Goal: Task Accomplishment & Management: Manage account settings

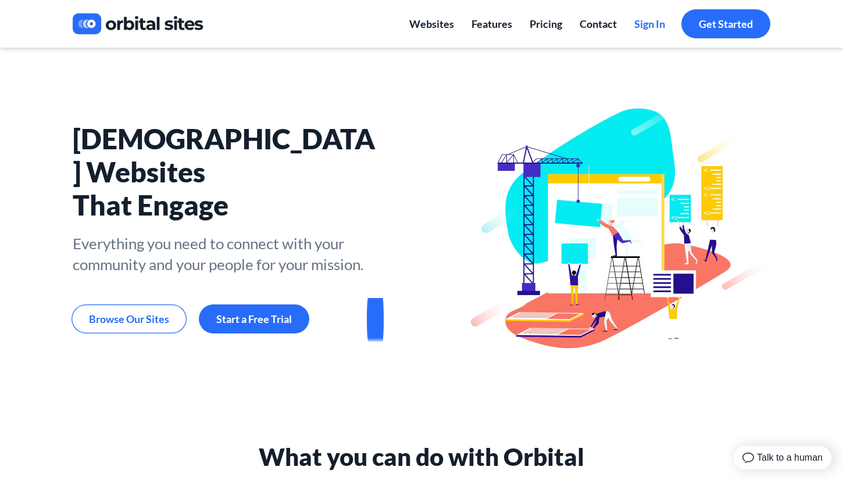
scroll to position [3, 0]
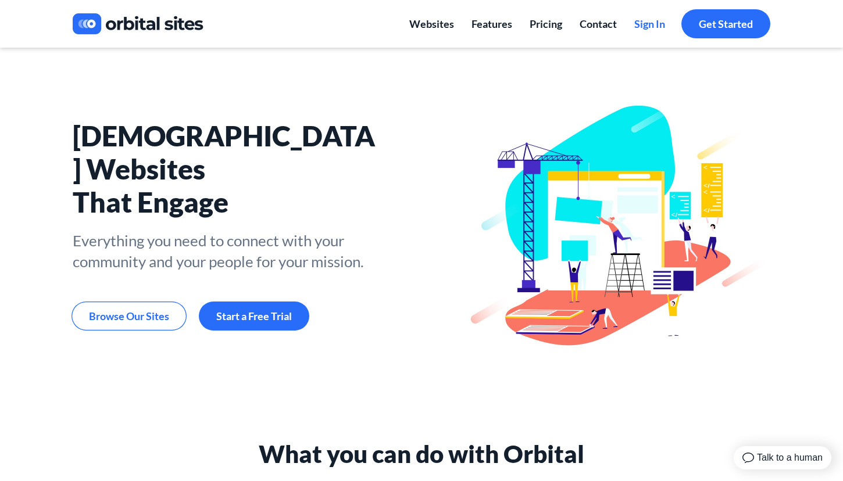
click at [642, 26] on span "Sign In" at bounding box center [649, 23] width 31 height 13
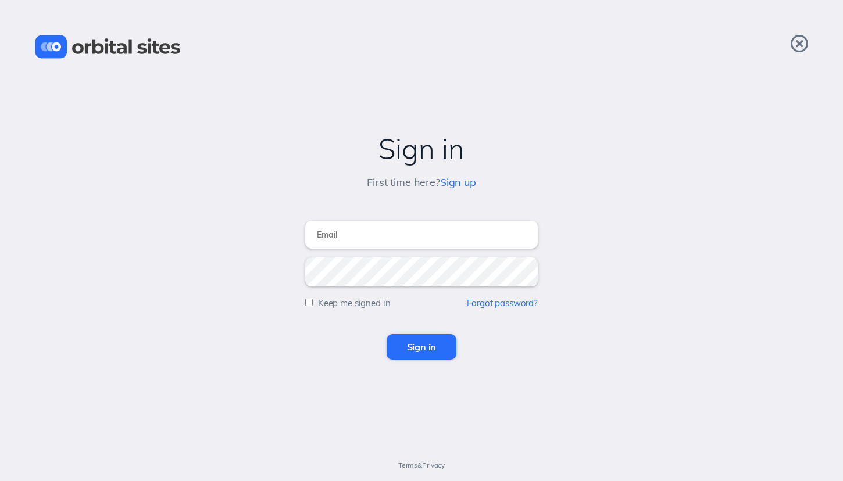
type input "[PERSON_NAME][EMAIL_ADDRESS][DOMAIN_NAME]"
click at [421, 347] on input "Sign in" at bounding box center [422, 347] width 70 height 26
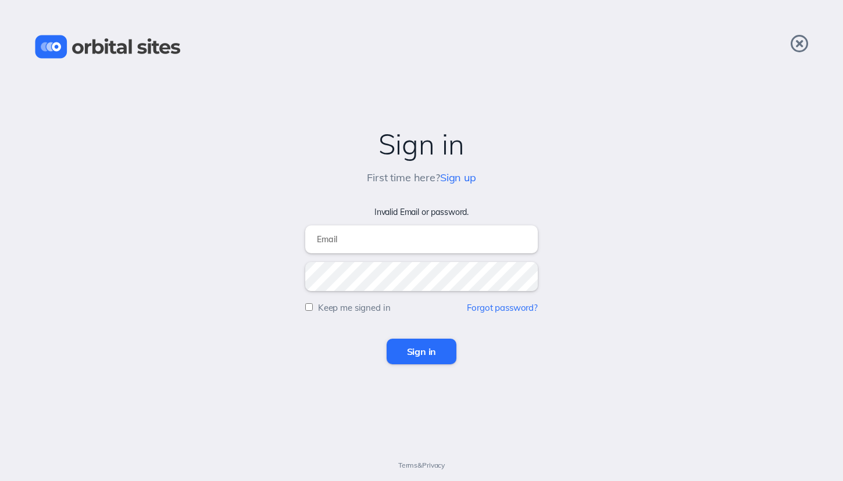
type input "[PERSON_NAME][EMAIL_ADDRESS][DOMAIN_NAME]"
click at [413, 354] on input "Sign in" at bounding box center [422, 352] width 70 height 26
type input "[PERSON_NAME][EMAIL_ADDRESS][DOMAIN_NAME]"
click at [421, 352] on input "Sign in" at bounding box center [422, 352] width 70 height 26
click at [532, 350] on div "Sign in" at bounding box center [422, 352] width 820 height 26
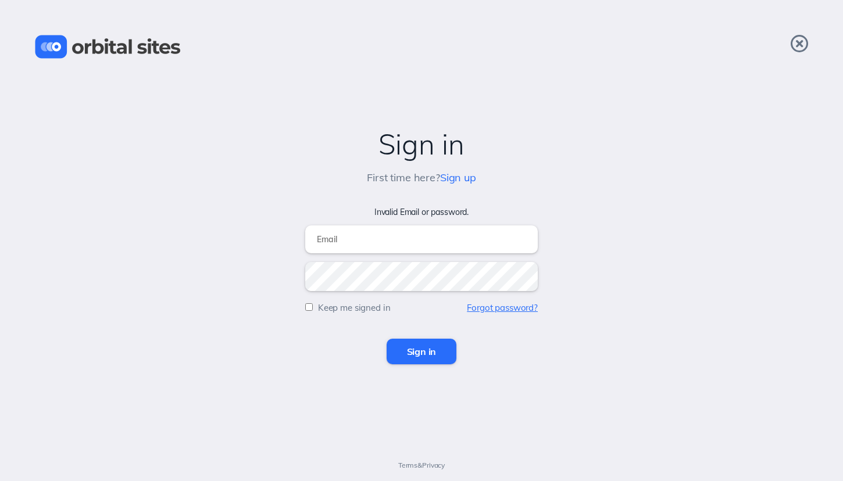
click at [500, 309] on link "Forgot password?" at bounding box center [502, 307] width 71 height 11
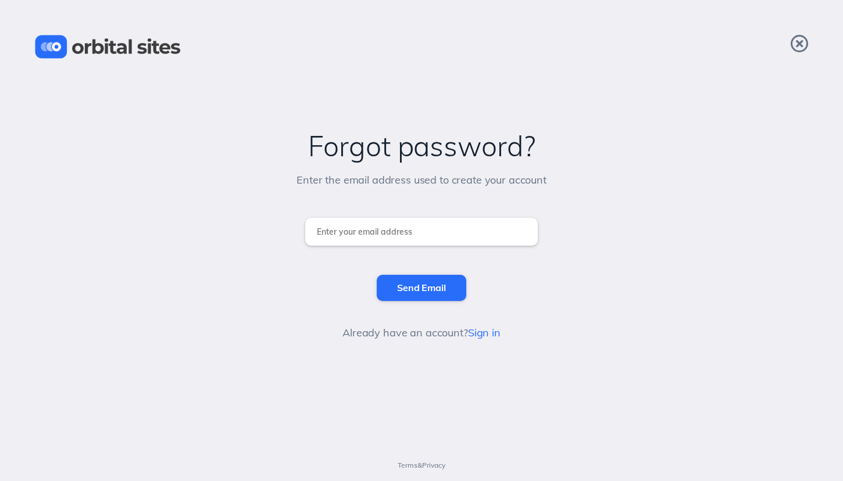
type input "tom@chvrchnsq.org"
click at [411, 286] on input "Send Email" at bounding box center [421, 288] width 89 height 26
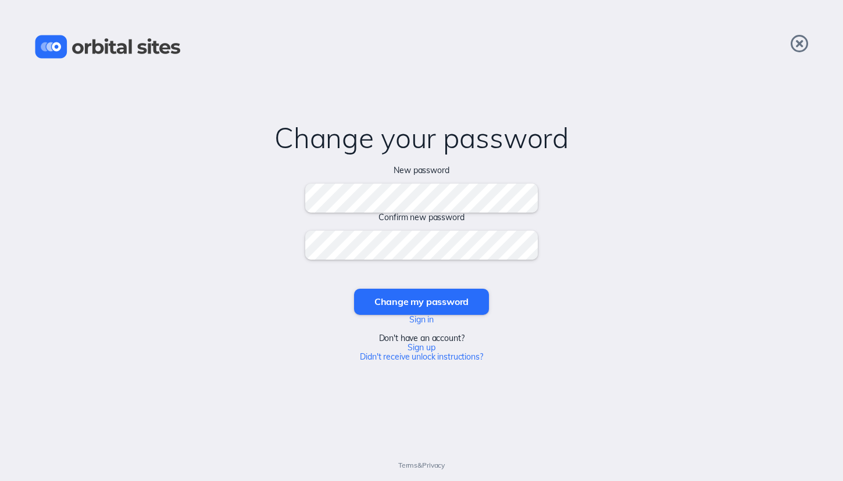
click at [438, 297] on input "Change my password" at bounding box center [421, 302] width 135 height 26
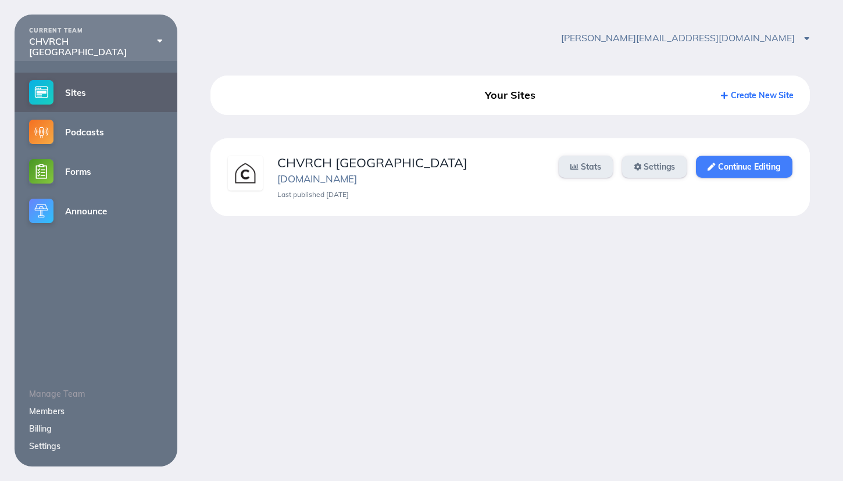
click at [745, 166] on link "Continue Editing" at bounding box center [744, 167] width 96 height 22
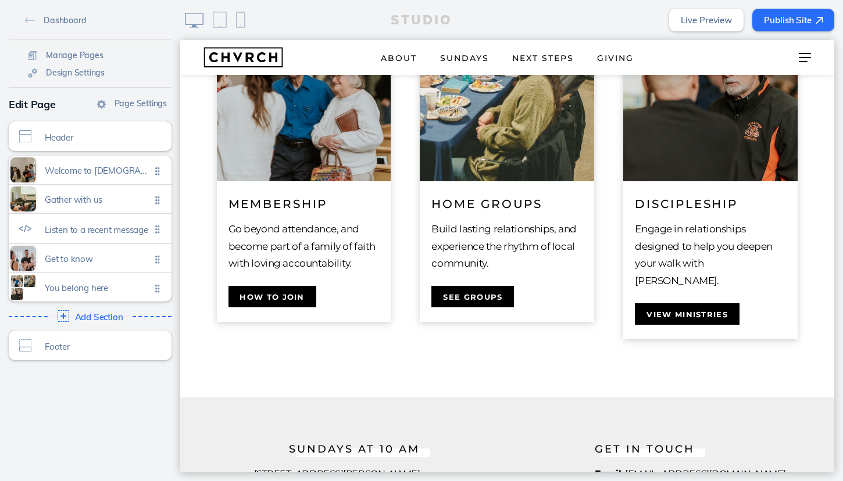
scroll to position [1970, 0]
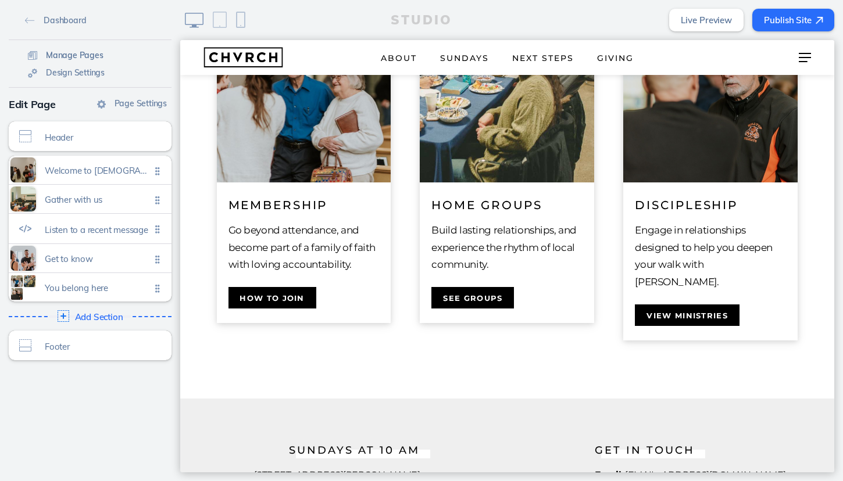
click at [72, 54] on span "Manage Pages" at bounding box center [75, 55] width 58 height 10
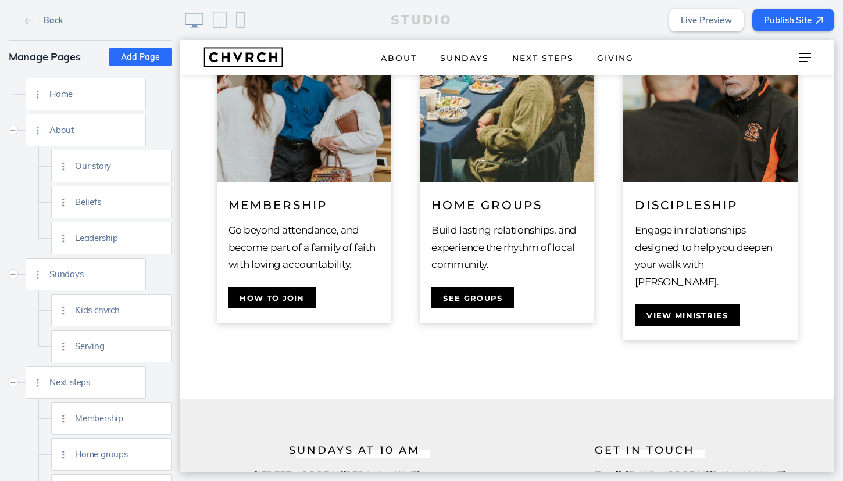
click at [24, 26] on link "Back" at bounding box center [43, 19] width 47 height 17
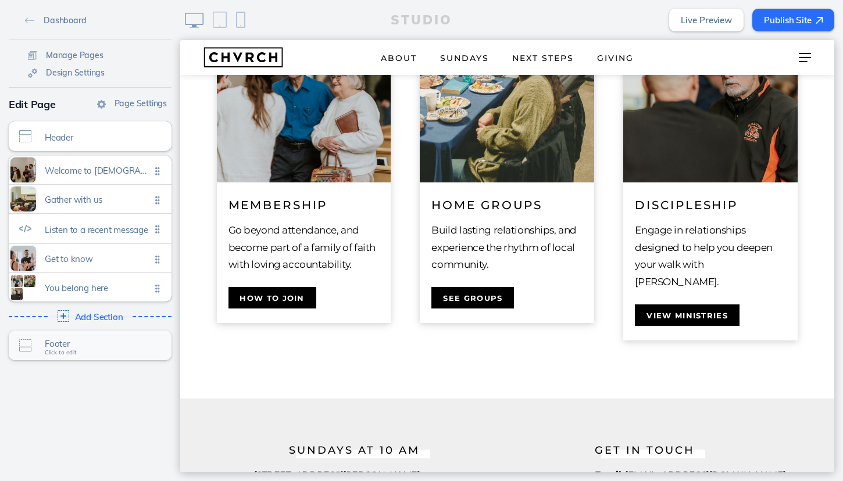
click at [97, 341] on span "Footer" at bounding box center [98, 344] width 106 height 10
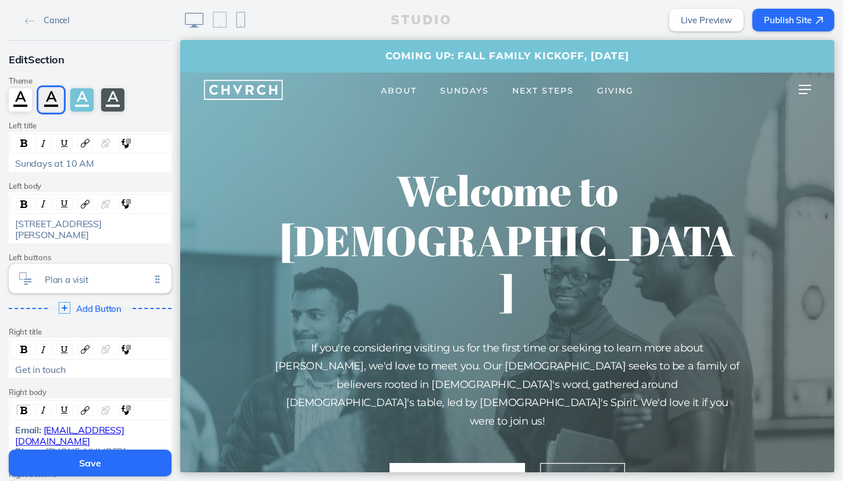
scroll to position [0, 0]
click at [31, 22] on img at bounding box center [30, 21] width 10 height 6
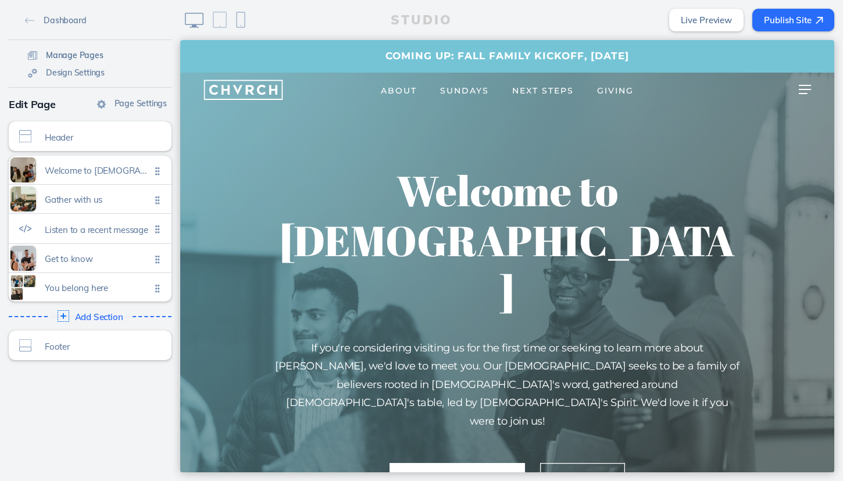
click at [52, 55] on span "Manage Pages" at bounding box center [75, 55] width 58 height 10
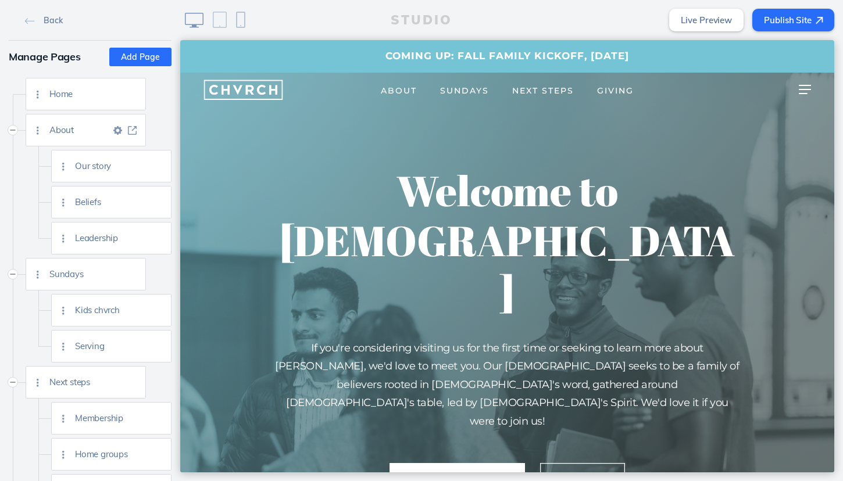
click at [99, 133] on span "About" at bounding box center [79, 130] width 61 height 10
click at [119, 131] on img at bounding box center [117, 130] width 9 height 9
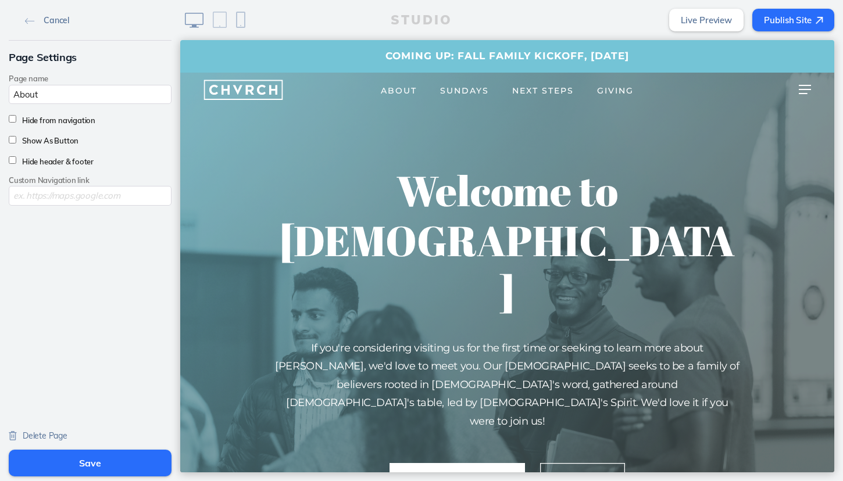
click at [27, 23] on img at bounding box center [30, 21] width 10 height 6
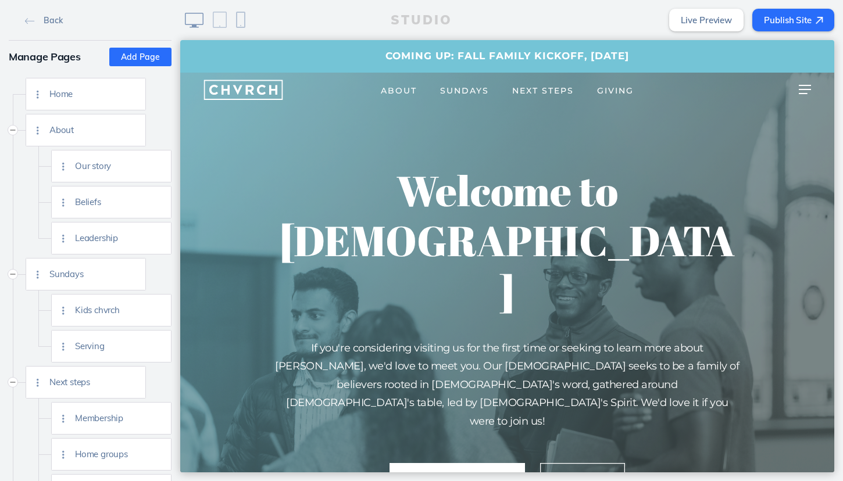
click at [147, 59] on button "Add Page" at bounding box center [140, 57] width 62 height 19
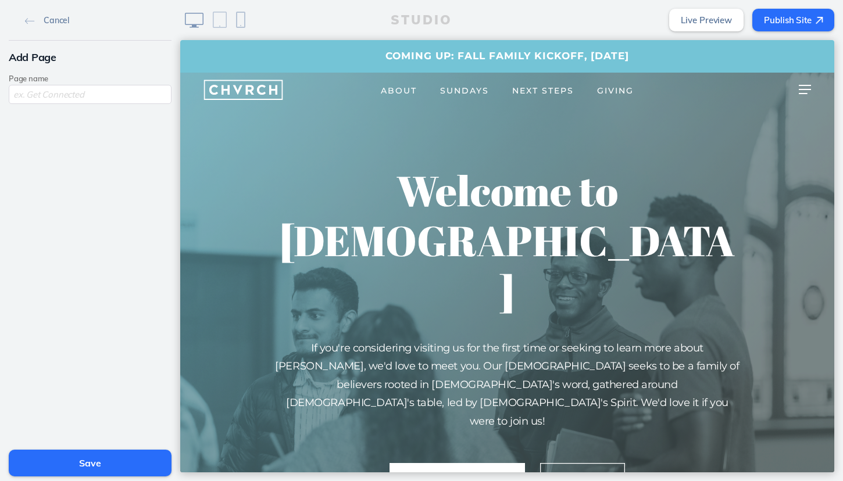
click at [85, 96] on input "text" at bounding box center [90, 94] width 163 height 19
type input "Join the Team"
click at [91, 464] on button "Save" at bounding box center [90, 463] width 163 height 27
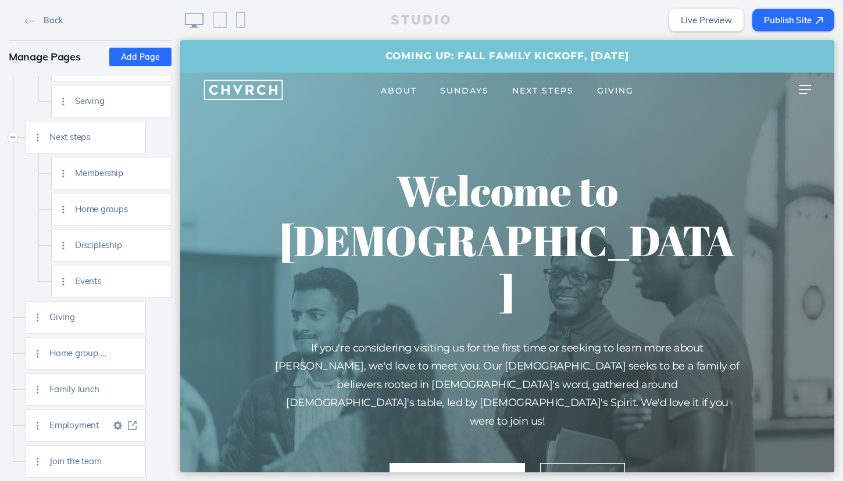
click at [91, 426] on span "Employment" at bounding box center [79, 425] width 61 height 10
click at [119, 423] on img at bounding box center [117, 425] width 9 height 9
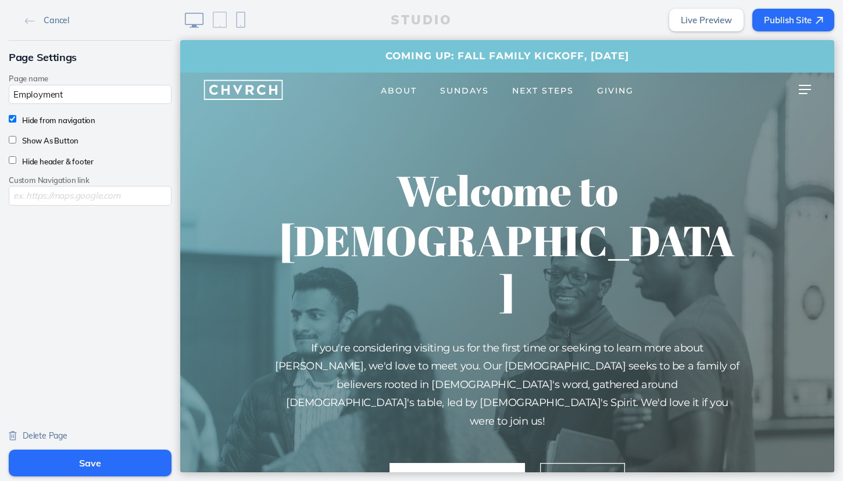
drag, startPoint x: 39, startPoint y: 435, endPoint x: 346, endPoint y: 198, distance: 388.4
click at [39, 435] on span "Delete Page" at bounding box center [45, 436] width 45 height 10
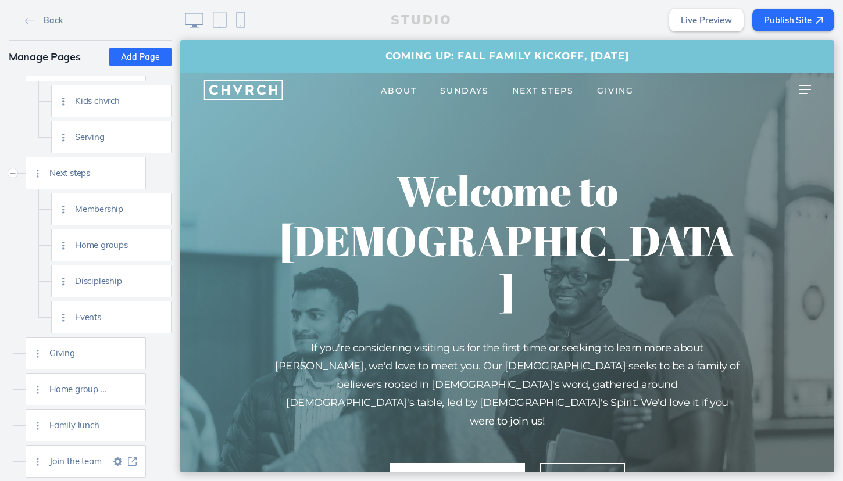
scroll to position [209, 0]
drag, startPoint x: 107, startPoint y: 452, endPoint x: 63, endPoint y: 474, distance: 49.1
click at [63, 474] on div "Join the team" at bounding box center [97, 461] width 96 height 31
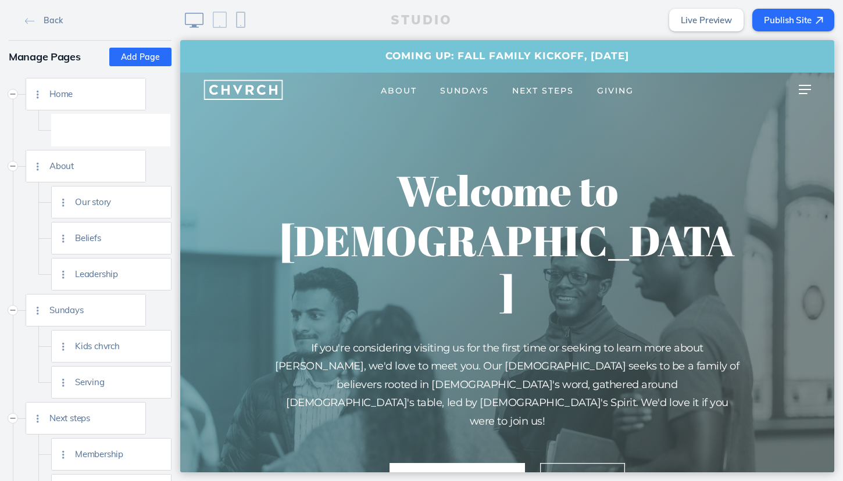
scroll to position [0, 0]
click at [131, 264] on div "Join the team" at bounding box center [123, 274] width 96 height 31
click at [95, 135] on div "About" at bounding box center [97, 130] width 96 height 31
click at [130, 128] on img at bounding box center [132, 130] width 9 height 9
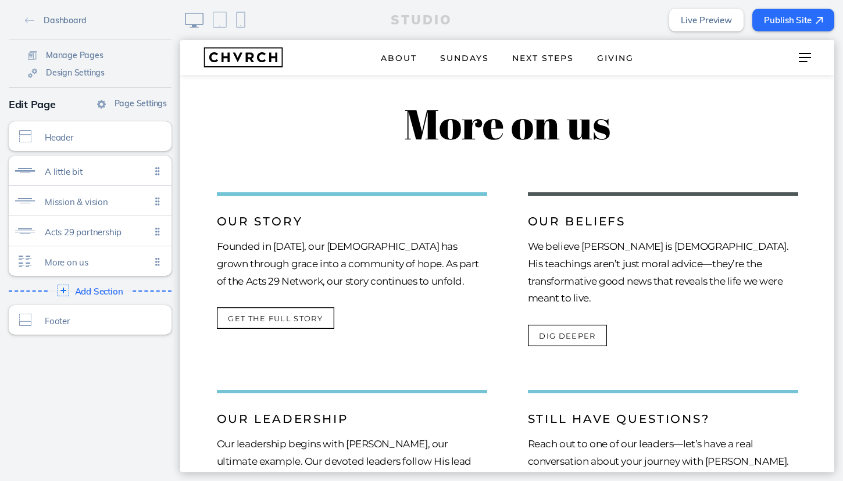
scroll to position [914, 0]
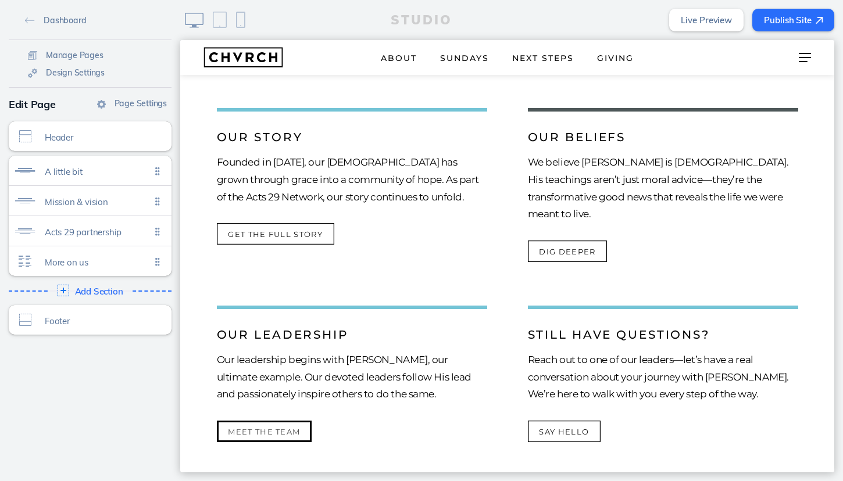
click at [255, 421] on button "Meet the team" at bounding box center [264, 432] width 95 height 22
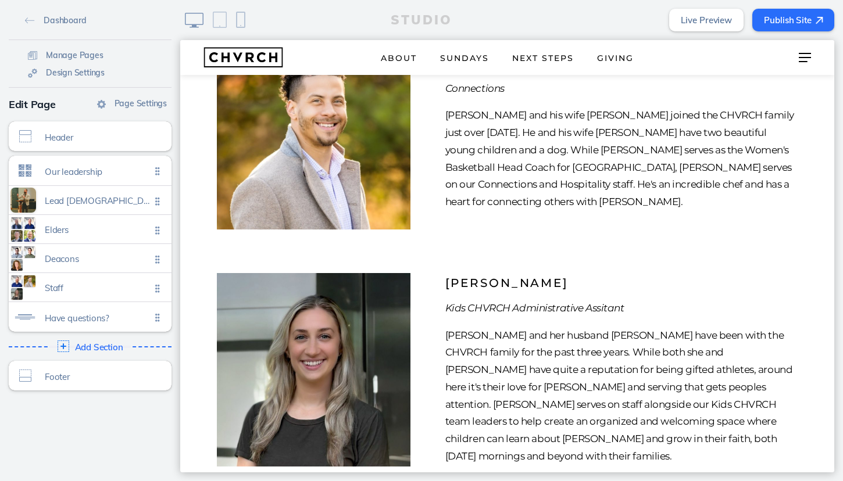
scroll to position [3493, 0]
click at [95, 346] on span "Add Section" at bounding box center [99, 347] width 51 height 10
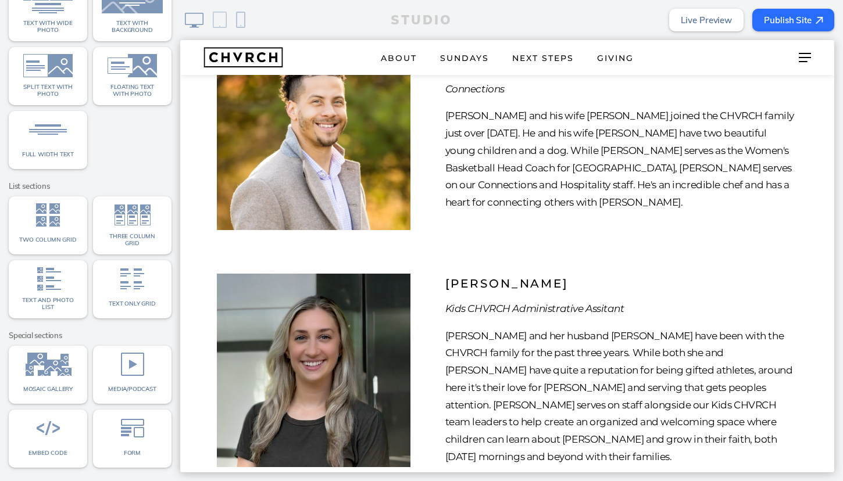
scroll to position [107, 0]
click at [138, 277] on img at bounding box center [132, 280] width 61 height 23
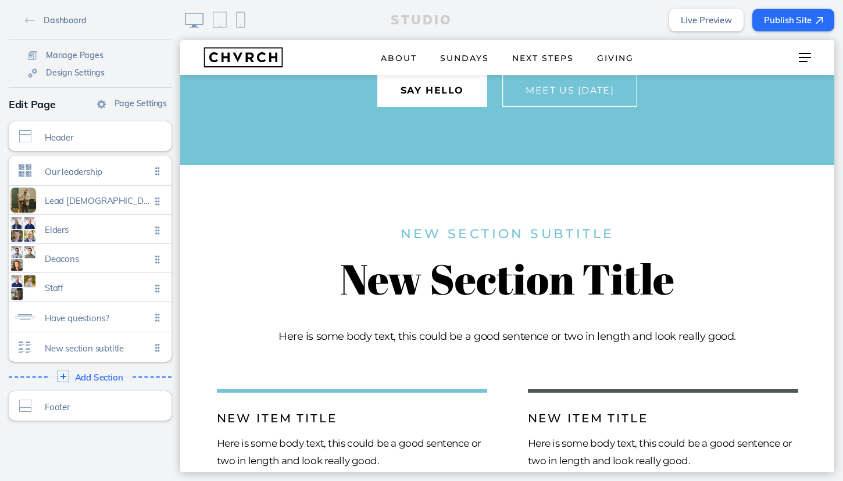
scroll to position [4193, 0]
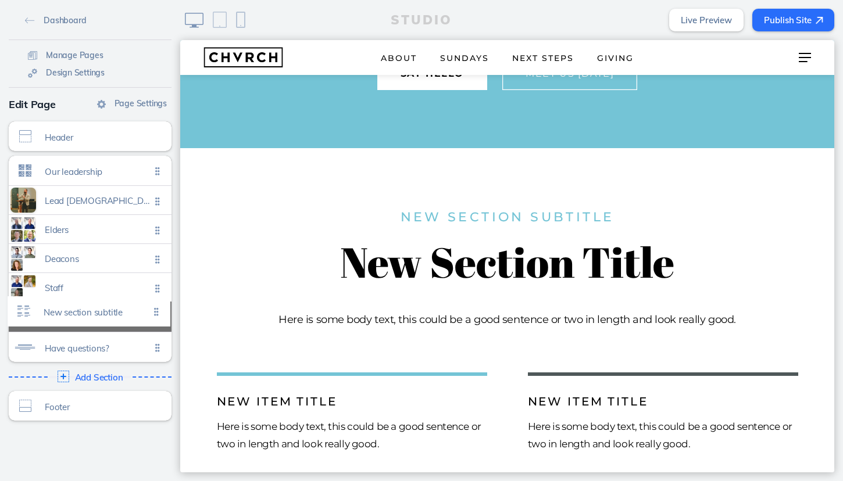
drag, startPoint x: 158, startPoint y: 348, endPoint x: 157, endPoint y: 313, distance: 34.3
click at [157, 313] on ul "Our leadership Click to edit Lead pastor Click to edit Elders Click to edit Dea…" at bounding box center [90, 259] width 163 height 206
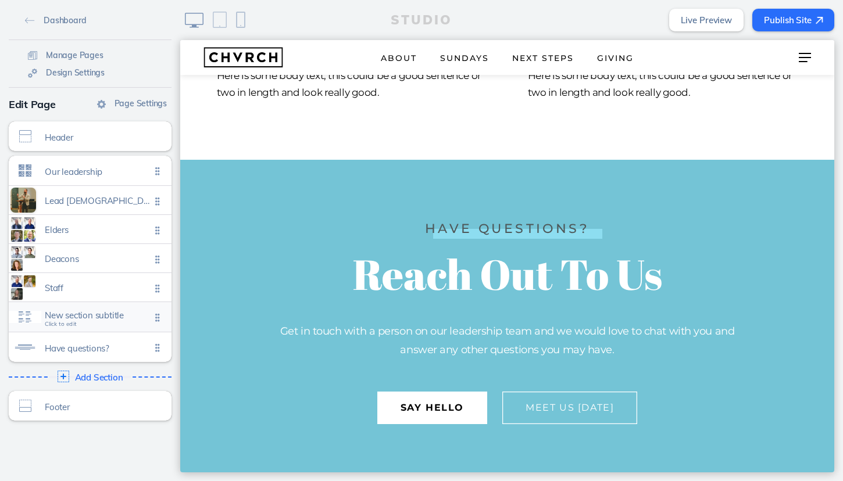
click at [97, 315] on span "New section subtitle" at bounding box center [98, 315] width 106 height 10
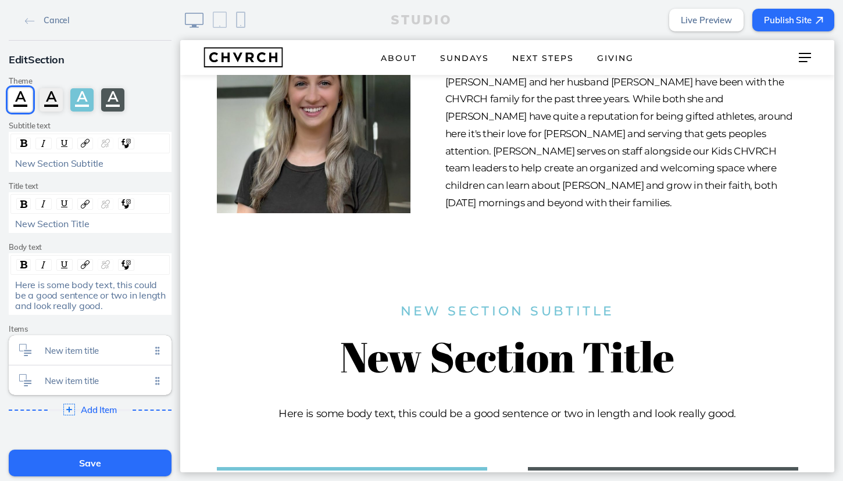
scroll to position [3735, 0]
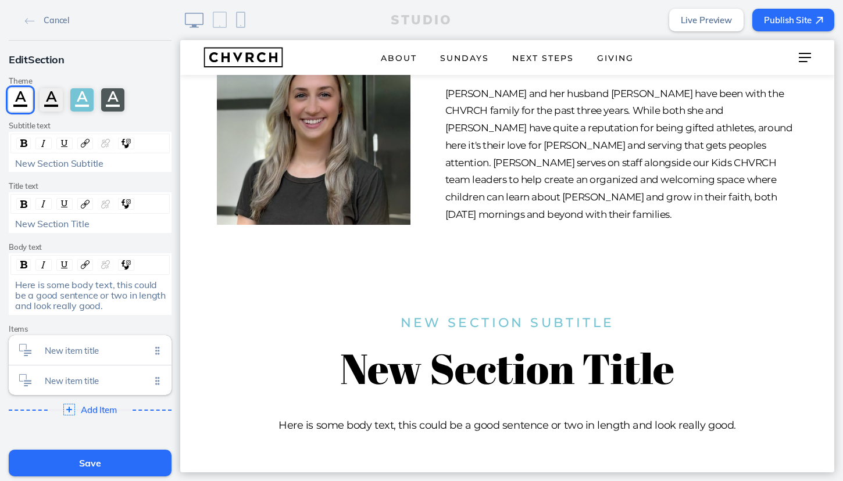
click at [55, 165] on span "New Section Subtitle" at bounding box center [59, 164] width 88 height 12
click at [45, 165] on span "Join the Team" at bounding box center [43, 164] width 57 height 12
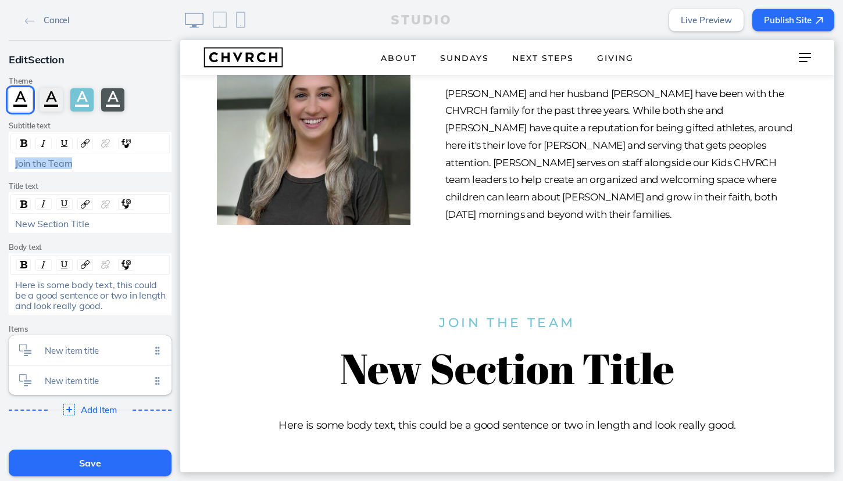
click at [45, 165] on span "Join the Team" at bounding box center [43, 164] width 57 height 12
click at [58, 224] on span "New Section Title" at bounding box center [52, 224] width 74 height 12
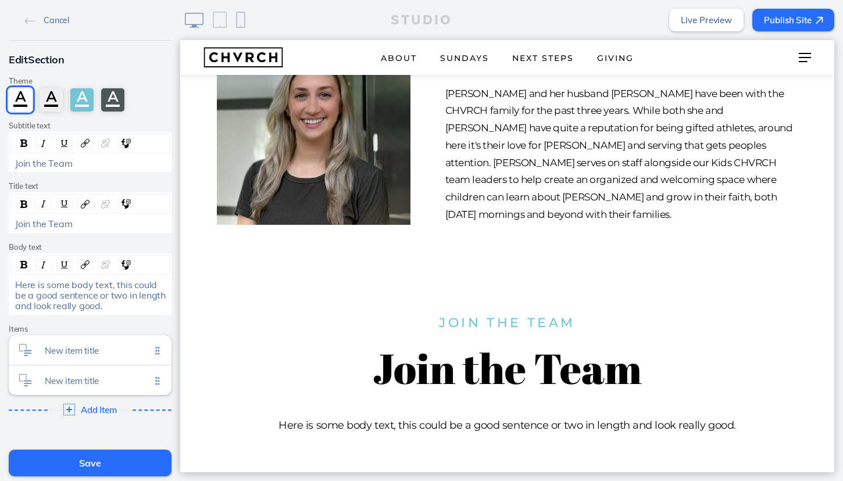
click at [55, 162] on span "Join the Team" at bounding box center [43, 164] width 57 height 12
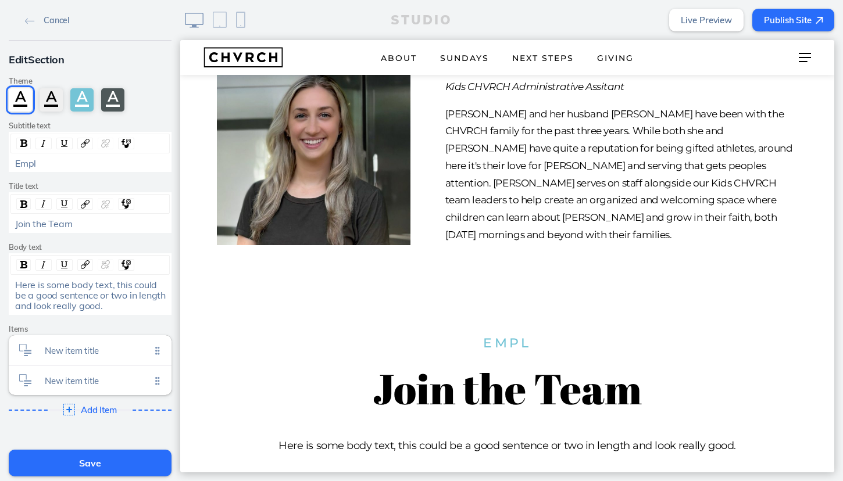
scroll to position [3704, 0]
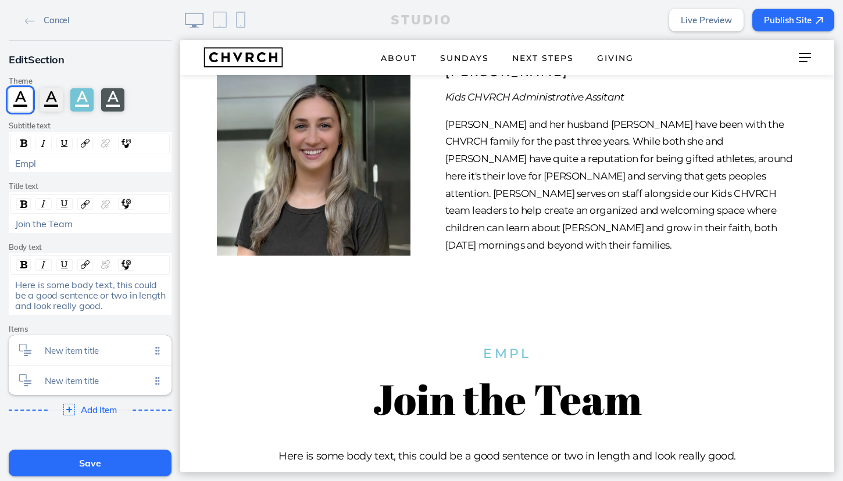
click at [29, 165] on span "Empl" at bounding box center [25, 164] width 21 height 12
click at [56, 223] on span "Join the Team" at bounding box center [43, 224] width 57 height 12
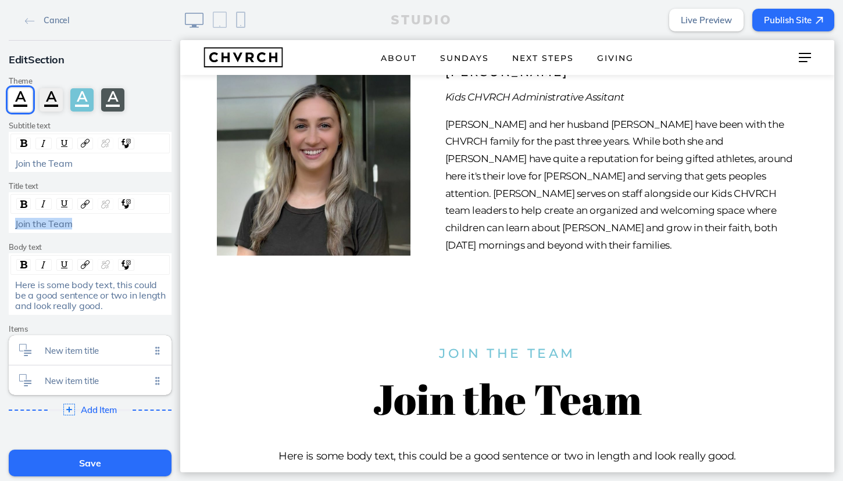
click at [56, 223] on span "Join the Team" at bounding box center [43, 224] width 57 height 12
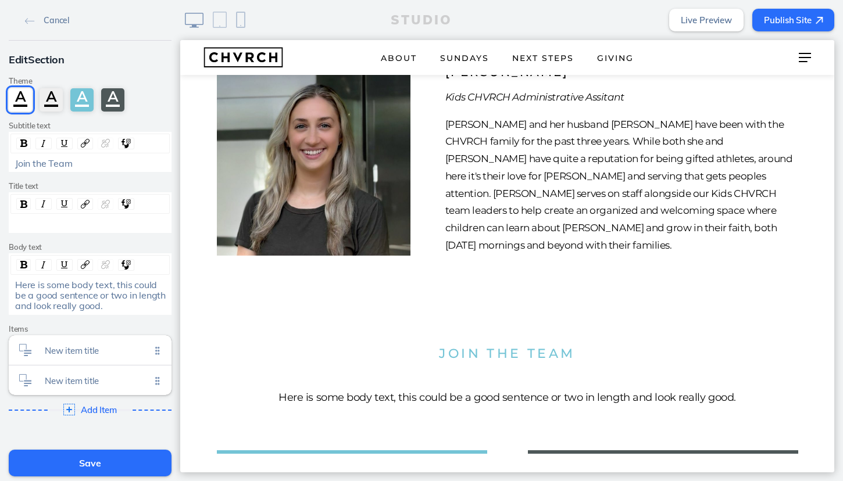
click at [62, 293] on span "Here is some body text, this could be a good sentence or two in length and look…" at bounding box center [91, 295] width 153 height 33
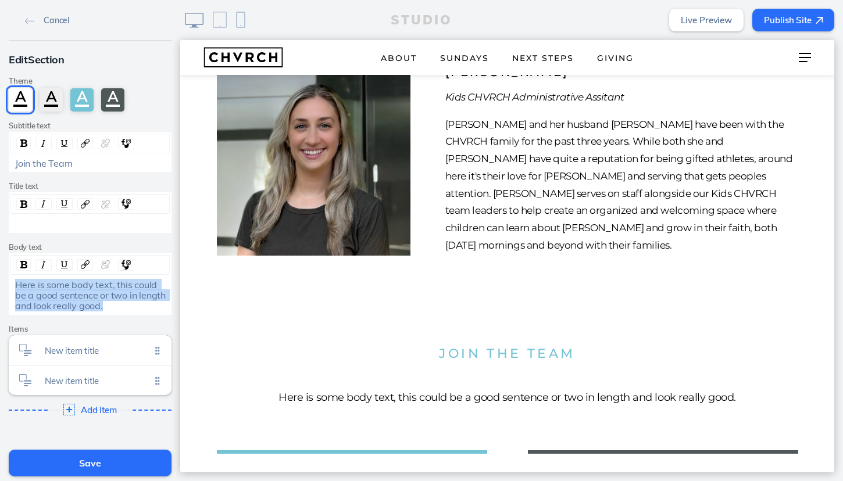
click at [62, 293] on span "Here is some body text, this could be a good sentence or two in length and look…" at bounding box center [91, 295] width 153 height 33
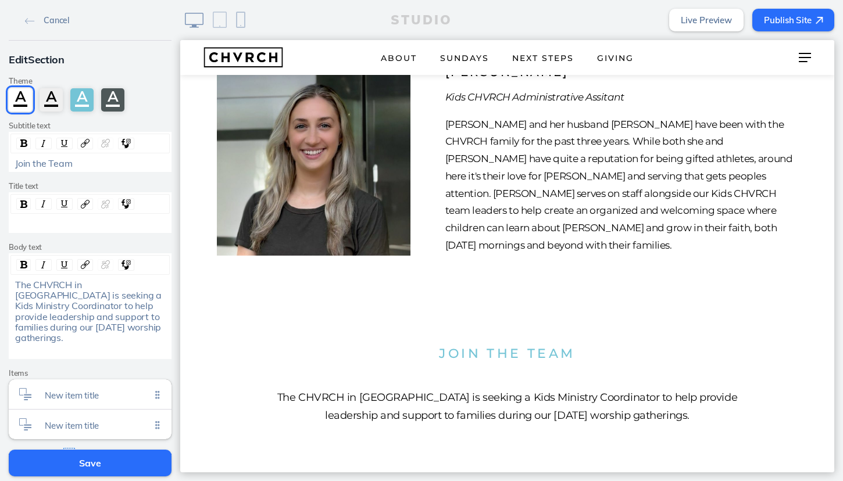
click at [23, 283] on span "The CHVRCH in [GEOGRAPHIC_DATA] is seeking a Kids Ministry Coordinator to help …" at bounding box center [89, 311] width 149 height 65
click at [73, 283] on span "Our CHVRCH in Newtown Square is seeking a Kids Ministry Coordinator to help pro…" at bounding box center [89, 311] width 149 height 65
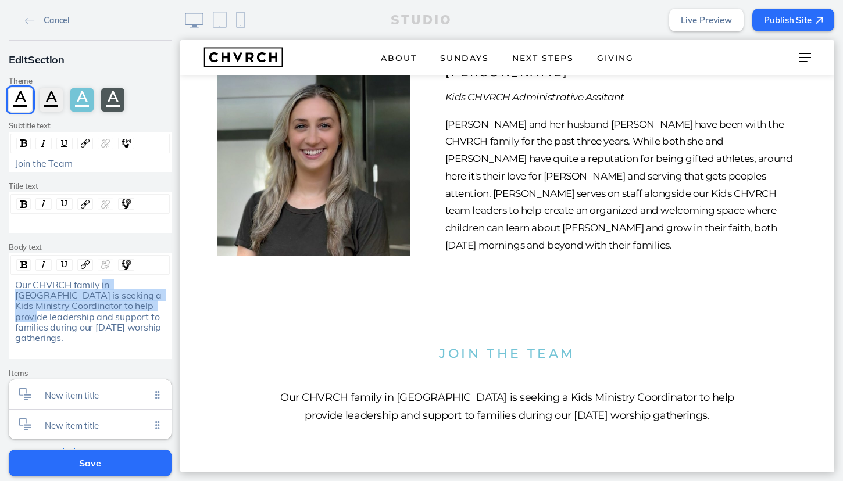
drag, startPoint x: 102, startPoint y: 281, endPoint x: 135, endPoint y: 303, distance: 39.5
click at [135, 303] on div "Our CHVRCH family in Newtown Square is seeking a Kids Ministry Coordinator to h…" at bounding box center [90, 312] width 151 height 64
click at [124, 296] on span "Our CHVRCH family in Newtown Square is seeking a Kids Ministry Coordinator to h…" at bounding box center [89, 311] width 149 height 65
drag, startPoint x: 102, startPoint y: 283, endPoint x: 66, endPoint y: 304, distance: 41.7
click at [66, 304] on span "Our CHVRCH family in Newtown Square is seeking a Kids Ministry Coordinator to h…" at bounding box center [89, 311] width 149 height 65
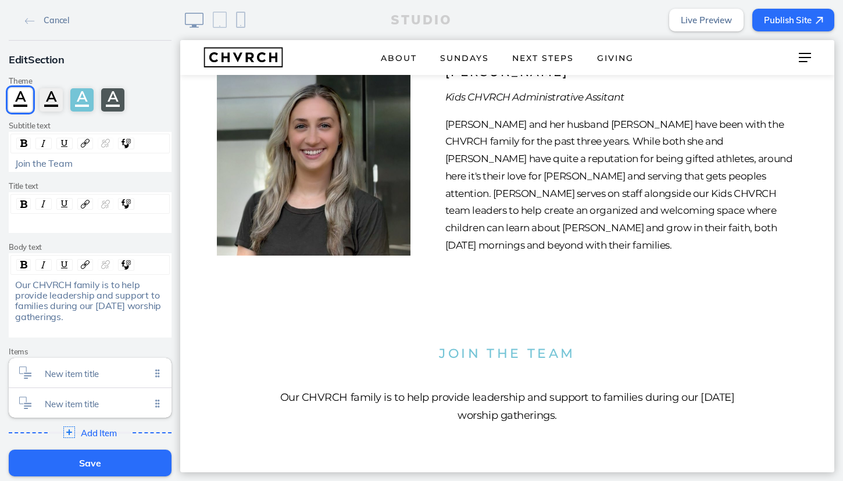
click at [24, 281] on span "Our CHVRCH family is to help provide leadership and support to families during …" at bounding box center [89, 301] width 148 height 44
click at [110, 283] on span "The CHVRCH family is to help provide leadership and support to families during …" at bounding box center [89, 301] width 148 height 44
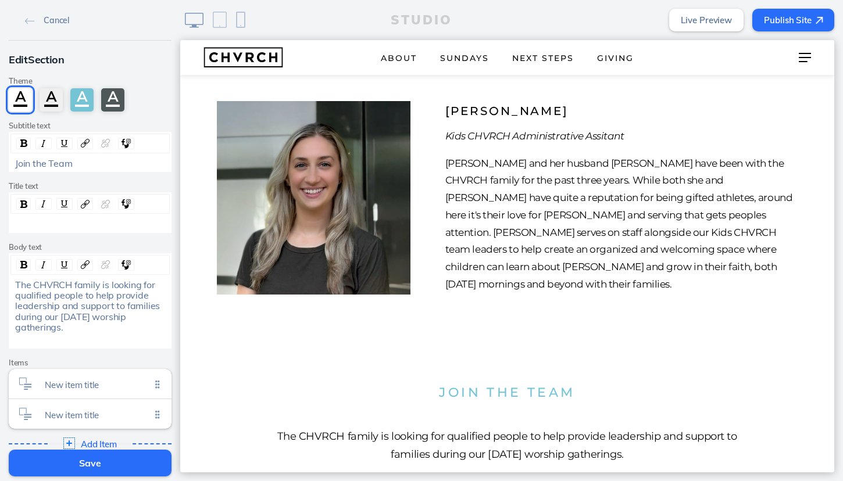
scroll to position [3668, 0]
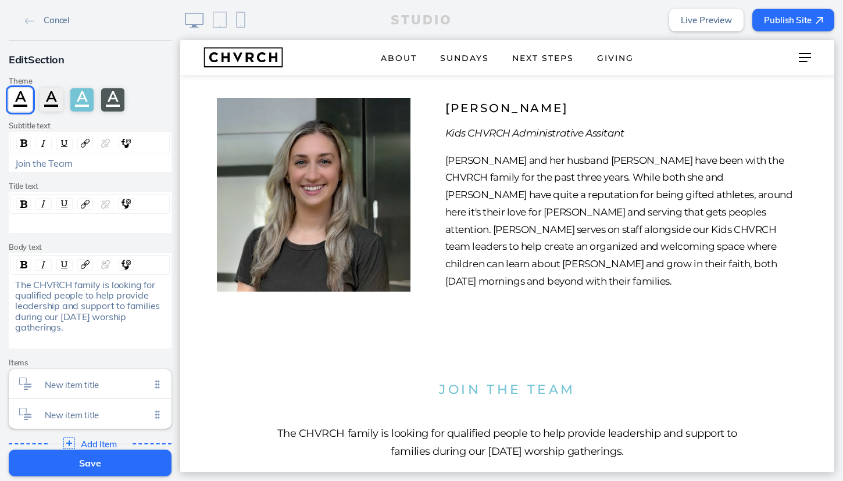
click at [110, 279] on span "The CHVRCH family is looking for qualified people to help provide leadership an…" at bounding box center [88, 306] width 147 height 55
click at [73, 284] on span "The CHVRCH family is looking for qualified people to help provide leadership an…" at bounding box center [88, 306] width 147 height 55
click at [20, 281] on span "The CHVRCH family is looking for qualified people to help provide leadership an…" at bounding box center [88, 306] width 147 height 55
drag, startPoint x: 118, startPoint y: 283, endPoint x: 94, endPoint y: 295, distance: 26.8
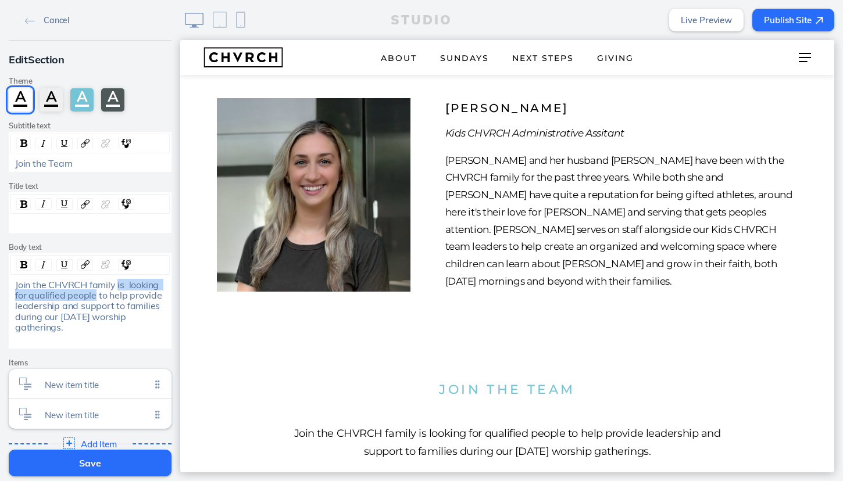
click at [94, 295] on span "Join the CHVRCH family is looking for qualified people to help provide leadersh…" at bounding box center [89, 306] width 149 height 55
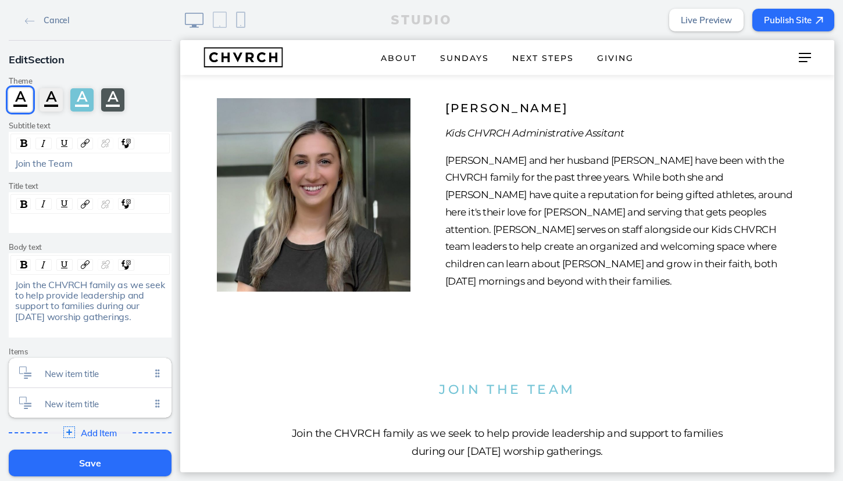
click at [37, 294] on span "Join the CHVRCH family as we seek to help provide leadership and support to fam…" at bounding box center [92, 301] width 154 height 44
drag, startPoint x: 15, startPoint y: 304, endPoint x: 131, endPoint y: 311, distance: 117.1
click at [131, 311] on div "Join the CHVRCH family as we seek to provide leadership and support to families…" at bounding box center [90, 301] width 151 height 43
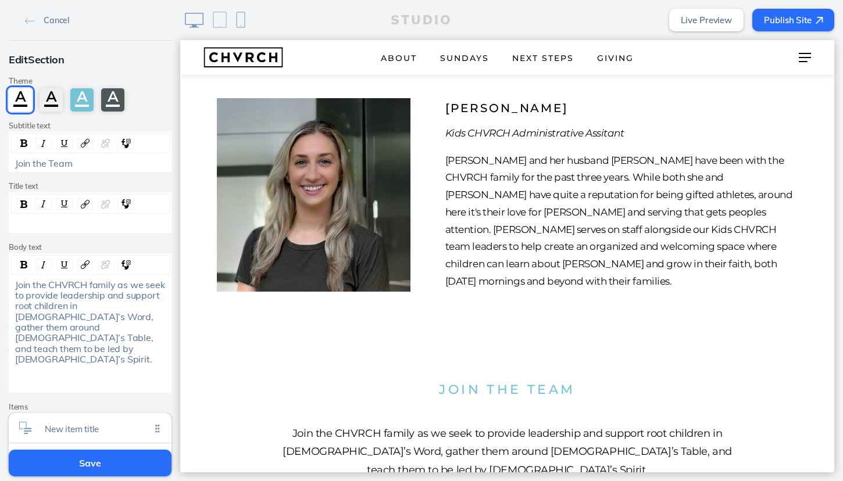
click at [33, 303] on span "Join the CHVRCH family as we seek to provide leadership and support root childr…" at bounding box center [92, 322] width 154 height 87
click at [69, 303] on span "Join the CHVRCH family as we seek to provide leadership and support rooting chi…" at bounding box center [92, 322] width 154 height 87
click at [42, 315] on span "Join the CHVRCH family as we seek to provide leadership and support rooting peo…" at bounding box center [92, 322] width 154 height 87
drag, startPoint x: 15, startPoint y: 325, endPoint x: 106, endPoint y: 320, distance: 90.8
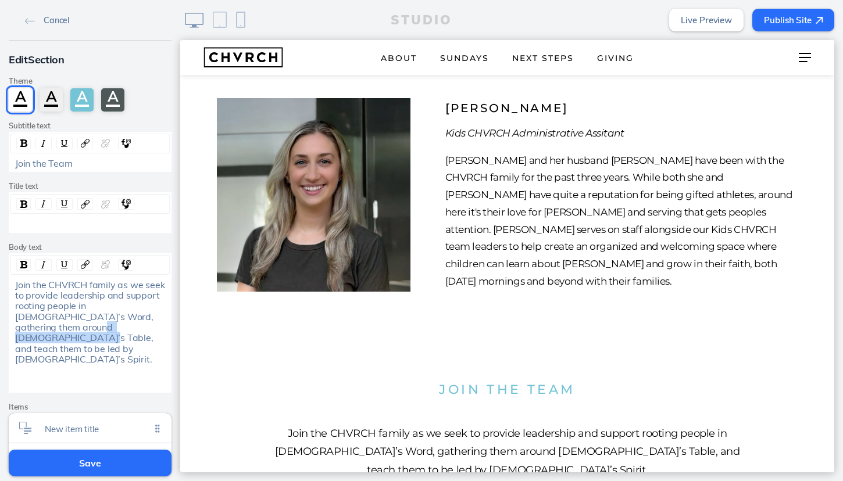
click at [106, 320] on span "Join the CHVRCH family as we seek to provide leadership and support rooting peo…" at bounding box center [92, 322] width 154 height 87
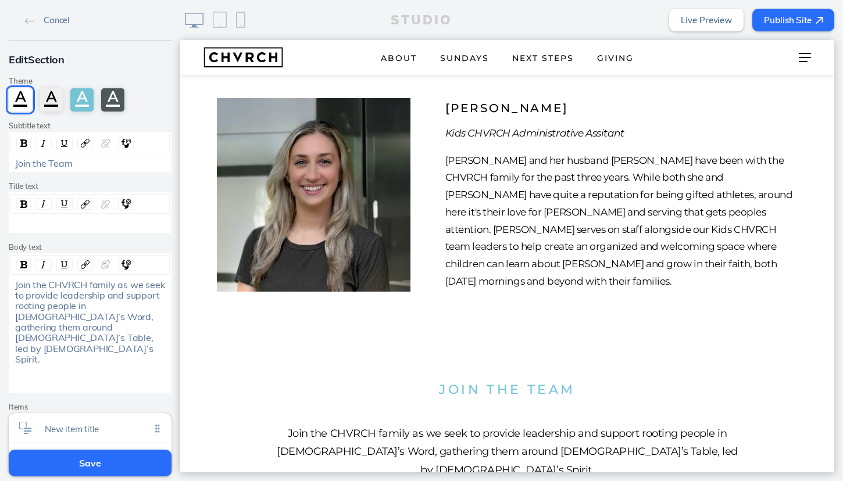
click at [72, 282] on span "Join the CHVRCH family as we seek to provide leadership and support rooting peo…" at bounding box center [92, 322] width 154 height 87
click at [27, 261] on img "rdw-inline-control" at bounding box center [23, 265] width 7 height 8
click at [23, 263] on img "rdw-inline-control" at bounding box center [23, 265] width 7 height 8
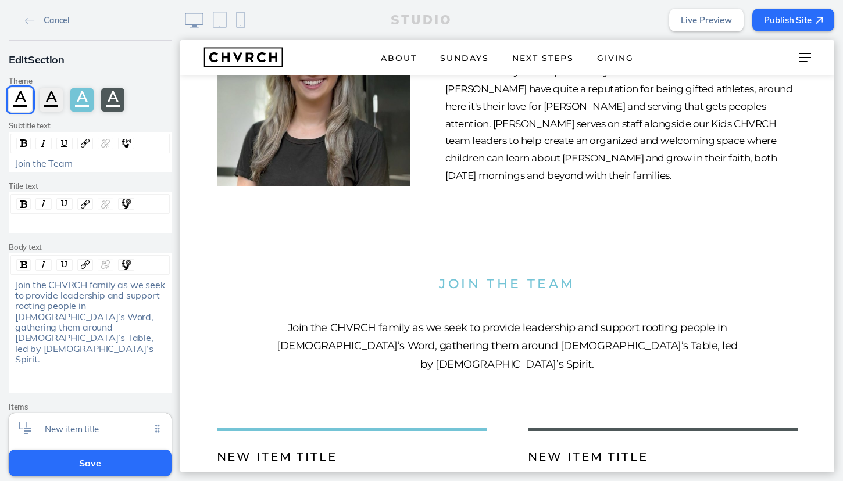
scroll to position [3775, 0]
click at [76, 421] on span "New item title" at bounding box center [98, 426] width 106 height 10
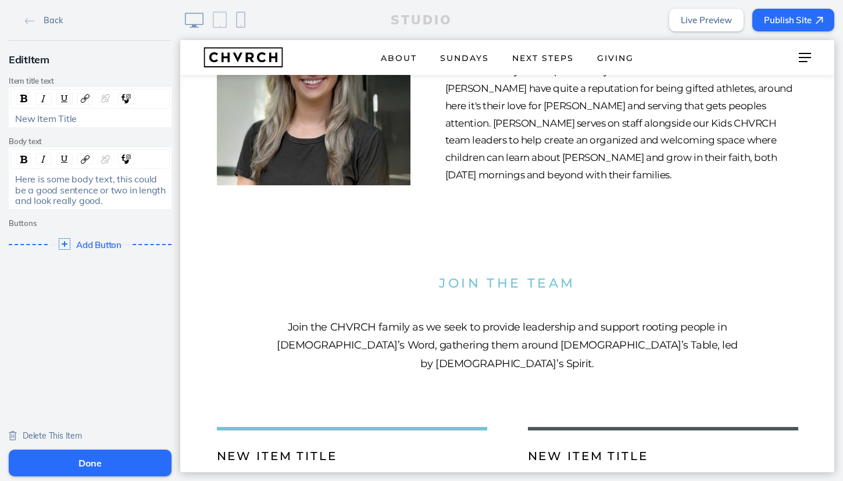
click at [59, 119] on span "New Item Title" at bounding box center [46, 119] width 62 height 12
click at [48, 120] on span "New Item Title" at bounding box center [46, 119] width 62 height 12
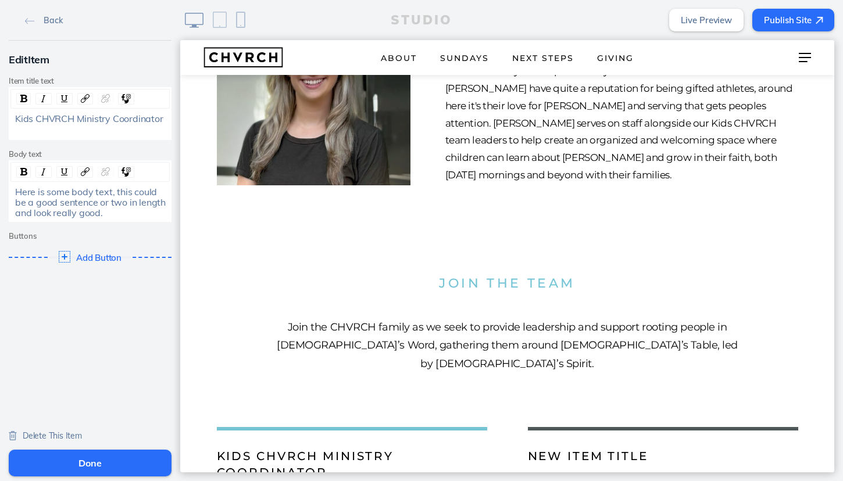
click at [58, 118] on span "Kids CHVRCH Ministry Coordinator" at bounding box center [89, 119] width 148 height 12
click at [70, 202] on span "Here is some body text, this could be a good sentence or two in length and look…" at bounding box center [91, 202] width 153 height 33
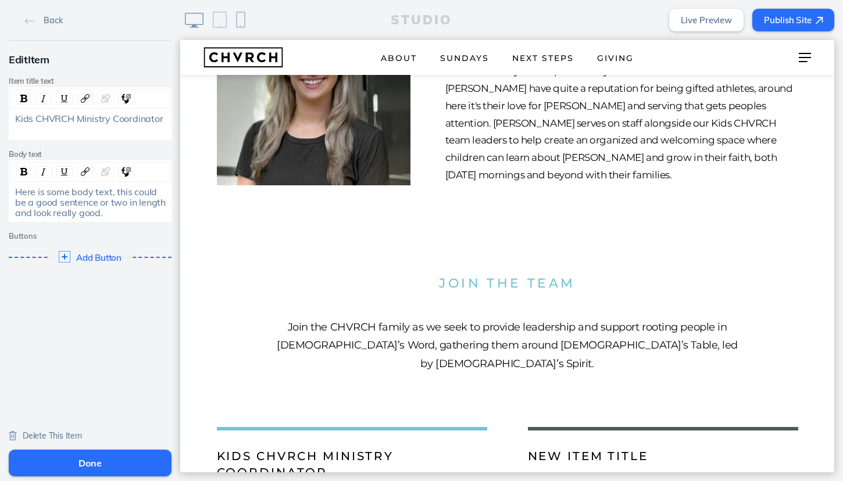
click at [56, 198] on span "Here is some body text, this could be a good sentence or two in length and look…" at bounding box center [91, 202] width 153 height 33
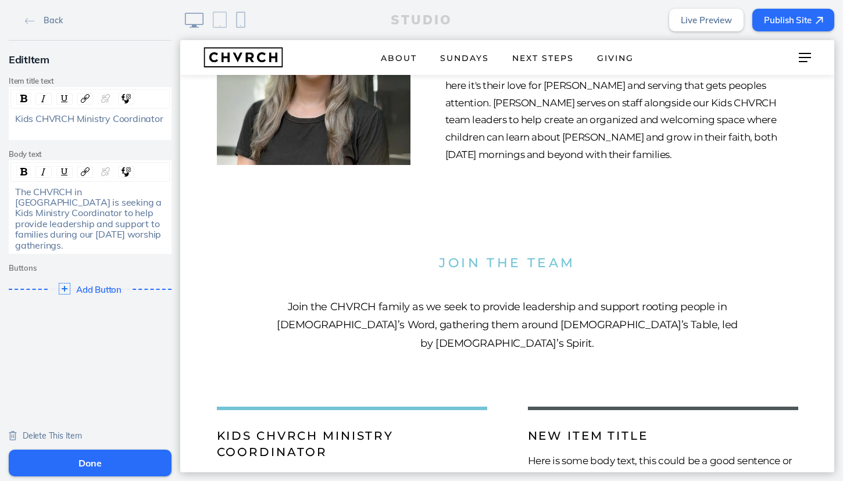
scroll to position [3843, 0]
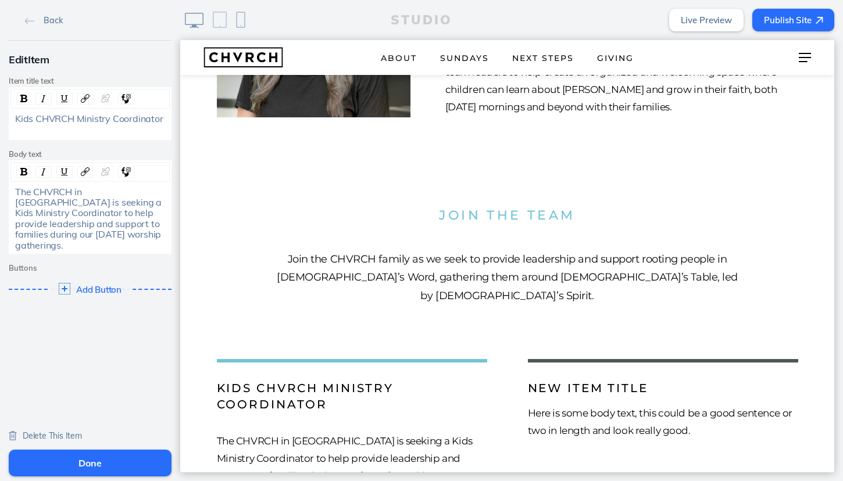
click at [14, 190] on div "The CHVRCH in [GEOGRAPHIC_DATA] is seeking a Kids Ministry Coordinator to help …" at bounding box center [90, 219] width 159 height 64
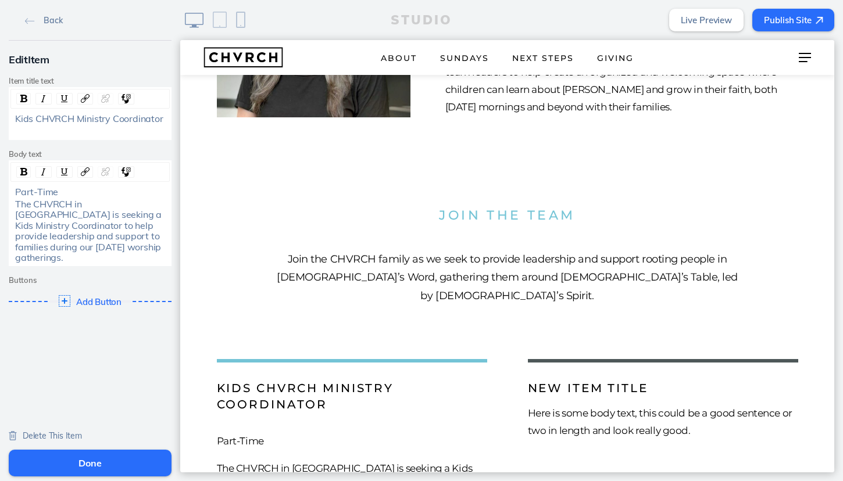
click at [30, 188] on span "Part-Time" at bounding box center [36, 192] width 43 height 12
click at [19, 166] on div "rdw-inline-control" at bounding box center [23, 172] width 15 height 12
click at [49, 191] on span "Part-Time" at bounding box center [37, 192] width 44 height 12
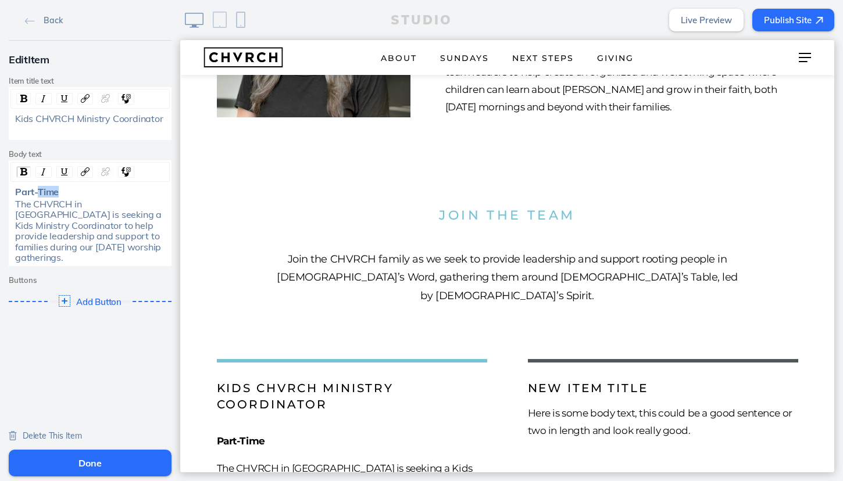
click at [49, 191] on span "Part-Time" at bounding box center [37, 192] width 44 height 12
copy span "Part-Time"
click at [90, 298] on span "Add Button" at bounding box center [100, 302] width 48 height 10
click at [70, 305] on span "Click to edit" at bounding box center [61, 308] width 32 height 7
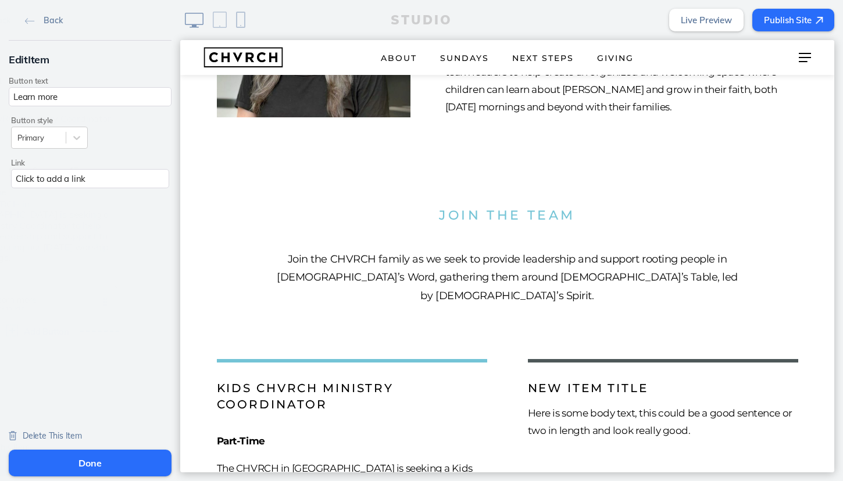
click at [70, 302] on div "Back Edit Item Button text Learn more Button style Primary Link Click to add a …" at bounding box center [90, 223] width 180 height 446
click at [33, 98] on input "Learn more" at bounding box center [90, 96] width 163 height 19
type input "APPLY NOW"
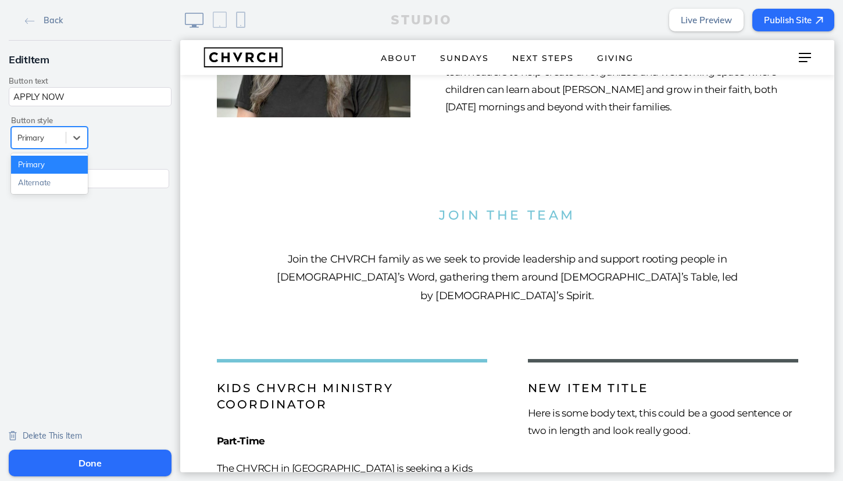
click at [62, 137] on div "Primary" at bounding box center [39, 138] width 54 height 16
click at [51, 181] on div "Alternate" at bounding box center [49, 183] width 77 height 18
click at [53, 140] on div at bounding box center [38, 138] width 42 height 11
click at [49, 159] on div "Primary" at bounding box center [49, 165] width 77 height 18
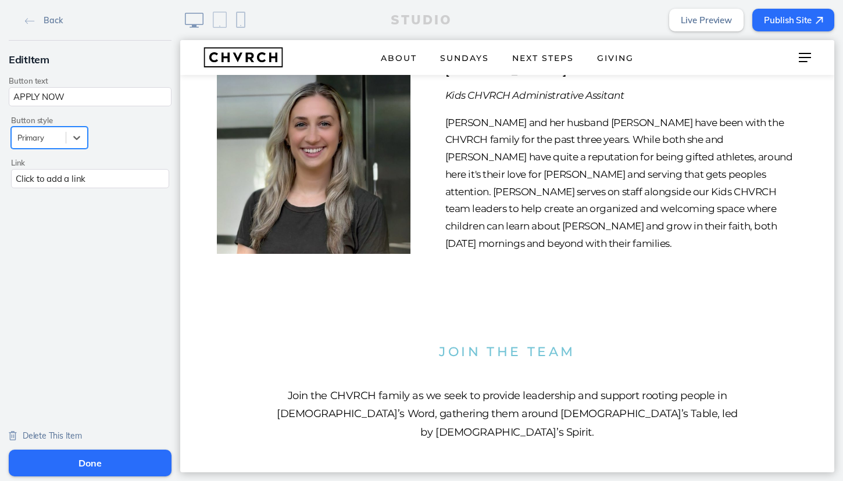
scroll to position [3703, 0]
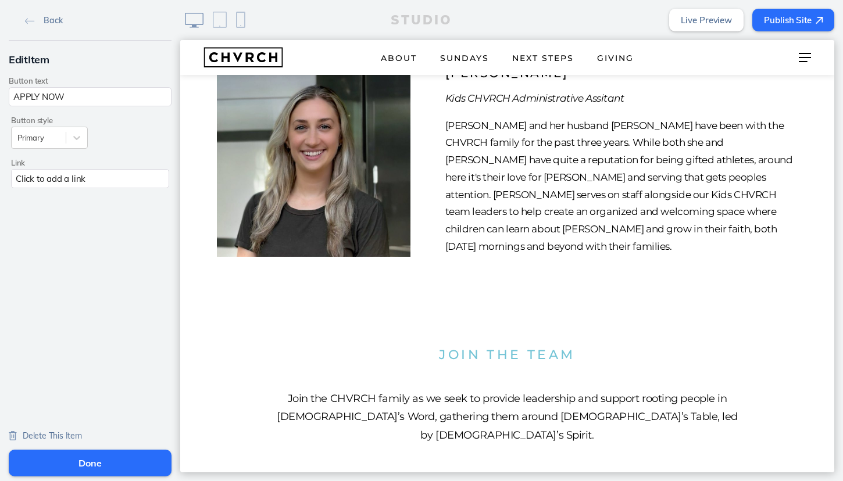
click at [85, 462] on button "Done" at bounding box center [90, 463] width 163 height 27
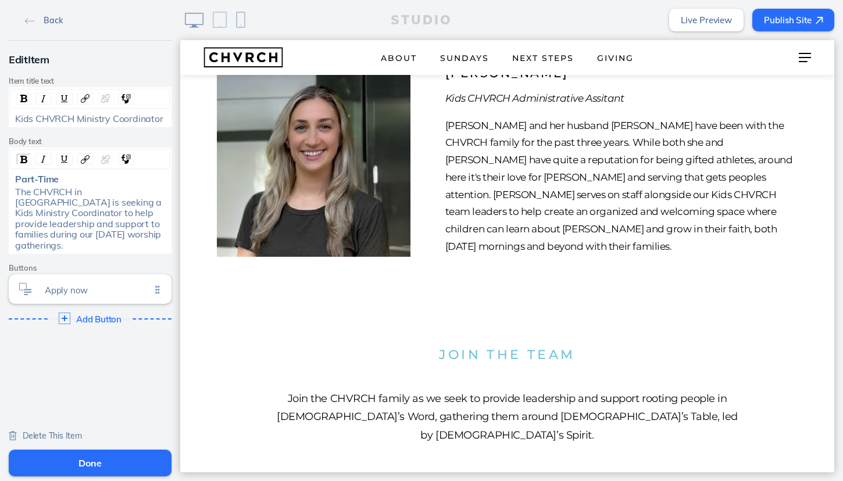
click at [29, 22] on img at bounding box center [30, 21] width 10 height 6
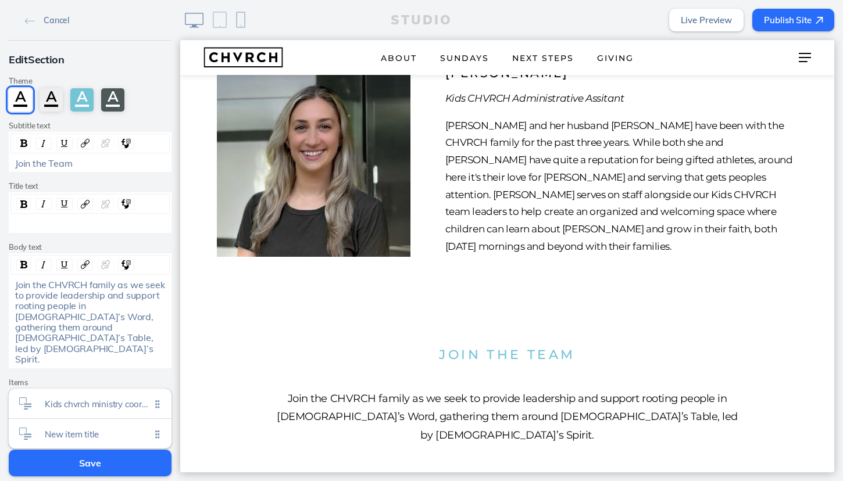
click at [39, 283] on span "Join the CHVRCH family as we seek to provide leadership and support rooting peo…" at bounding box center [91, 322] width 152 height 87
drag, startPoint x: 116, startPoint y: 284, endPoint x: 7, endPoint y: 281, distance: 108.8
click at [7, 281] on div "Edit Section Theme A A A A Subtitle text Join the Team Title text Body text Joi…" at bounding box center [90, 263] width 180 height 445
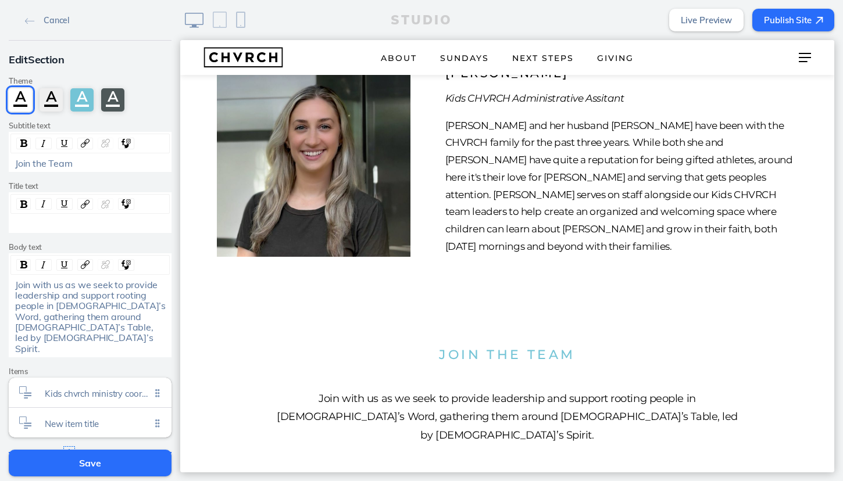
click at [42, 161] on span "Join the Team" at bounding box center [43, 164] width 57 height 12
copy span "Join the Team"
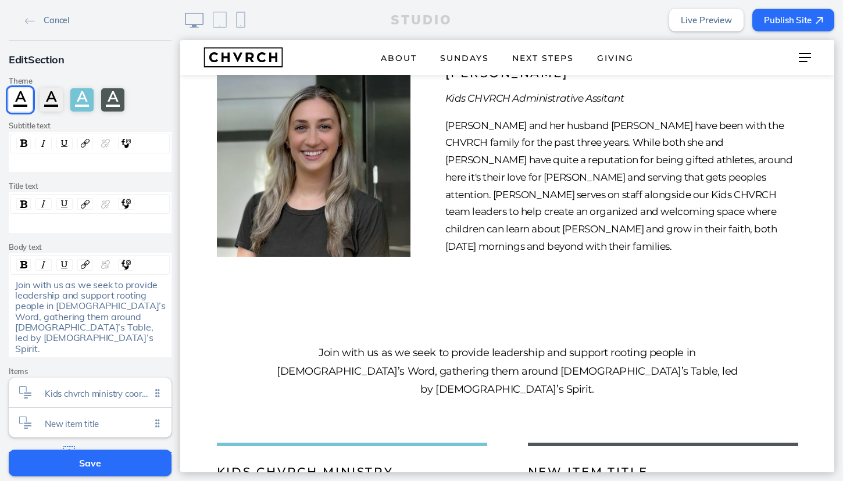
click at [49, 219] on div "rdw-editor" at bounding box center [90, 224] width 151 height 10
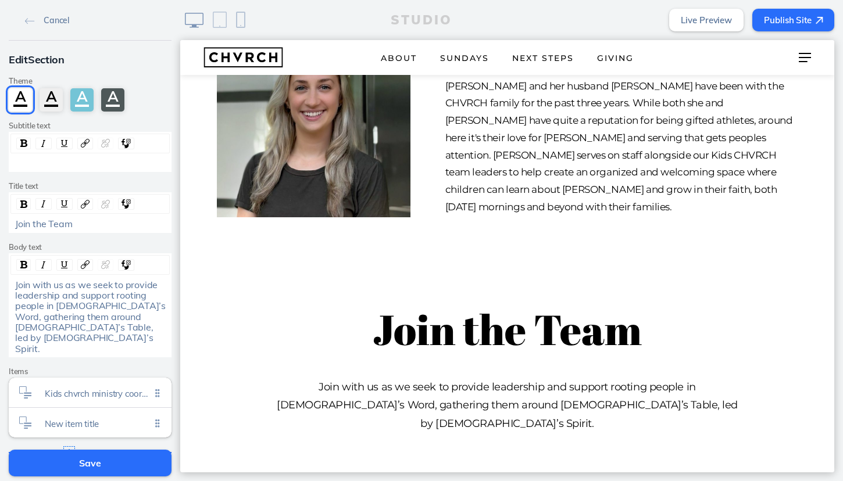
scroll to position [3735, 0]
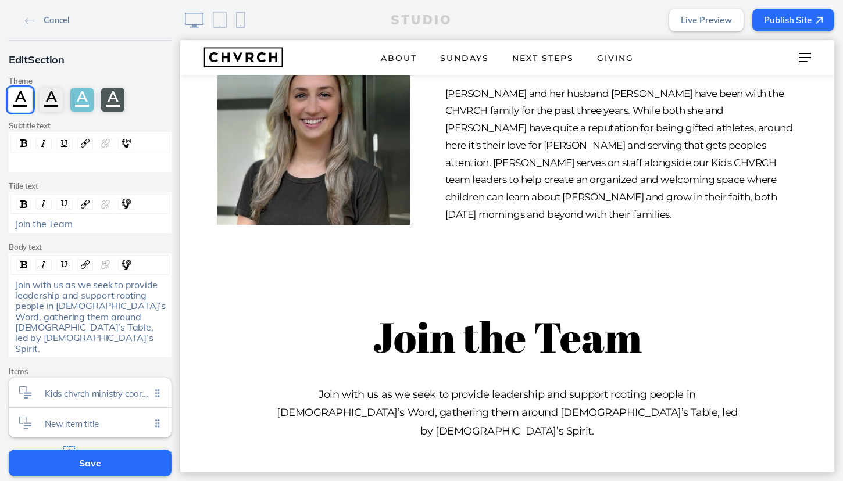
click at [47, 161] on div "rdw-editor" at bounding box center [90, 163] width 151 height 10
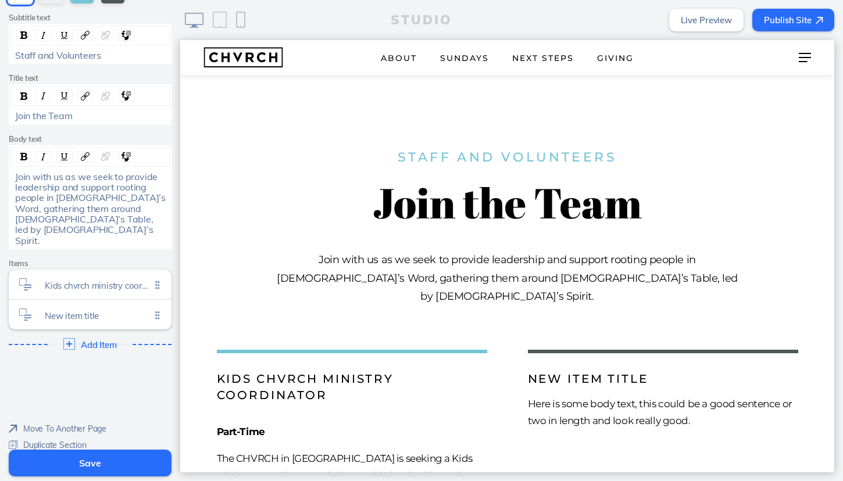
scroll to position [108, 0]
click at [105, 278] on span "Kids chvrch ministry coordinator" at bounding box center [98, 283] width 106 height 10
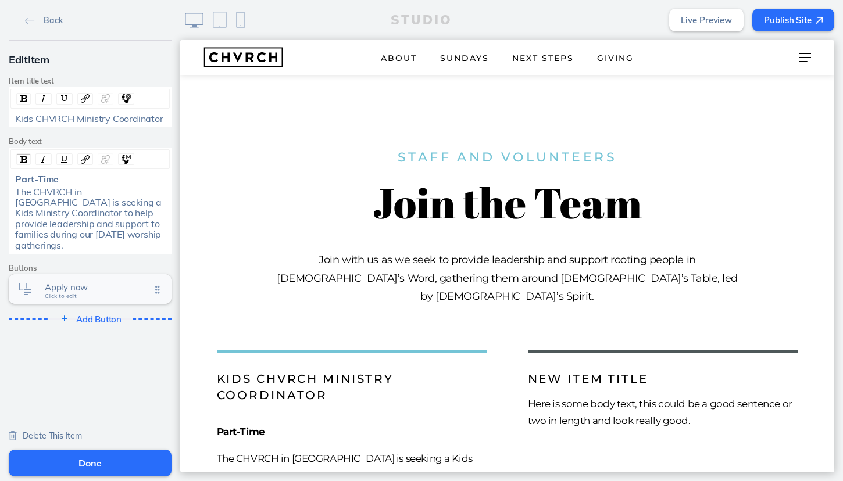
click at [98, 287] on span "Apply now" at bounding box center [98, 288] width 106 height 10
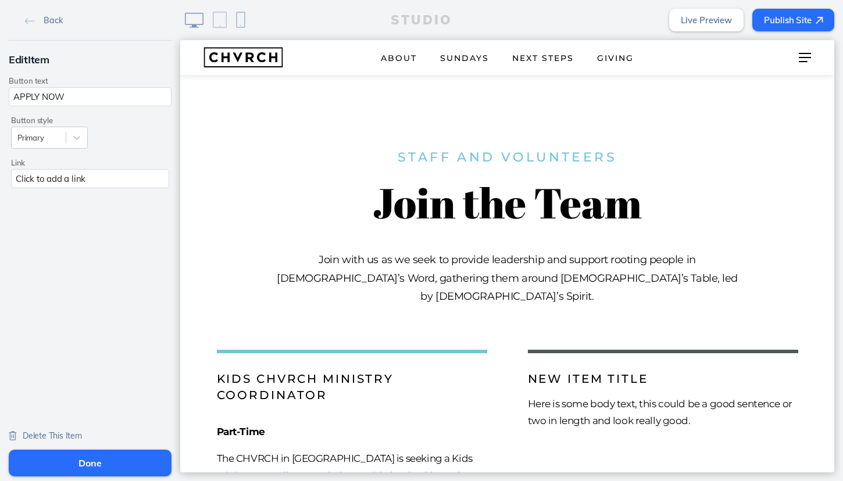
click at [78, 178] on div "Click to add a link" at bounding box center [90, 178] width 158 height 19
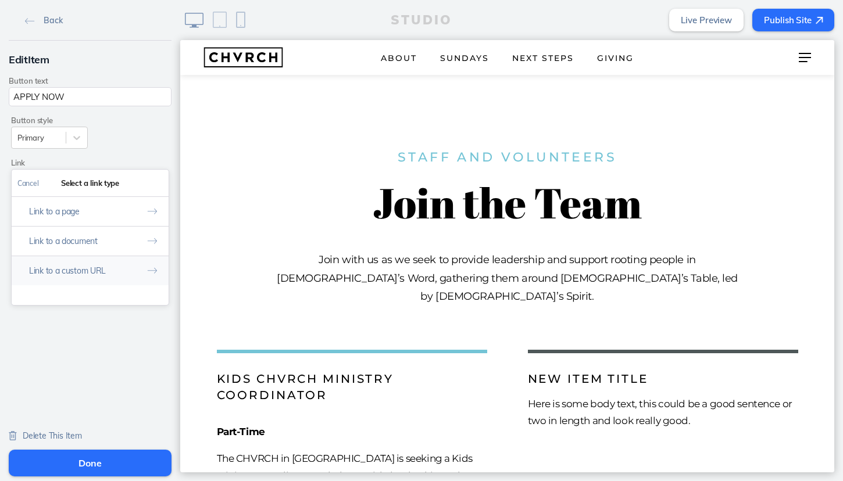
click at [89, 271] on button "Link to a custom URL" at bounding box center [90, 271] width 157 height 30
click at [84, 229] on input "text" at bounding box center [89, 232] width 145 height 19
paste input "https://forms.gle/hLgYhZiYU1Sjc2uR6"
type input "https://forms.gle/hLgYhZiYU1Sjc2uR6"
click at [152, 183] on button "Done" at bounding box center [154, 183] width 28 height 26
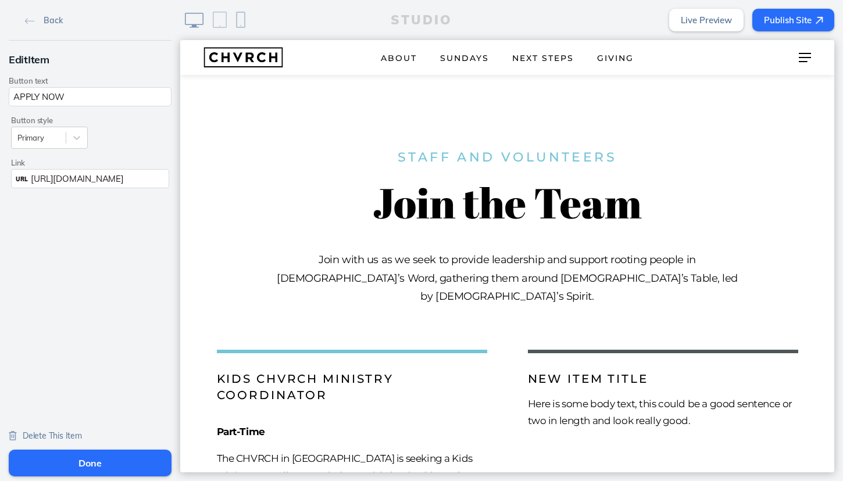
click at [81, 463] on button "Done" at bounding box center [90, 463] width 163 height 27
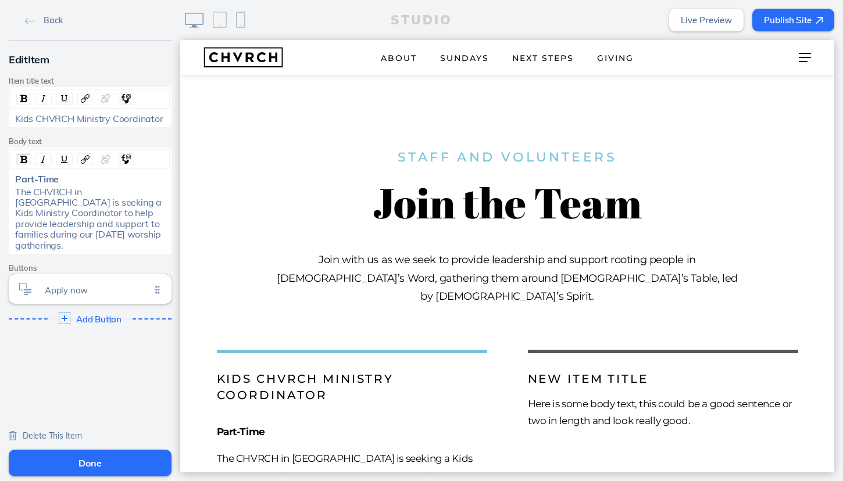
click at [110, 246] on div "The CHVRCH in [GEOGRAPHIC_DATA] is seeking a Kids Ministry Coordinator to help …" at bounding box center [90, 219] width 151 height 64
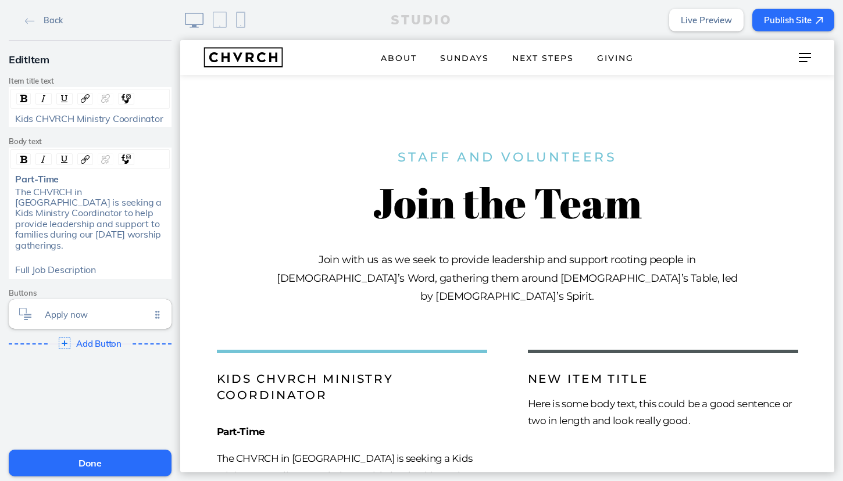
click at [15, 267] on span "Full Job Description" at bounding box center [55, 270] width 81 height 12
drag, startPoint x: 40, startPoint y: 267, endPoint x: 9, endPoint y: 267, distance: 30.2
click at [9, 267] on div "Part-Time The CHVRCH in Newtown Square is seeking a Kids Ministry Coordinator t…" at bounding box center [90, 213] width 163 height 131
drag, startPoint x: 15, startPoint y: 266, endPoint x: 95, endPoint y: 265, distance: 80.2
click at [95, 265] on div "Full Job Description" at bounding box center [90, 270] width 151 height 10
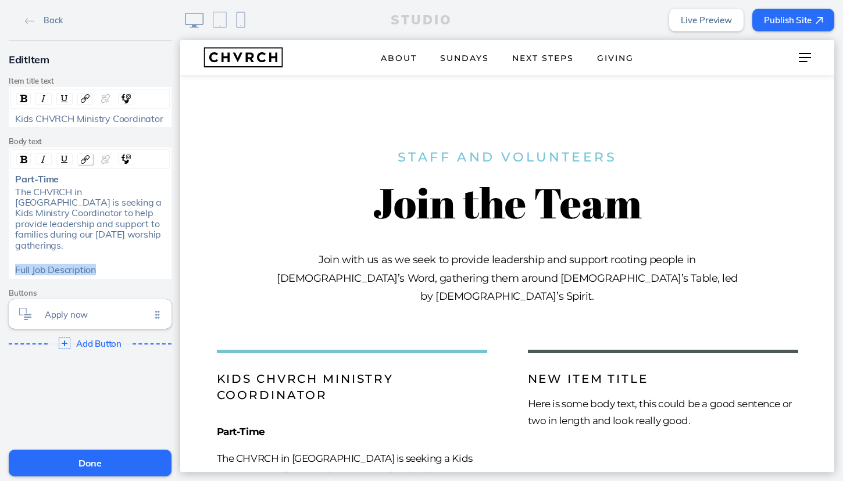
click at [87, 156] on img "rdw-link-control" at bounding box center [85, 159] width 9 height 9
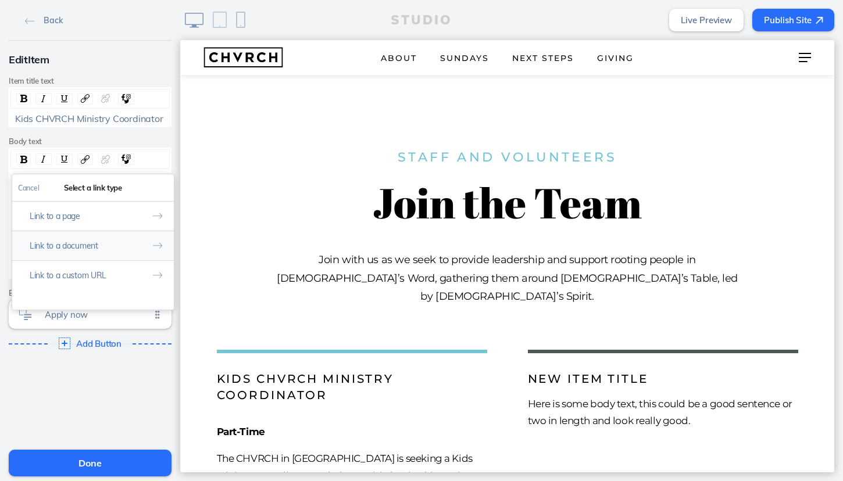
click at [99, 243] on button "Link to a document" at bounding box center [93, 246] width 162 height 30
click at [148, 210] on button "Add File" at bounding box center [148, 210] width 36 height 15
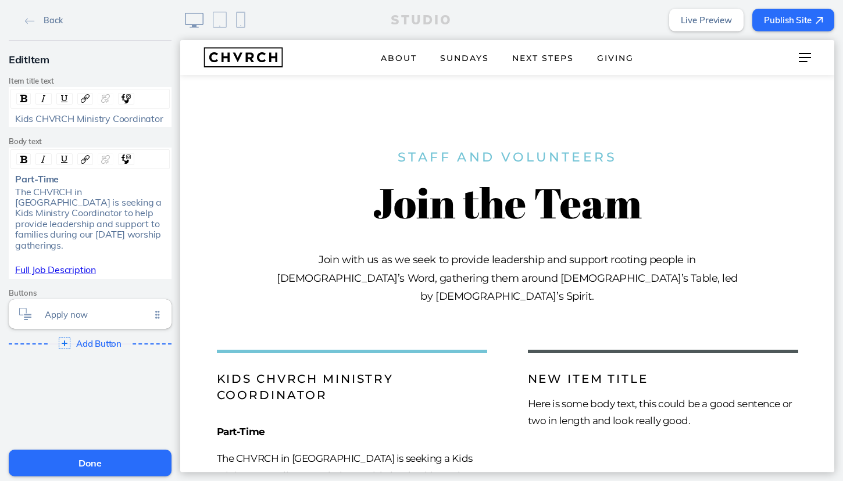
click at [98, 462] on button "Done" at bounding box center [90, 463] width 163 height 27
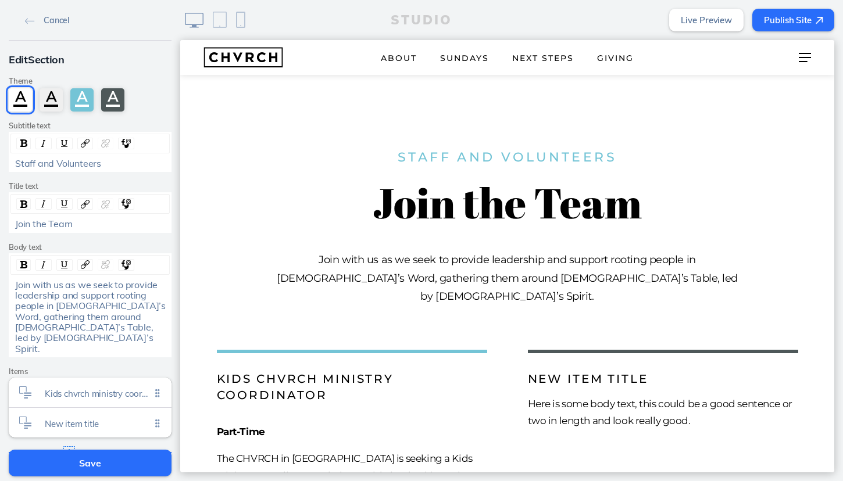
click at [87, 464] on button "Save" at bounding box center [90, 463] width 163 height 27
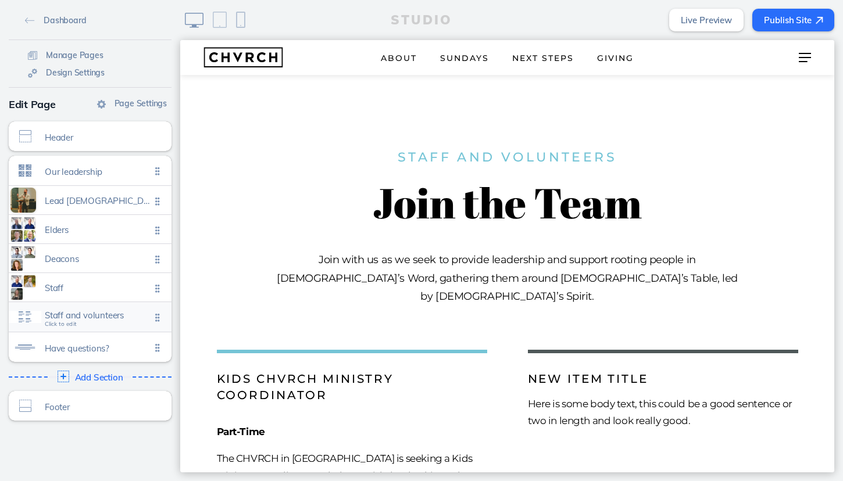
click at [97, 320] on span "Staff and volunteers" at bounding box center [98, 315] width 106 height 10
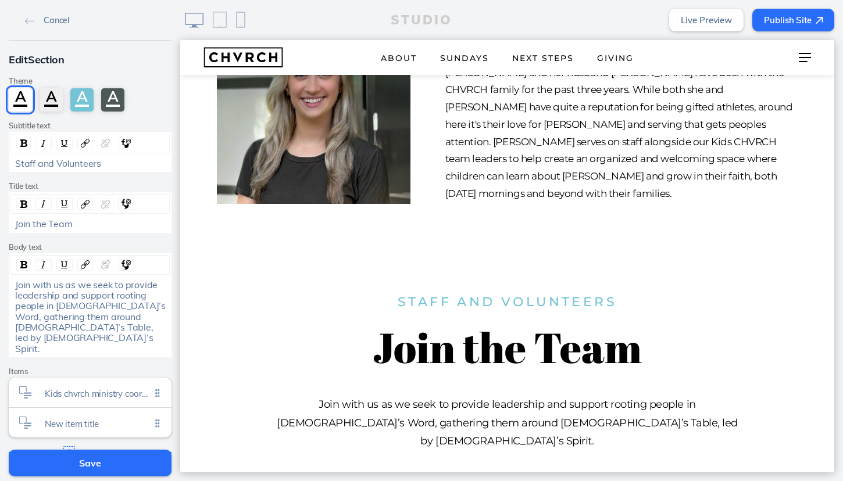
scroll to position [3757, 0]
click at [62, 223] on span "Join the Team" at bounding box center [43, 224] width 57 height 12
copy span "Join the Team"
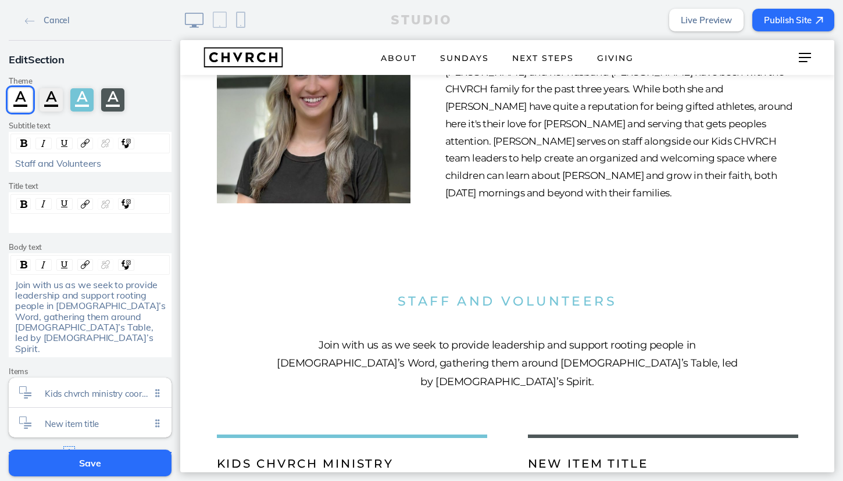
click at [24, 279] on span "Join with us as we seek to provide leadership and support rooting people in God…" at bounding box center [91, 317] width 153 height 76
paste div "rdw-editor"
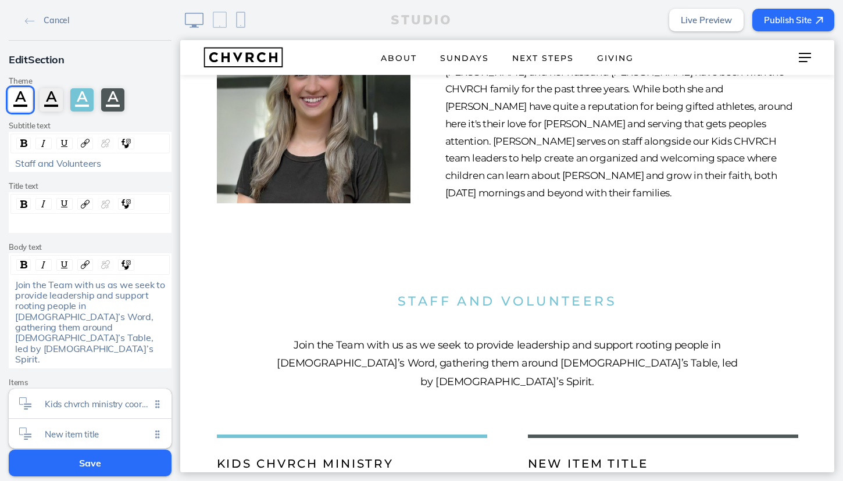
click at [58, 284] on span "Join the Team with us as we seek to provide leadership and support rooting peop…" at bounding box center [91, 322] width 152 height 87
click at [86, 284] on span "Join the team with us as we seek to provide leadership and support rooting peop…" at bounding box center [90, 322] width 151 height 87
click at [104, 283] on span "Join the team with us as we seek to provide leadership and support rooting peop…" at bounding box center [90, 322] width 151 height 87
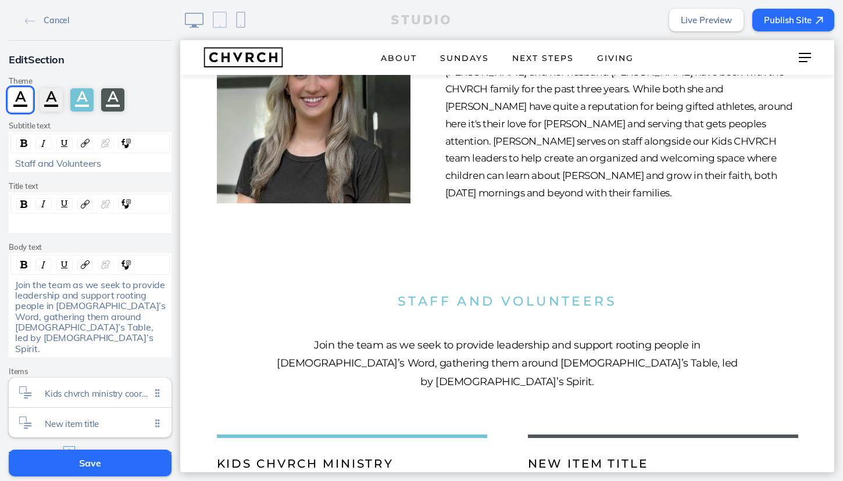
click at [114, 293] on span "Join the team as we seek to provide leadership and support rooting people in Go…" at bounding box center [91, 317] width 153 height 76
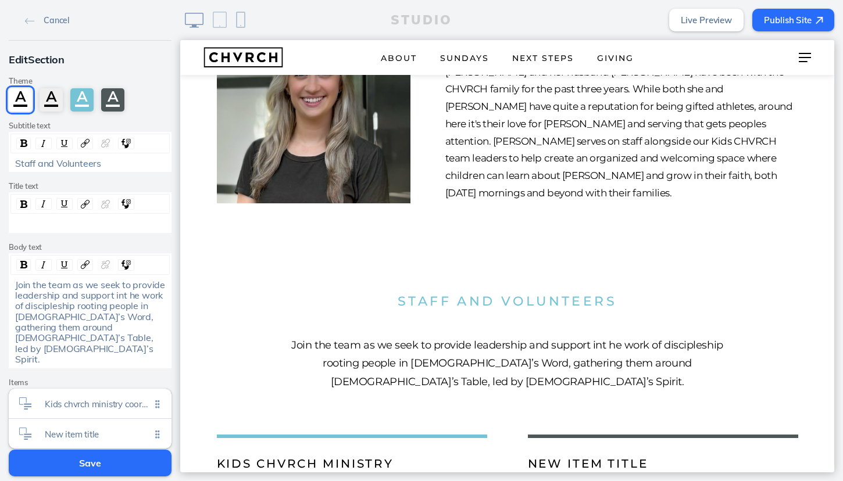
click at [26, 304] on span "Join the team as we seek to provide leadership and support int he work of disci…" at bounding box center [91, 322] width 152 height 87
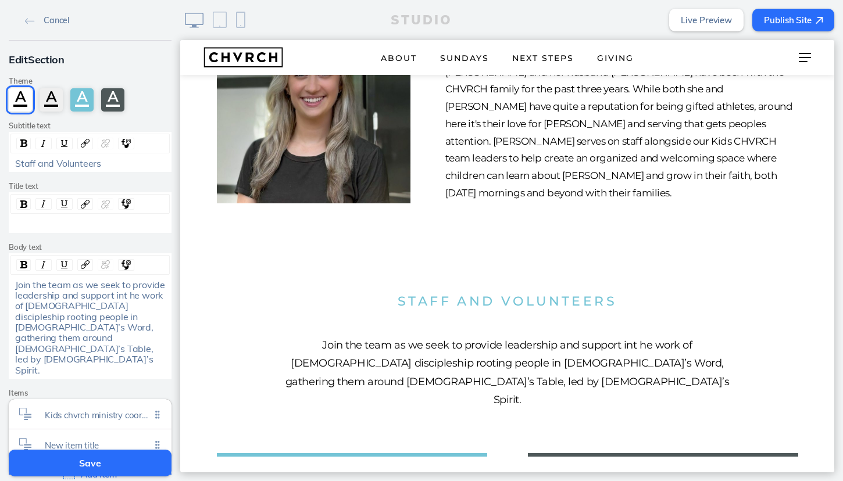
click at [44, 303] on span "Join the team as we seek to provide leadership and support int he work of chris…" at bounding box center [91, 327] width 152 height 97
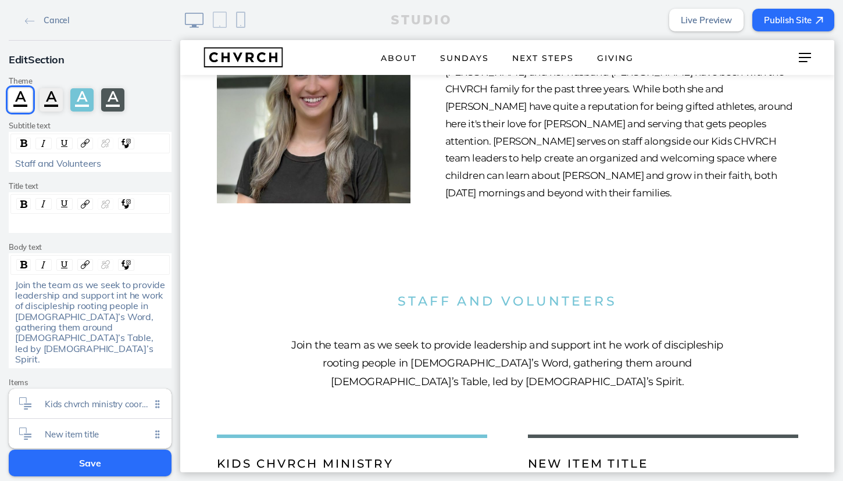
click at [127, 292] on span "Join the team as we seek to provide leadership and support int he work of disci…" at bounding box center [91, 322] width 152 height 87
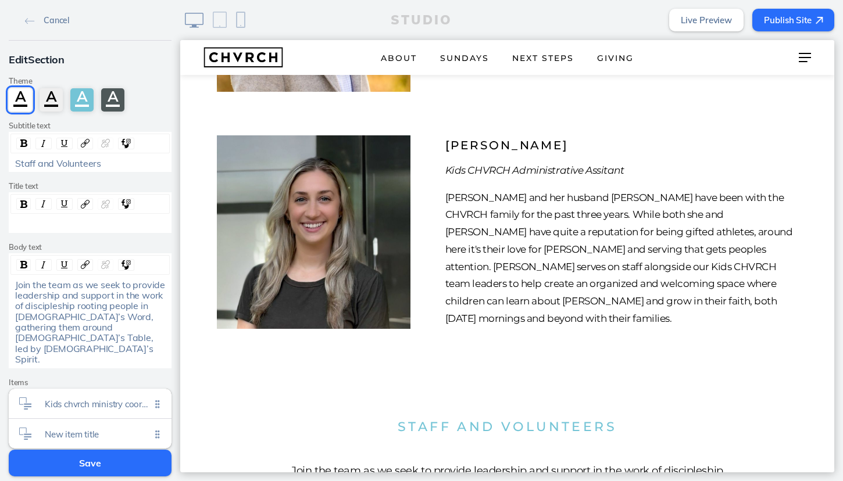
scroll to position [3628, 0]
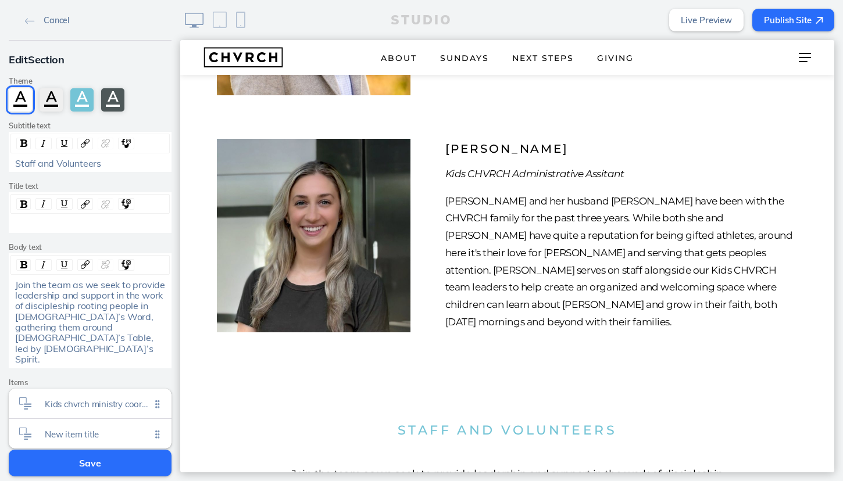
click at [73, 306] on span "Join the team as we seek to provide leadership and support in the work of disci…" at bounding box center [91, 322] width 152 height 87
click at [69, 305] on span "Join the team as we seek to provide leadership and support in the work of disci…" at bounding box center [91, 322] width 152 height 87
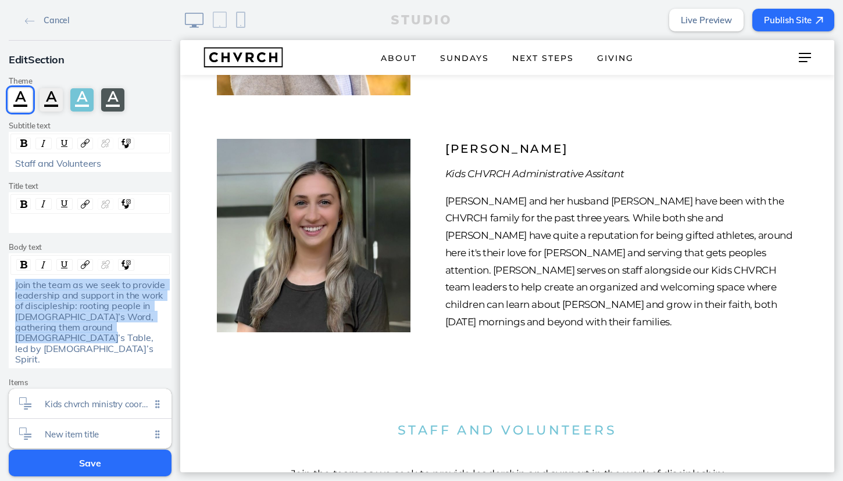
copy span "Join the team as we seek to provide leadership and support in the work of disci…"
click at [99, 303] on span "Join the team as we seek to provide leadership and support in the work of disci…" at bounding box center [91, 322] width 152 height 87
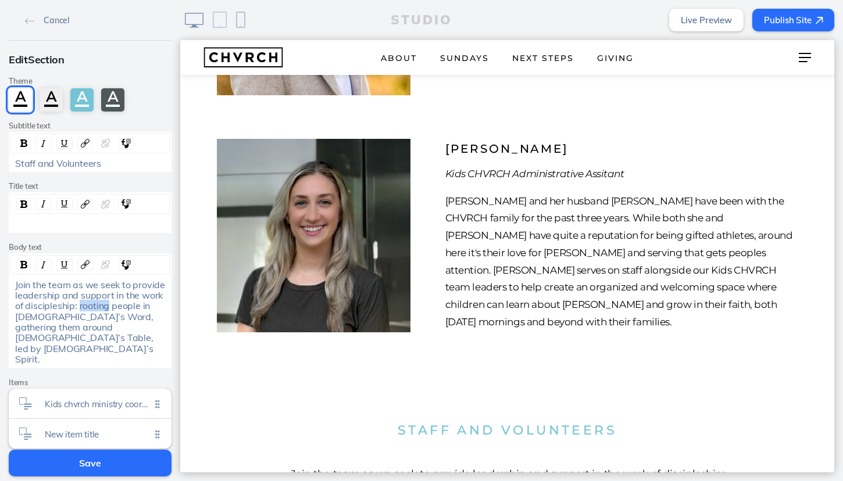
click at [99, 303] on span "Join the team as we seek to provide leadership and support in the work of disci…" at bounding box center [91, 322] width 152 height 87
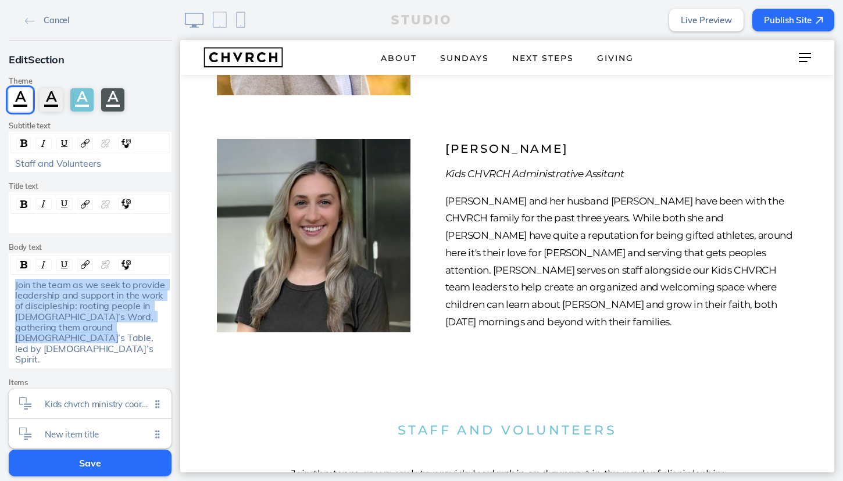
click at [99, 303] on span "Join the team as we seek to provide leadership and support in the work of disci…" at bounding box center [91, 322] width 152 height 87
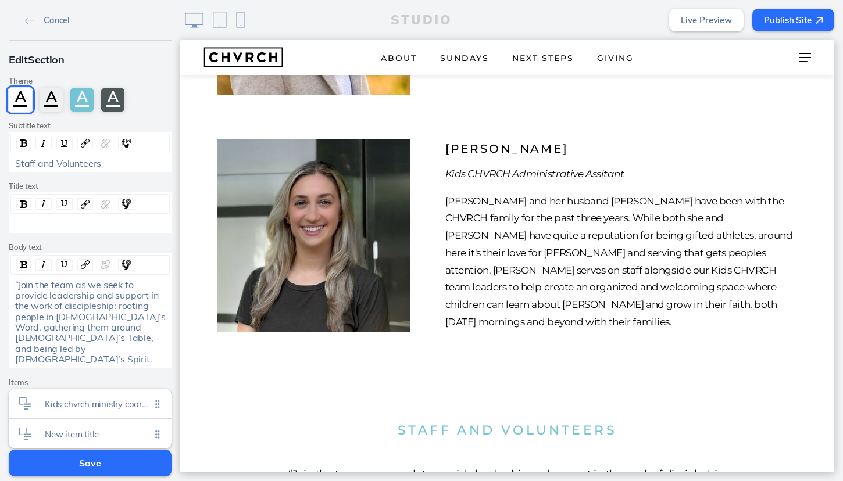
click at [19, 283] on span "“Join the team as we seek to provide leadership and support in the work of disc…" at bounding box center [91, 322] width 153 height 87
click at [78, 326] on span "Join the team as we seek to provide leadership and support in the work of disci…" at bounding box center [91, 322] width 152 height 87
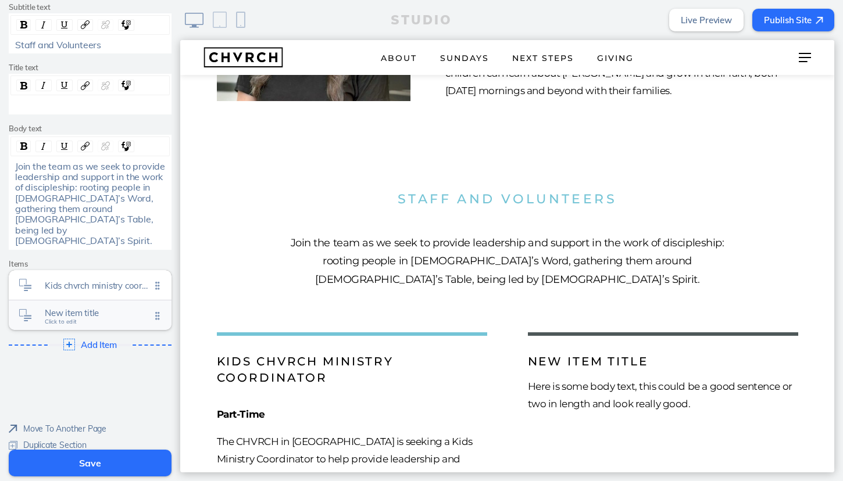
scroll to position [118, 0]
click at [82, 312] on span "New item title Click to edit" at bounding box center [98, 317] width 106 height 10
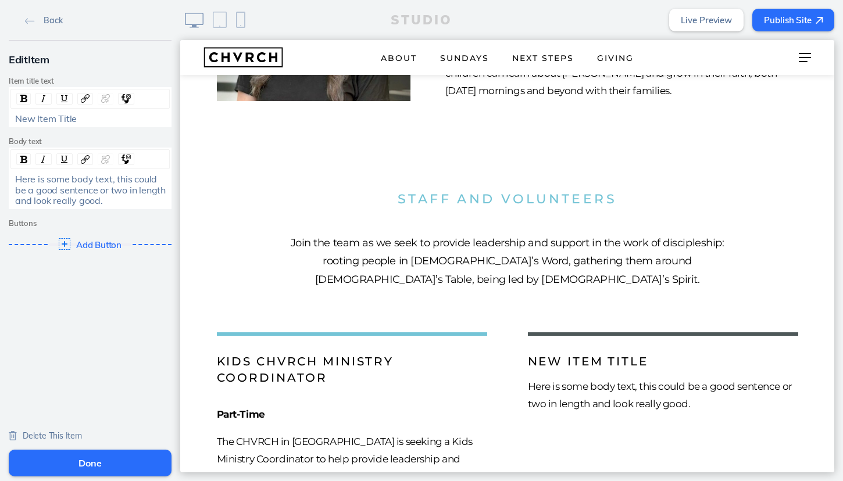
click at [92, 462] on button "Done" at bounding box center [90, 463] width 163 height 27
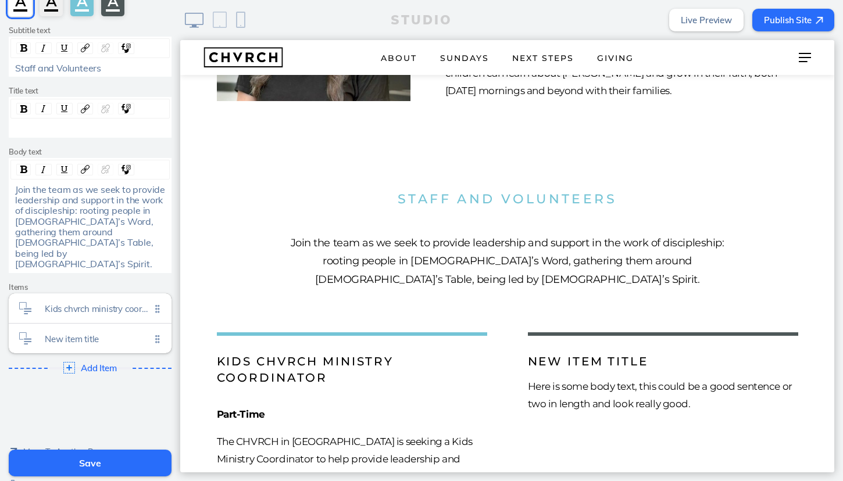
scroll to position [115, 0]
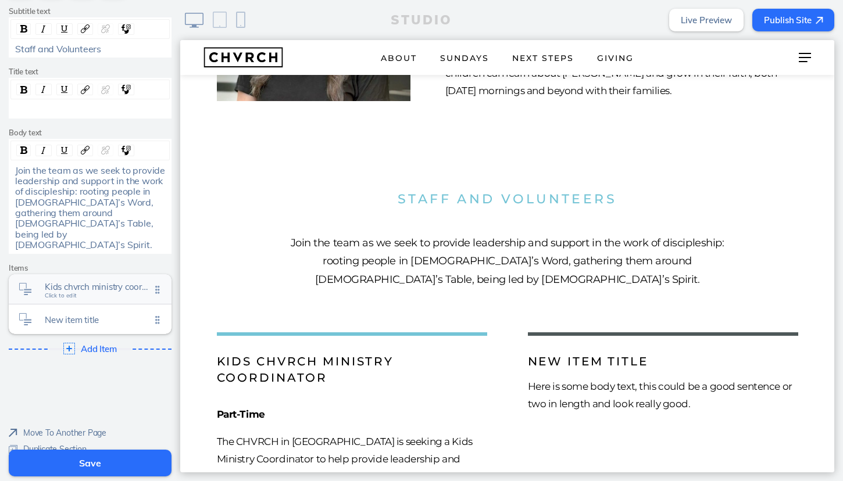
click at [98, 282] on span "Kids chvrch ministry coordinator" at bounding box center [98, 287] width 106 height 10
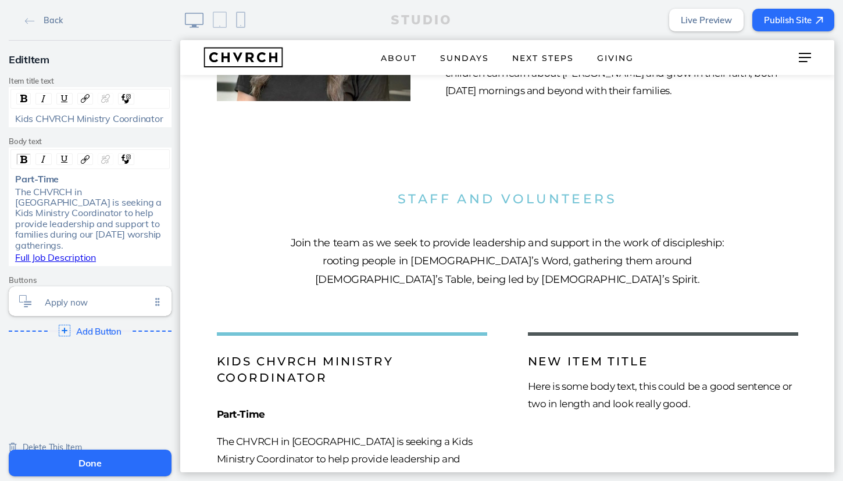
click at [77, 257] on span "Full Job Description" at bounding box center [55, 258] width 81 height 12
click at [33, 256] on span "Full Job Description" at bounding box center [55, 258] width 81 height 12
click at [86, 158] on img "rdw-link-control" at bounding box center [85, 159] width 9 height 9
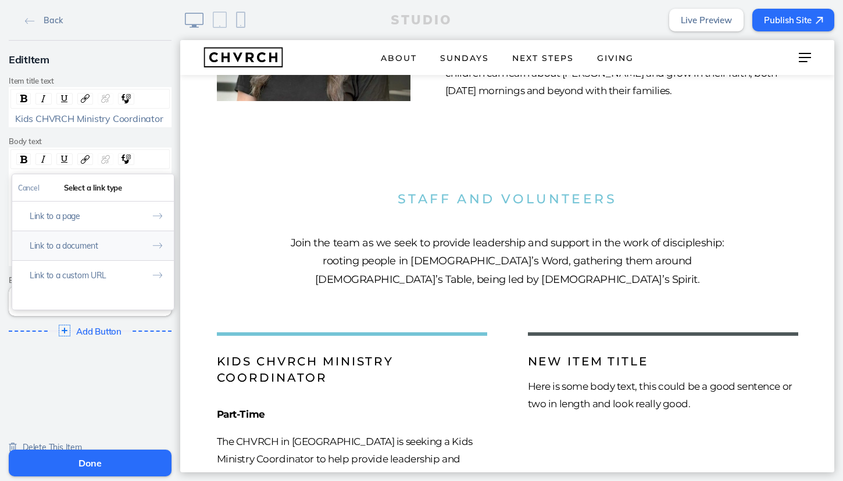
click at [90, 246] on button "Link to a document" at bounding box center [93, 246] width 162 height 30
click at [149, 211] on button "Add File" at bounding box center [148, 210] width 36 height 15
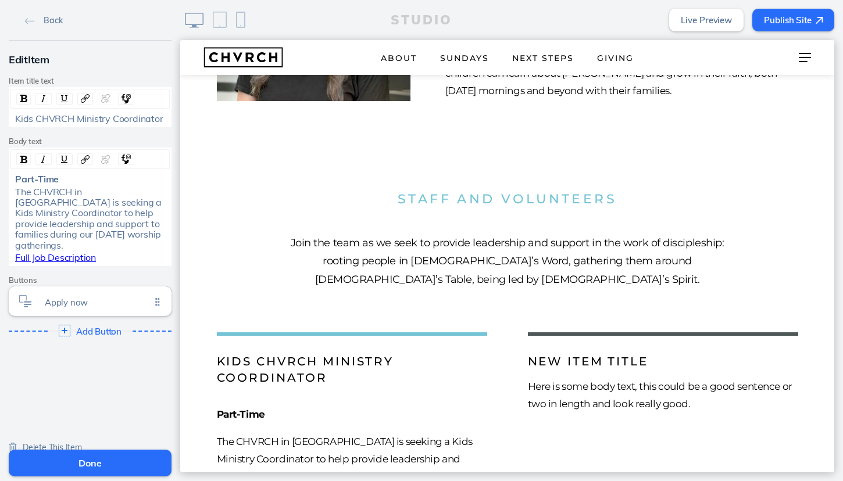
click at [92, 461] on button "Done" at bounding box center [90, 463] width 163 height 27
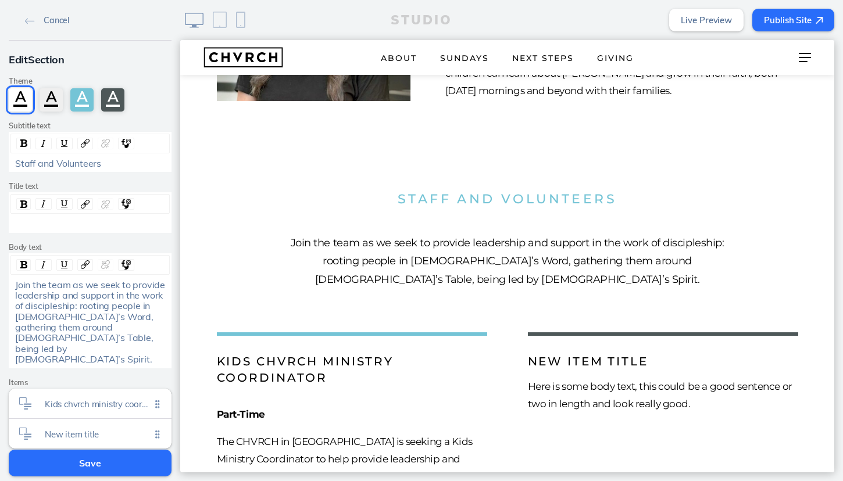
click at [93, 467] on button "Save" at bounding box center [90, 463] width 163 height 27
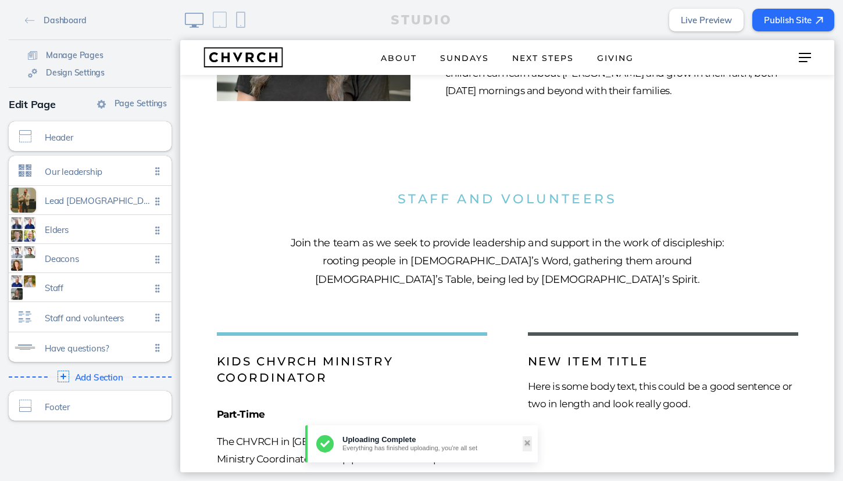
click at [709, 20] on link "Live Preview" at bounding box center [706, 20] width 74 height 23
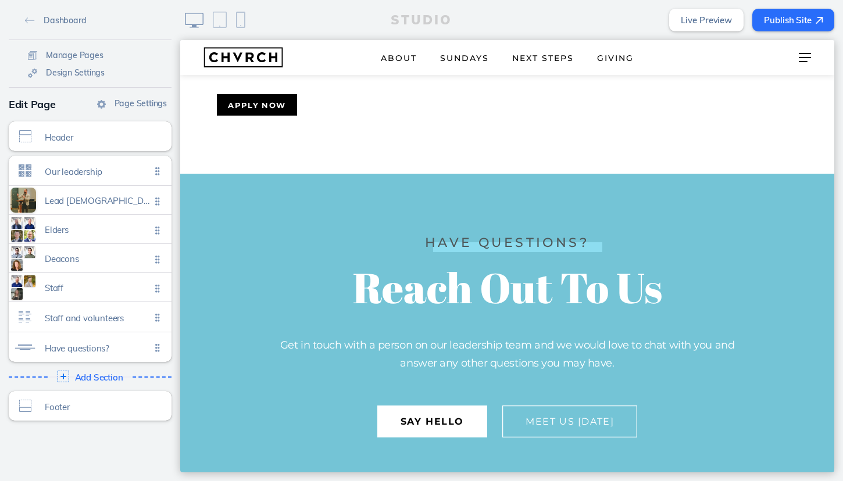
scroll to position [0, 0]
drag, startPoint x: 156, startPoint y: 316, endPoint x: 156, endPoint y: 291, distance: 25.0
click at [156, 291] on ul "Our leadership Click to edit Lead pastor Click to edit Elders Click to edit Dea…" at bounding box center [90, 259] width 163 height 206
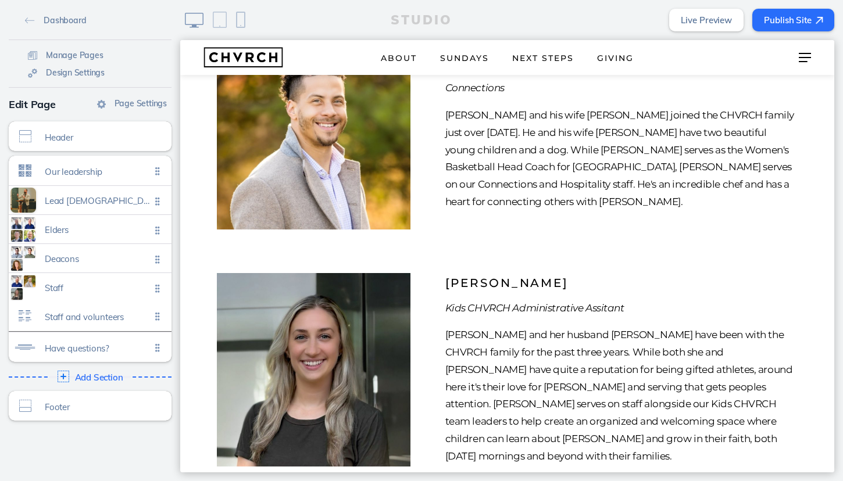
drag, startPoint x: 157, startPoint y: 291, endPoint x: 157, endPoint y: 319, distance: 28.5
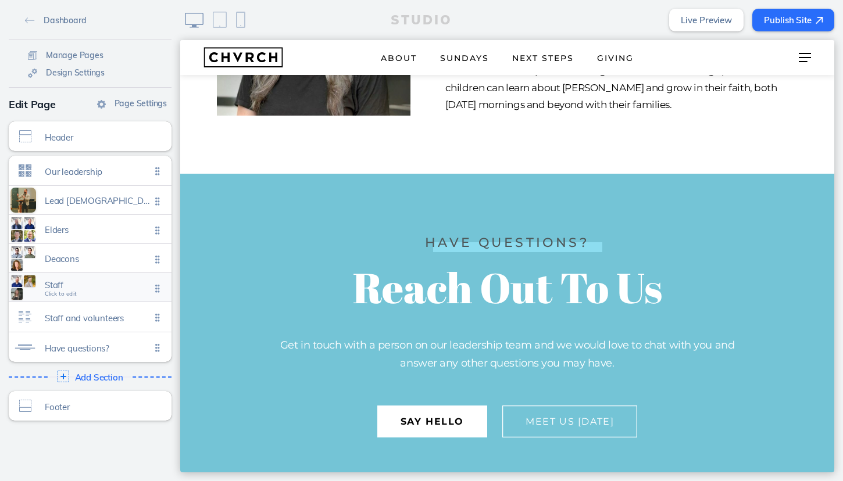
click at [109, 285] on span "Staff" at bounding box center [98, 285] width 106 height 10
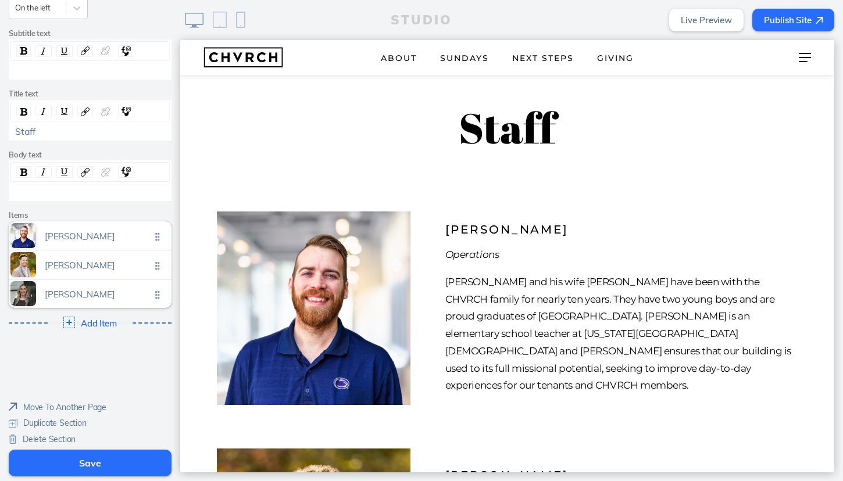
scroll to position [134, 0]
click at [90, 464] on button "Save" at bounding box center [90, 463] width 163 height 27
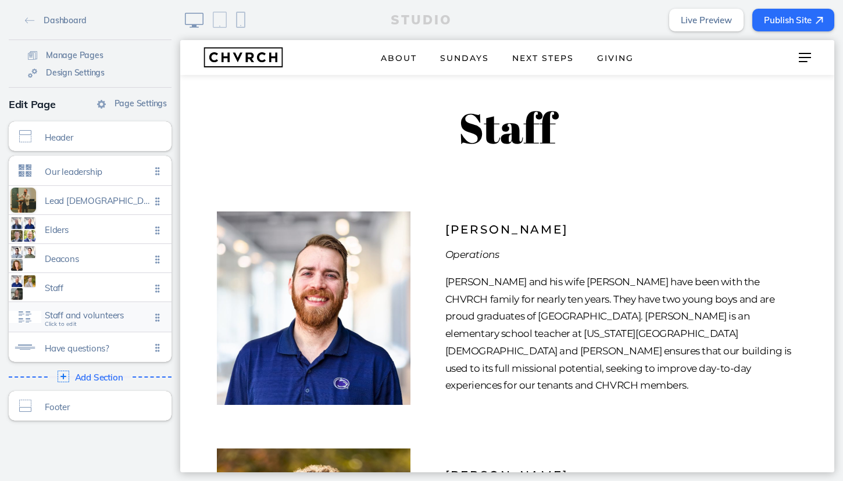
click at [93, 316] on span "Staff and volunteers" at bounding box center [98, 315] width 106 height 10
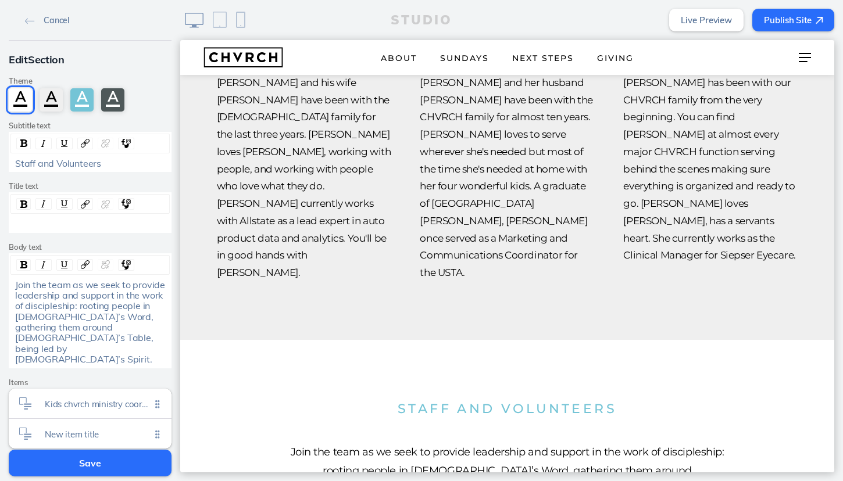
scroll to position [2791, 0]
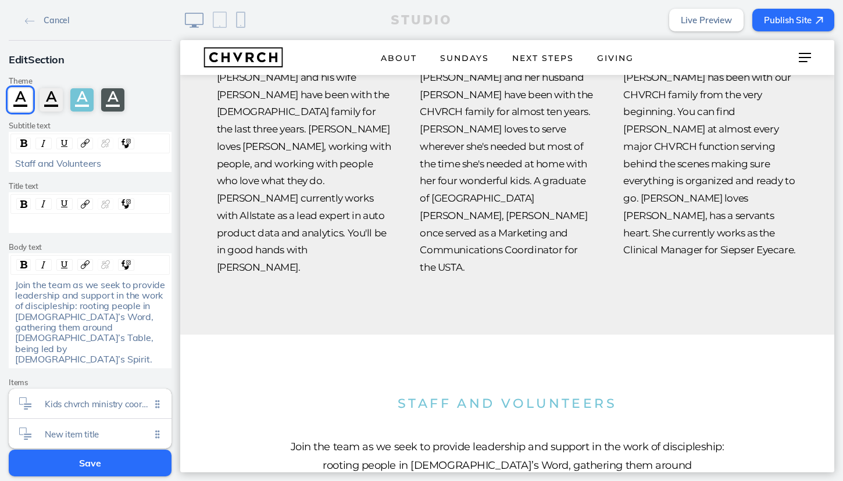
click at [92, 462] on button "Save" at bounding box center [90, 463] width 163 height 27
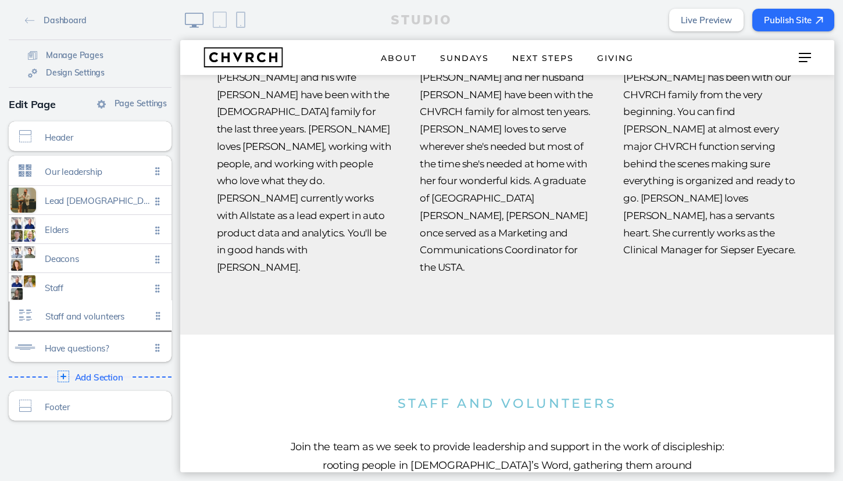
click at [157, 317] on ul "Our leadership Click to edit Lead pastor Click to edit Elders Click to edit Dea…" at bounding box center [90, 259] width 163 height 206
click at [156, 315] on ul "Our leadership Click to edit Lead pastor Click to edit Elders Click to edit Dea…" at bounding box center [90, 259] width 163 height 206
click at [133, 315] on span "Staff and volunteers" at bounding box center [98, 315] width 106 height 10
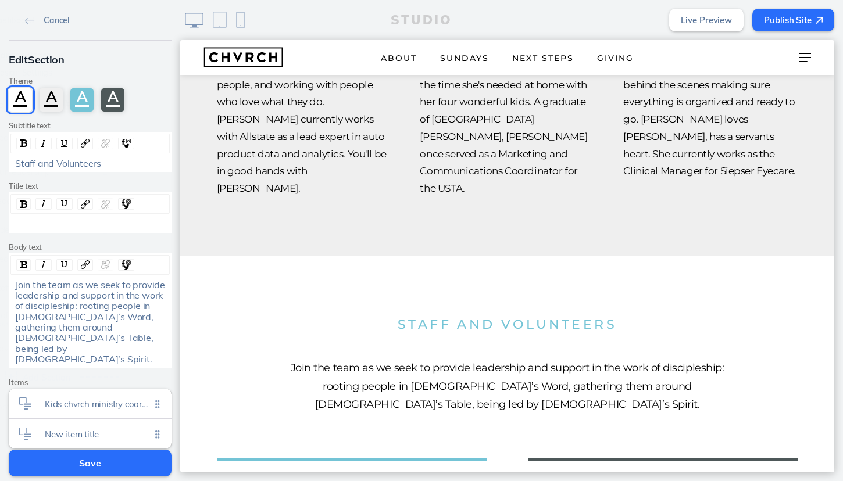
scroll to position [2872, 0]
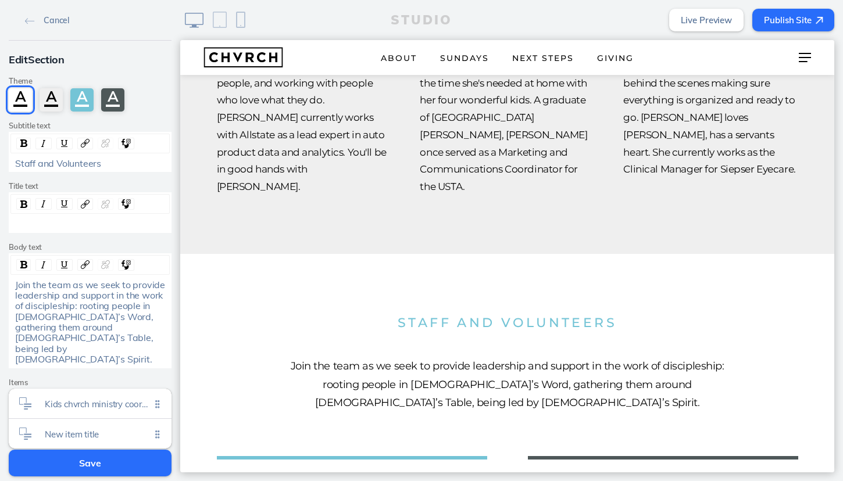
click at [99, 460] on button "Save" at bounding box center [90, 463] width 163 height 27
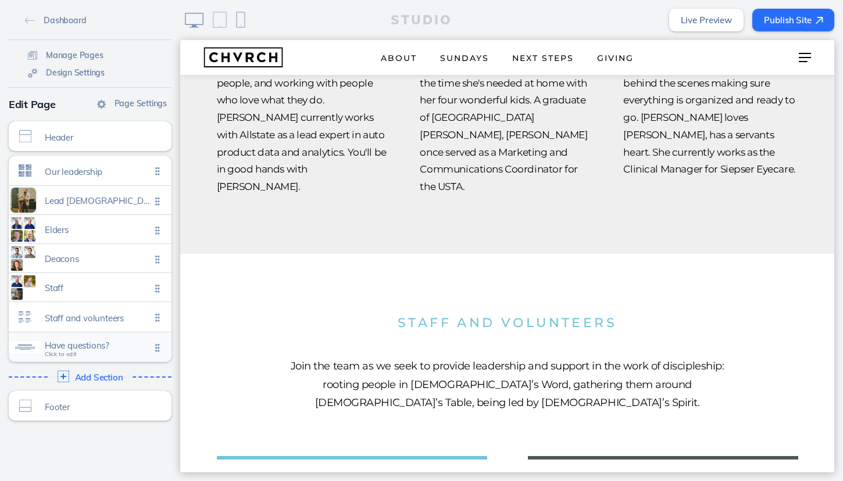
click at [119, 348] on span "Have questions?" at bounding box center [98, 346] width 106 height 10
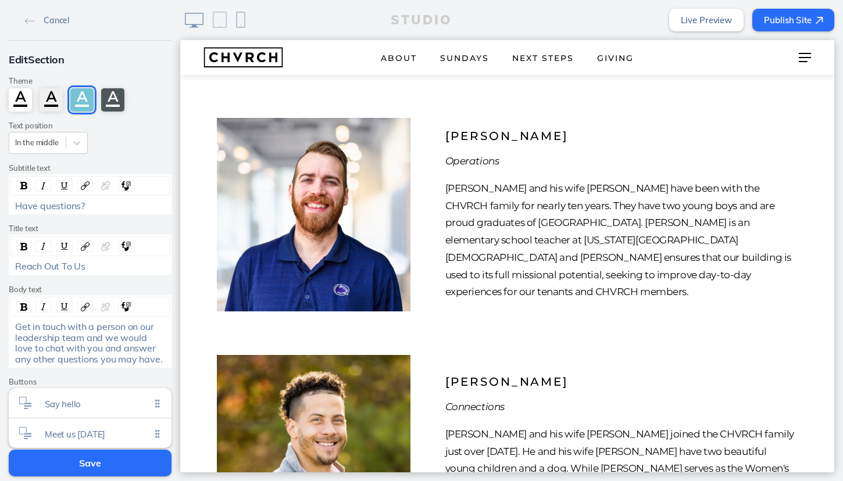
scroll to position [3618, 0]
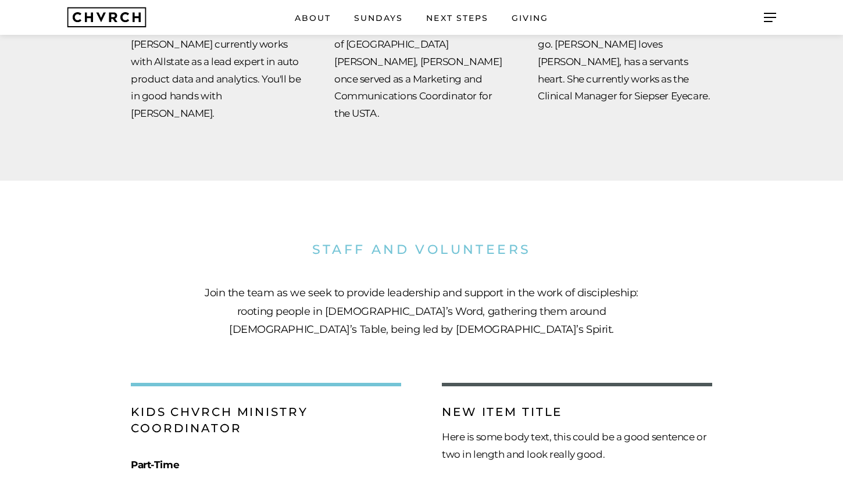
scroll to position [2872, 0]
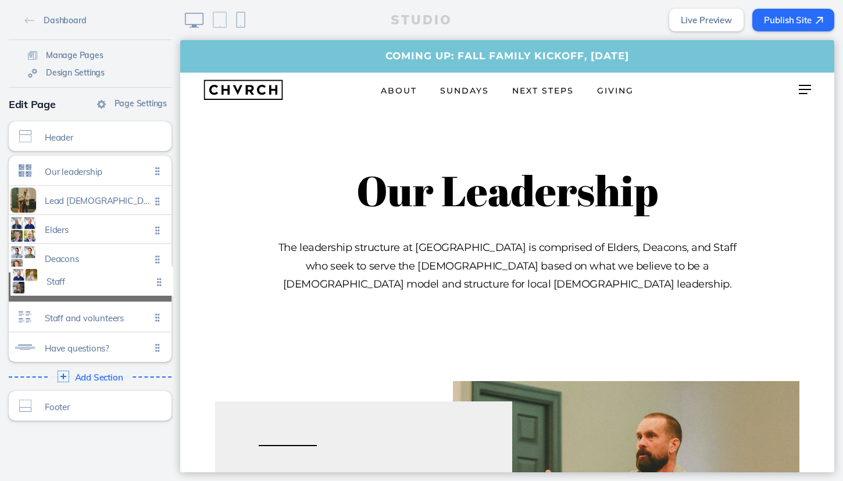
drag, startPoint x: 156, startPoint y: 315, endPoint x: 158, endPoint y: 283, distance: 32.0
click at [158, 283] on ul "Our leadership Click to edit Lead pastor Click to edit Elders Click to edit Dea…" at bounding box center [90, 259] width 163 height 206
click at [120, 321] on span "Staff and volunteers Click to edit" at bounding box center [98, 318] width 106 height 10
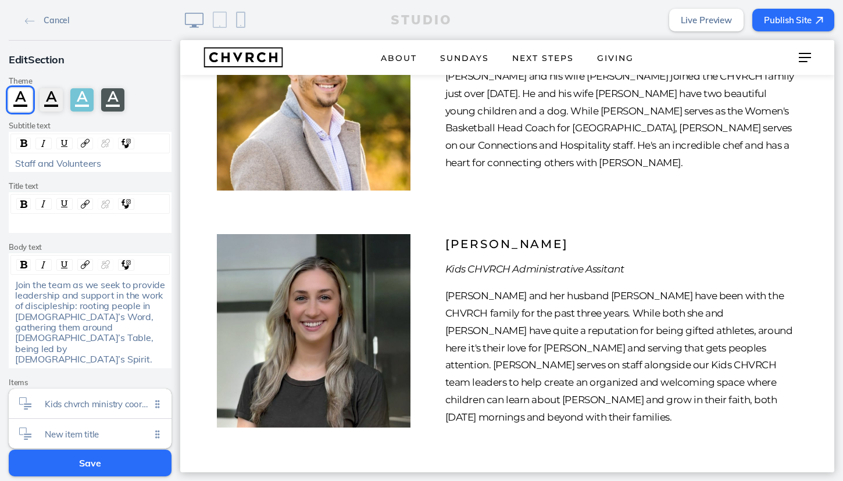
scroll to position [2927, 0]
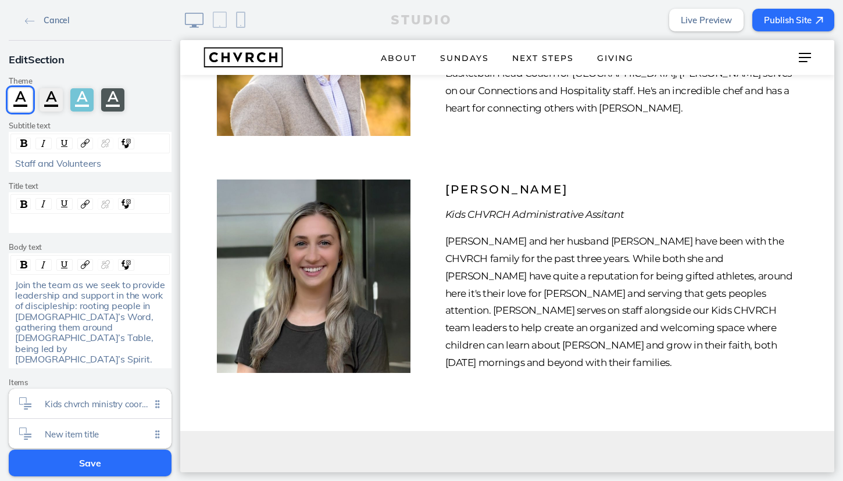
click at [33, 24] on link "Cancel" at bounding box center [46, 19] width 53 height 17
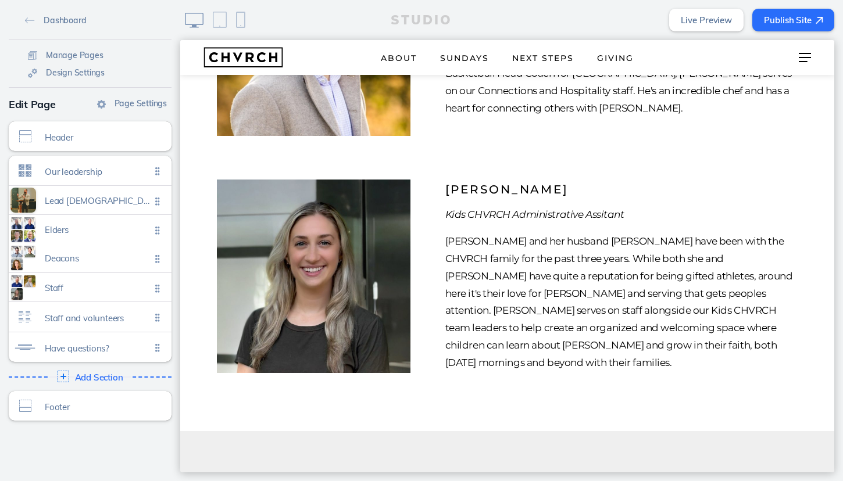
click at [158, 262] on ul "Our leadership Click to edit Lead pastor Click to edit Elders Click to edit Dea…" at bounding box center [90, 259] width 163 height 206
click at [129, 254] on span "Deacons" at bounding box center [98, 256] width 106 height 10
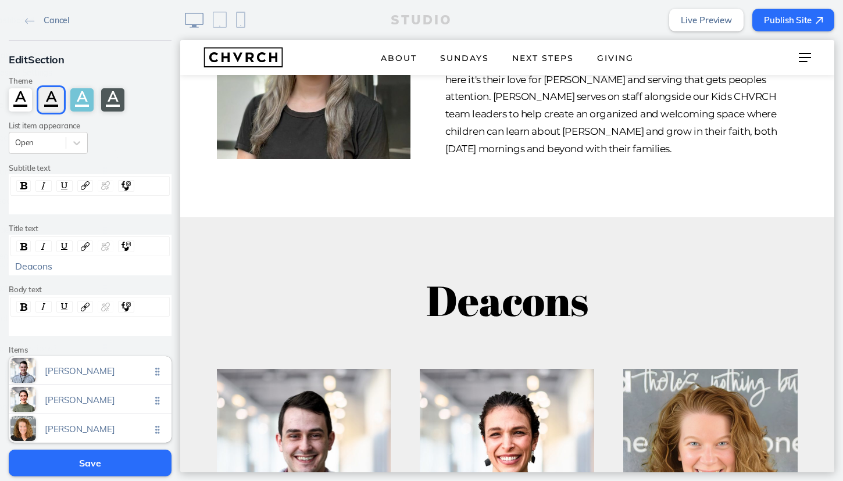
scroll to position [3143, 0]
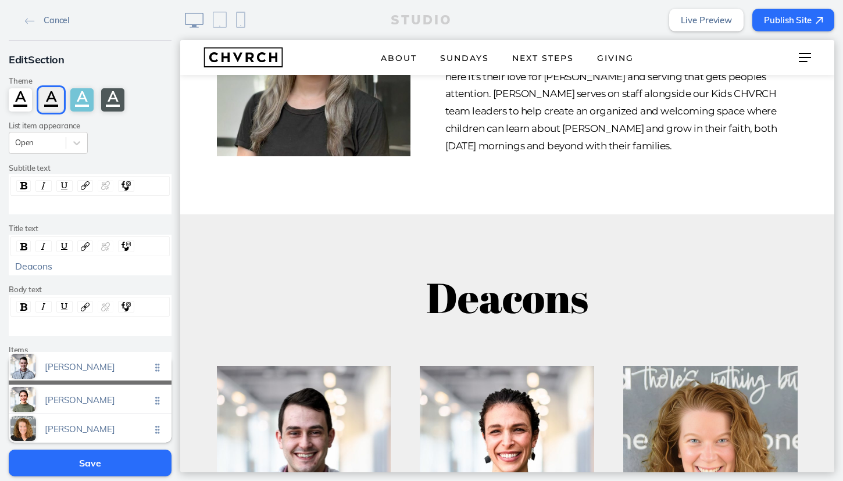
click at [154, 365] on ul "Andrew meglathery Click to edit Amy videon Click to edit Meg patton Click to ed…" at bounding box center [90, 399] width 163 height 87
click at [137, 364] on span "Andrew meglathery" at bounding box center [98, 368] width 106 height 10
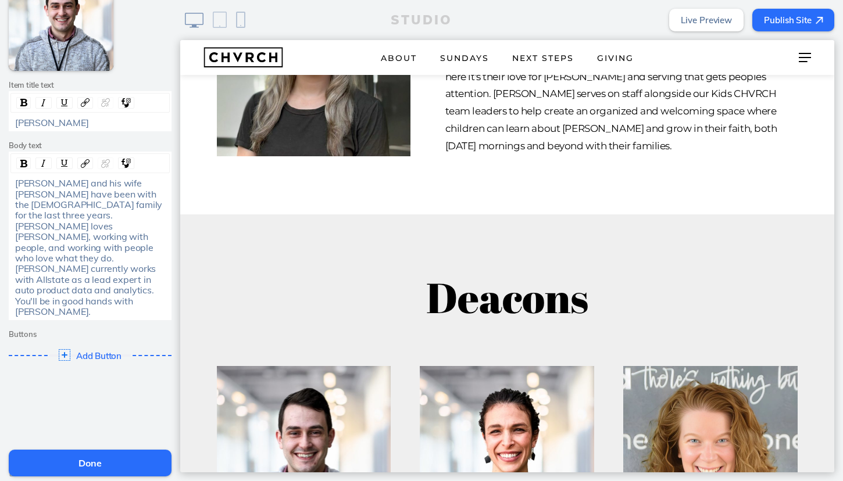
scroll to position [121, 0]
click at [61, 467] on span "Delete This Item" at bounding box center [52, 472] width 59 height 10
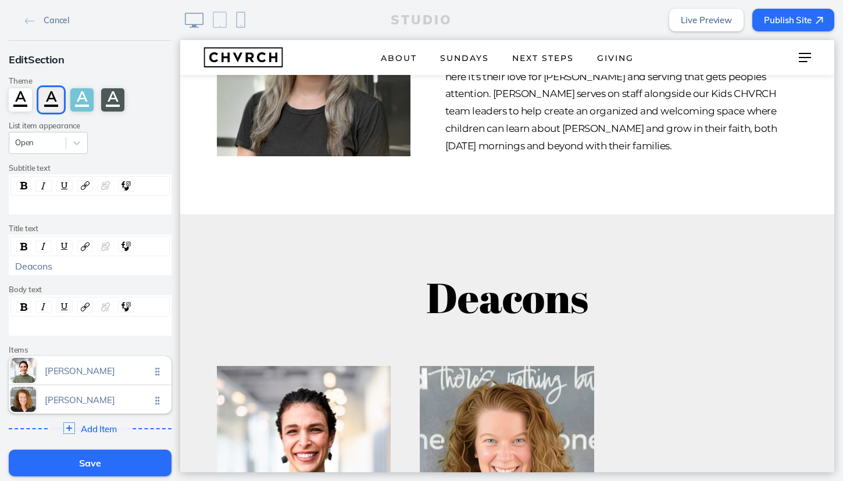
click at [103, 465] on button "Save" at bounding box center [90, 463] width 163 height 27
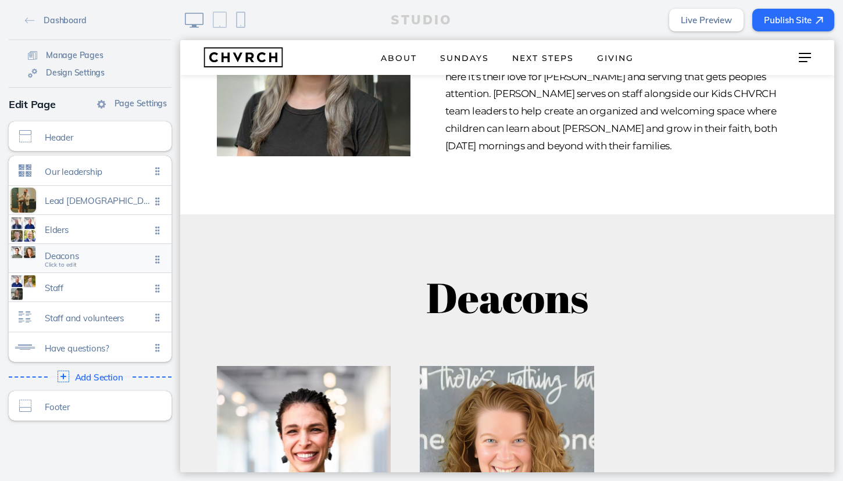
click at [117, 258] on span "Deacons" at bounding box center [98, 256] width 106 height 10
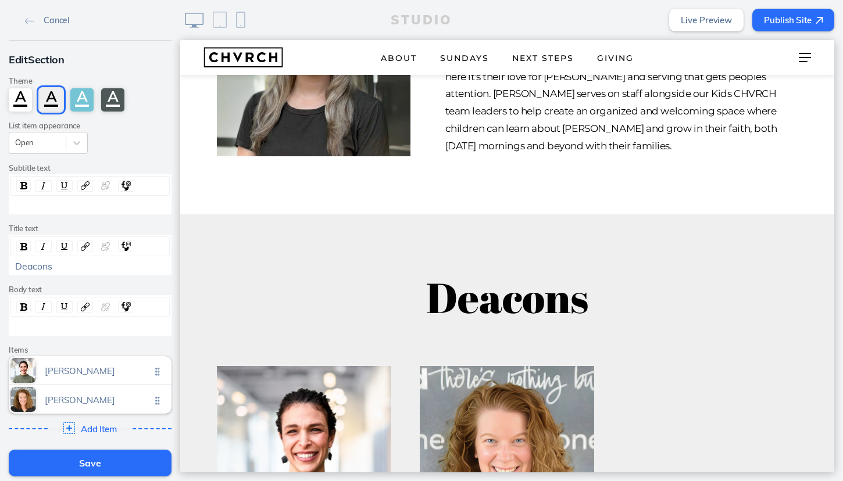
click at [116, 454] on button "Save" at bounding box center [90, 463] width 163 height 27
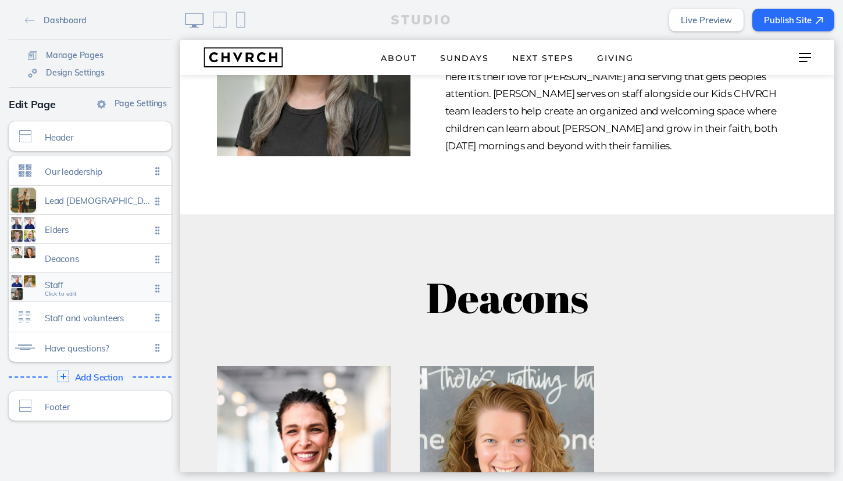
click at [116, 291] on span "Staff Click to edit" at bounding box center [98, 288] width 106 height 10
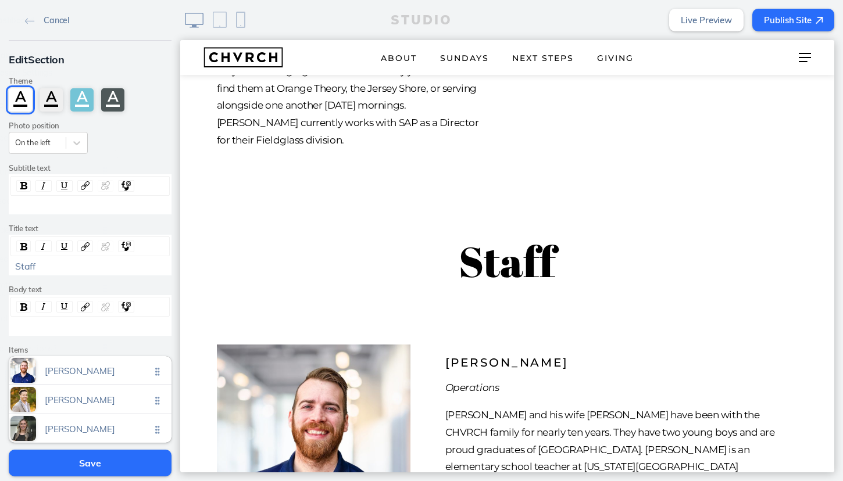
scroll to position [2251, 0]
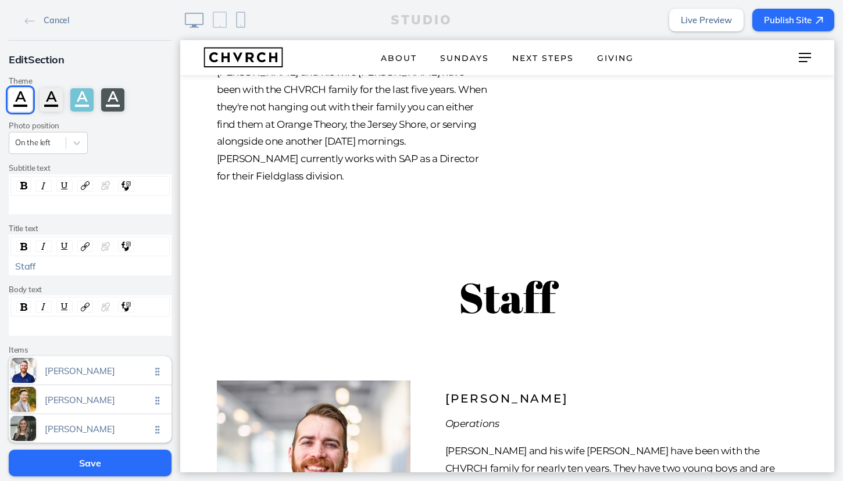
click at [130, 454] on button "Save" at bounding box center [90, 463] width 163 height 27
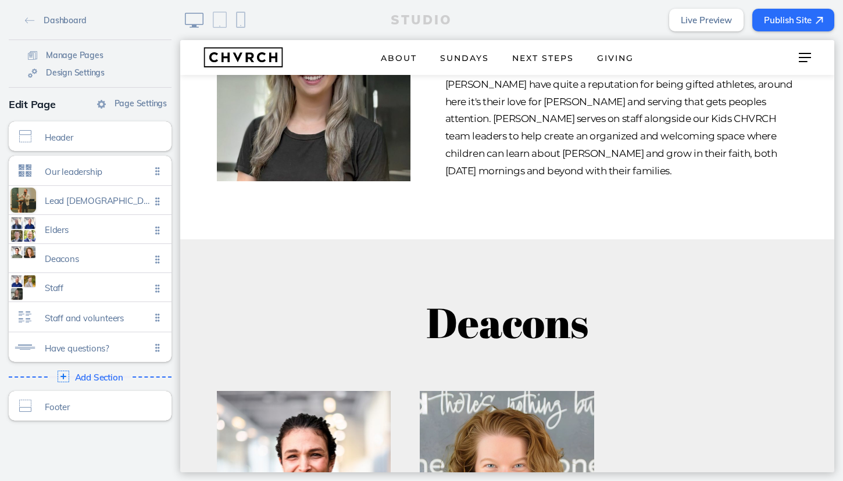
scroll to position [3139, 0]
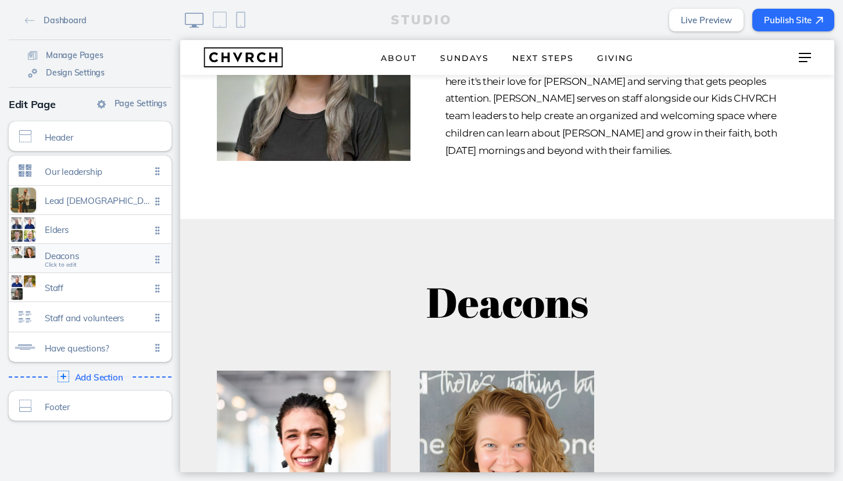
click at [121, 256] on span "Deacons" at bounding box center [98, 256] width 106 height 10
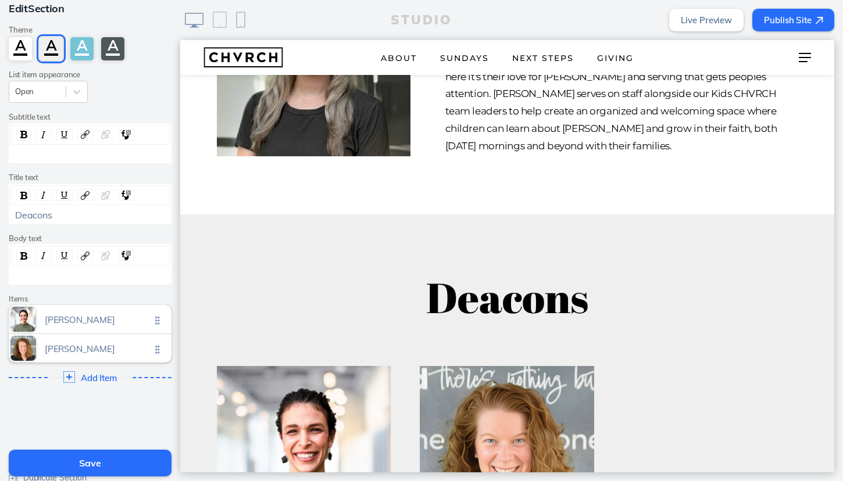
scroll to position [53, 0]
click at [76, 91] on icon at bounding box center [77, 90] width 12 height 12
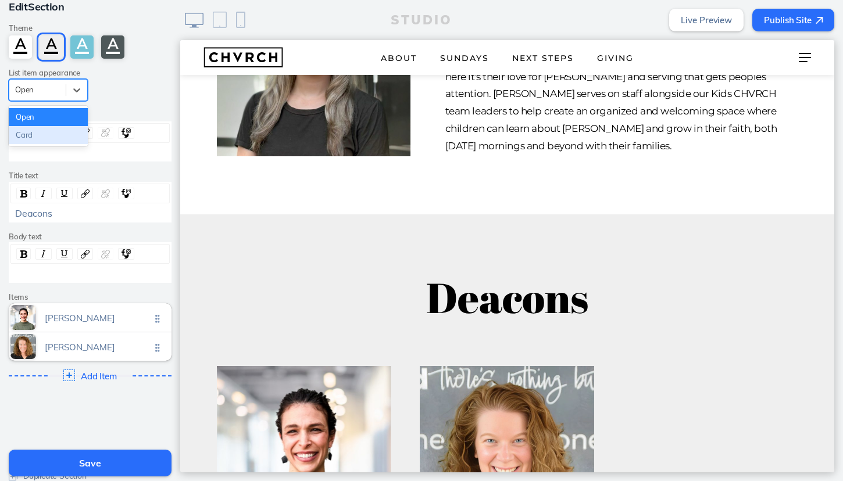
click at [59, 136] on div "Card" at bounding box center [48, 135] width 79 height 18
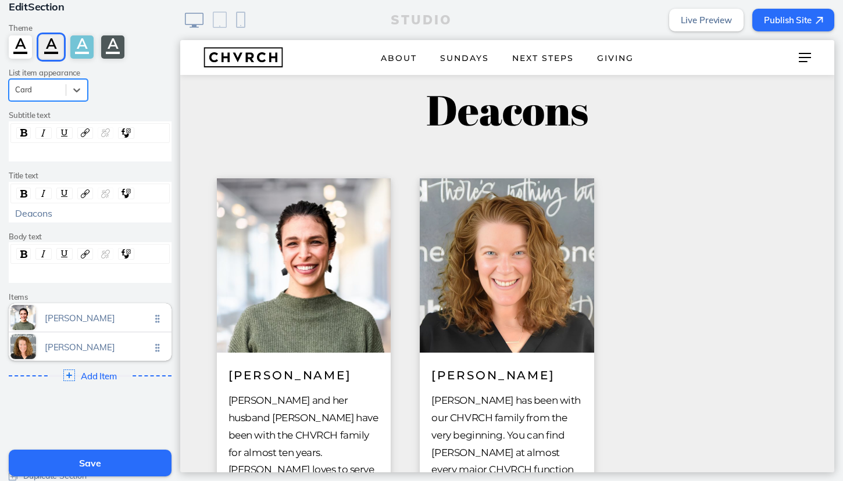
scroll to position [3334, 0]
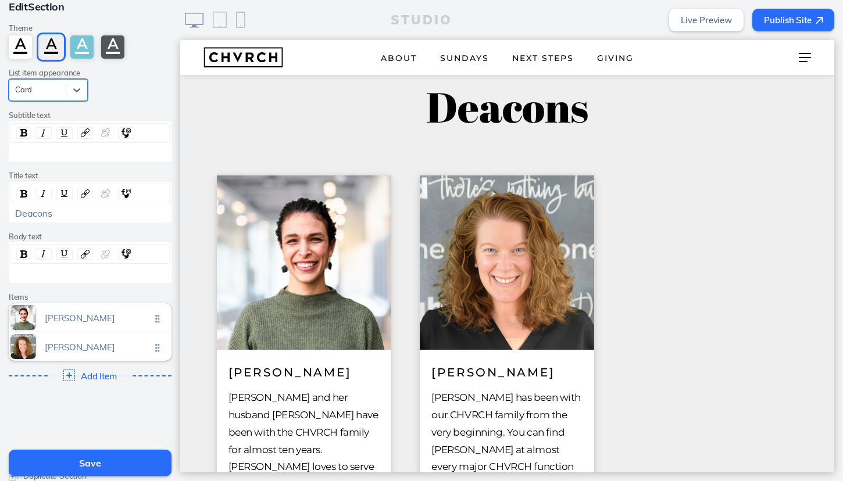
click at [60, 95] on div "Card" at bounding box center [37, 90] width 56 height 16
click at [57, 121] on div "Open" at bounding box center [48, 117] width 79 height 18
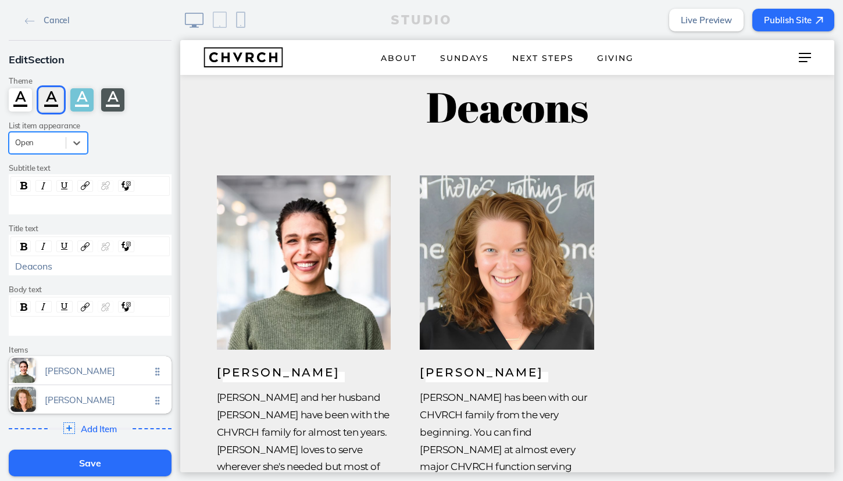
scroll to position [0, 0]
click at [108, 467] on button "Save" at bounding box center [90, 463] width 163 height 27
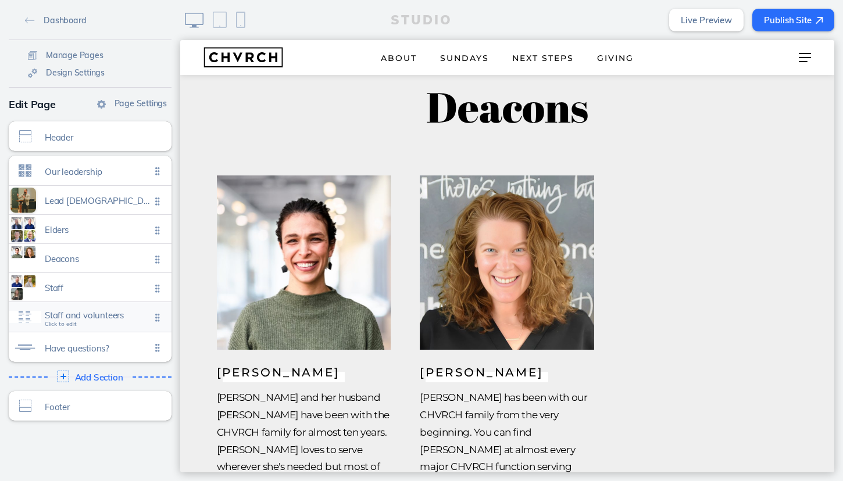
click at [131, 317] on span "Staff and volunteers" at bounding box center [98, 315] width 106 height 10
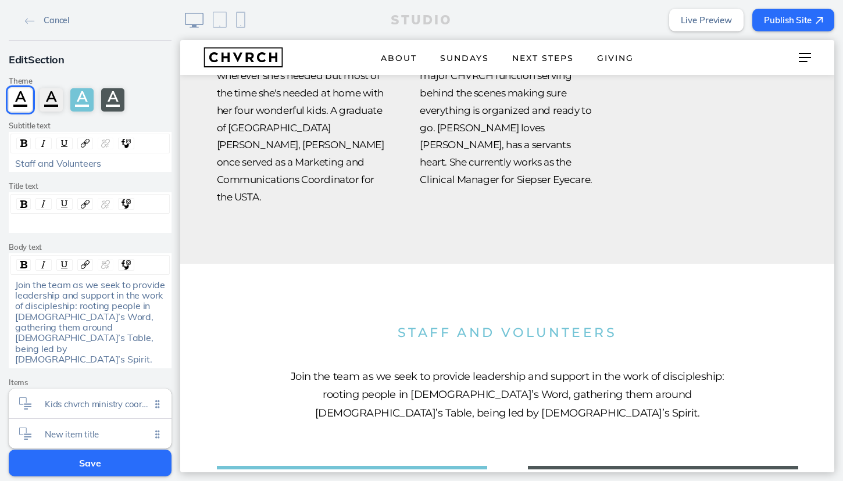
scroll to position [3735, 0]
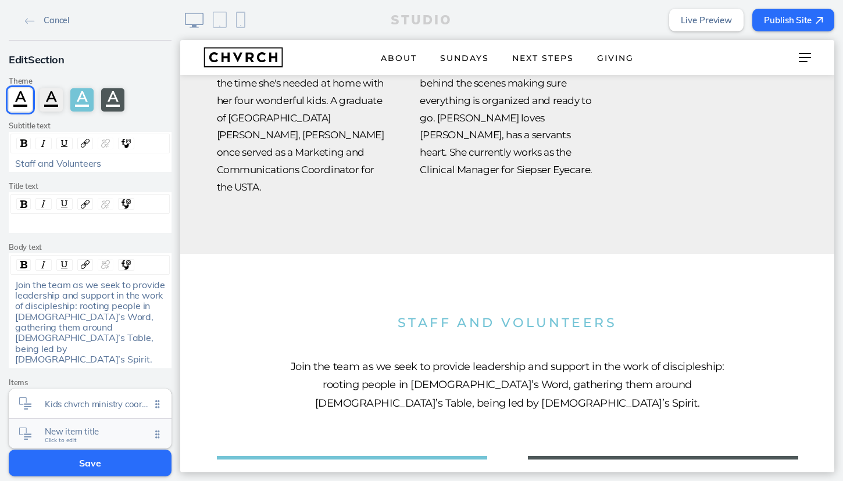
click at [98, 427] on span "New item title" at bounding box center [98, 432] width 106 height 10
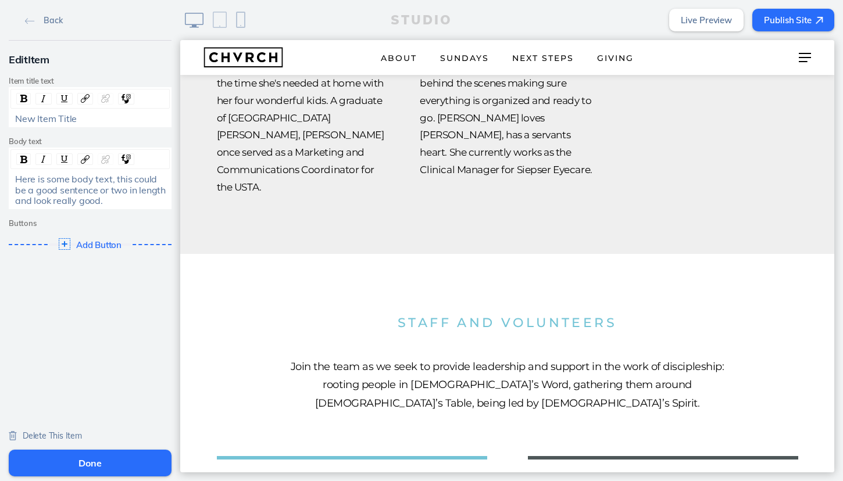
click at [38, 119] on span "New Item Title" at bounding box center [46, 119] width 62 height 12
click at [45, 183] on span "Here is some body text, this could be a good sentence or two in length and look…" at bounding box center [91, 189] width 153 height 33
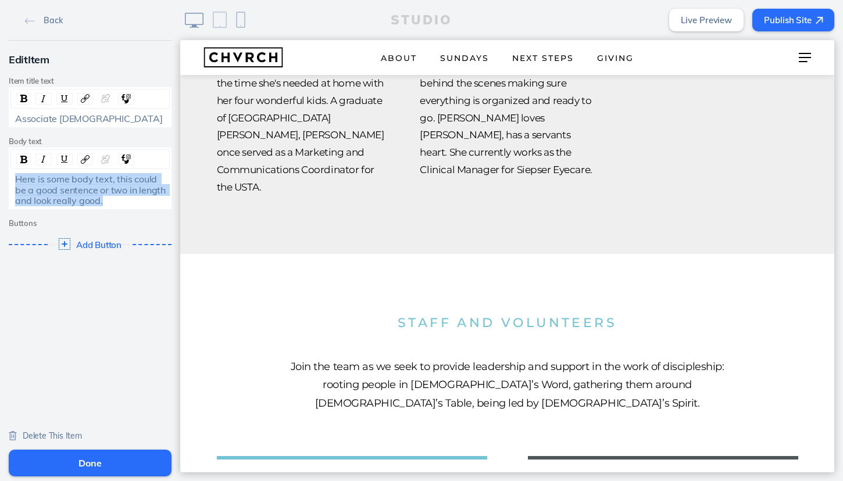
click at [45, 183] on span "Here is some body text, this could be a good sentence or two in length and look…" at bounding box center [91, 189] width 153 height 33
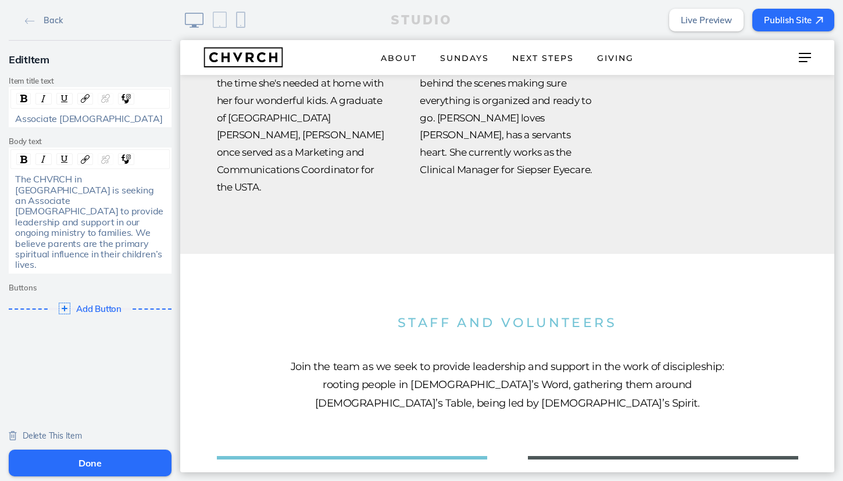
click at [12, 176] on div "The CHVRCH in Newtown Square is seeking an Associate Pastor to provide leadersh…" at bounding box center [90, 222] width 159 height 97
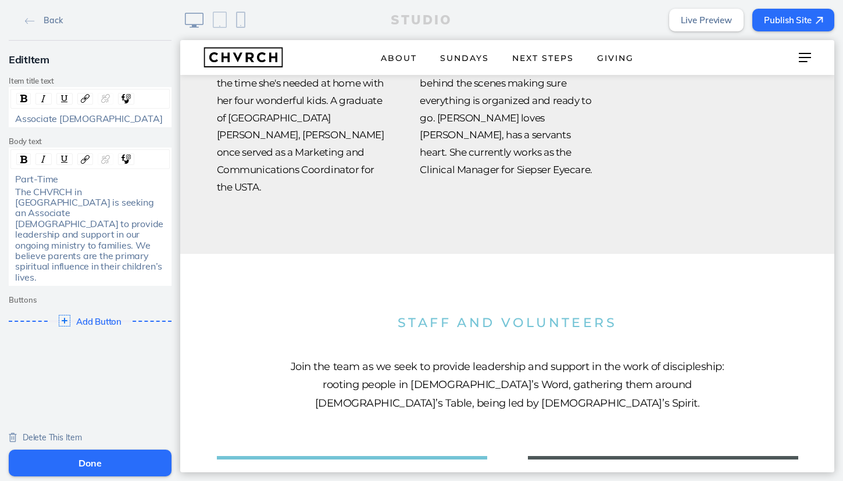
click at [34, 177] on span "Part-Time" at bounding box center [36, 179] width 43 height 12
click at [26, 159] on img "rdw-inline-control" at bounding box center [23, 160] width 7 height 8
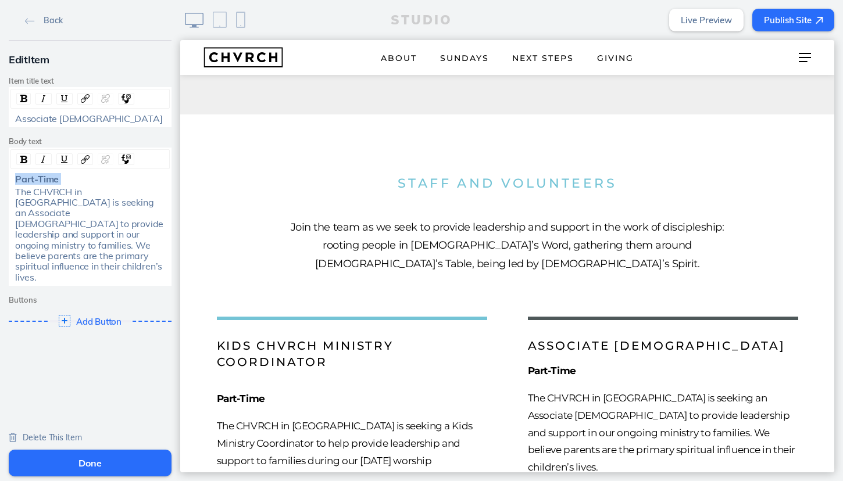
scroll to position [3876, 0]
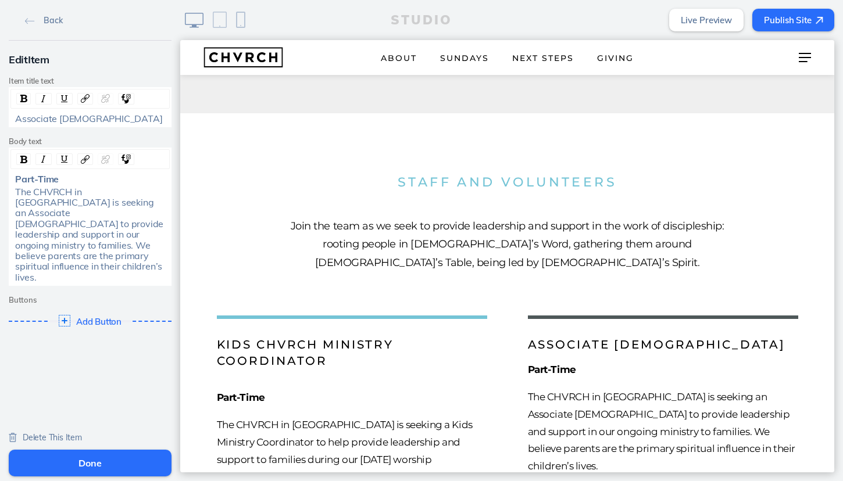
click at [84, 121] on span "Associate Pastor" at bounding box center [88, 119] width 147 height 12
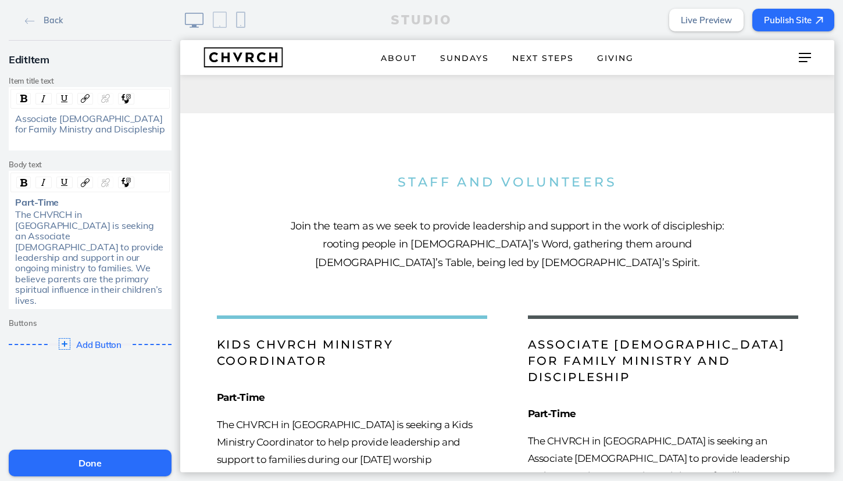
click at [66, 276] on div "The CHVRCH in Newtown Square is seeking an Associate Pastor to provide leadersh…" at bounding box center [90, 257] width 151 height 97
drag, startPoint x: 15, startPoint y: 286, endPoint x: 94, endPoint y: 285, distance: 79.1
click at [94, 307] on span "Full Job Description" at bounding box center [55, 313] width 81 height 12
click at [15, 307] on span "Full Job Description" at bounding box center [55, 313] width 81 height 12
drag, startPoint x: 15, startPoint y: 289, endPoint x: 95, endPoint y: 287, distance: 80.8
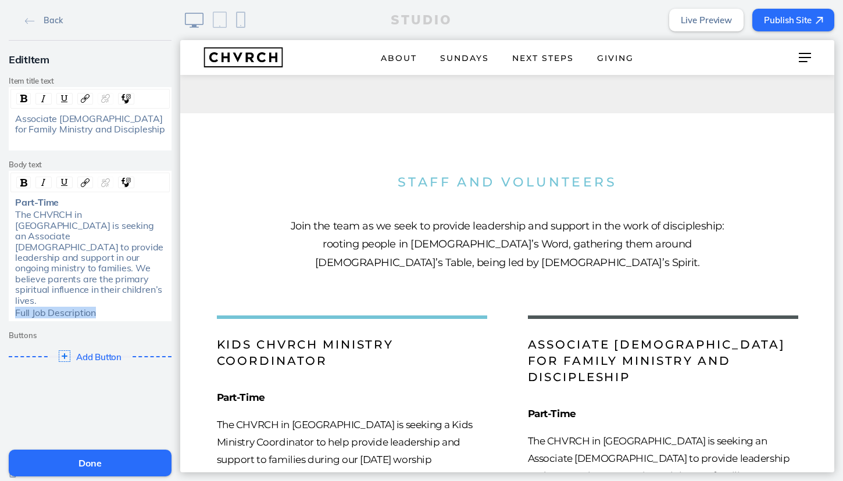
click at [95, 308] on div "Full Job Description" at bounding box center [90, 313] width 151 height 10
click at [84, 178] on img "rdw-link-control" at bounding box center [85, 182] width 9 height 9
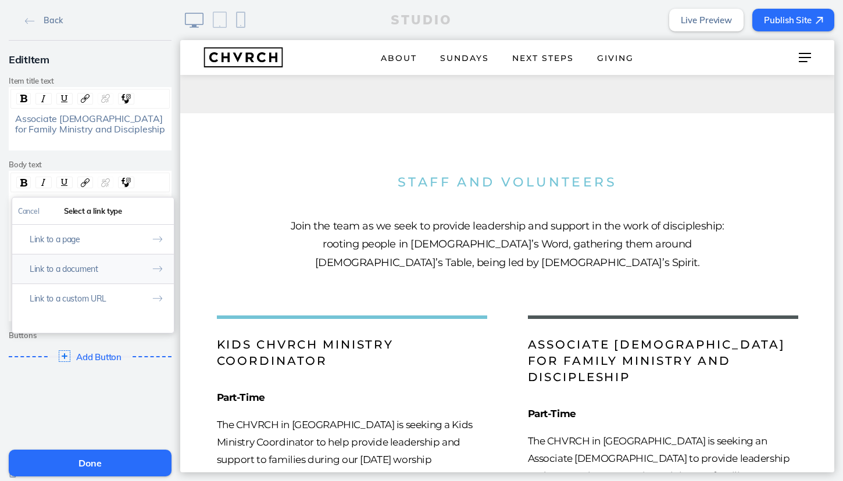
click at [88, 267] on button "Link to a document" at bounding box center [93, 269] width 162 height 30
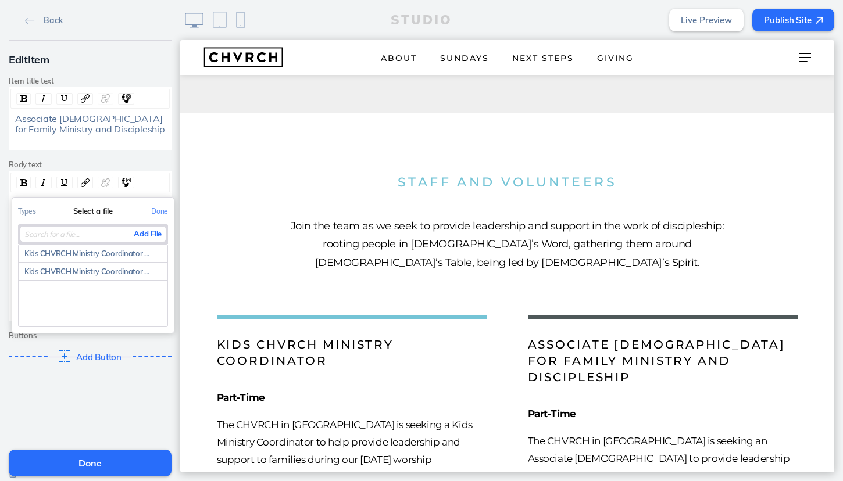
click at [152, 233] on button "Add File" at bounding box center [148, 234] width 36 height 15
click at [154, 231] on button "Add File" at bounding box center [148, 234] width 36 height 15
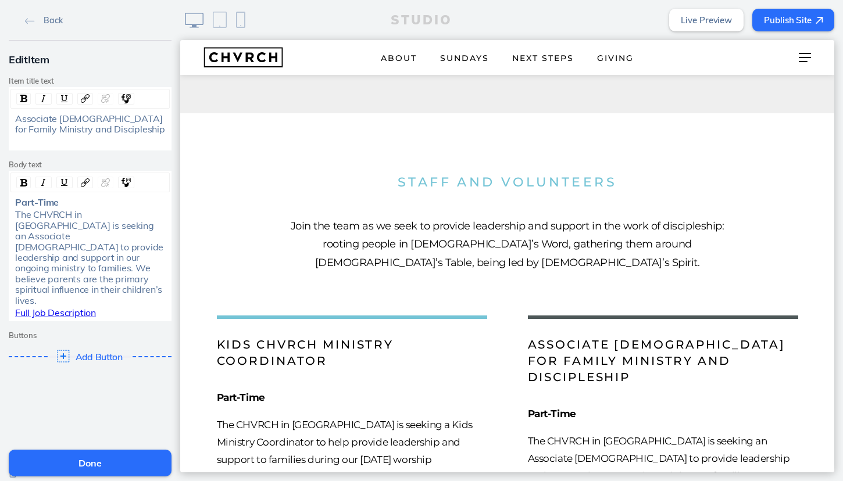
click at [99, 352] on span "Add Button" at bounding box center [100, 357] width 48 height 10
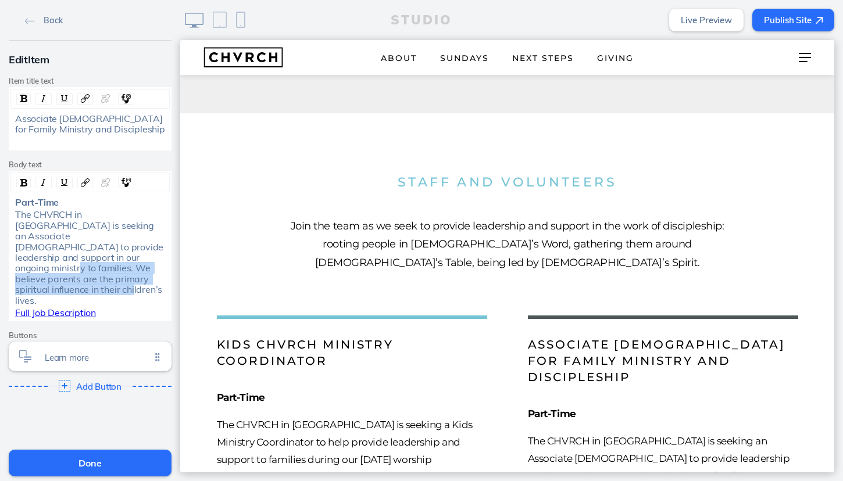
drag, startPoint x: 151, startPoint y: 244, endPoint x: 161, endPoint y: 275, distance: 33.1
click at [161, 275] on div "The CHVRCH in Newtown Square is seeking an Associate Pastor to provide leadersh…" at bounding box center [90, 257] width 151 height 97
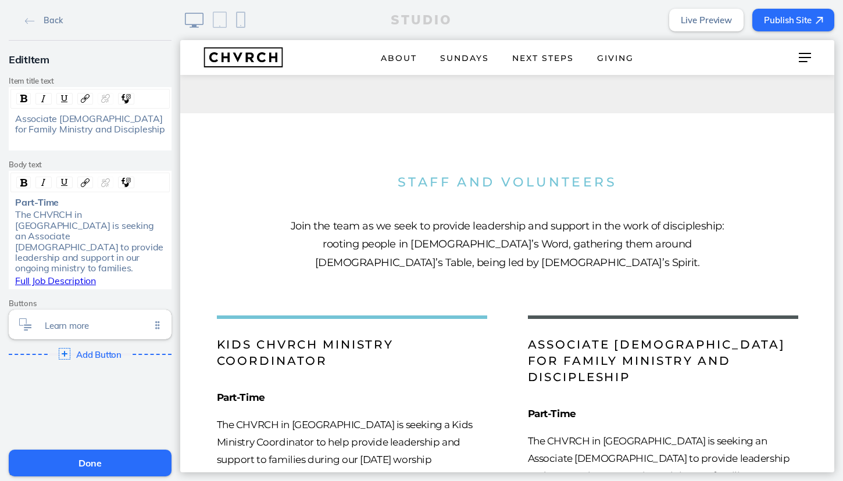
click at [55, 244] on span "The CHVRCH in Newtown Square is seeking an Associate Pastor to provide leadersh…" at bounding box center [90, 241] width 151 height 65
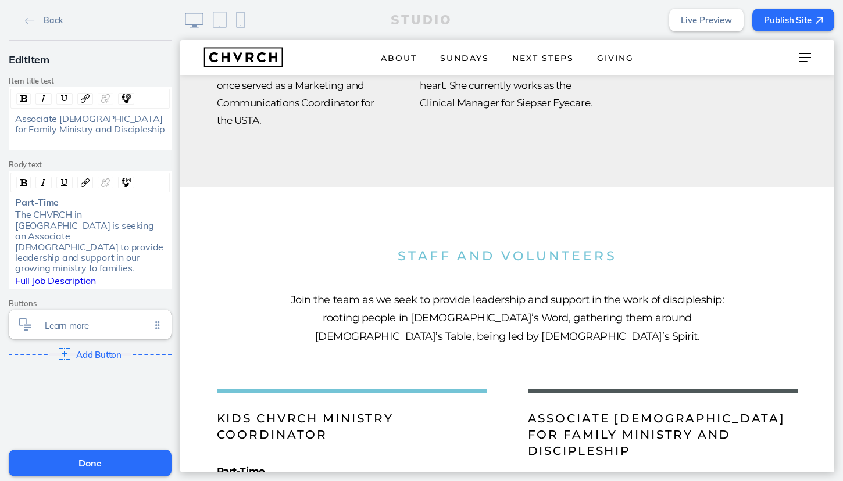
scroll to position [3803, 0]
click at [60, 125] on span "Associate Pastor for Family Ministry and Discipleship" at bounding box center [90, 124] width 150 height 22
click at [685, 479] on p "Part-Time" at bounding box center [663, 487] width 270 height 17
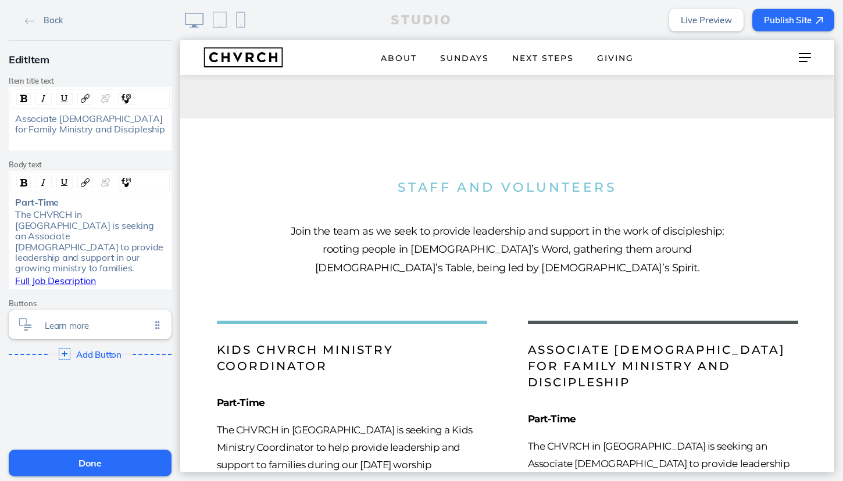
scroll to position [3880, 0]
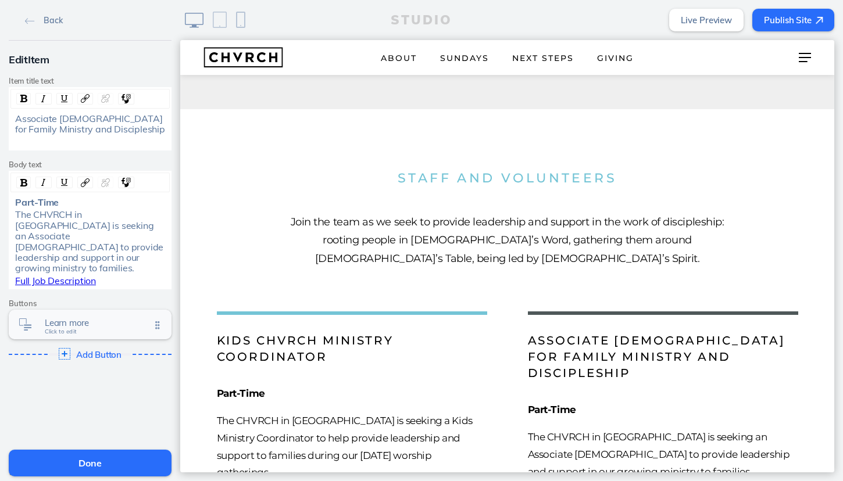
click at [115, 310] on div "Learn more Click to edit" at bounding box center [90, 325] width 163 height 30
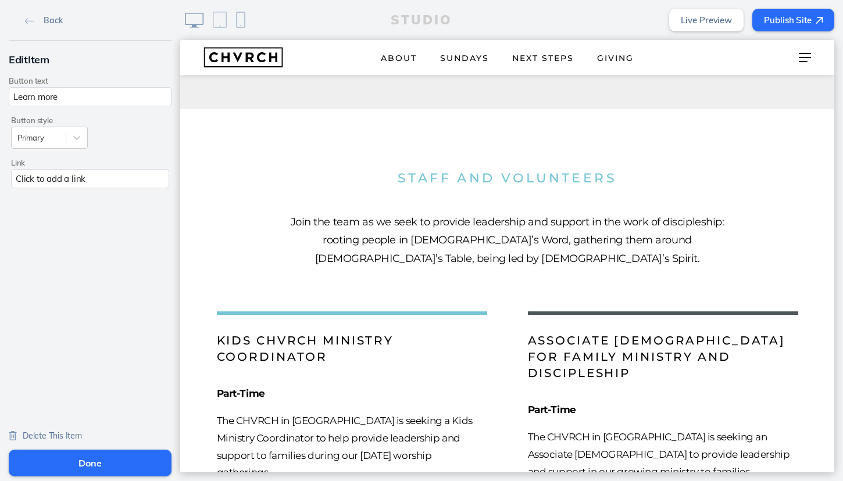
click at [112, 183] on div "Click to add a link" at bounding box center [90, 178] width 158 height 19
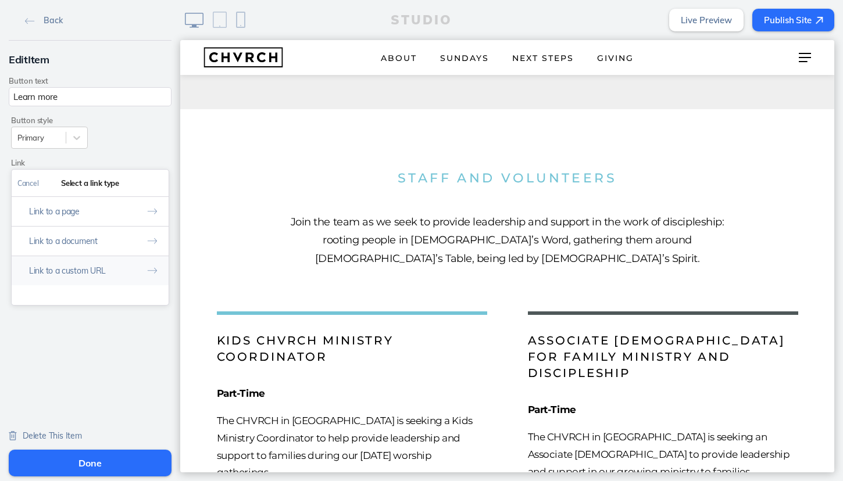
click at [97, 267] on button "Link to a custom URL" at bounding box center [90, 271] width 157 height 30
click at [102, 231] on input "text" at bounding box center [89, 232] width 145 height 19
paste input "mailto:connect@chvrchnsq.org? subject=I’m%20interested%20in%20visiting%20CHVRCH…"
click at [118, 232] on input "mailto:connect@chvrchnsq.org? subject=I’m%20interested%20in%20visiting%20CHVRCH…" at bounding box center [89, 232] width 145 height 19
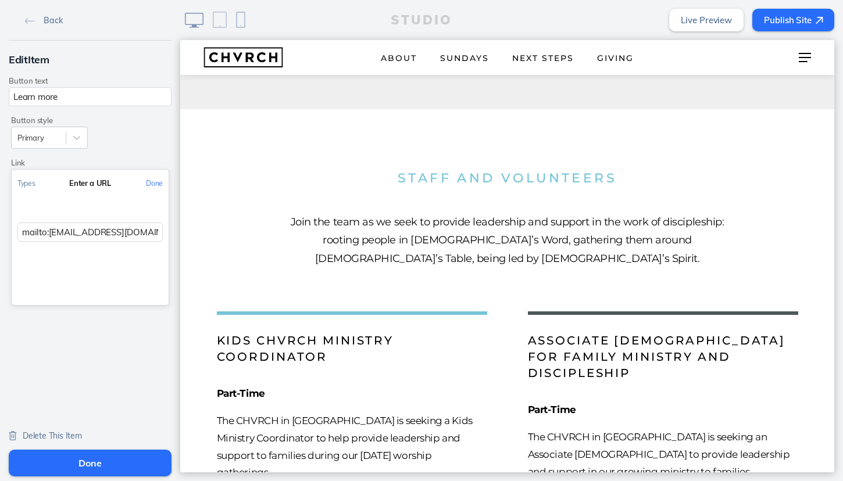
click at [118, 232] on input "mailto:connect@chvrchnsq.org? subject=I’m%20interested%20in%20visiting%20CHVRCH…" at bounding box center [89, 232] width 145 height 19
paste input "tom@chvrchnsq.org? subject=I’m%20interested%20in%20applying%20for%20the%20Assoc…"
type input "mailto:tom@chvrchnsq.org? subject=I’m%20interested%20in%20applying%20for%20the%…"
click at [157, 183] on button "Done" at bounding box center [154, 183] width 28 height 26
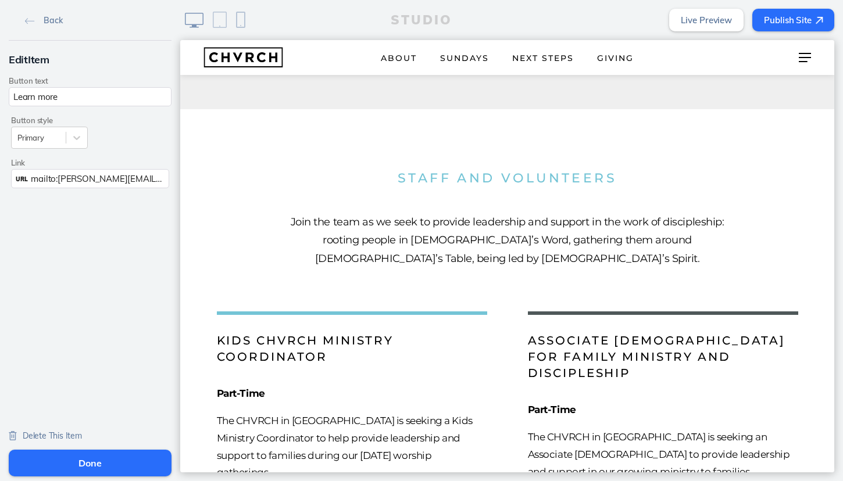
click at [93, 460] on button "Done" at bounding box center [90, 463] width 163 height 27
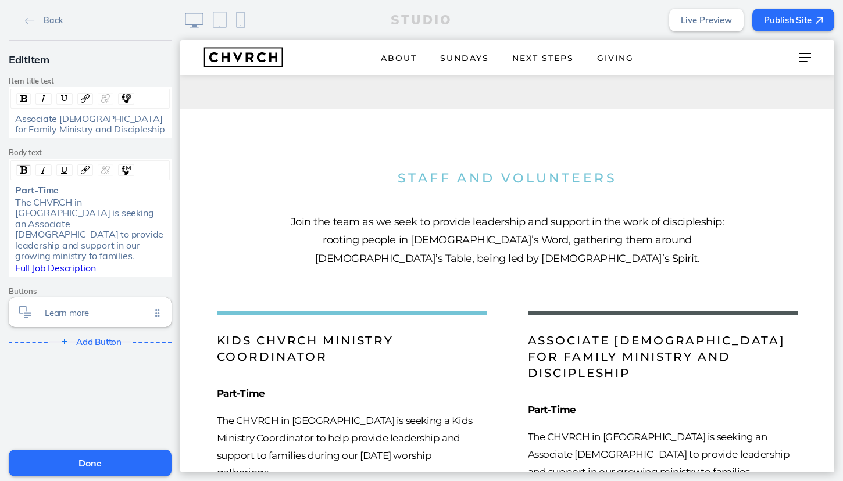
click at [785, 17] on button "Publish Site" at bounding box center [793, 20] width 82 height 23
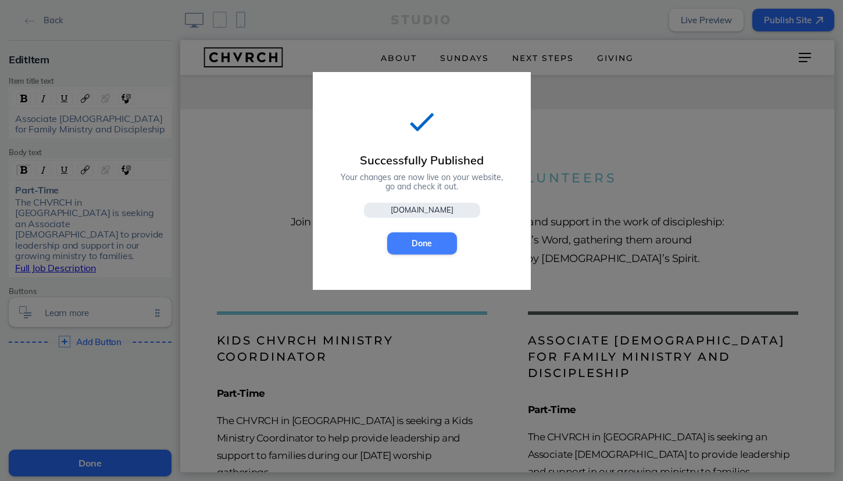
click at [423, 241] on button "Done" at bounding box center [422, 244] width 70 height 22
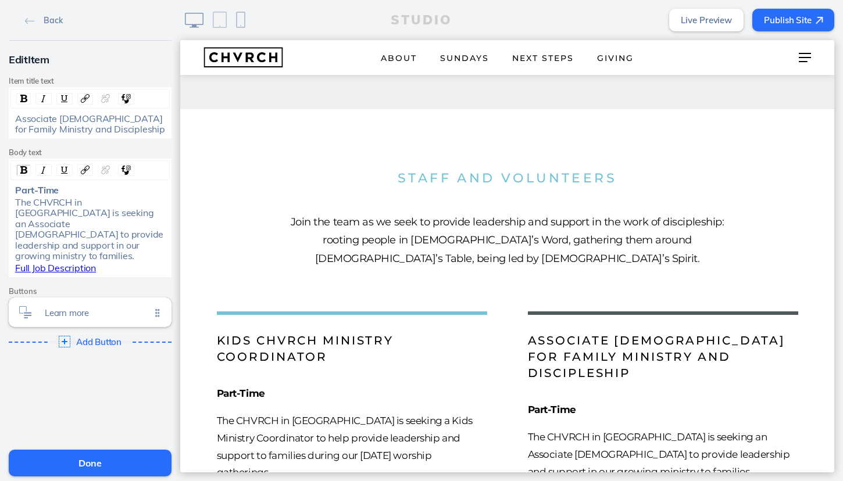
click at [105, 462] on button "Done" at bounding box center [90, 463] width 163 height 27
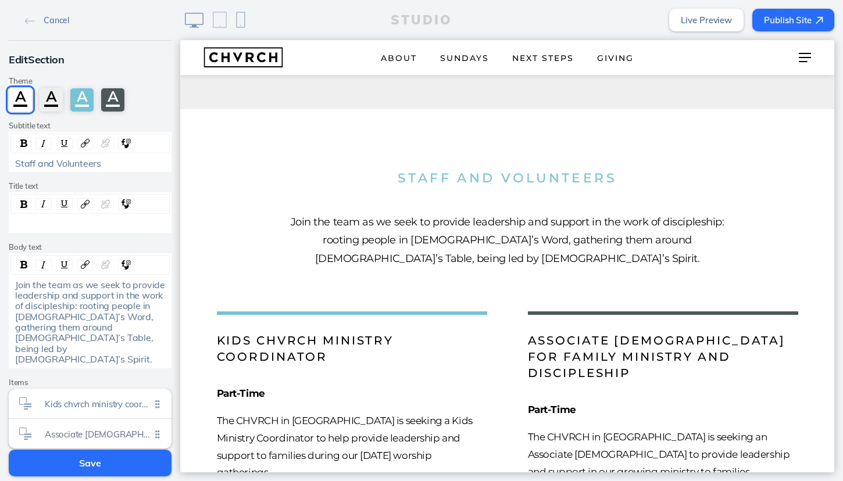
click at [121, 465] on button "Save" at bounding box center [90, 463] width 163 height 27
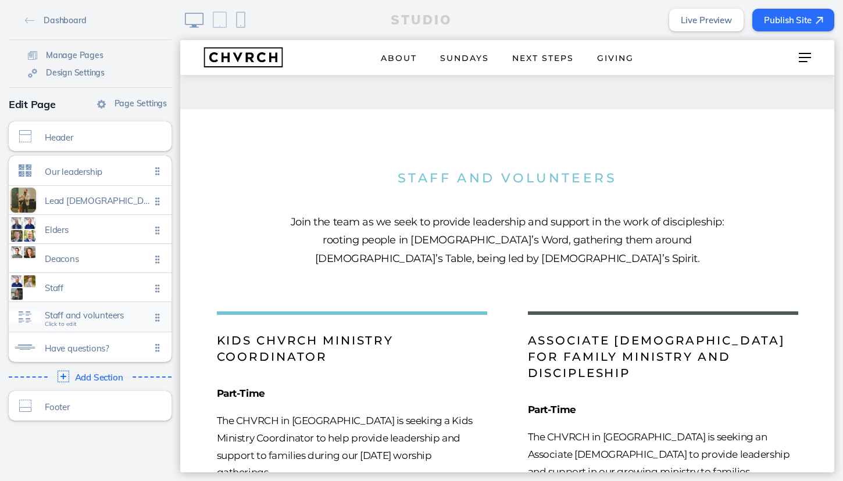
click at [119, 317] on span "Staff and volunteers" at bounding box center [98, 315] width 106 height 10
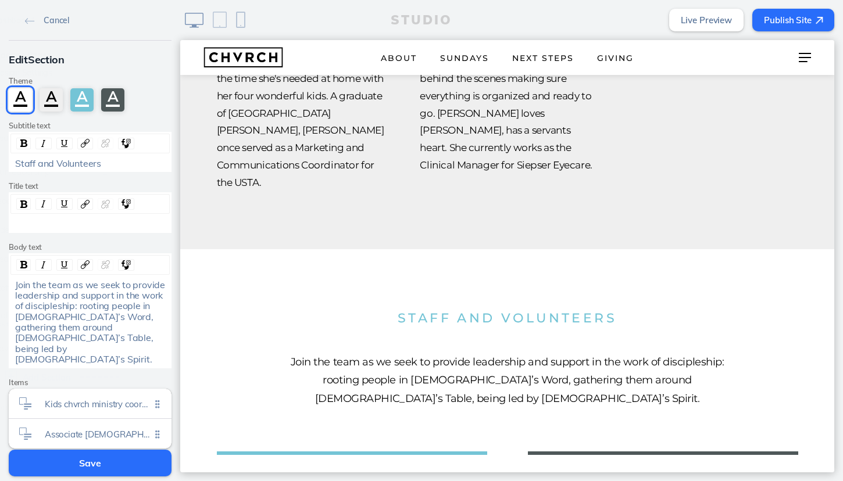
scroll to position [3735, 0]
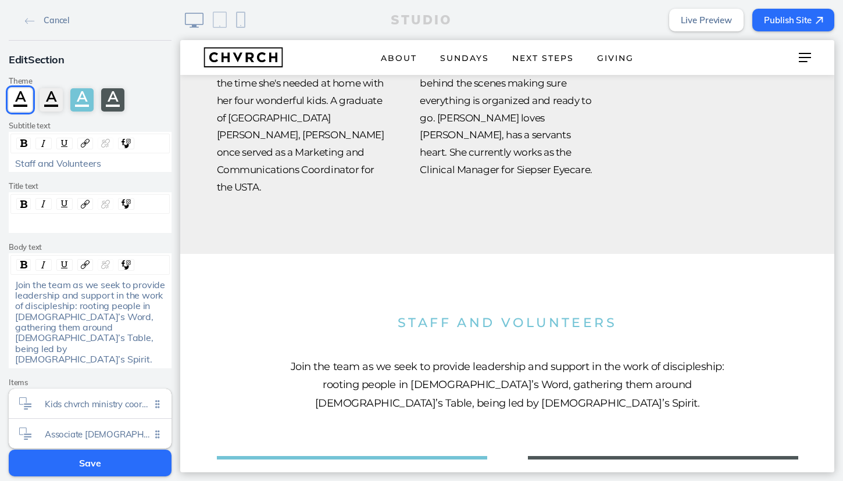
click at [53, 162] on span "Staff and Volunteers" at bounding box center [58, 164] width 86 height 12
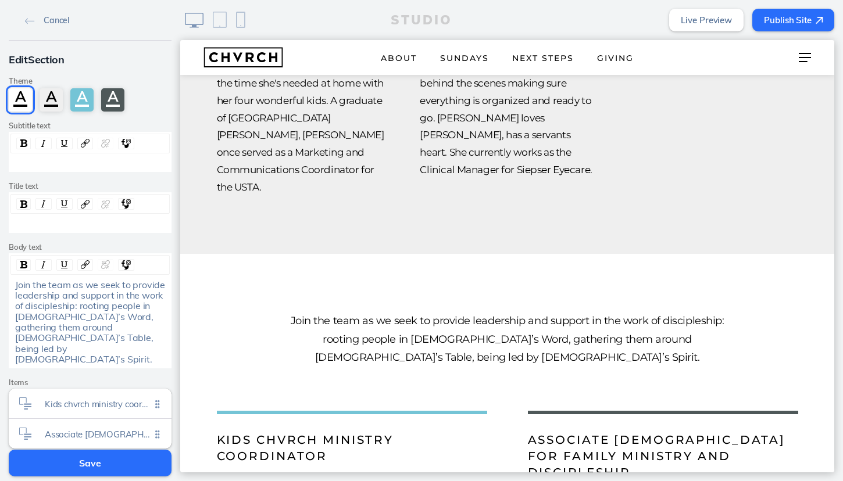
click at [33, 225] on div "rdw-editor" at bounding box center [90, 224] width 151 height 10
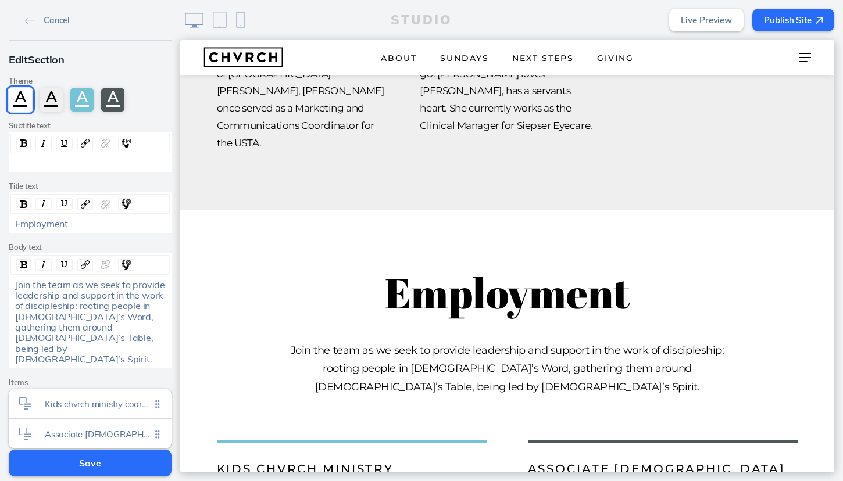
scroll to position [3779, 0]
click at [89, 466] on button "Save" at bounding box center [90, 463] width 163 height 27
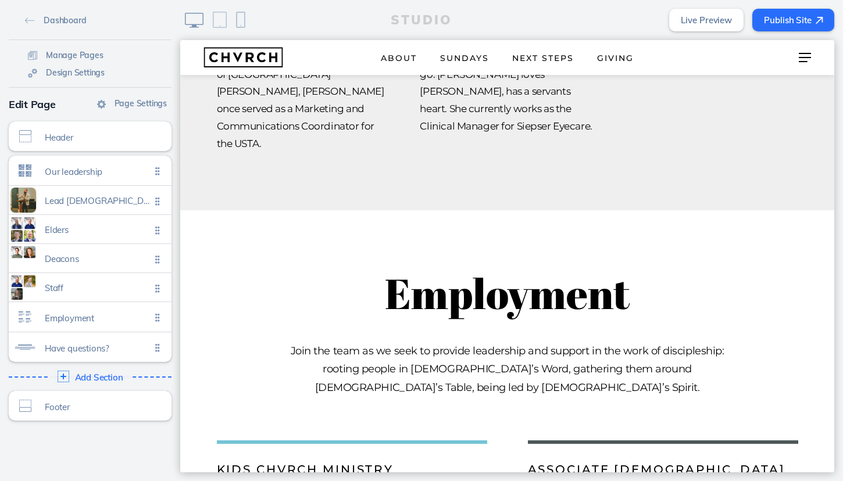
scroll to position [0, 0]
click at [30, 18] on img at bounding box center [30, 20] width 10 height 6
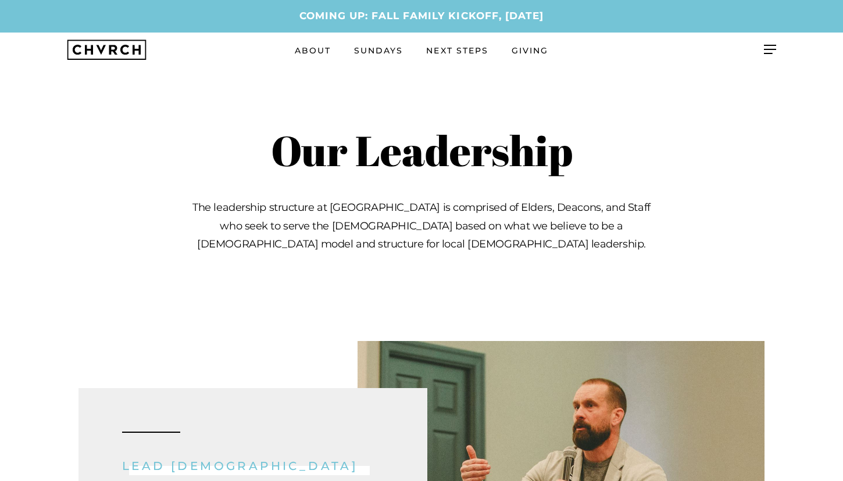
click at [478, 14] on span "COMING UP: Fall Family Kickoff, [DATE]" at bounding box center [421, 16] width 244 height 17
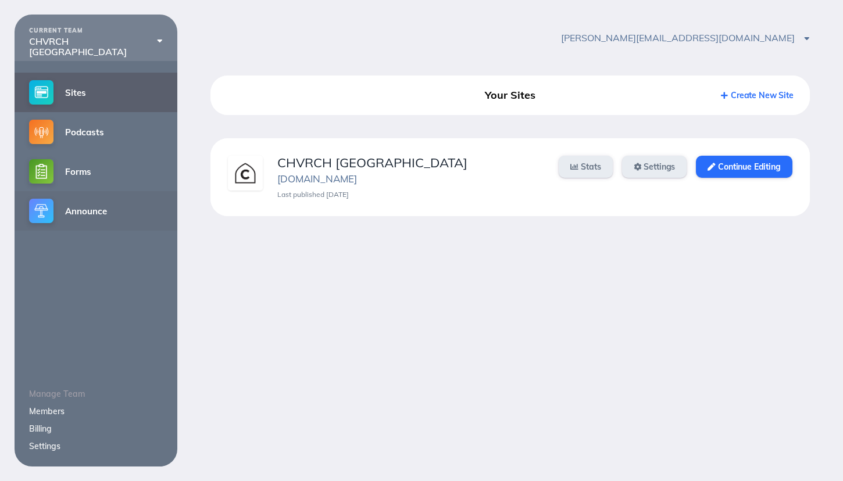
click at [116, 208] on link "Announce" at bounding box center [96, 211] width 163 height 40
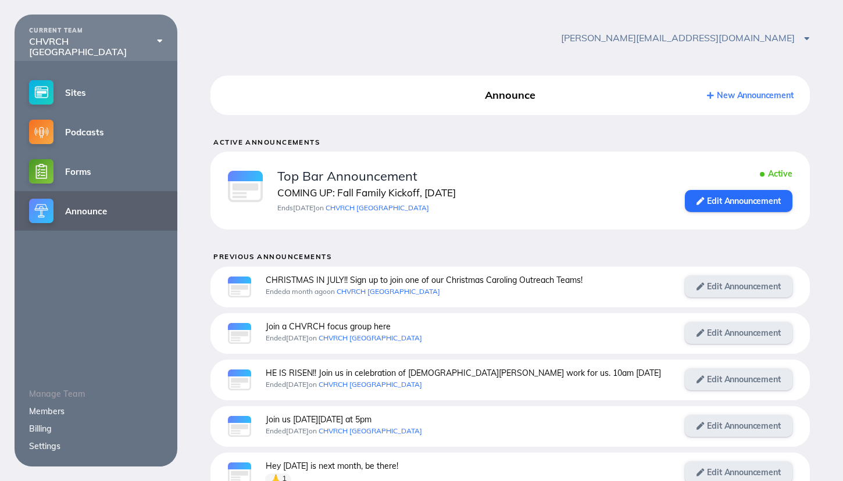
click at [745, 96] on link "New Announcement" at bounding box center [750, 95] width 86 height 10
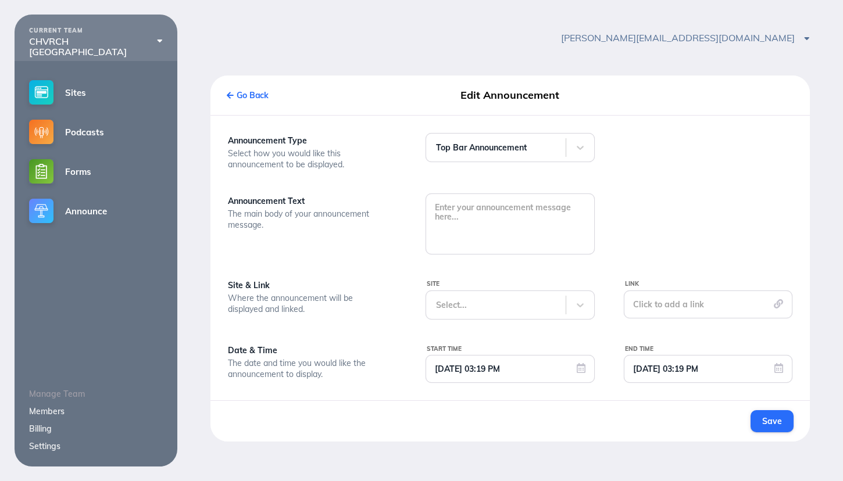
click at [232, 90] on div "Go Back" at bounding box center [321, 95] width 189 height 21
click at [240, 95] on link "Go Back" at bounding box center [248, 95] width 42 height 10
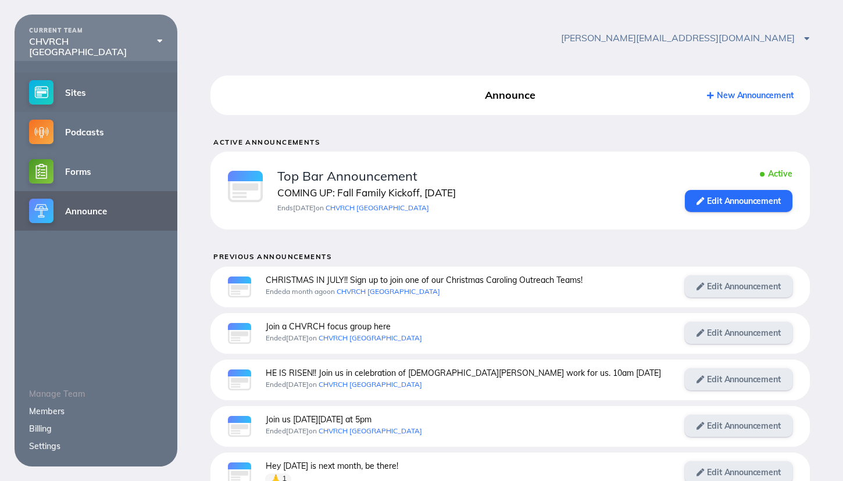
click at [80, 94] on link "Sites" at bounding box center [96, 93] width 163 height 40
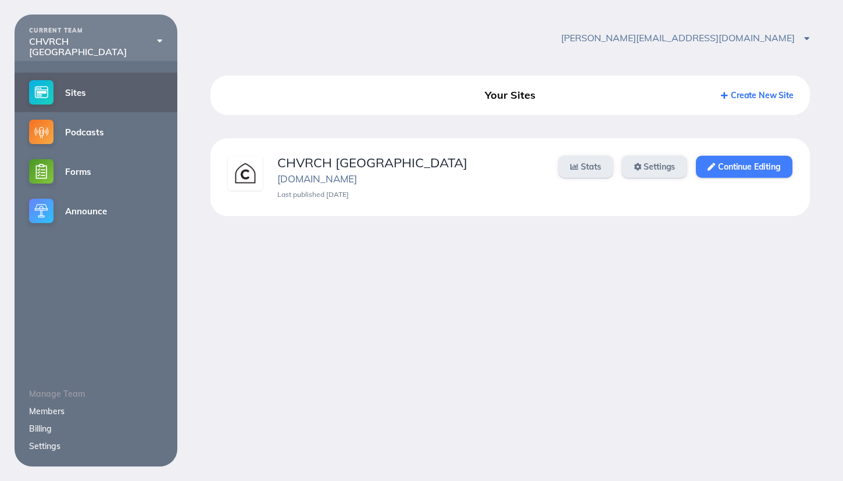
click at [735, 170] on link "Continue Editing" at bounding box center [744, 167] width 96 height 22
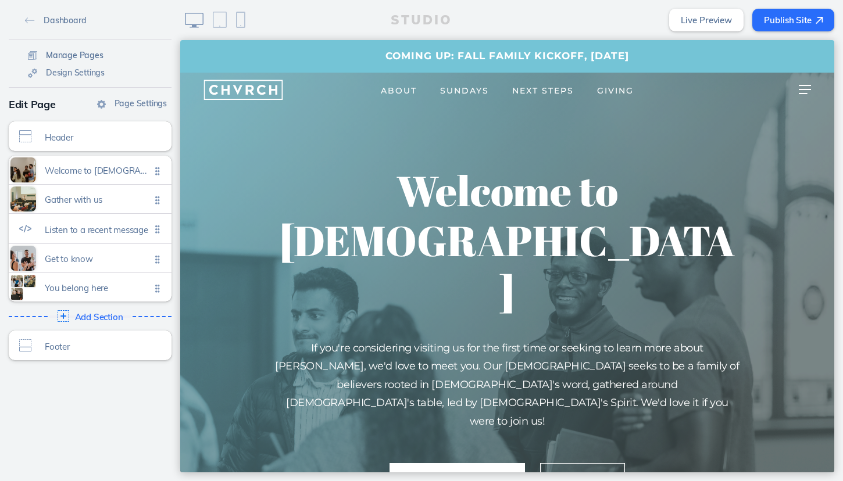
click at [60, 54] on span "Manage Pages" at bounding box center [75, 55] width 58 height 10
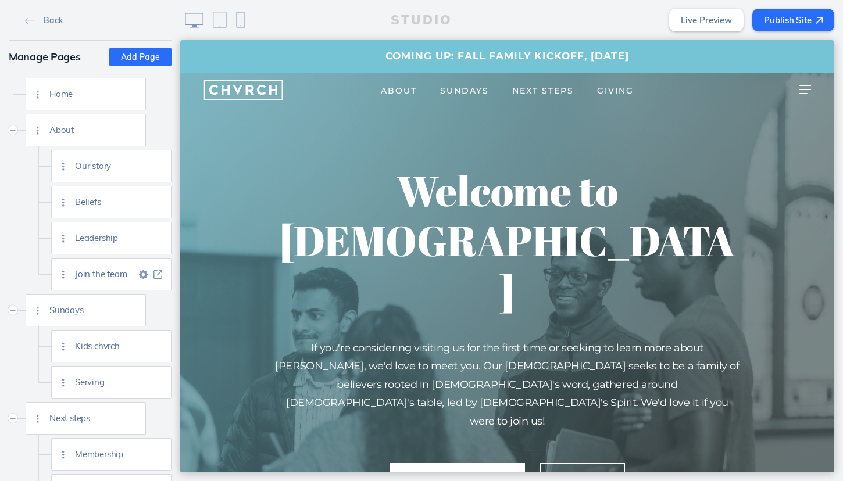
click at [158, 272] on img at bounding box center [157, 274] width 9 height 9
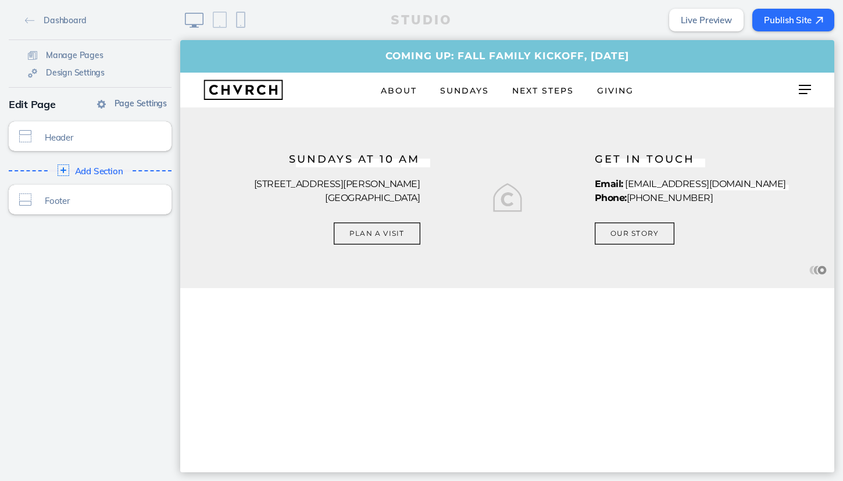
click at [126, 101] on span "Page Settings" at bounding box center [141, 103] width 52 height 10
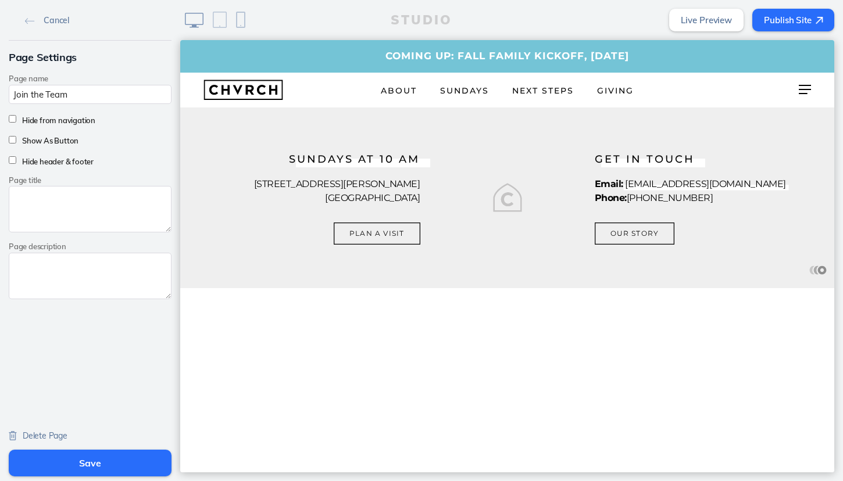
click at [46, 435] on span "Delete Page" at bounding box center [45, 436] width 45 height 10
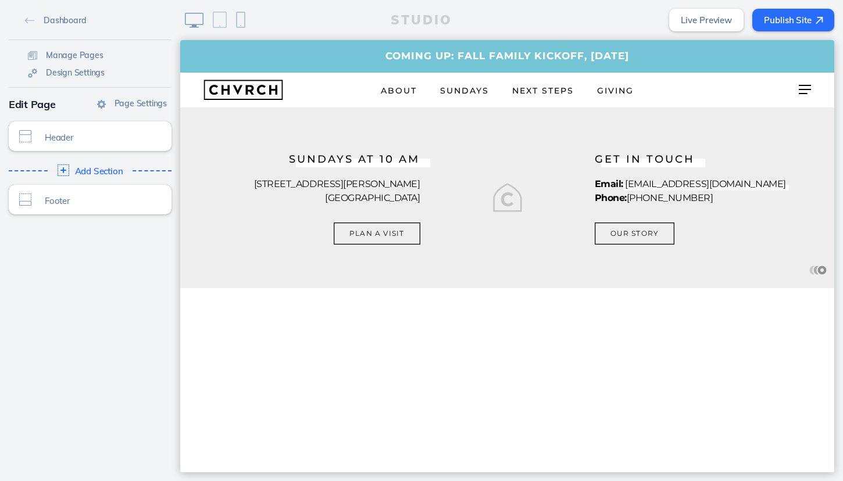
click at [778, 22] on button "Publish Site" at bounding box center [793, 20] width 82 height 23
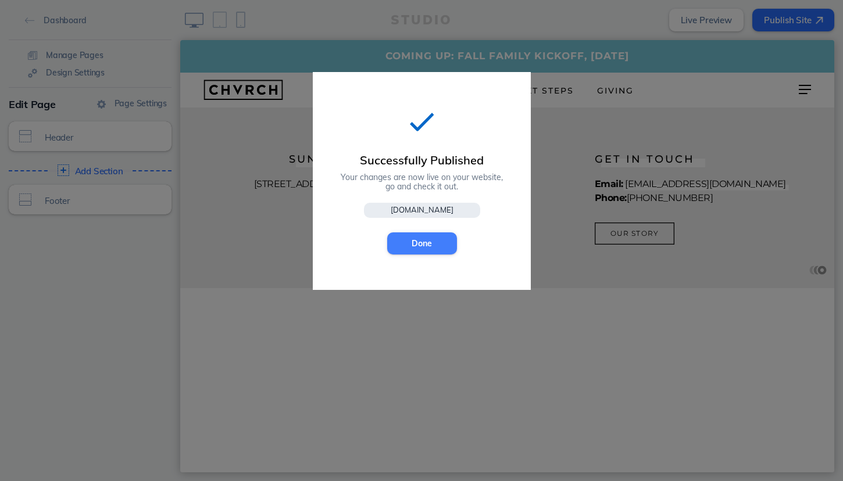
click at [427, 241] on button "Done" at bounding box center [422, 244] width 70 height 22
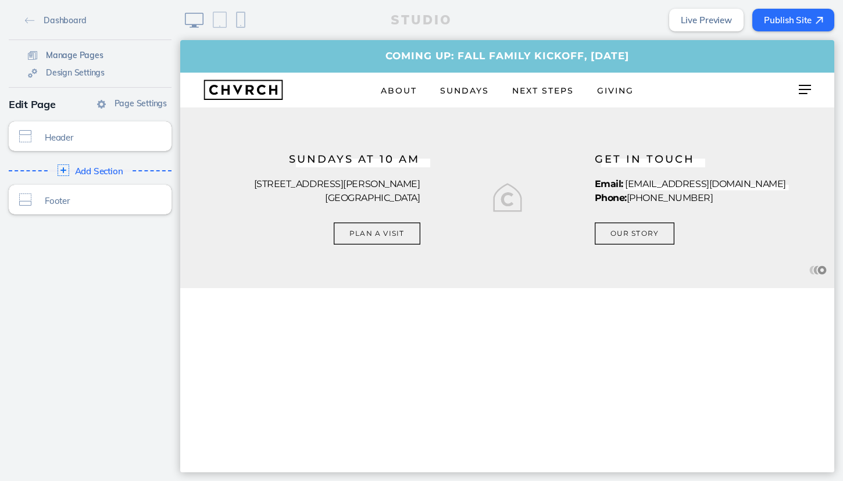
click at [59, 61] on link "Manage Pages" at bounding box center [65, 54] width 85 height 17
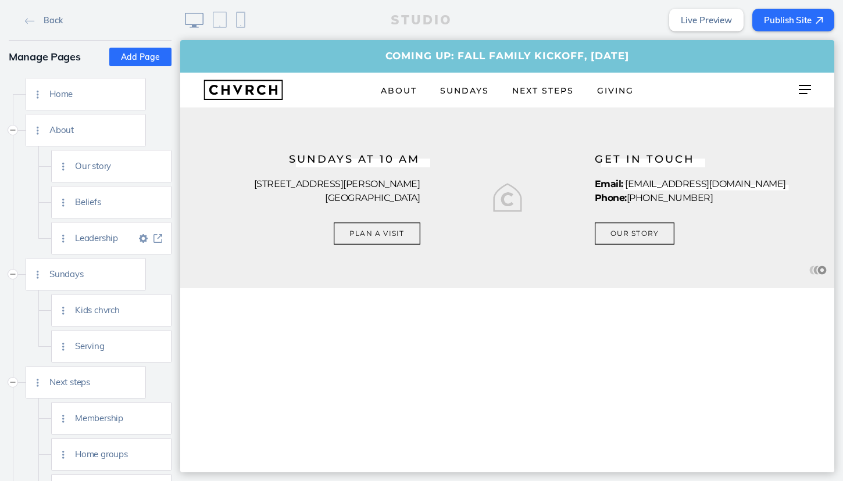
click at [120, 239] on span "Leadership" at bounding box center [105, 238] width 61 height 10
click at [66, 131] on span "About" at bounding box center [79, 130] width 61 height 10
click at [134, 129] on img at bounding box center [132, 130] width 9 height 9
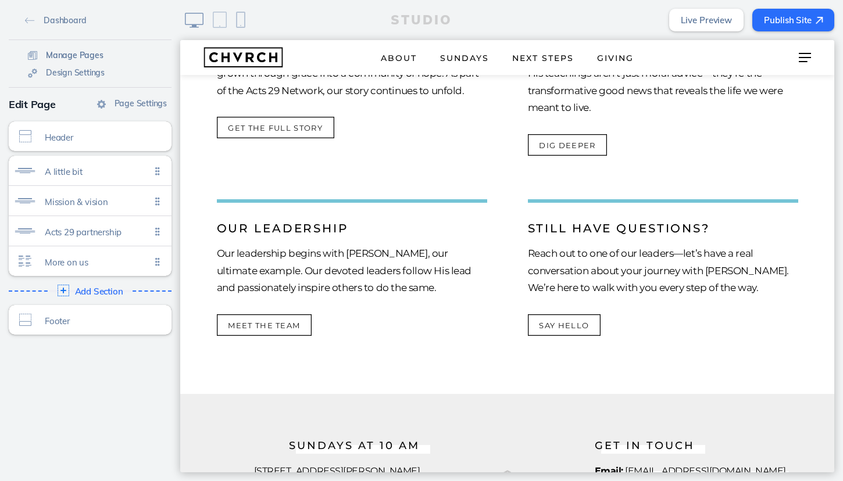
click at [70, 54] on span "Manage Pages" at bounding box center [75, 55] width 58 height 10
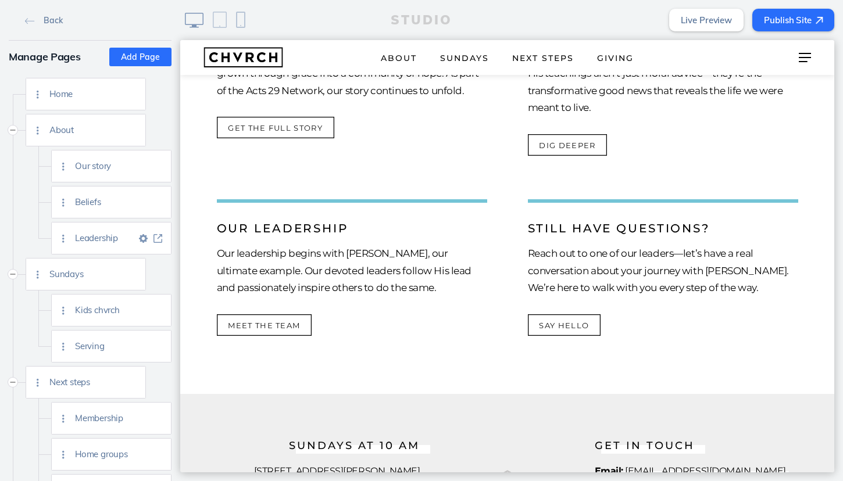
click at [158, 237] on img at bounding box center [157, 238] width 9 height 9
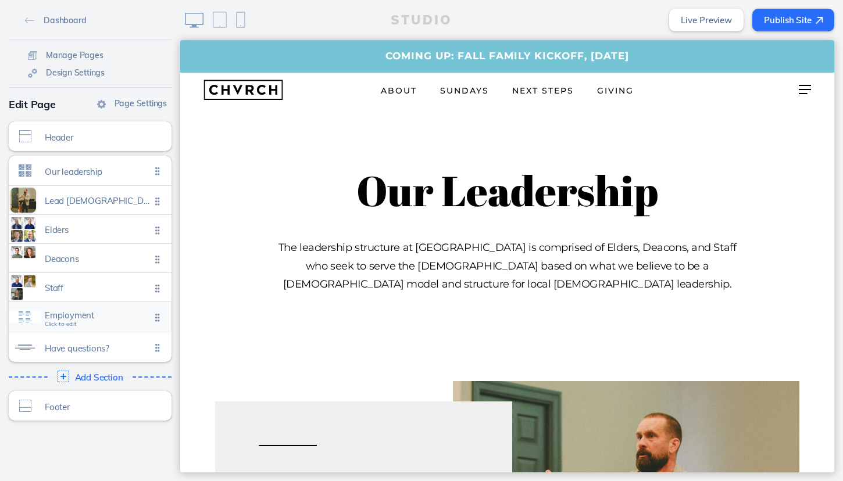
click at [120, 315] on span "Employment" at bounding box center [98, 315] width 106 height 10
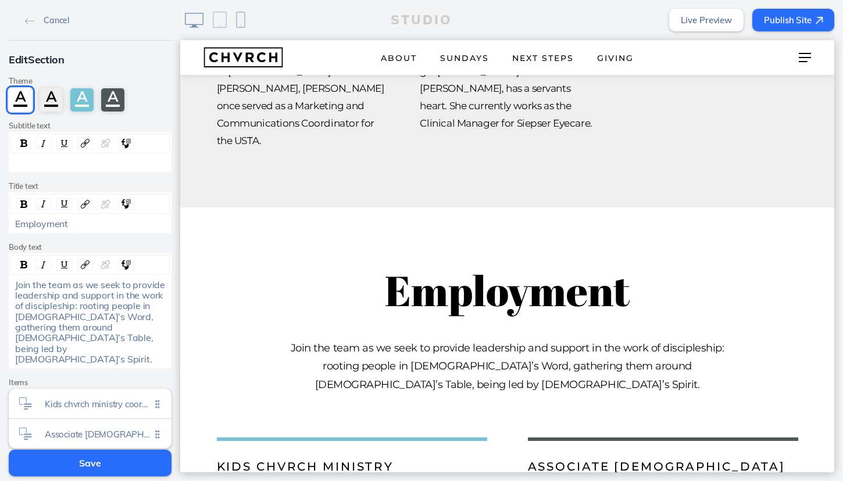
scroll to position [3778, 0]
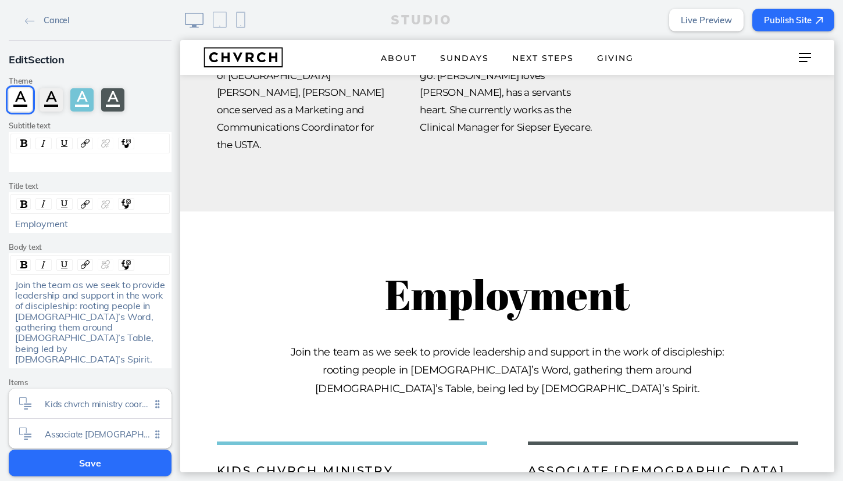
click at [80, 351] on div "Edit Section Theme A A A A Subtitle text Title text Employment Body text Join t…" at bounding box center [90, 263] width 180 height 445
click at [105, 389] on div "Kids chvrch ministry coordinator Click to edit" at bounding box center [90, 404] width 163 height 30
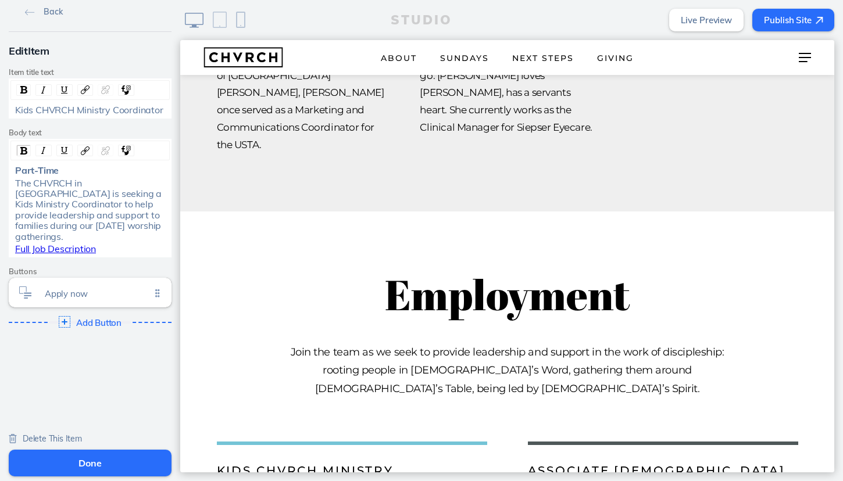
scroll to position [8, 0]
click at [26, 13] on img at bounding box center [30, 13] width 10 height 6
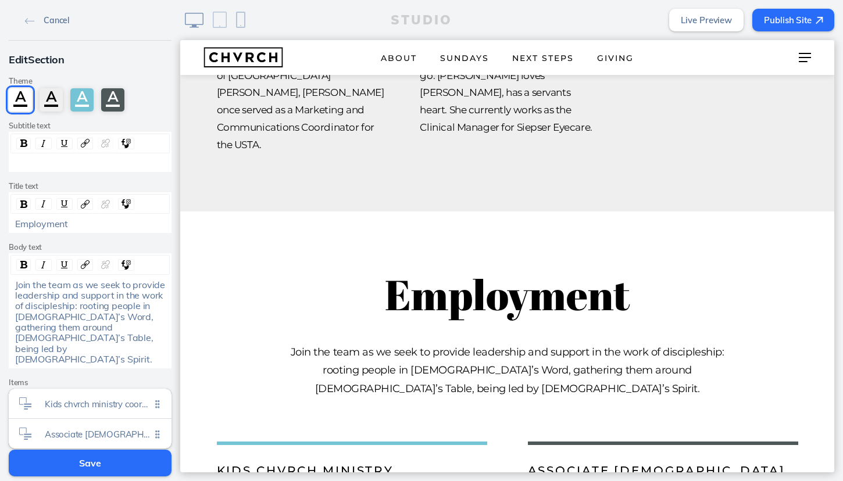
click at [28, 22] on img at bounding box center [30, 21] width 10 height 6
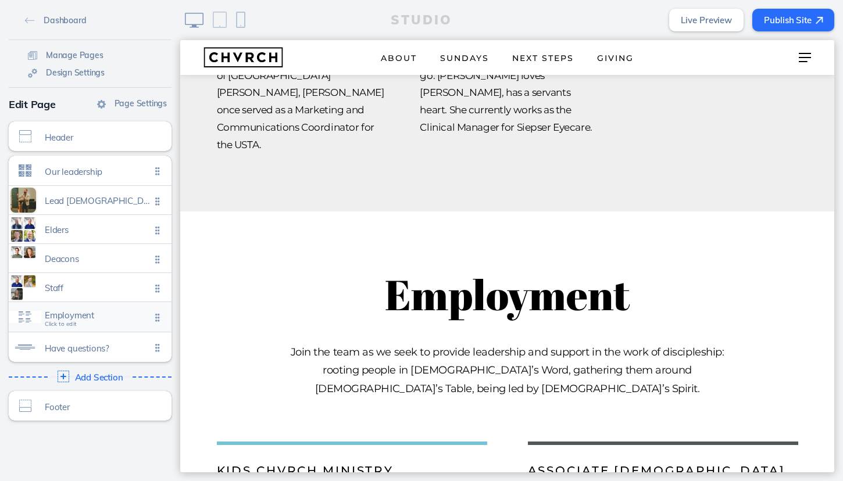
click at [125, 319] on span "Employment" at bounding box center [98, 315] width 106 height 10
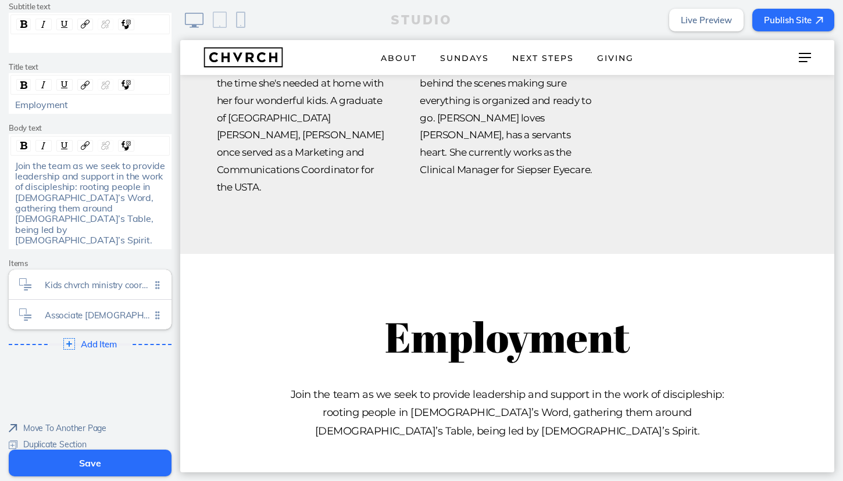
scroll to position [118, 0]
click at [69, 424] on span "Move To Another Page" at bounding box center [64, 429] width 83 height 10
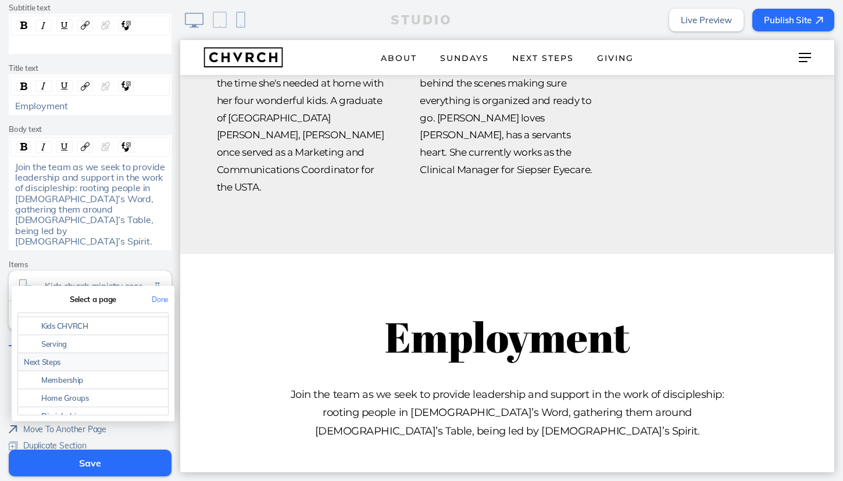
scroll to position [105, 0]
click at [85, 334] on link "Serving" at bounding box center [93, 343] width 150 height 18
click at [120, 334] on link "Serving" at bounding box center [93, 343] width 150 height 18
click at [120, 427] on div "Cancel Edit Section Theme A A A A Subtitle text Title text Employment Body text…" at bounding box center [90, 177] width 180 height 591
click at [156, 287] on button "Done" at bounding box center [160, 300] width 28 height 26
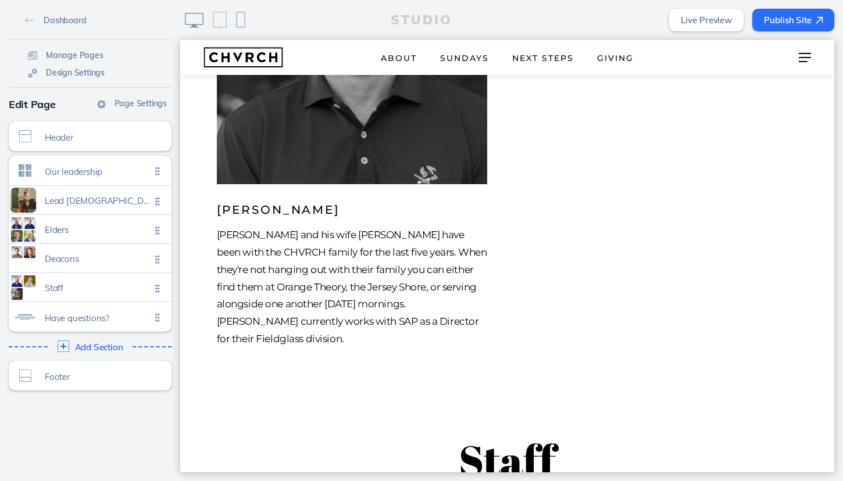
scroll to position [2101, 0]
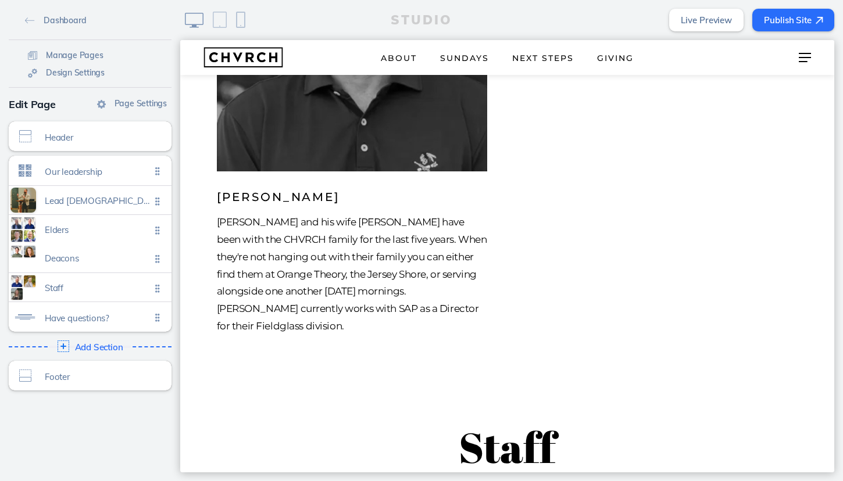
click at [156, 262] on ul "Our leadership Click to edit Lead pastor Click to edit Elders Click to edit Dea…" at bounding box center [90, 244] width 163 height 176
click at [159, 258] on ul "Our leadership Click to edit Lead pastor Click to edit Elders Click to edit Dea…" at bounding box center [90, 244] width 163 height 176
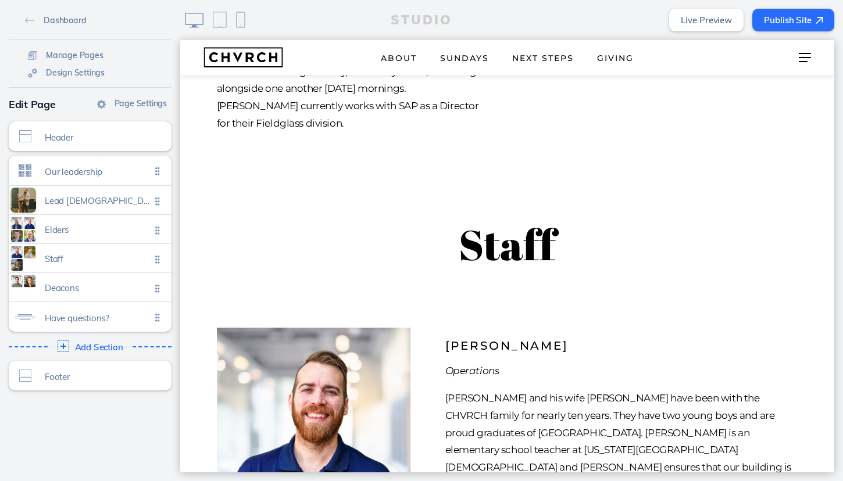
scroll to position [2305, 0]
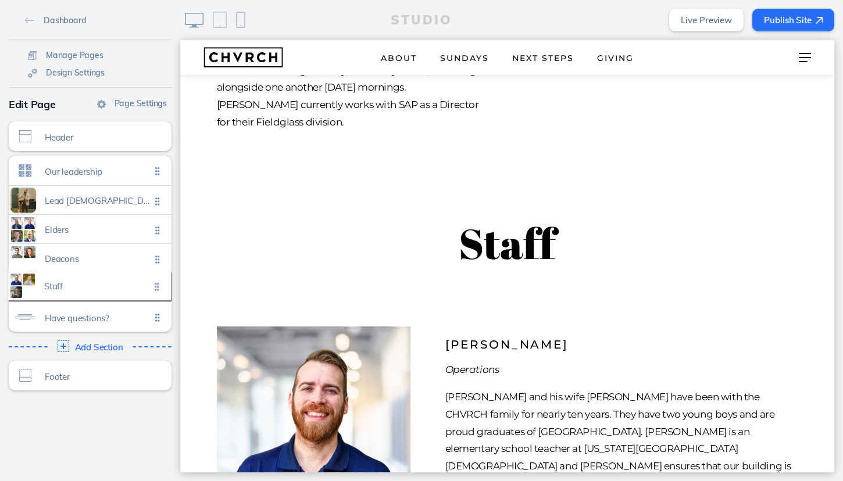
drag, startPoint x: 156, startPoint y: 260, endPoint x: 155, endPoint y: 288, distance: 27.9
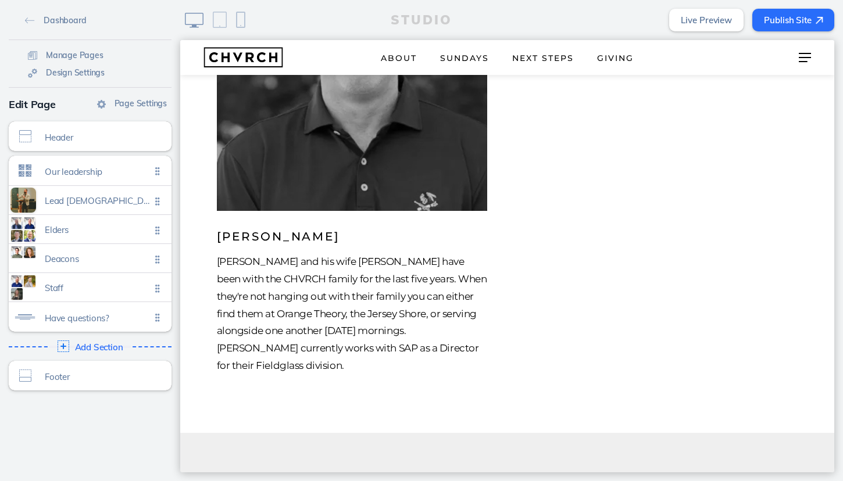
scroll to position [2063, 0]
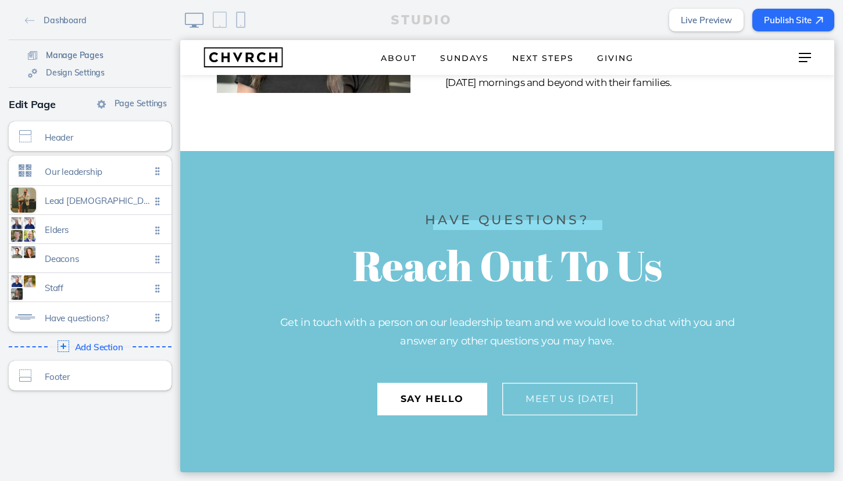
click at [70, 57] on span "Manage Pages" at bounding box center [75, 55] width 58 height 10
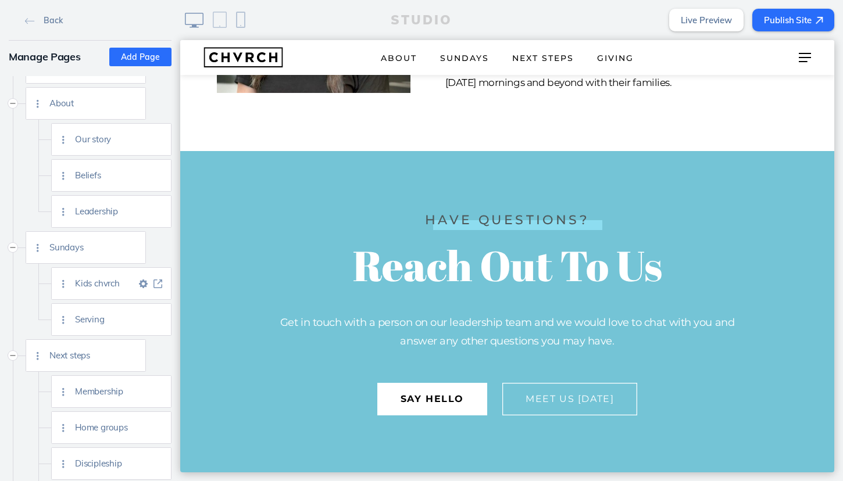
scroll to position [36, 0]
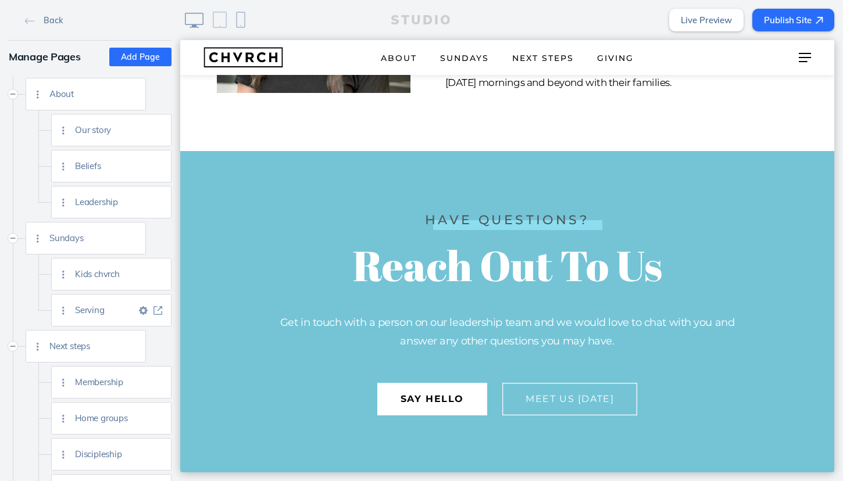
click at [126, 303] on div "Serving" at bounding box center [123, 310] width 96 height 31
click at [160, 308] on img at bounding box center [157, 310] width 9 height 9
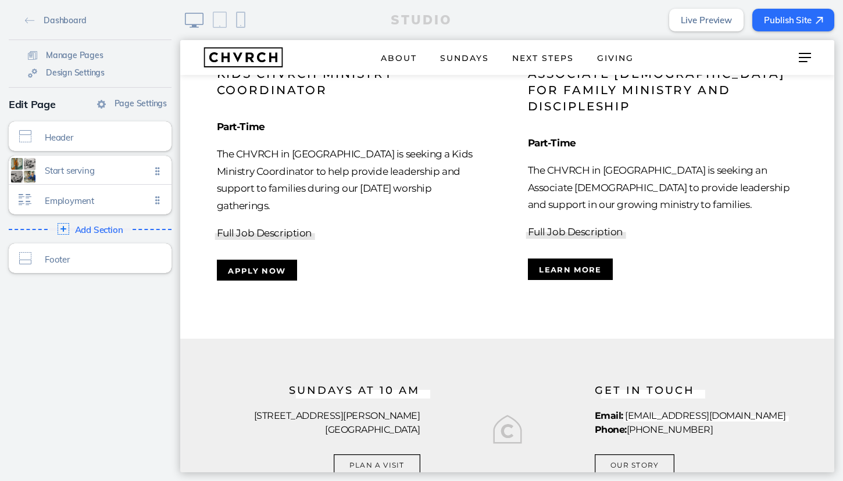
scroll to position [1104, 0]
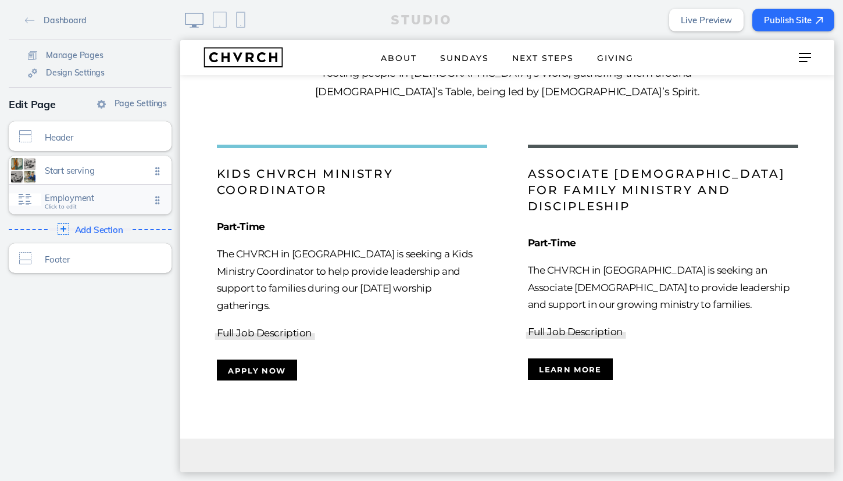
click at [102, 200] on span "Employment" at bounding box center [98, 198] width 106 height 10
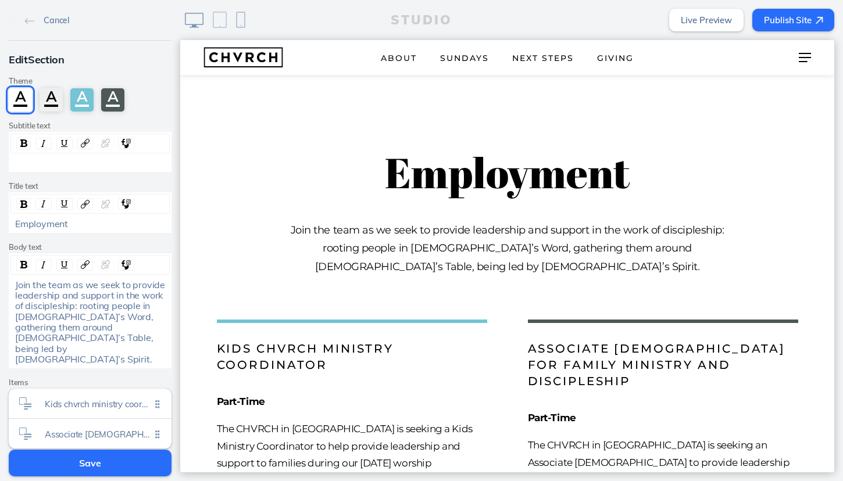
scroll to position [923, 0]
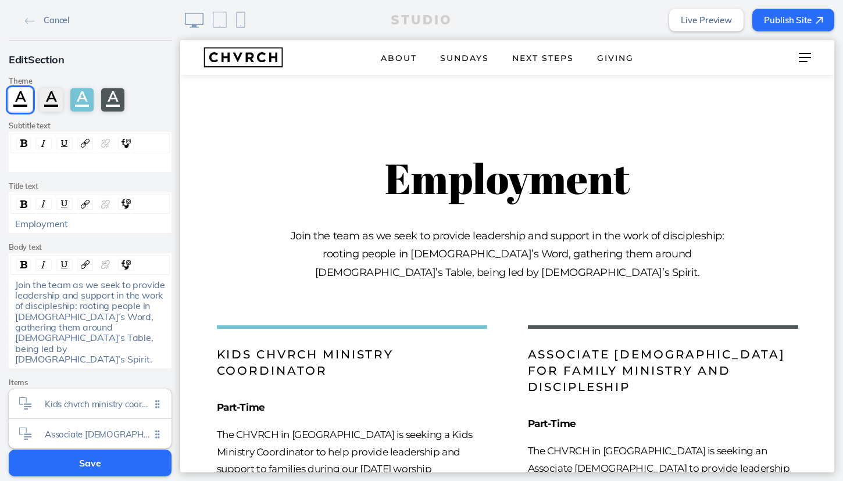
click at [71, 291] on span "Join the team as we seek to provide leadership and support in the work of disci…" at bounding box center [91, 322] width 152 height 87
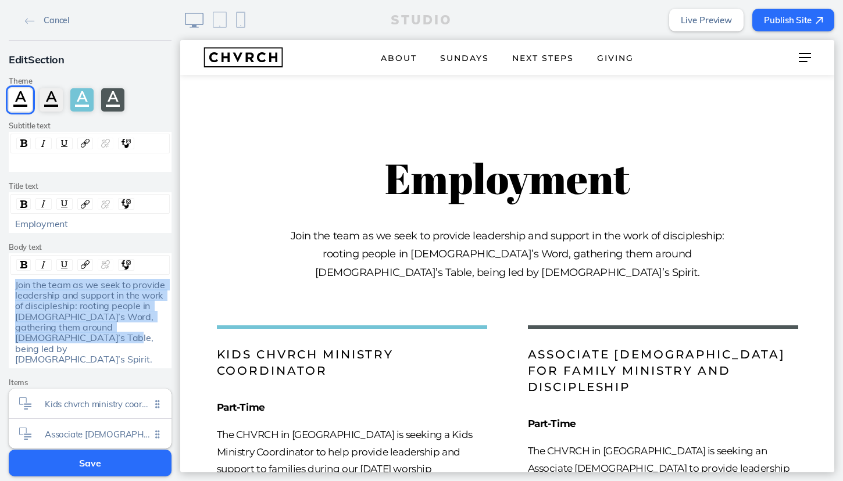
click at [71, 291] on span "Join the team as we seek to provide leadership and support in the work of disci…" at bounding box center [91, 322] width 152 height 87
copy span "Join the team as we seek to provide leadership and support in the work of disci…"
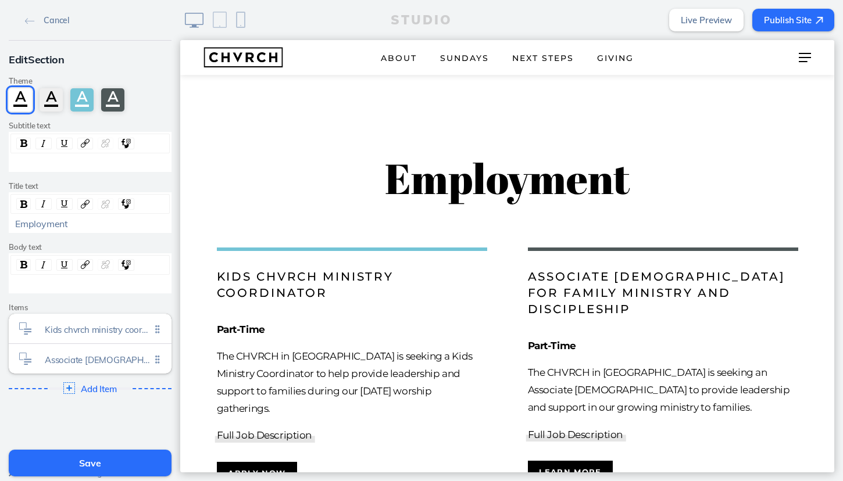
click at [94, 462] on button "Save" at bounding box center [90, 463] width 163 height 27
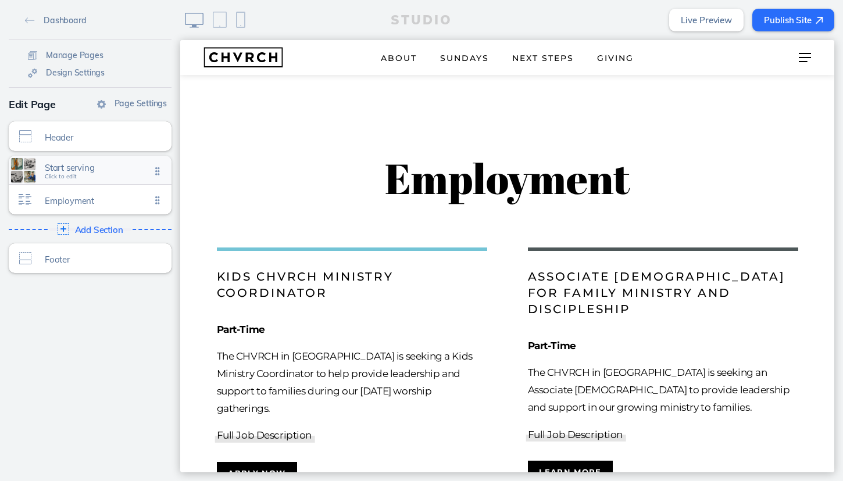
click at [117, 172] on span "Start serving" at bounding box center [98, 168] width 106 height 10
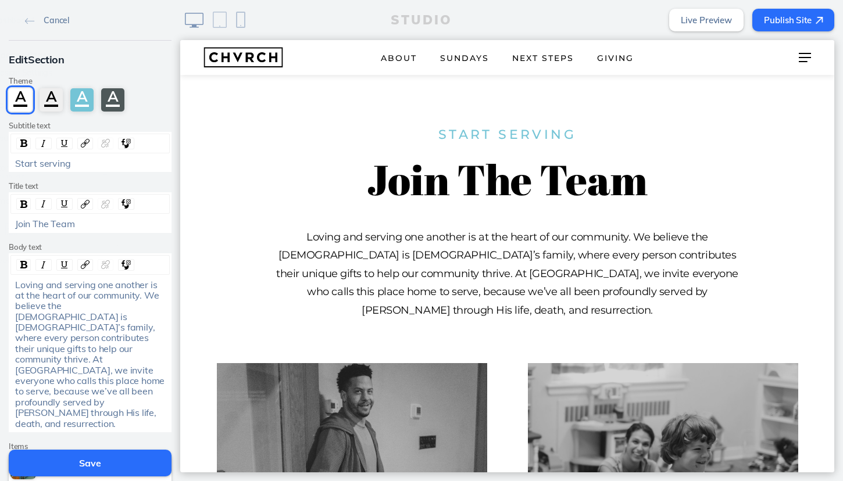
scroll to position [32, 0]
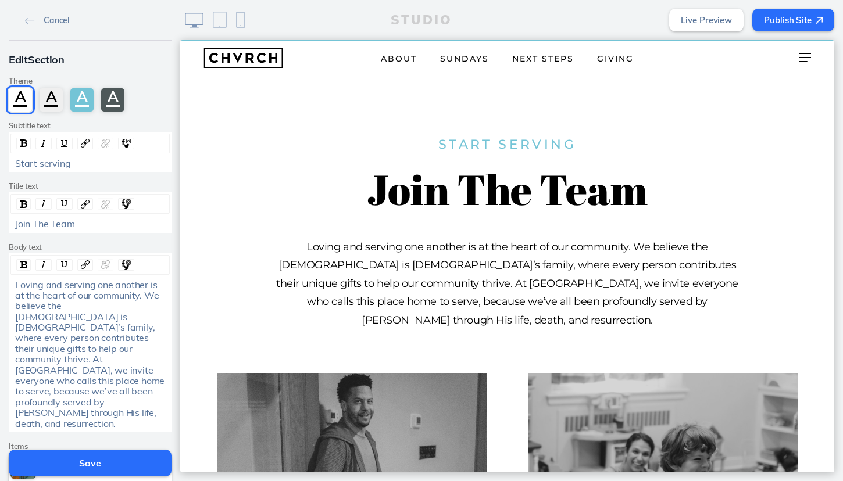
click at [85, 311] on span "Loving and serving one another is at the heart of our community. We believe the…" at bounding box center [91, 354] width 152 height 151
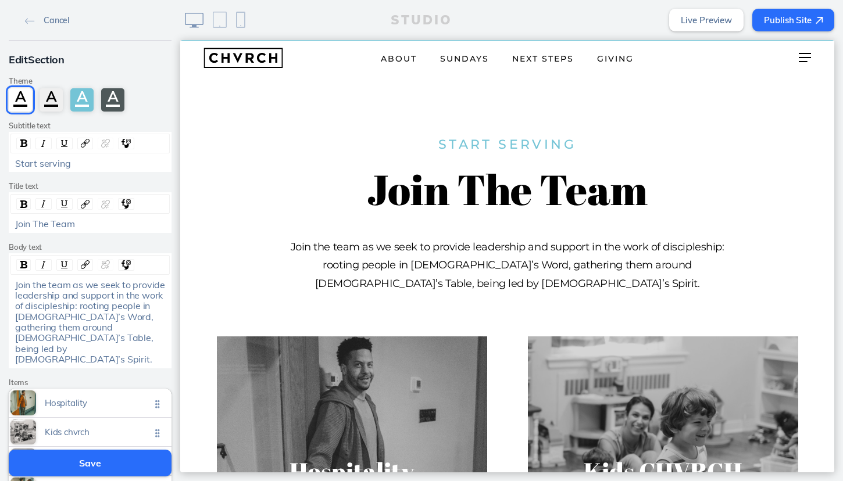
click at [41, 283] on span "Join the team as we seek to provide leadership and support in the work of disci…" at bounding box center [91, 322] width 152 height 87
click at [73, 284] on span "Join our team as we seek to provide leadership and support in the work of disci…" at bounding box center [91, 322] width 152 height 87
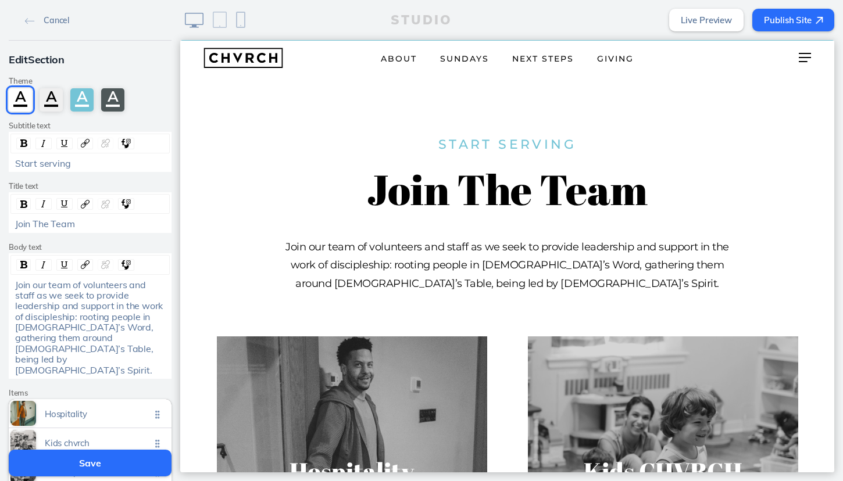
click at [83, 284] on span "Join our team of volunteers and staff as we seek to provide leadership and supp…" at bounding box center [90, 327] width 150 height 97
click at [161, 284] on span "Join our team of leaders, volunteers and staff as we seek to provide leadership…" at bounding box center [90, 327] width 151 height 97
drag, startPoint x: 83, startPoint y: 283, endPoint x: 118, endPoint y: 285, distance: 35.5
click at [118, 285] on span "Join our team of leaders, volunteers, and staff as we seek to provide leadershi…" at bounding box center [91, 327] width 152 height 97
click at [131, 283] on span "Join our team of volunteers, and staff as we seek to provide leadership and sup…" at bounding box center [90, 327] width 150 height 97
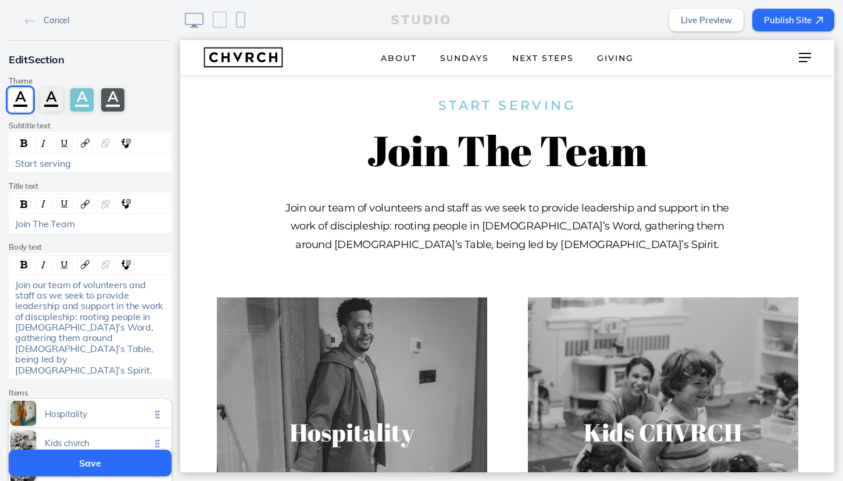
scroll to position [73, 0]
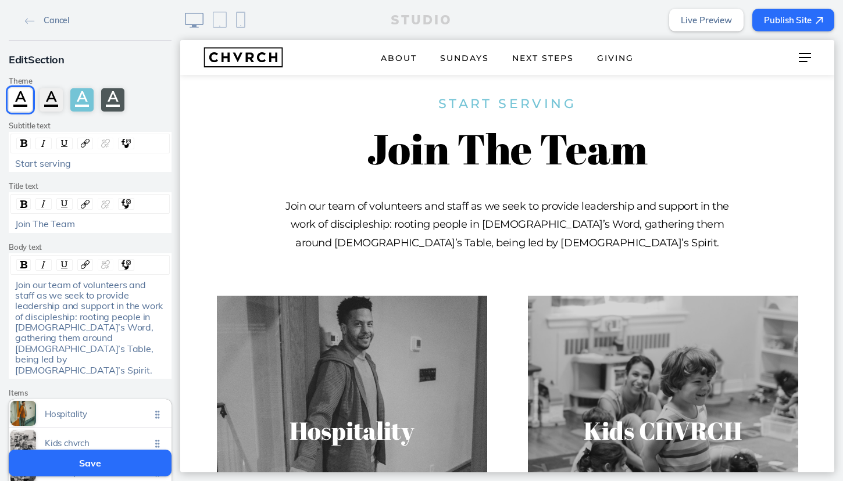
click at [784, 21] on button "Publish Site" at bounding box center [793, 20] width 82 height 23
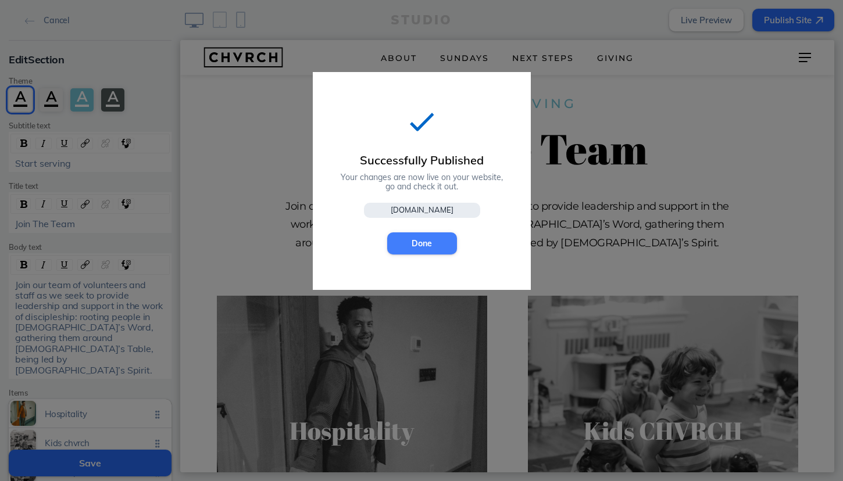
click at [425, 244] on button "Done" at bounding box center [422, 244] width 70 height 22
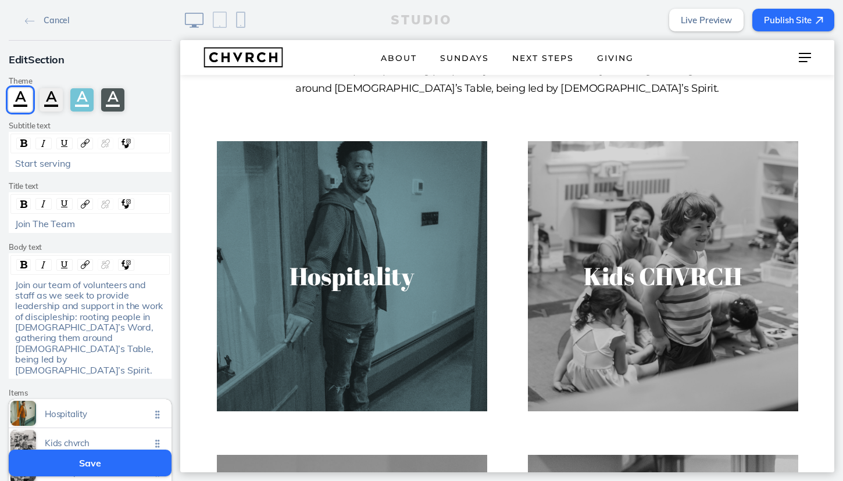
scroll to position [233, 0]
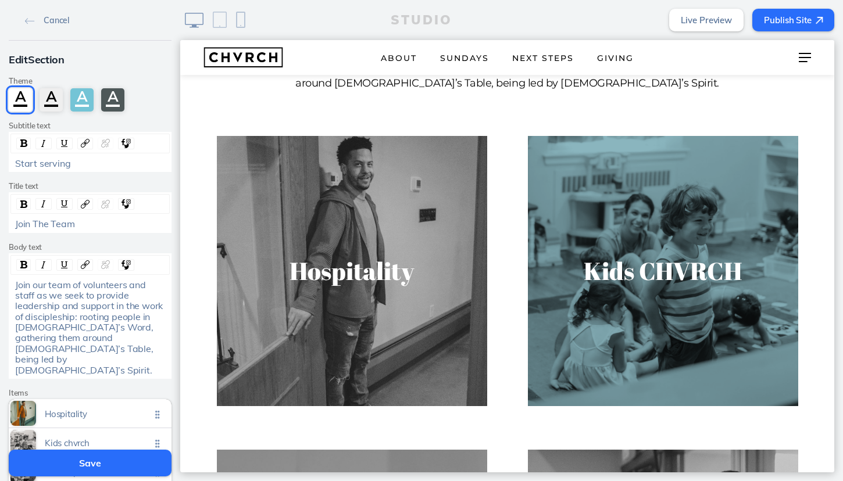
click at [653, 225] on img at bounding box center [663, 271] width 278 height 278
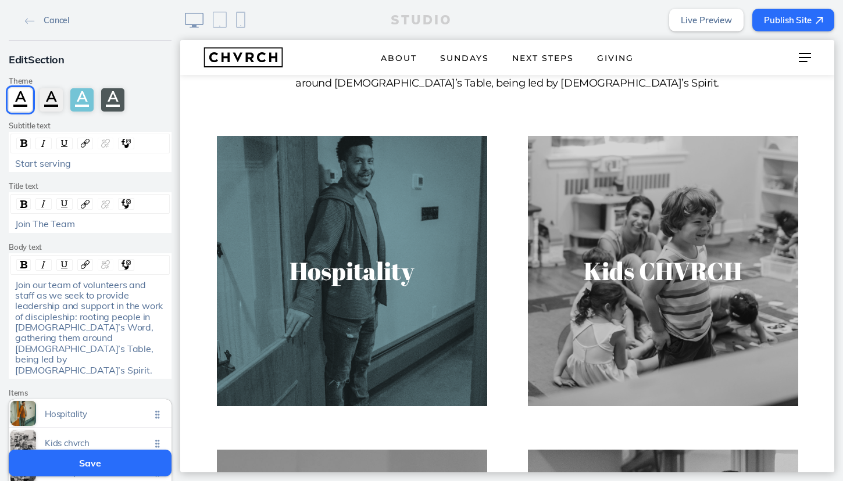
click at [343, 212] on img at bounding box center [352, 271] width 278 height 278
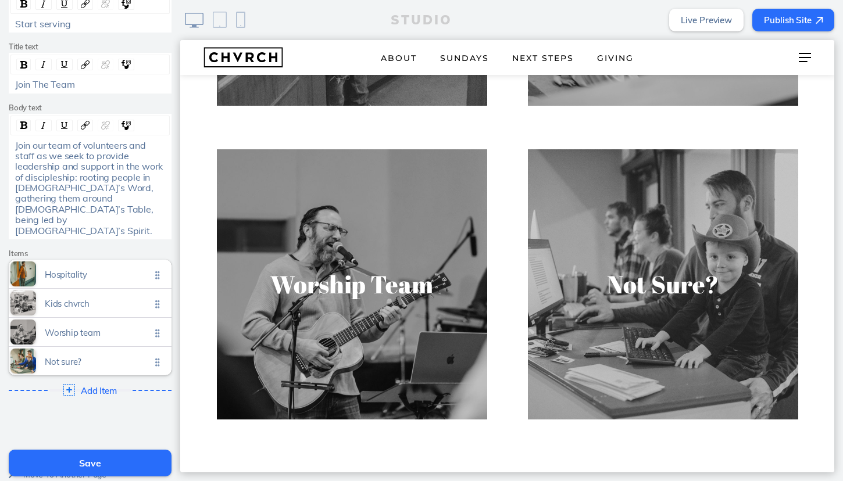
scroll to position [161, 0]
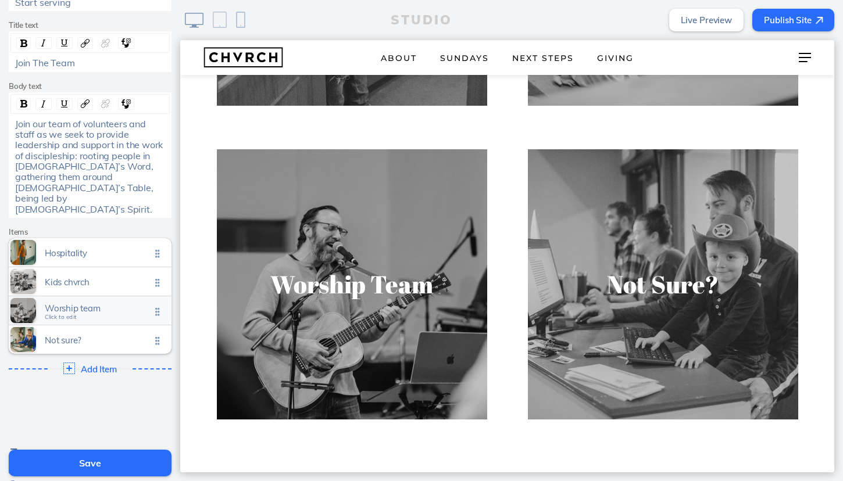
click at [78, 303] on span "Worship team" at bounding box center [98, 308] width 106 height 10
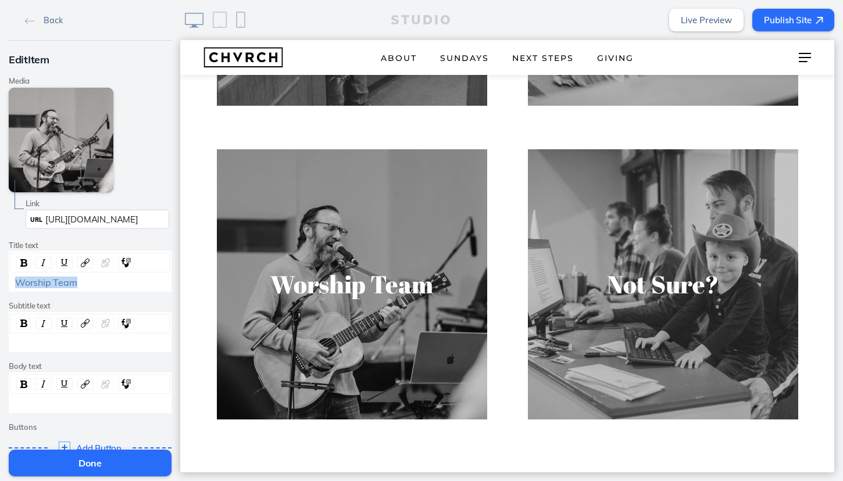
drag, startPoint x: 79, startPoint y: 283, endPoint x: 8, endPoint y: 283, distance: 71.5
click at [8, 283] on div "Edit Item Media Edit Media Remove Link Link URL [URL][DOMAIN_NAME] Title text W…" at bounding box center [90, 256] width 180 height 430
click at [102, 464] on button "Done" at bounding box center [90, 463] width 163 height 27
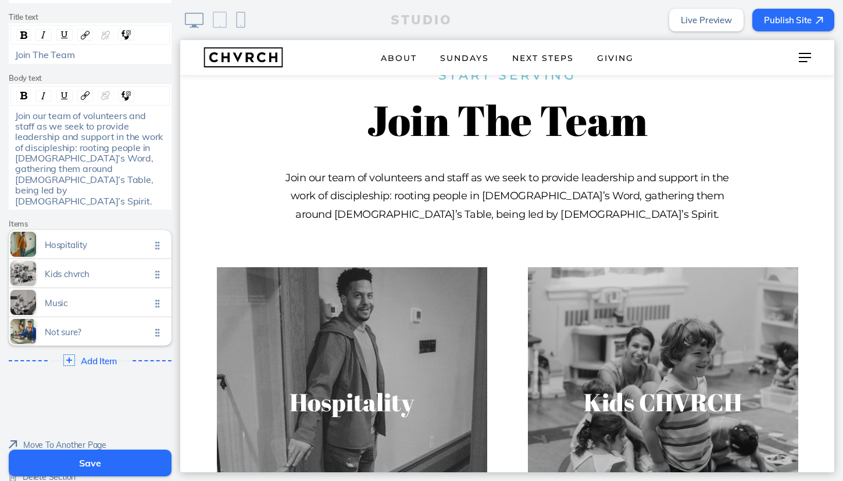
scroll to position [170, 0]
click at [94, 355] on span "Add Item" at bounding box center [99, 360] width 37 height 10
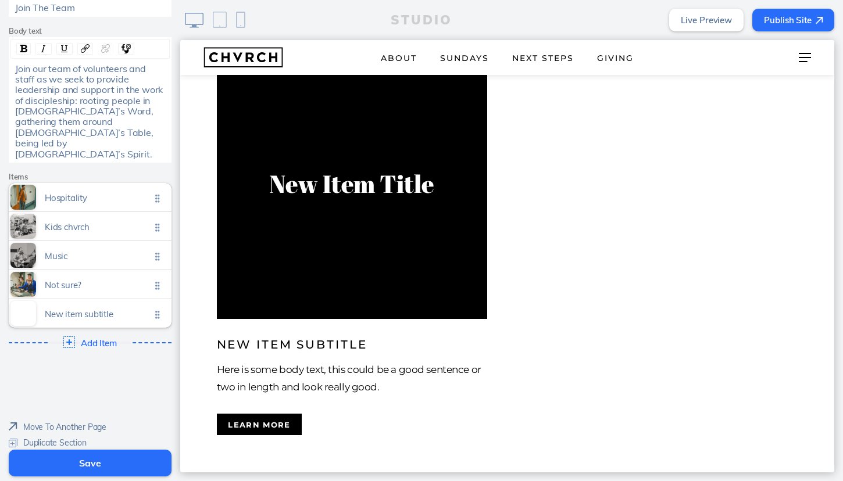
scroll to position [213, 0]
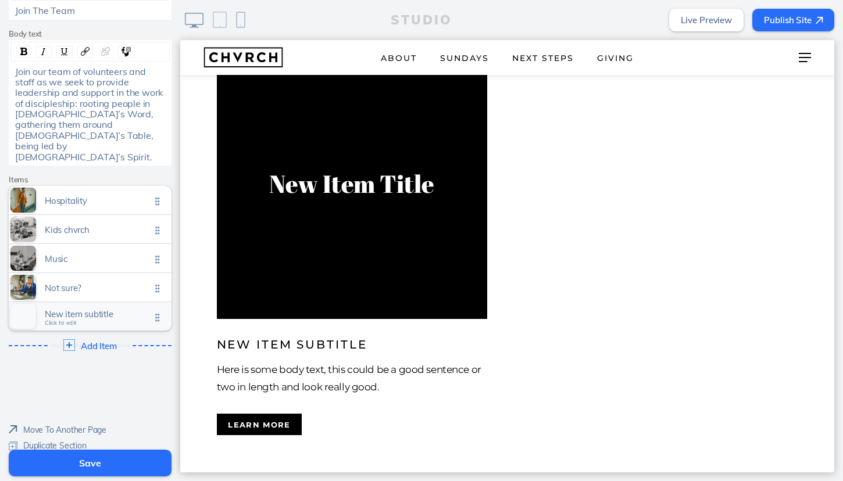
click at [90, 309] on span "New item subtitle" at bounding box center [98, 314] width 106 height 10
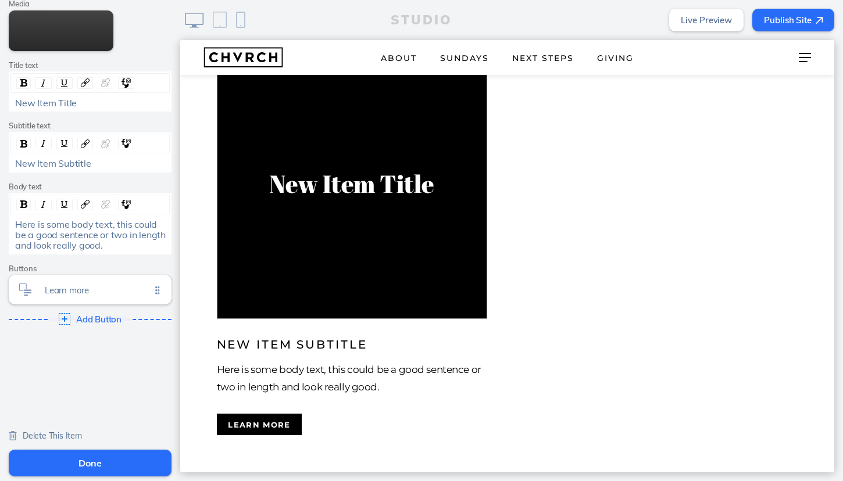
scroll to position [137, 0]
click at [42, 434] on span "Delete This Item" at bounding box center [52, 436] width 59 height 10
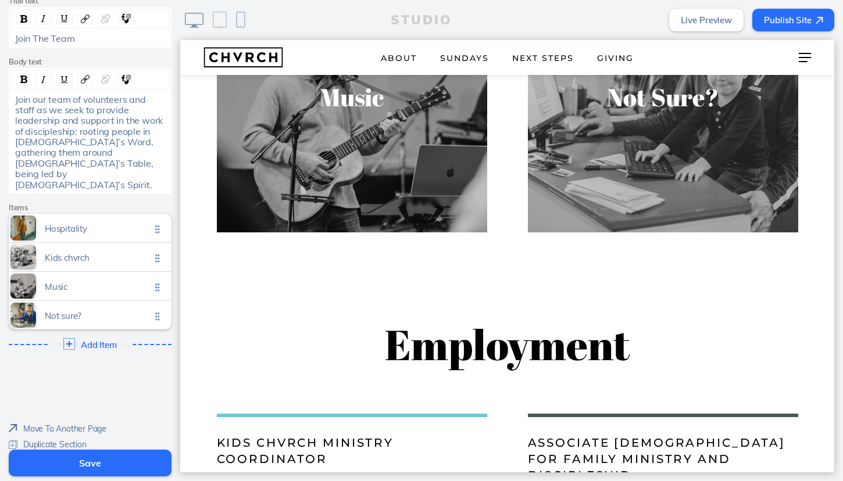
scroll to position [184, 0]
click at [97, 463] on button "Save" at bounding box center [90, 463] width 163 height 27
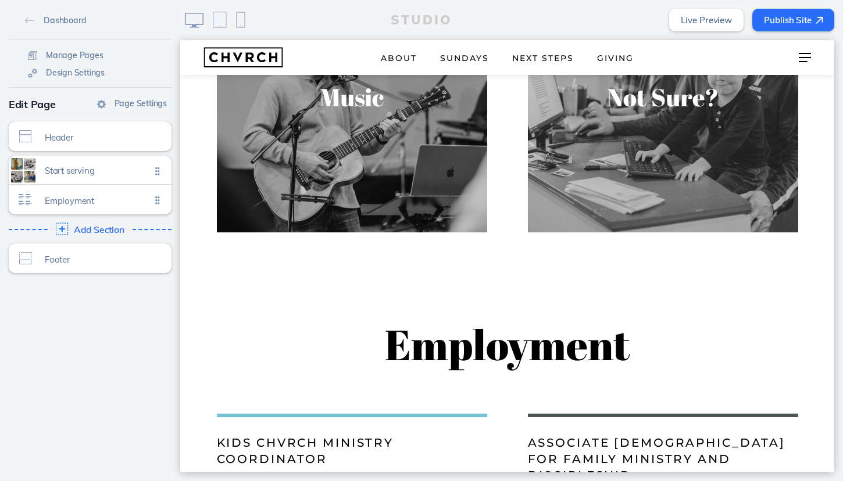
click at [110, 228] on span "Add Section" at bounding box center [99, 230] width 51 height 10
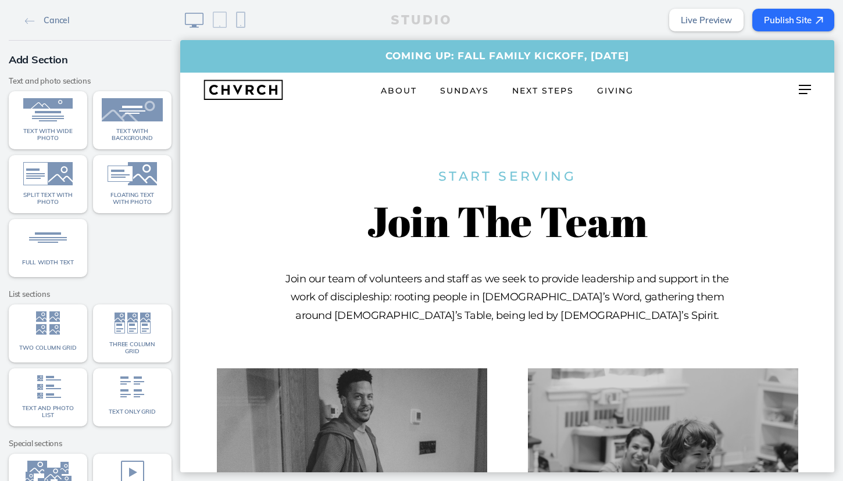
scroll to position [0, 0]
click at [38, 238] on img at bounding box center [47, 237] width 61 height 23
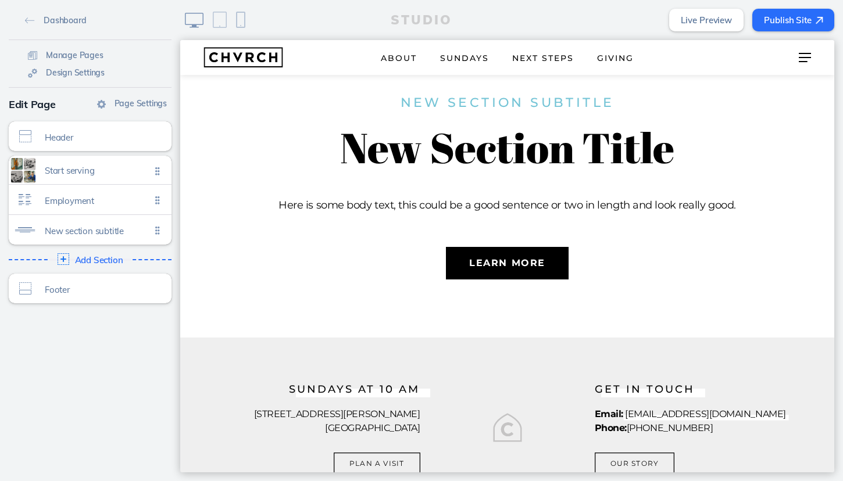
scroll to position [1371, 0]
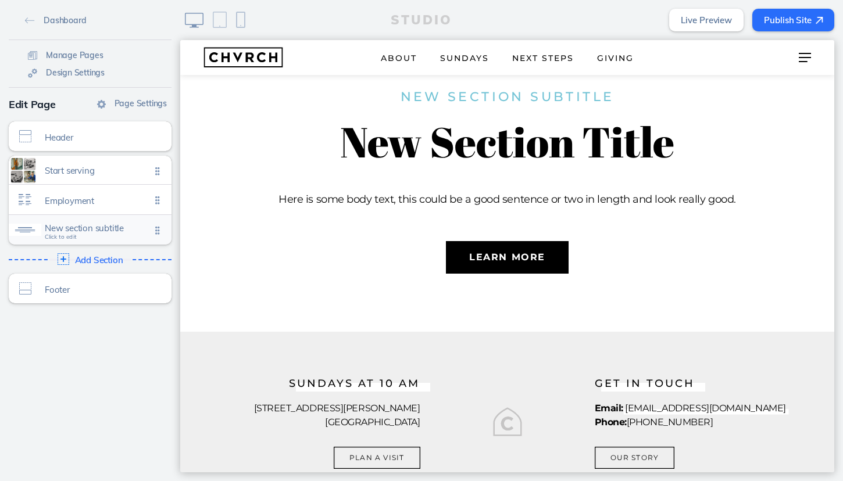
click at [115, 228] on span "New section subtitle" at bounding box center [98, 228] width 106 height 10
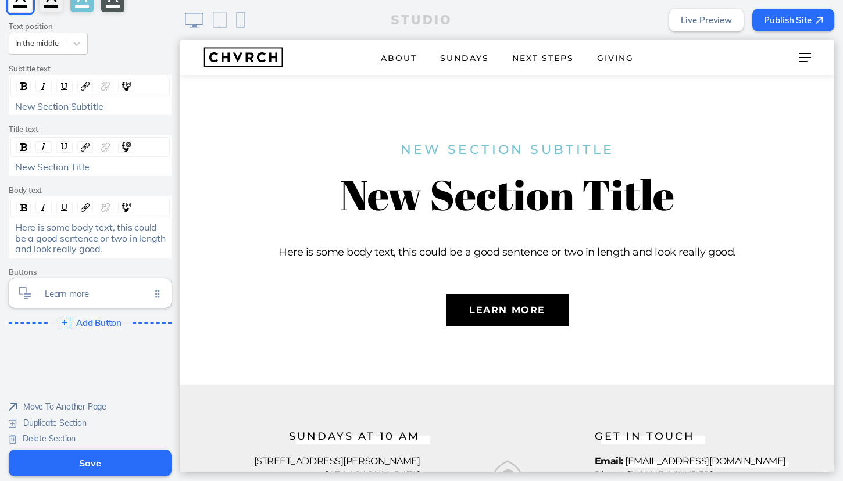
scroll to position [98, 0]
click at [40, 435] on span "Delete Section" at bounding box center [49, 440] width 53 height 10
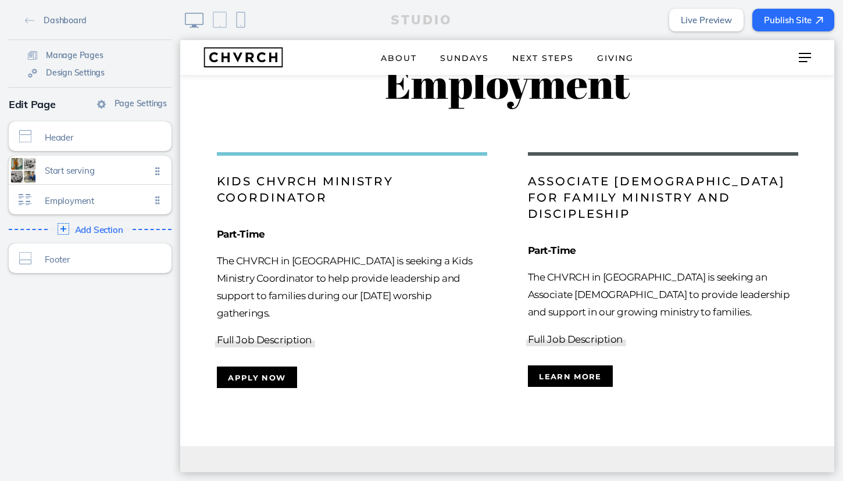
scroll to position [985, 0]
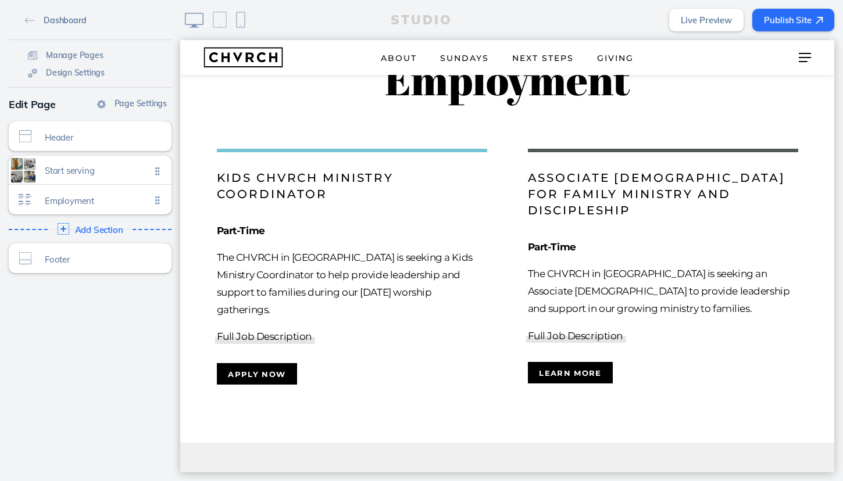
click at [30, 20] on img at bounding box center [30, 20] width 10 height 6
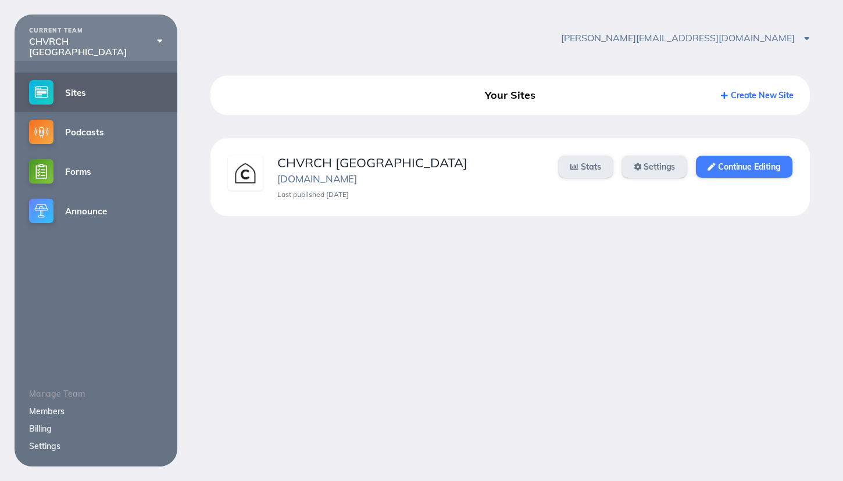
click at [770, 165] on link "Continue Editing" at bounding box center [744, 167] width 96 height 22
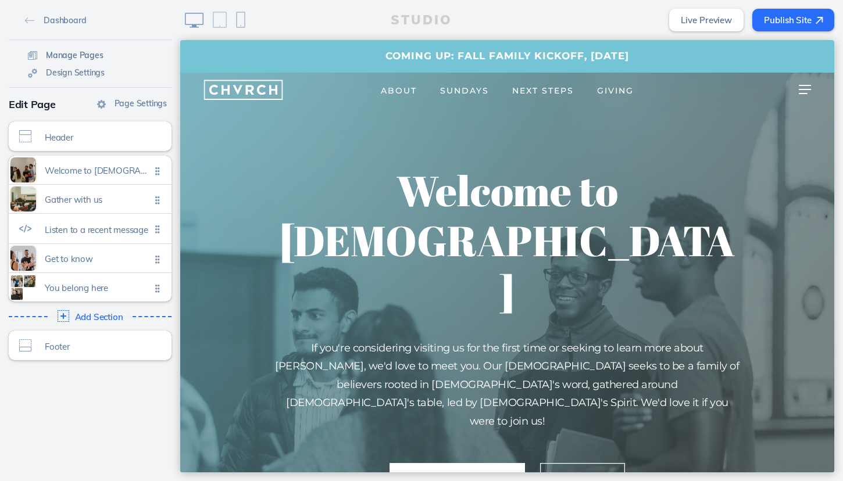
click at [63, 56] on span "Manage Pages" at bounding box center [75, 55] width 58 height 10
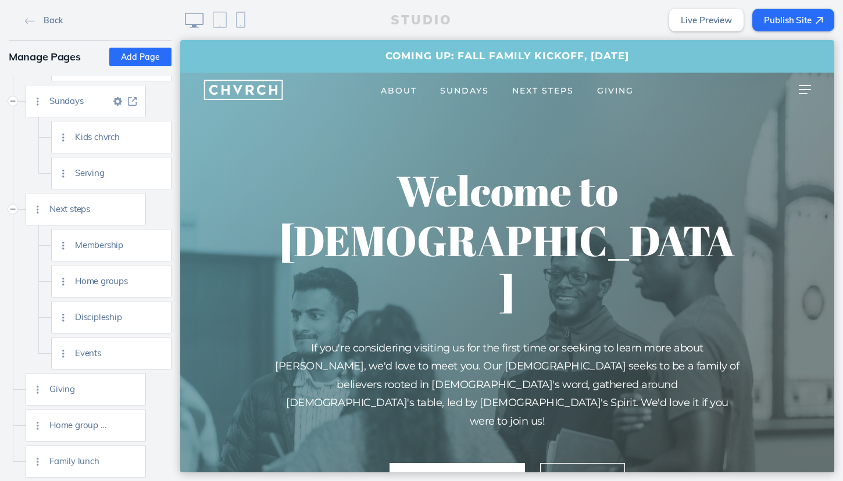
scroll to position [173, 0]
click at [109, 283] on span "Home groups" at bounding box center [105, 281] width 61 height 10
click at [145, 281] on img at bounding box center [143, 281] width 9 height 9
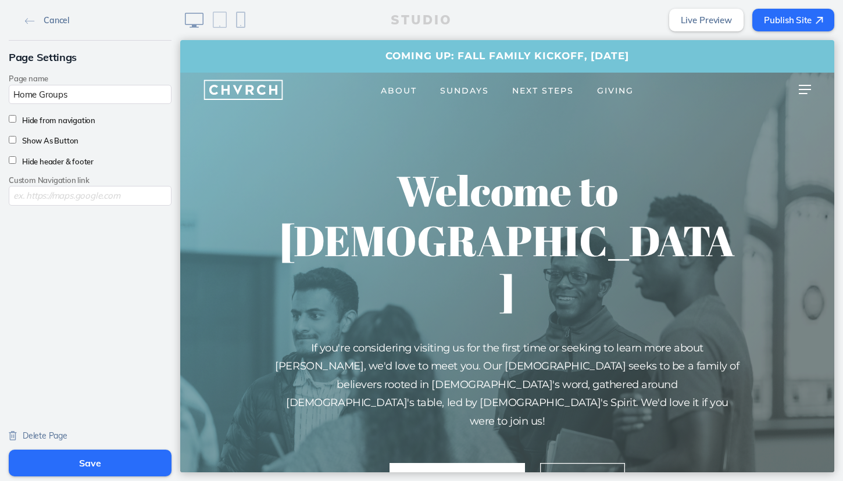
click at [28, 22] on img at bounding box center [30, 21] width 10 height 6
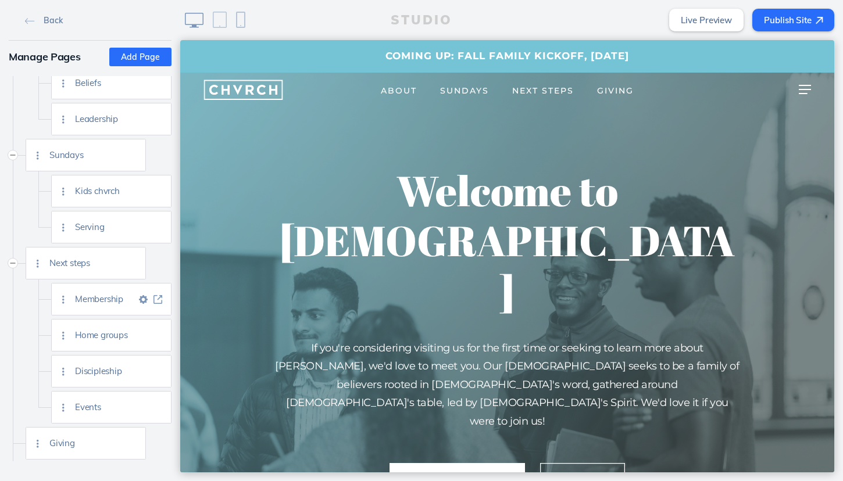
scroll to position [133, 0]
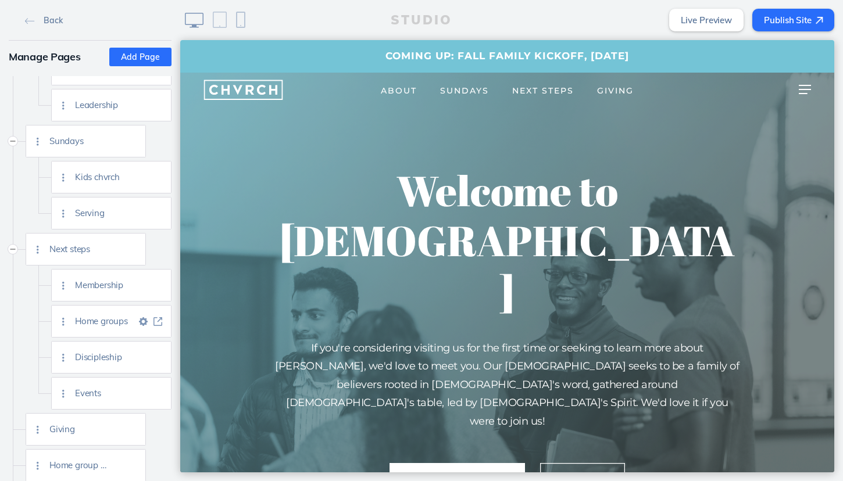
click at [156, 321] on img at bounding box center [157, 321] width 9 height 9
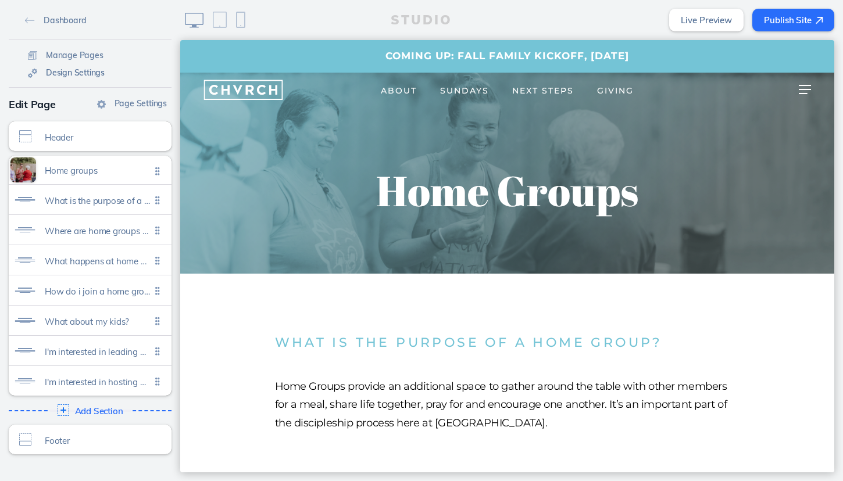
click at [84, 73] on span "Design Settings" at bounding box center [75, 72] width 59 height 10
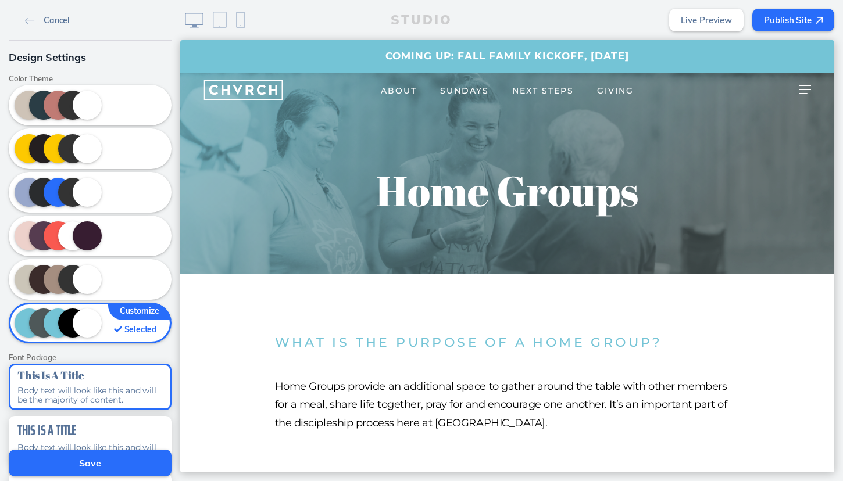
click at [32, 23] on img at bounding box center [30, 21] width 10 height 6
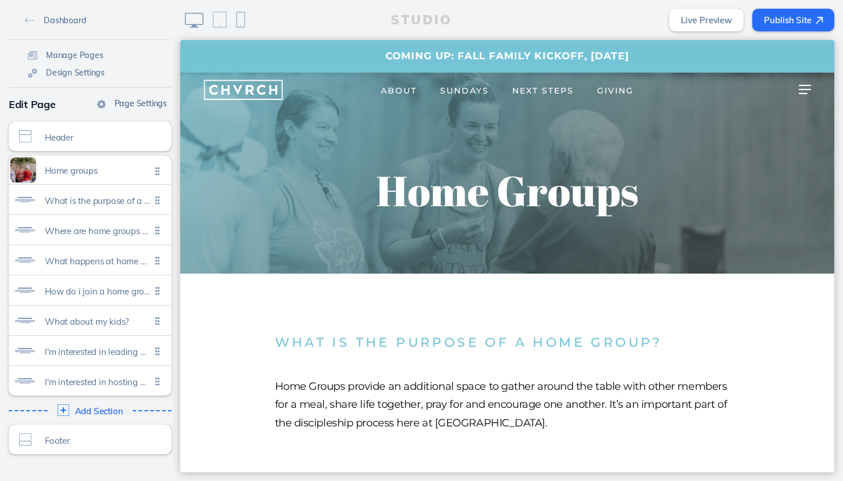
click at [138, 105] on span "Page Settings" at bounding box center [141, 103] width 52 height 10
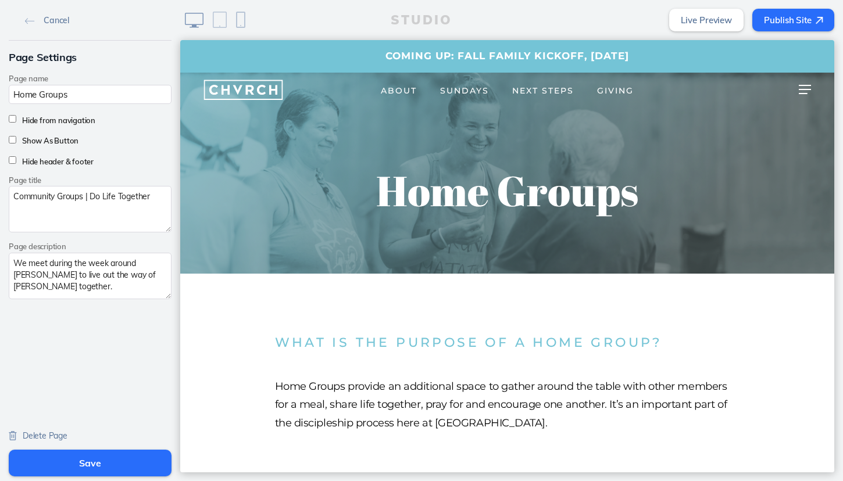
click at [35, 198] on textarea "Community Groups | Do Life Together" at bounding box center [90, 209] width 163 height 47
click at [80, 201] on textarea "Home Groups | Do Life Together" at bounding box center [90, 209] width 163 height 47
click at [79, 196] on textarea "Home Groups | Do Life Together" at bounding box center [90, 209] width 163 height 47
type textarea "Home Groups | Doing Life Together"
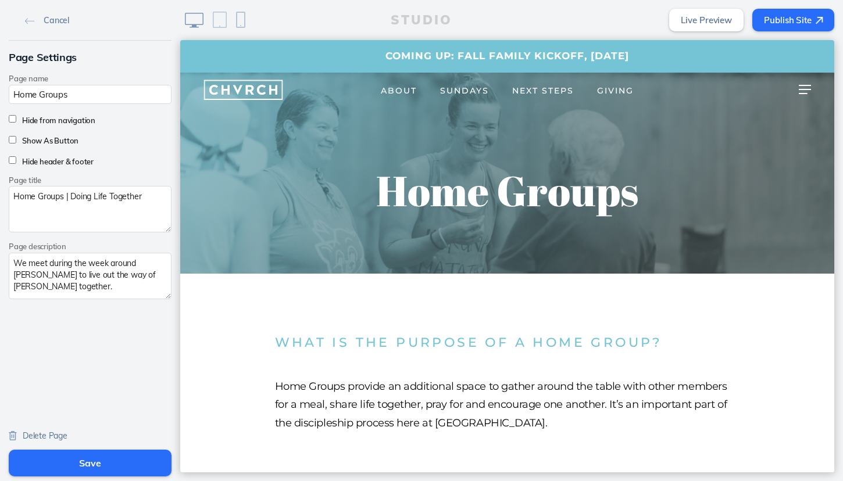
click at [31, 276] on textarea "We meet during the week around [PERSON_NAME] to live out the way of [PERSON_NAM…" at bounding box center [90, 276] width 163 height 47
click at [111, 263] on textarea "We meet during the week around [US_STATE] and [PERSON_NAME] C to live out the w…" at bounding box center [90, 276] width 163 height 47
click at [102, 276] on textarea "We meet during the week all around [US_STATE] and [PERSON_NAME] C to live out t…" at bounding box center [90, 276] width 163 height 47
type textarea "We meet during the week all around [US_STATE] and [GEOGRAPHIC_DATA] to live out…"
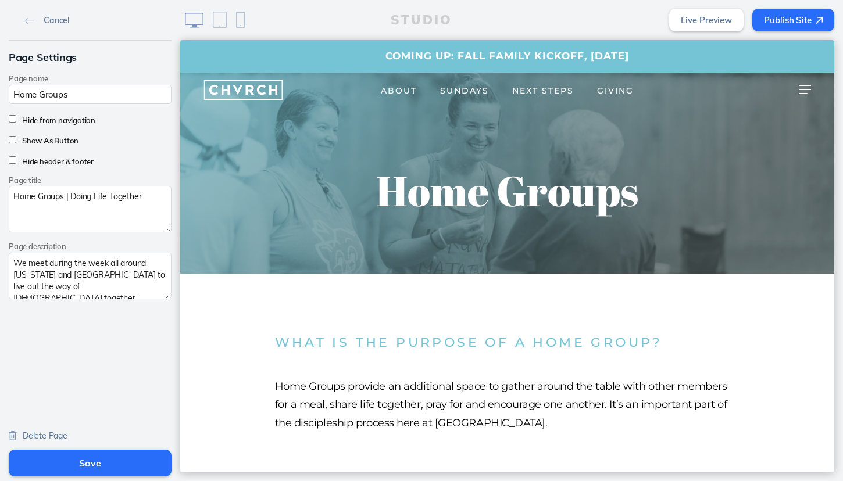
click at [80, 462] on button "Save" at bounding box center [90, 463] width 163 height 27
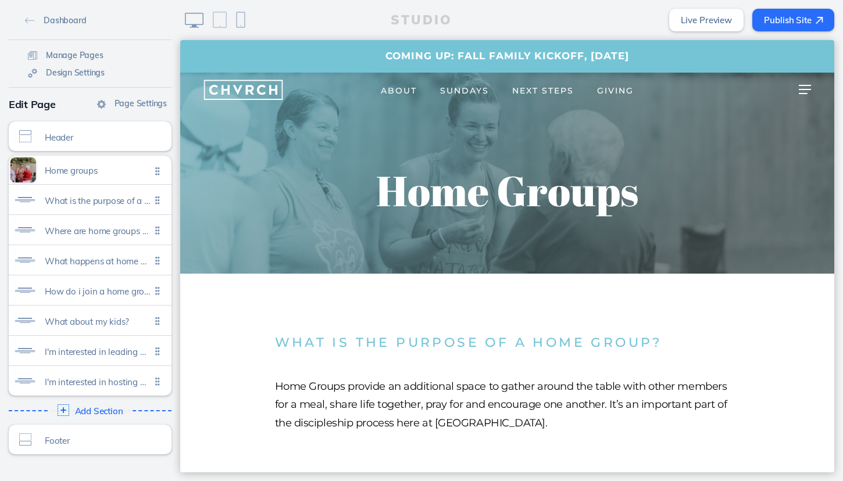
click at [776, 15] on button "Publish Site" at bounding box center [793, 20] width 82 height 23
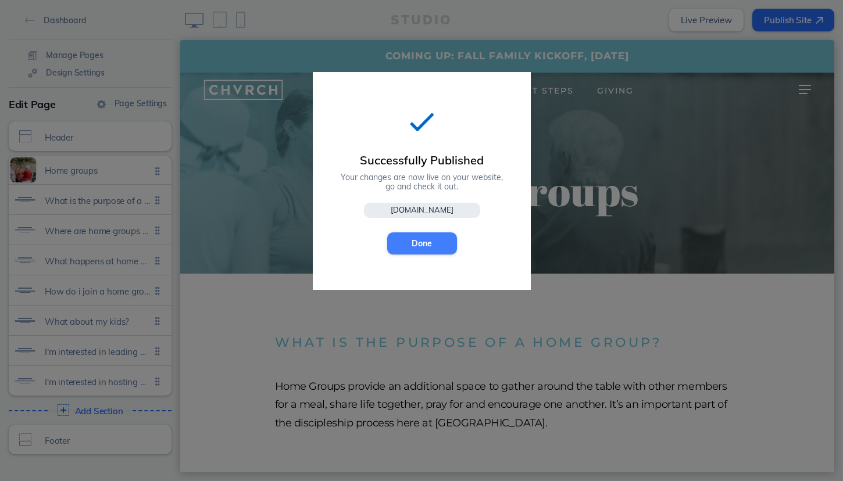
click at [435, 242] on button "Done" at bounding box center [422, 244] width 70 height 22
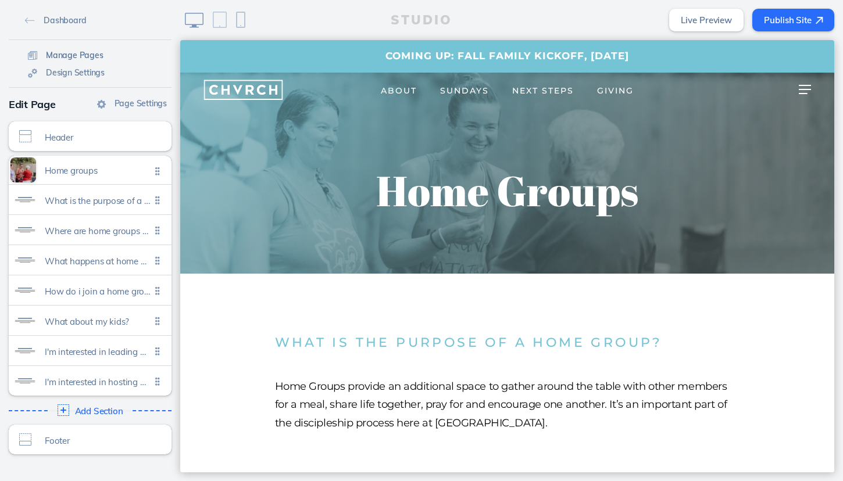
click at [64, 54] on span "Manage Pages" at bounding box center [75, 55] width 58 height 10
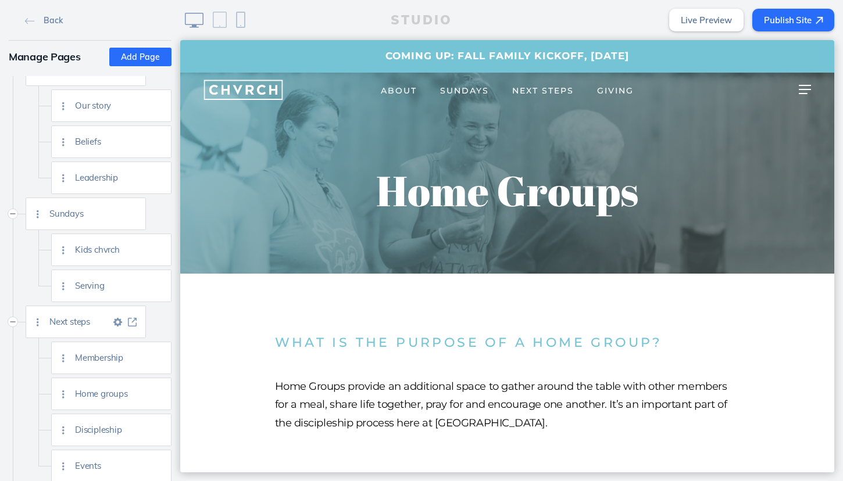
scroll to position [74, 0]
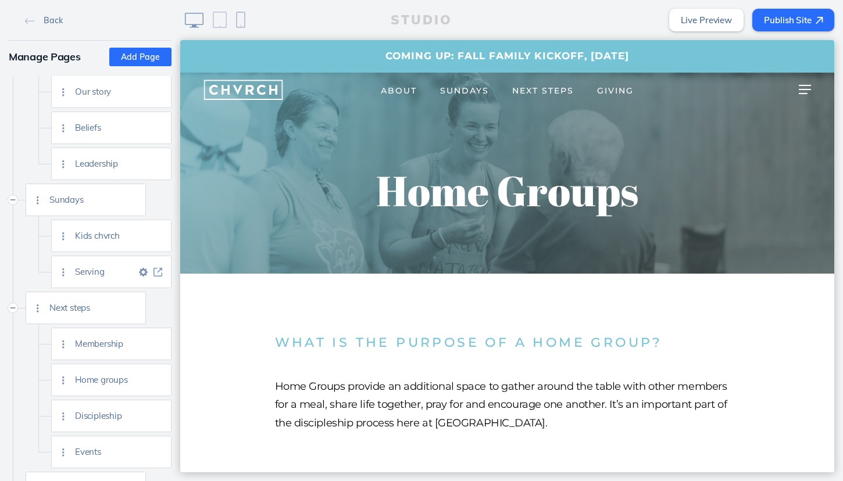
click at [110, 271] on span "Serving" at bounding box center [105, 272] width 61 height 10
click at [163, 272] on link at bounding box center [158, 272] width 15 height 9
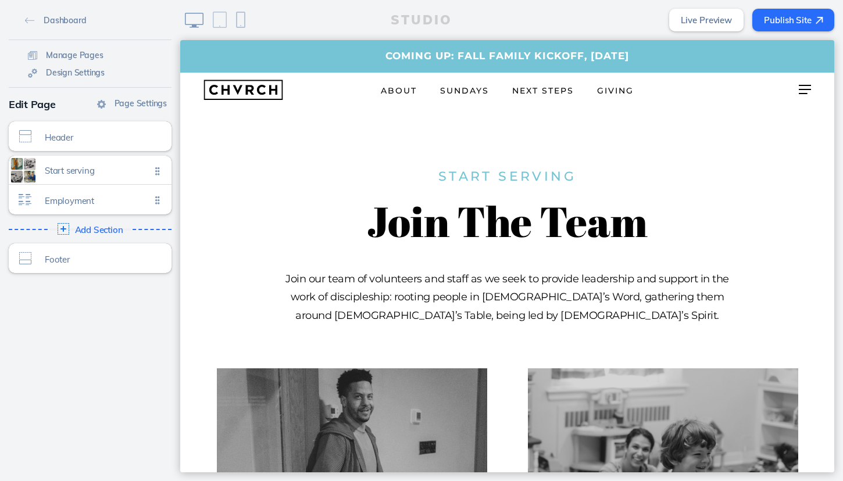
click at [553, 90] on span "Next Steps" at bounding box center [543, 90] width 62 height 10
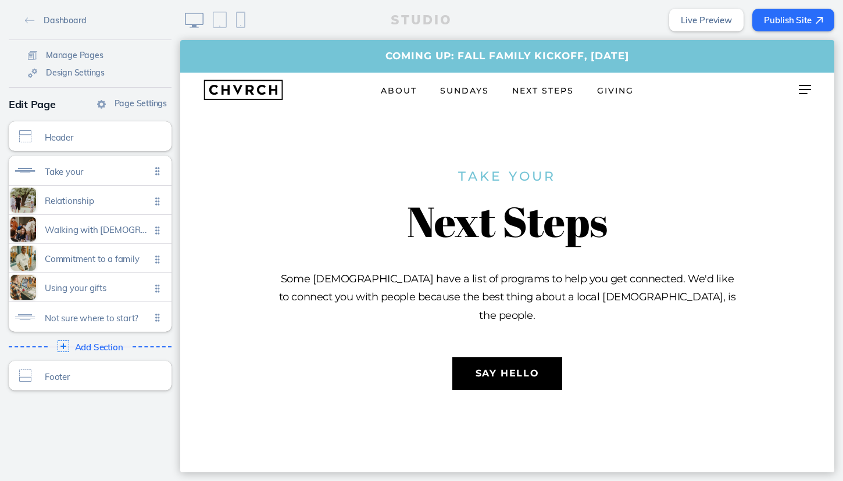
click at [477, 87] on span "Sundays" at bounding box center [464, 90] width 49 height 10
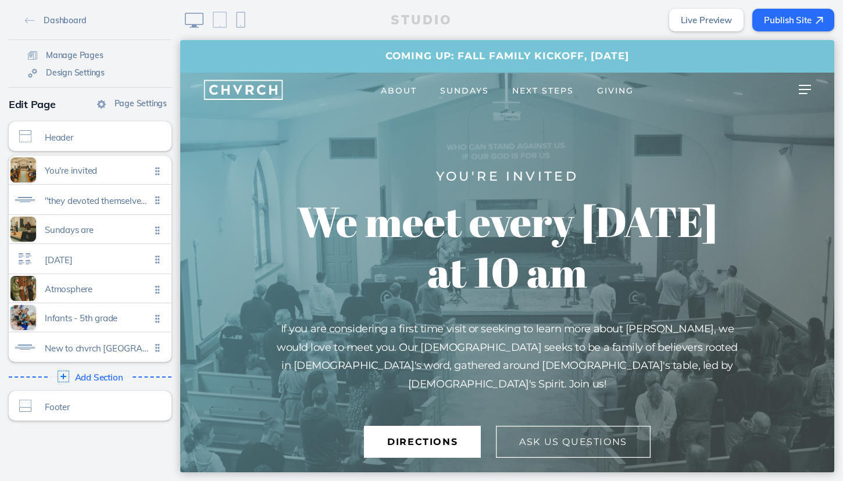
click at [543, 94] on span "Next Steps" at bounding box center [543, 90] width 62 height 10
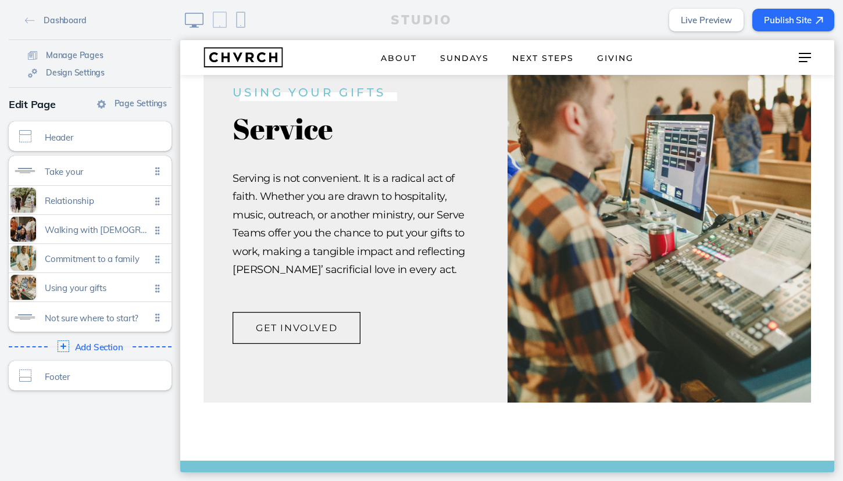
scroll to position [1768, 0]
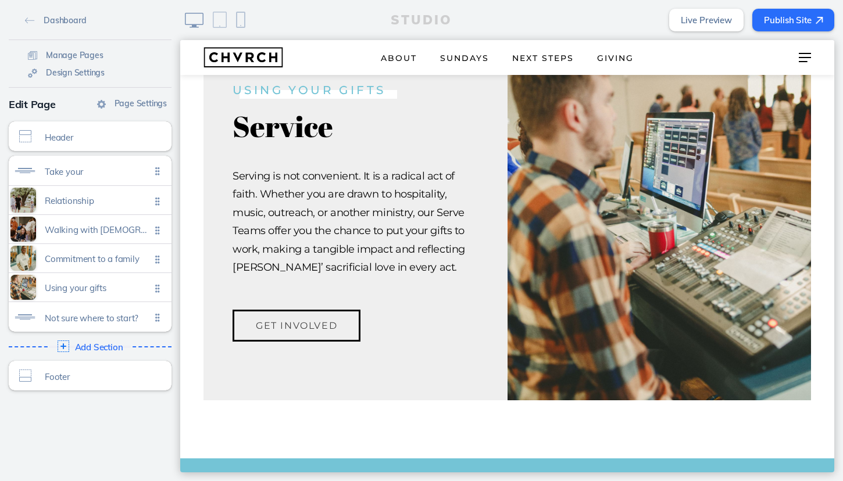
click at [284, 312] on button "Get Involved" at bounding box center [297, 326] width 128 height 32
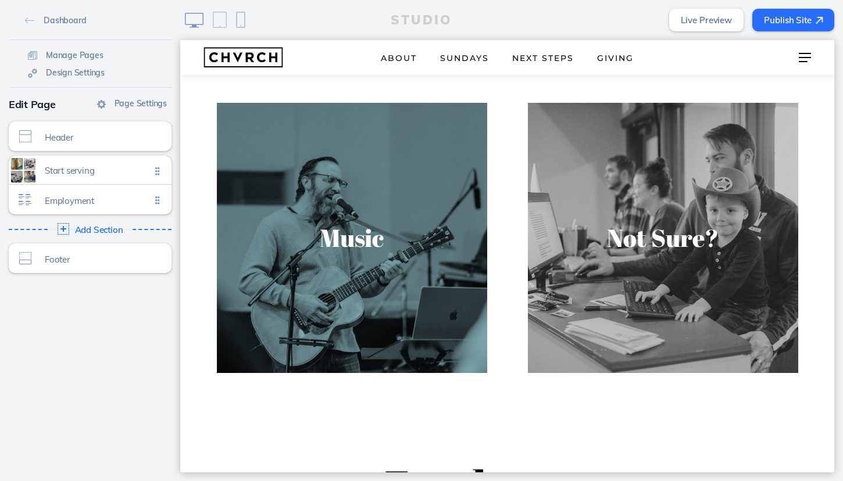
scroll to position [584, 0]
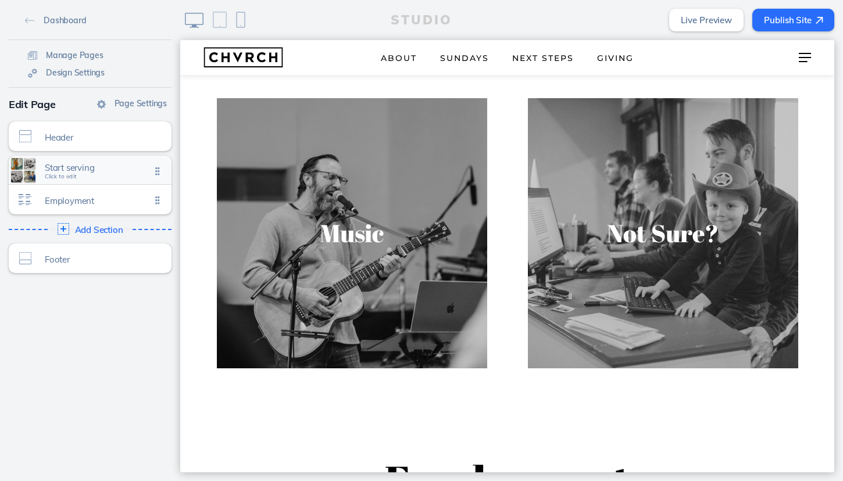
click at [122, 169] on span "Start serving" at bounding box center [98, 168] width 106 height 10
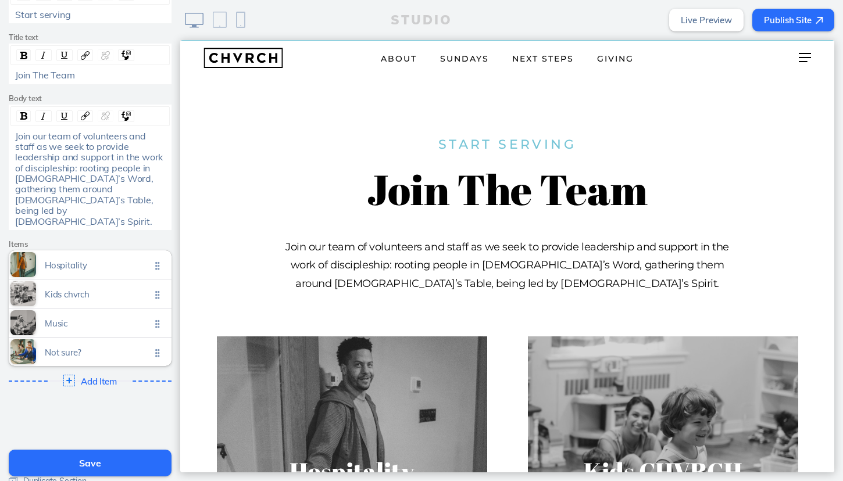
scroll to position [156, 0]
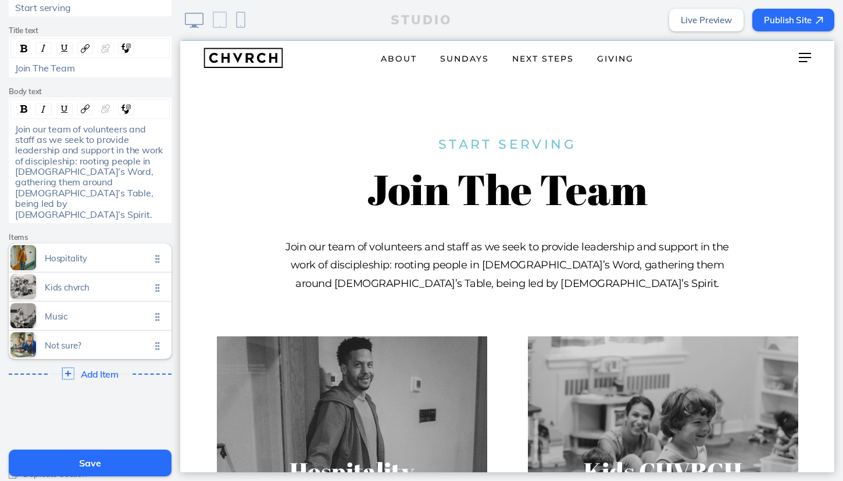
click at [95, 369] on span "Add Item" at bounding box center [99, 374] width 37 height 10
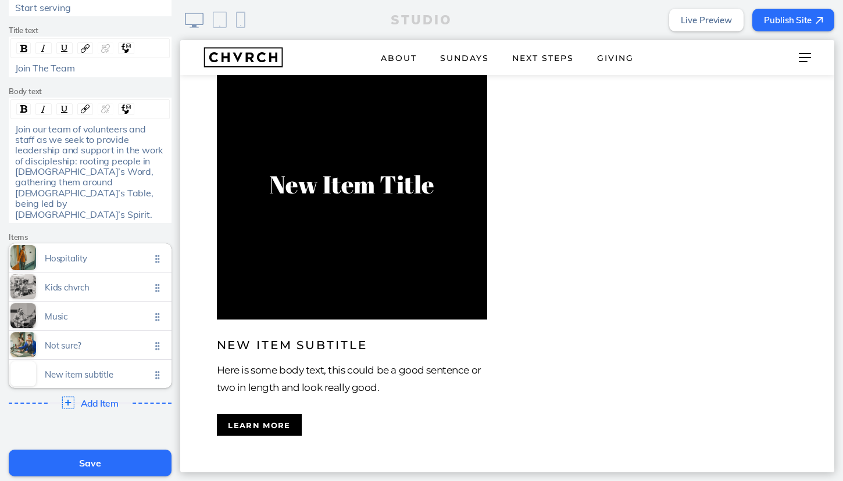
scroll to position [948, 0]
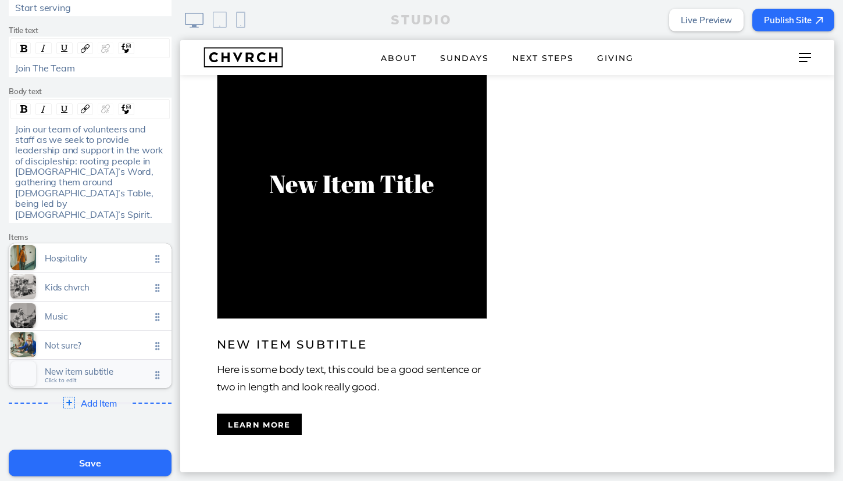
click at [92, 367] on span "New item subtitle" at bounding box center [98, 372] width 106 height 10
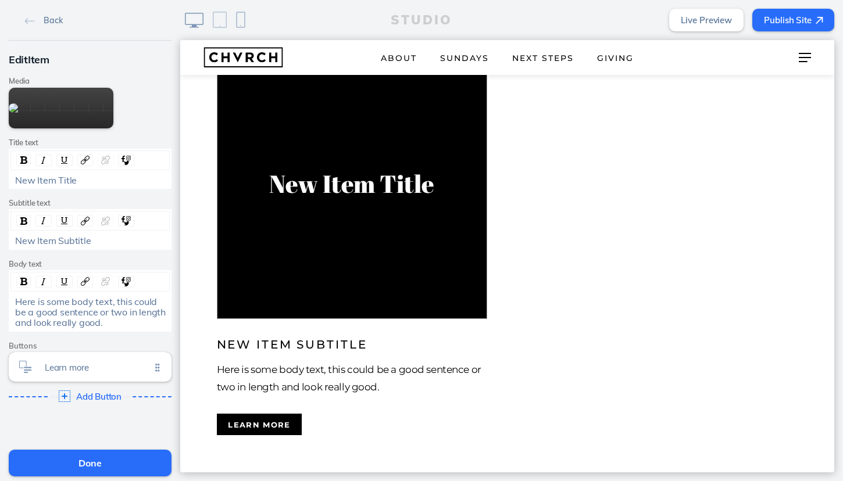
click at [53, 186] on span "New Item Title" at bounding box center [46, 180] width 62 height 12
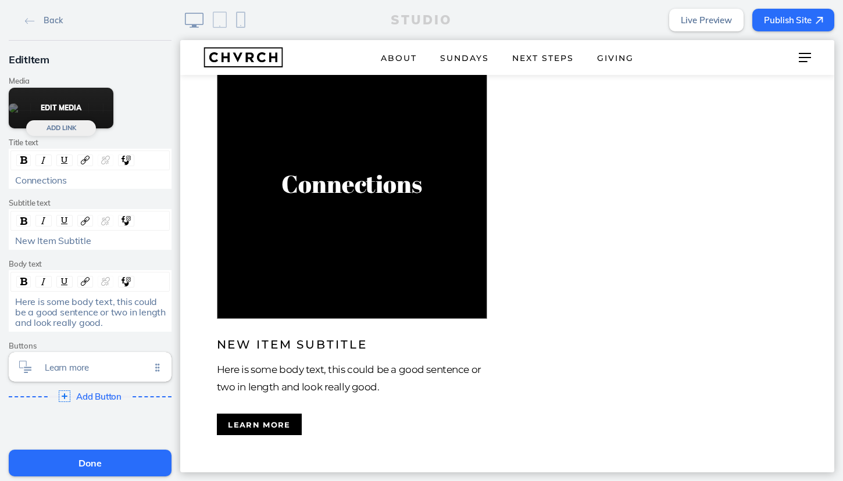
click at [64, 128] on button "Edit Media" at bounding box center [61, 108] width 105 height 41
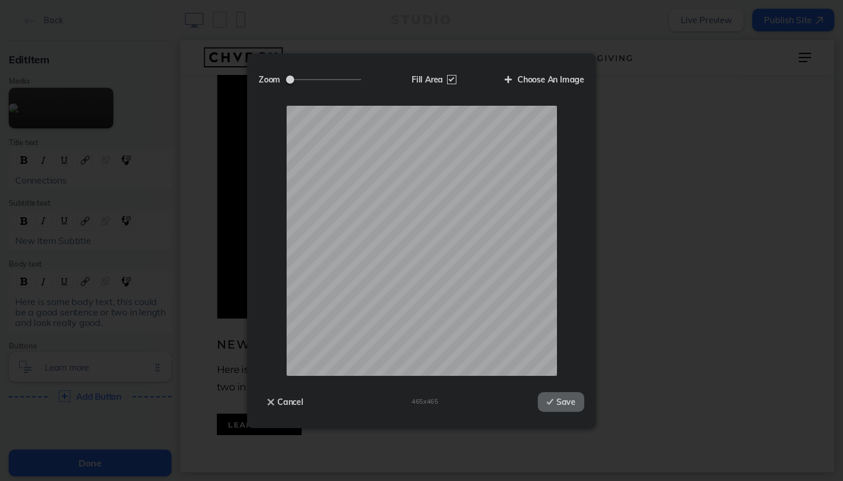
scroll to position [0, 0]
click at [555, 405] on button "Save" at bounding box center [561, 402] width 47 height 20
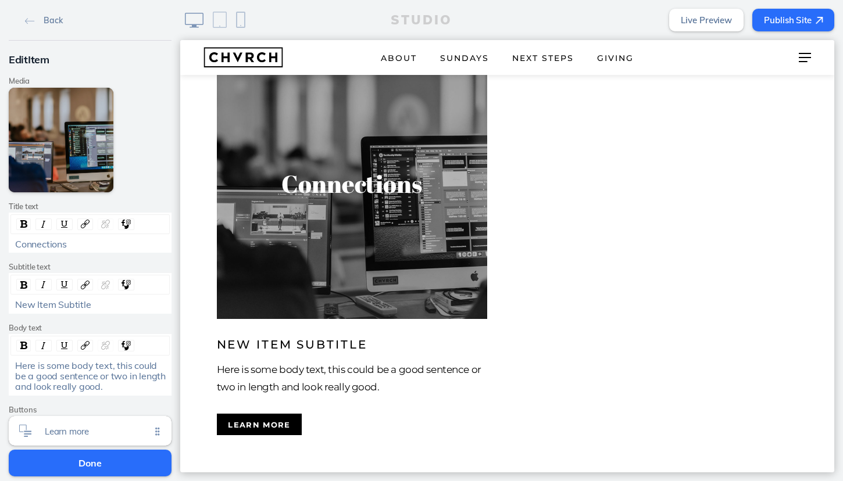
click at [48, 244] on span "Connections" at bounding box center [41, 244] width 52 height 12
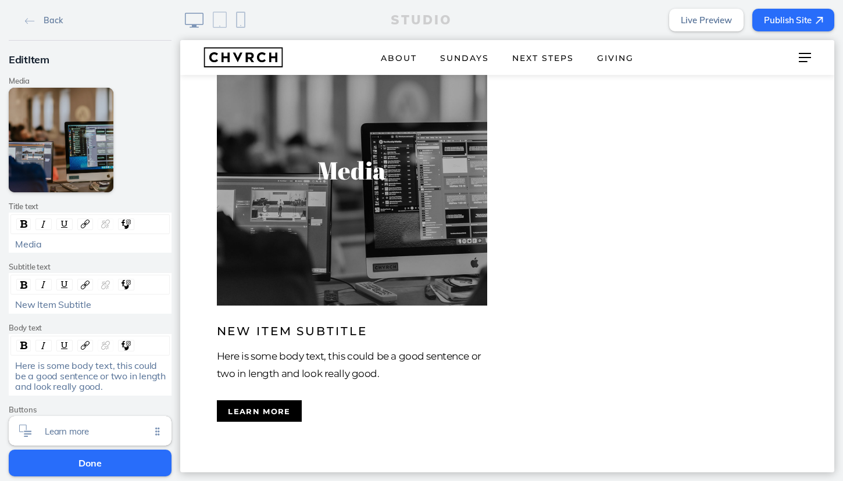
scroll to position [973, 0]
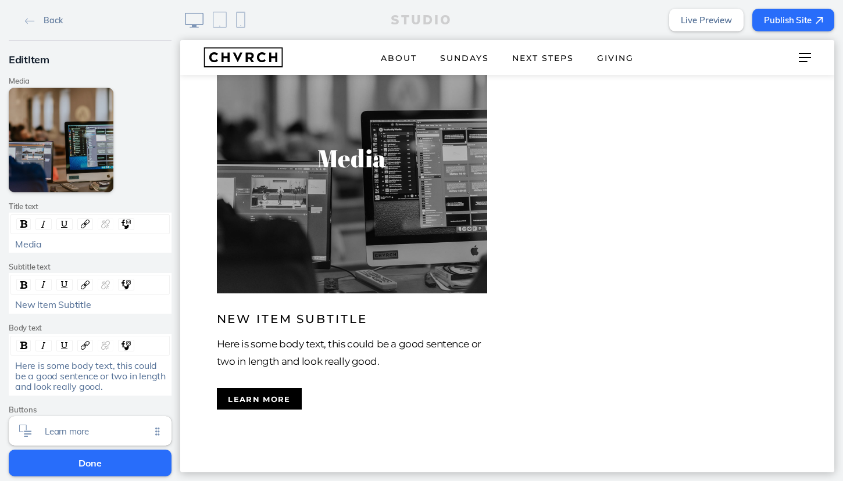
click at [83, 302] on span "New Item Subtitle" at bounding box center [53, 305] width 76 height 12
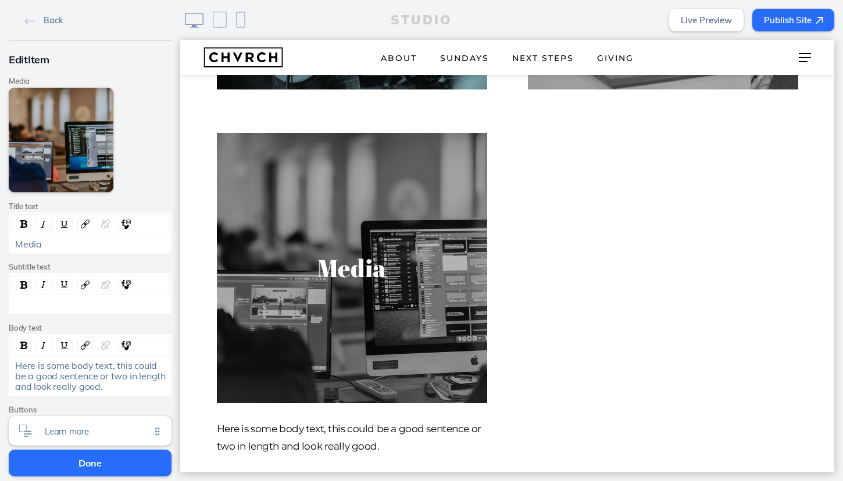
scroll to position [890, 0]
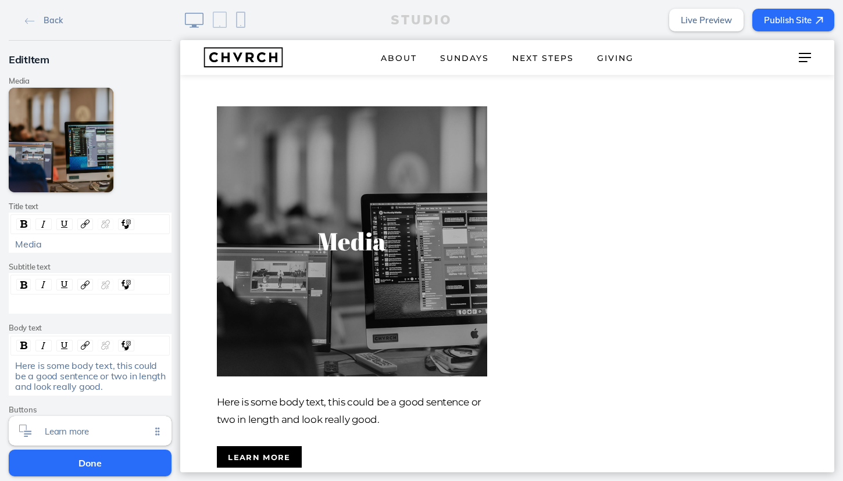
click at [92, 377] on span "Here is some body text, this could be a good sentence or two in length and look…" at bounding box center [91, 376] width 153 height 33
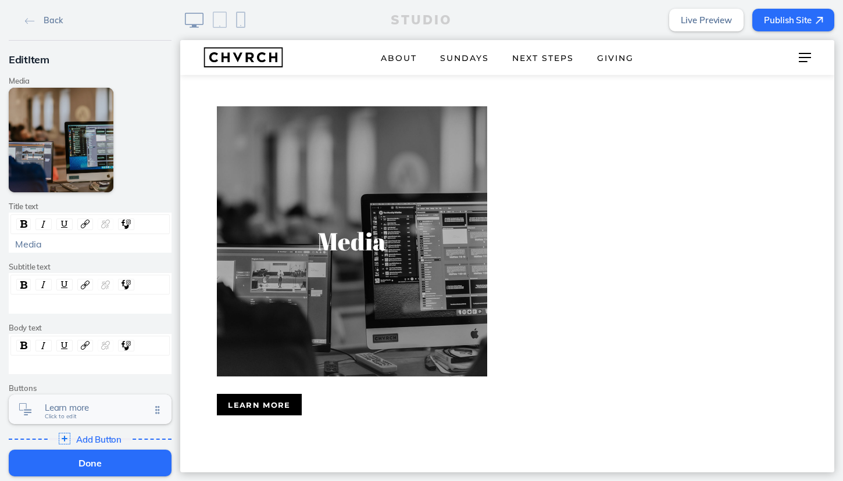
click at [108, 408] on span "Learn more" at bounding box center [98, 408] width 106 height 10
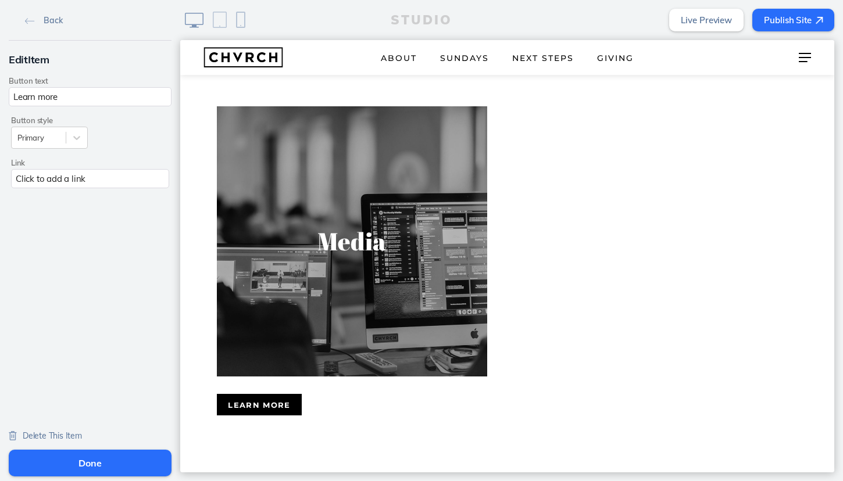
click at [53, 437] on span "Delete This Item" at bounding box center [52, 436] width 59 height 10
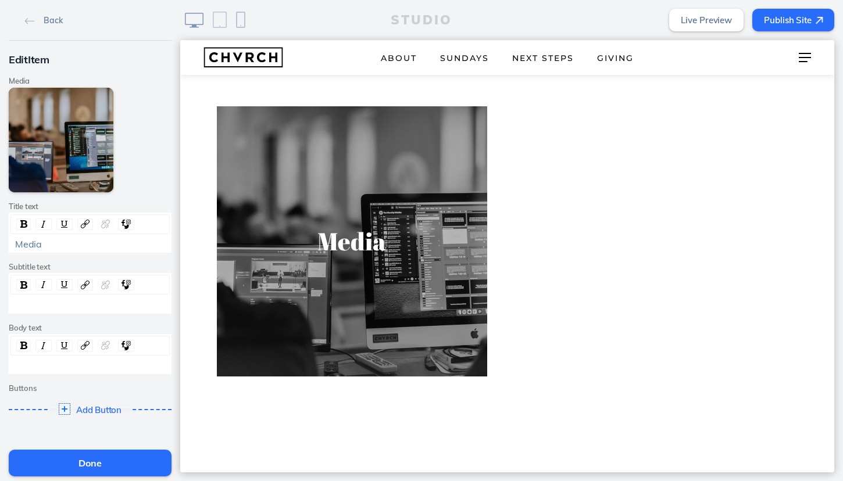
click at [112, 461] on button "Done" at bounding box center [90, 463] width 163 height 27
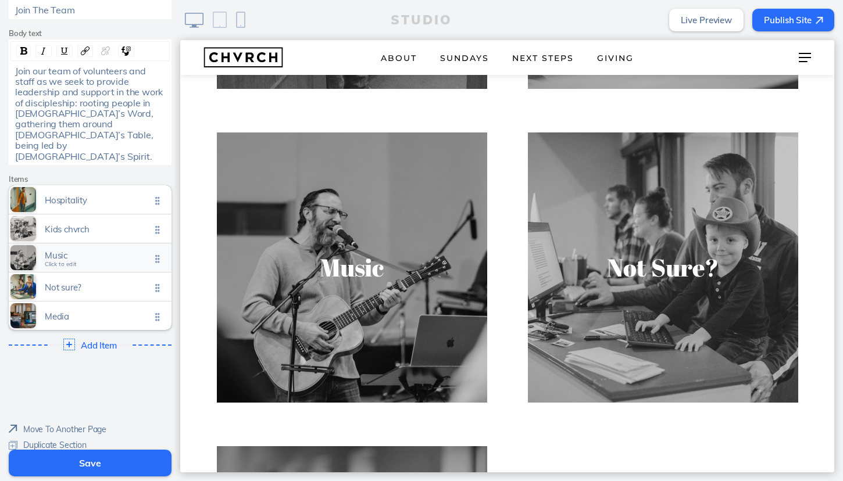
scroll to position [213, 0]
click at [140, 309] on span "Media" at bounding box center [98, 314] width 106 height 10
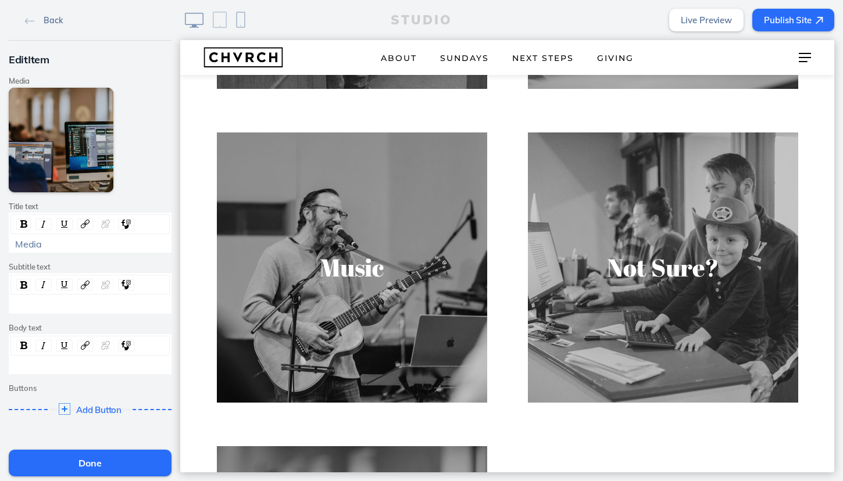
click at [27, 20] on img at bounding box center [30, 21] width 10 height 6
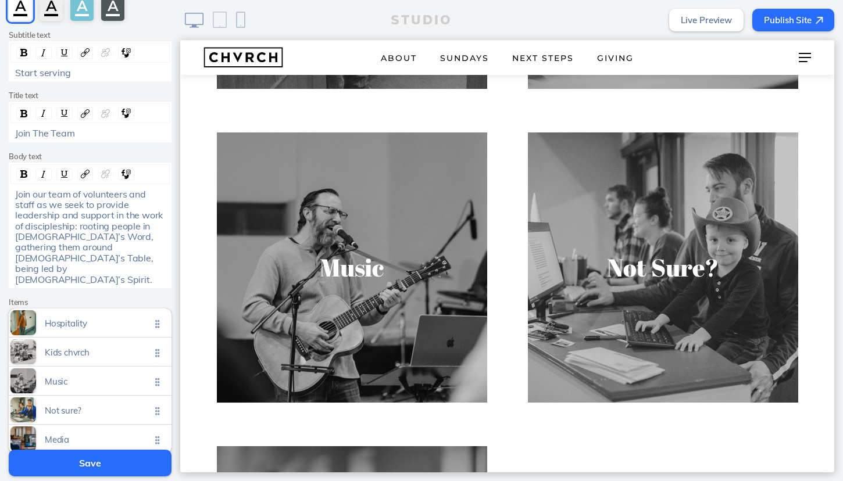
scroll to position [92, 0]
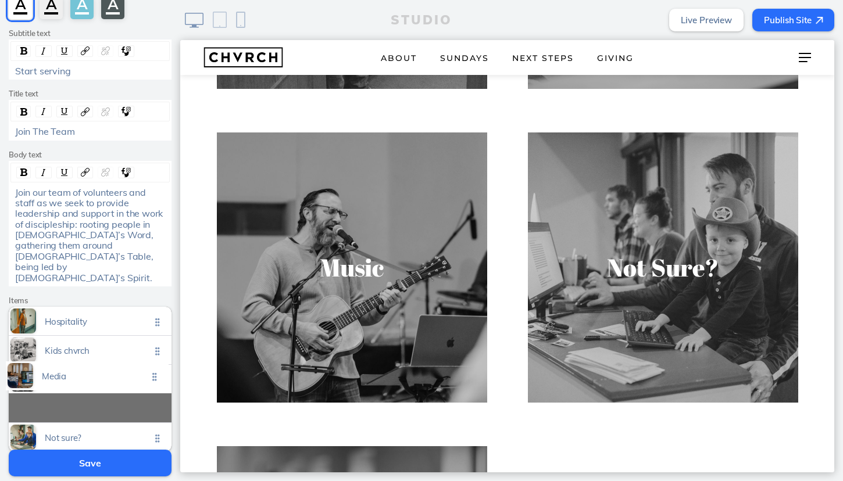
drag, startPoint x: 156, startPoint y: 409, endPoint x: 154, endPoint y: 377, distance: 32.6
click at [154, 377] on ul "Hospitality Click to edit Kids chvrch Click to edit Music Click to edit Not sur…" at bounding box center [90, 379] width 163 height 145
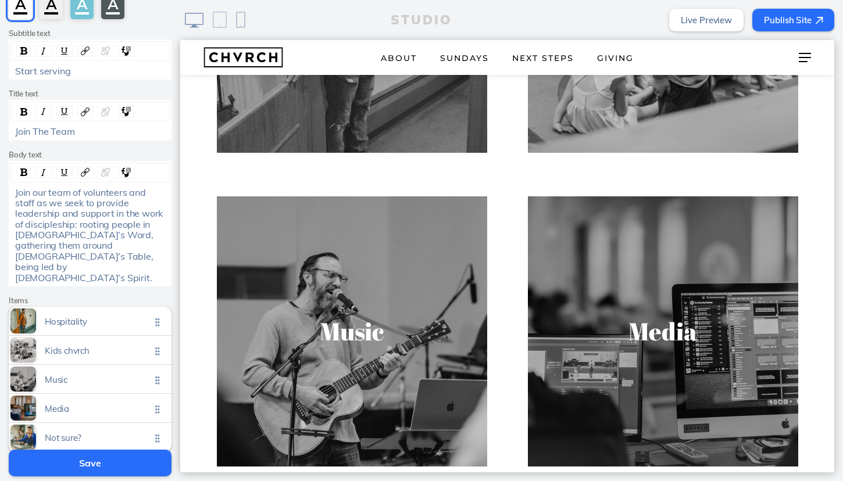
scroll to position [492, 0]
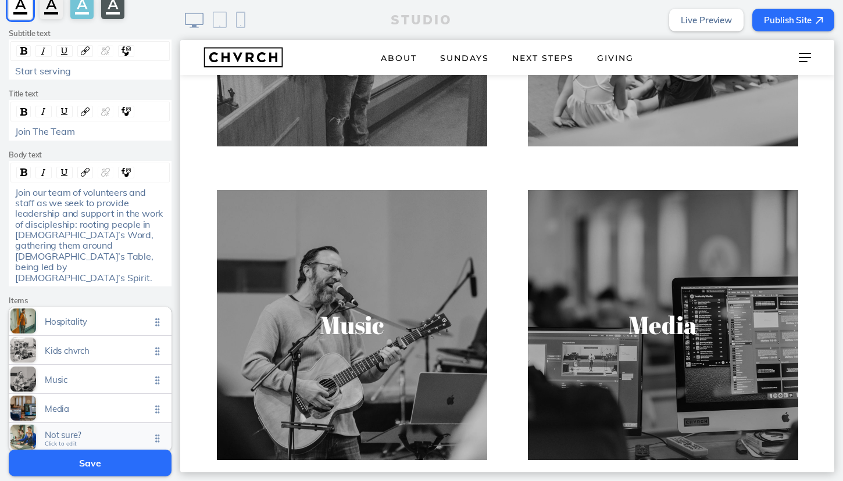
click at [105, 430] on span "Not sure?" at bounding box center [98, 435] width 106 height 10
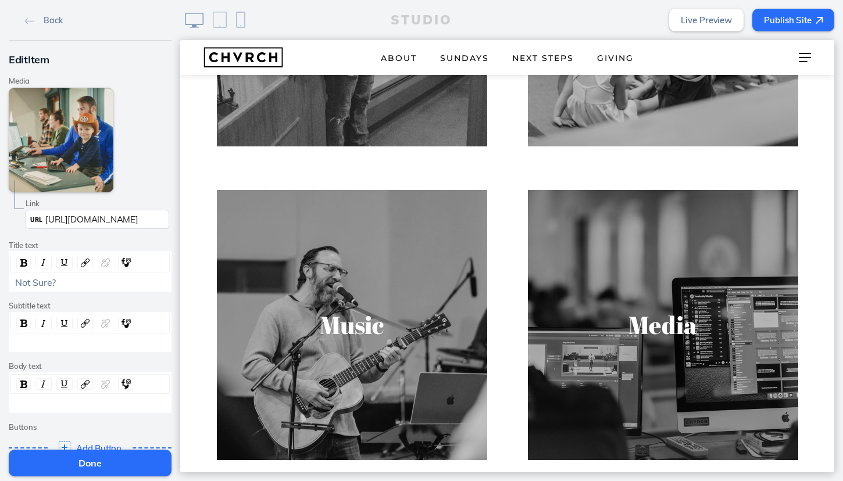
click at [94, 214] on span "[URL][DOMAIN_NAME]" at bounding box center [91, 219] width 92 height 11
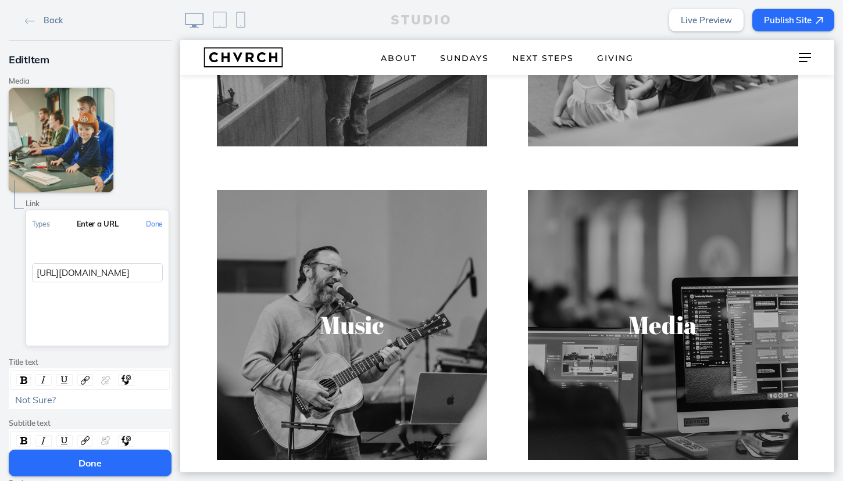
click at [94, 213] on div "Enter a URL" at bounding box center [97, 223] width 142 height 27
click at [108, 271] on input "[URL][DOMAIN_NAME]" at bounding box center [97, 272] width 131 height 19
click at [153, 221] on button "Done" at bounding box center [154, 224] width 28 height 26
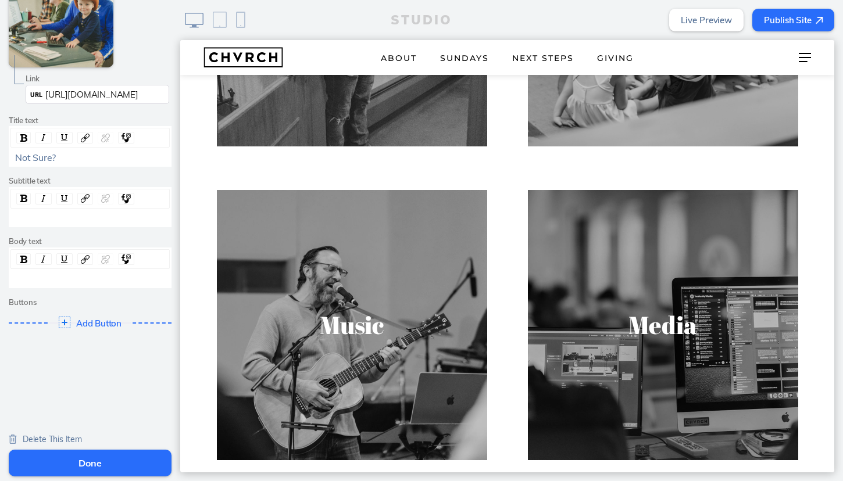
scroll to position [124, 0]
click at [37, 435] on span "Delete This Item" at bounding box center [52, 440] width 59 height 10
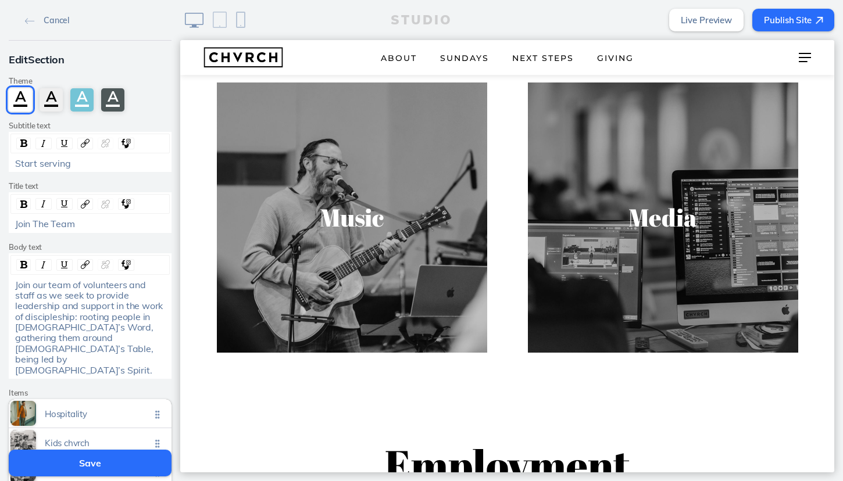
scroll to position [599, 0]
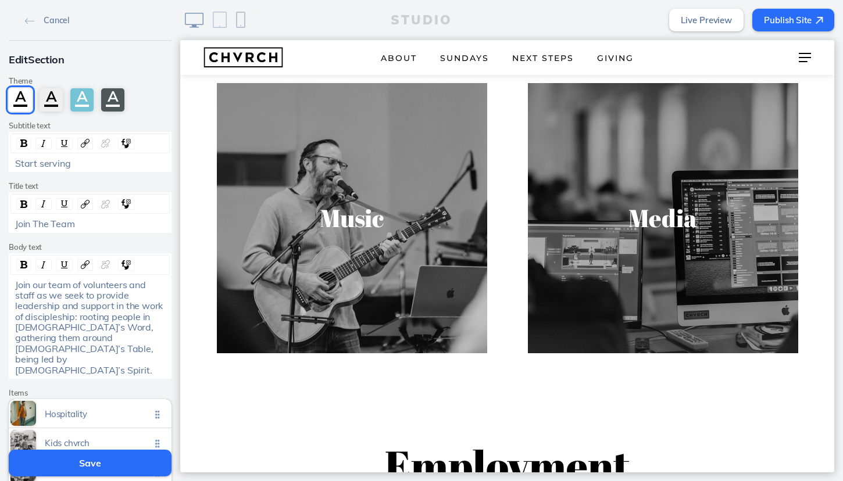
click at [792, 23] on button "Publish Site" at bounding box center [793, 20] width 82 height 23
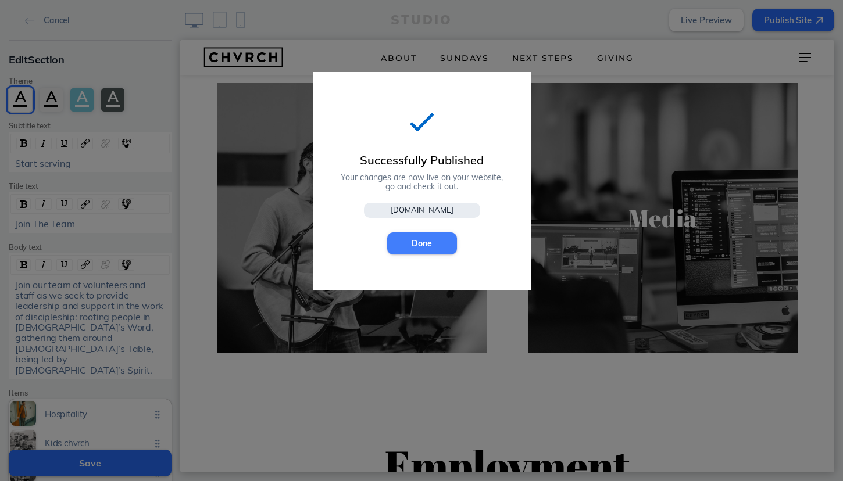
click at [430, 237] on button "Done" at bounding box center [422, 244] width 70 height 22
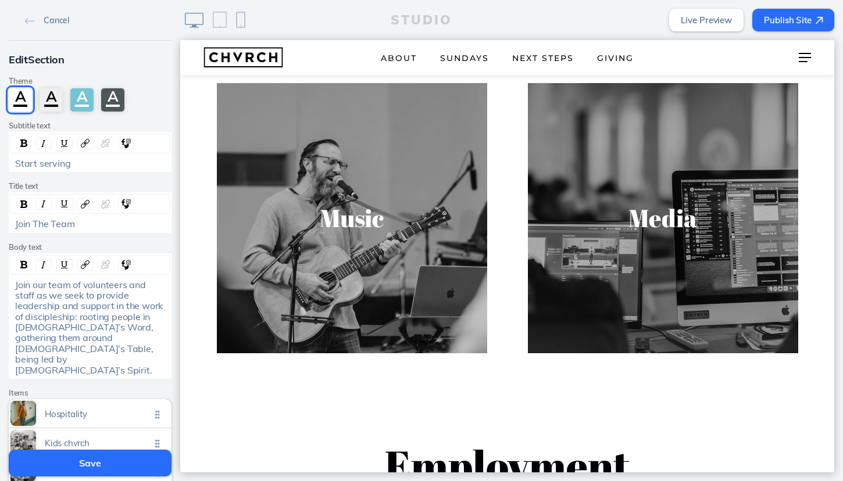
click at [109, 464] on button "Save" at bounding box center [90, 463] width 163 height 27
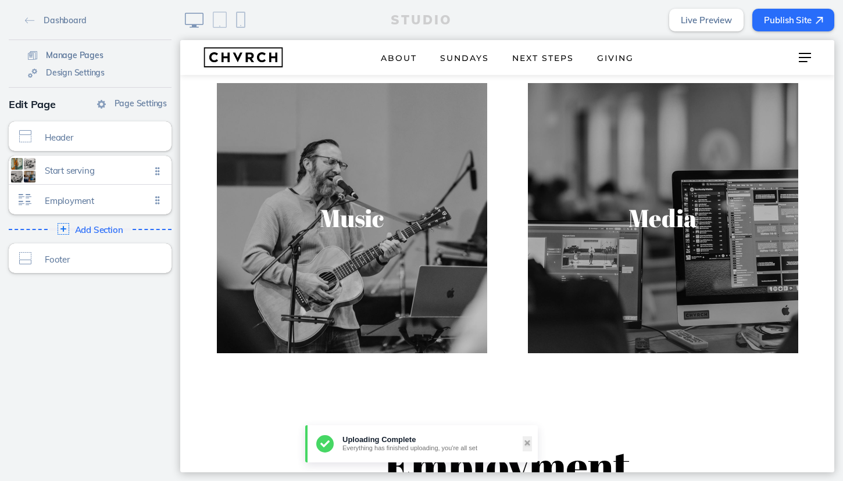
click at [85, 55] on span "Manage Pages" at bounding box center [75, 55] width 58 height 10
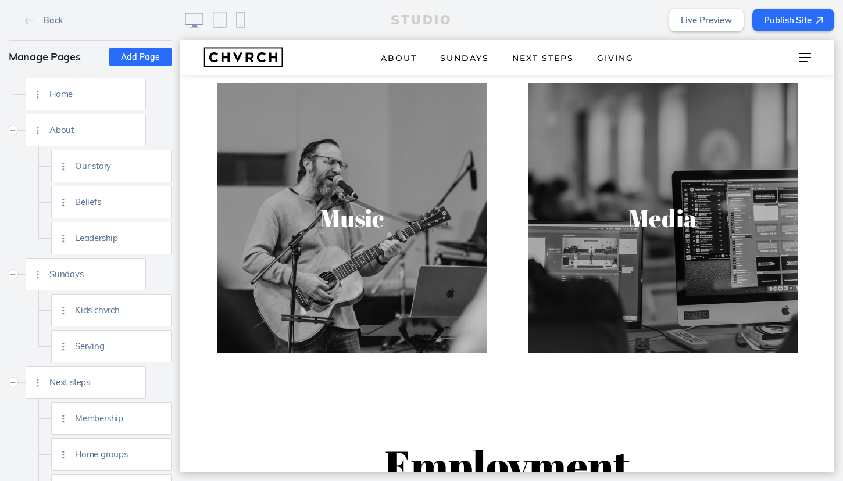
click at [238, 24] on img at bounding box center [240, 20] width 9 height 16
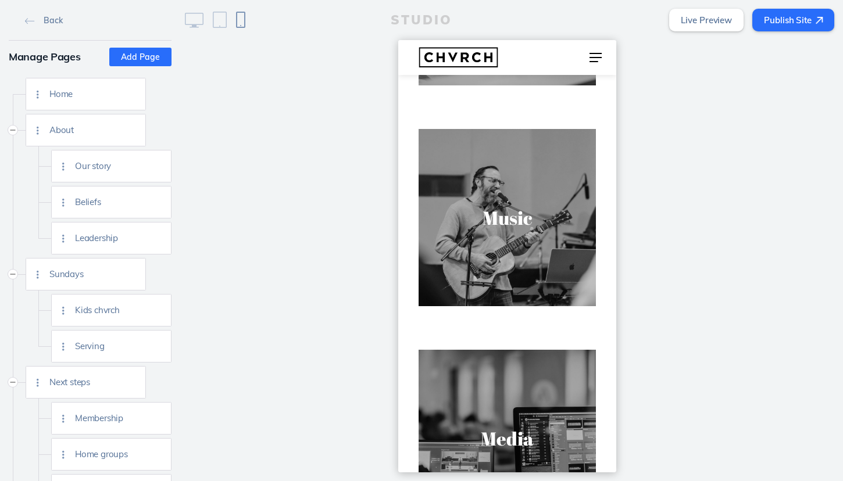
scroll to position [708, 0]
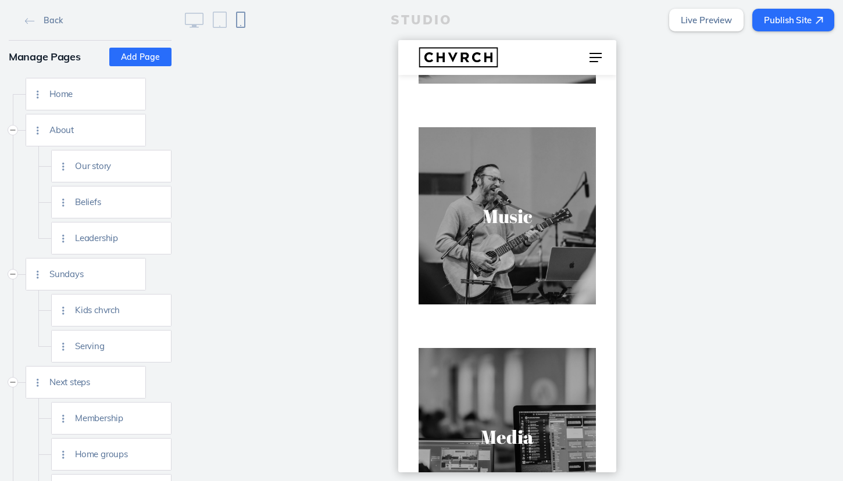
click at [193, 24] on img at bounding box center [194, 20] width 19 height 15
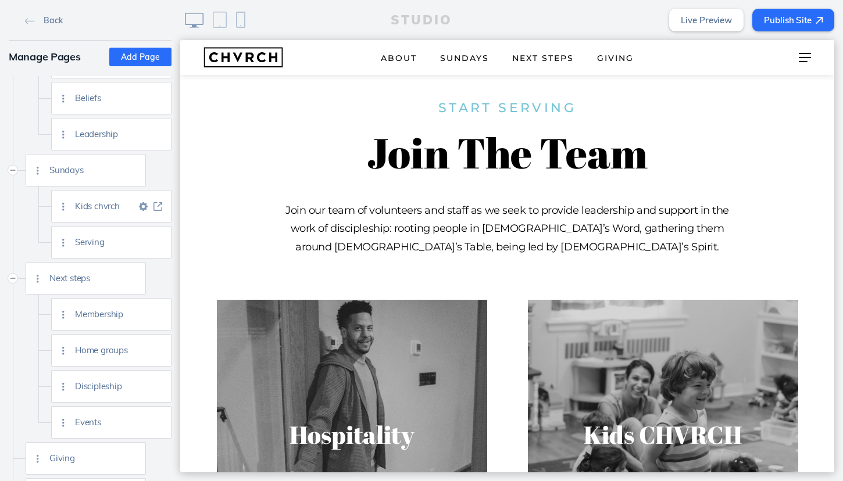
scroll to position [109, 0]
click at [110, 237] on span "Serving" at bounding box center [105, 238] width 61 height 10
click at [160, 235] on img at bounding box center [157, 238] width 9 height 9
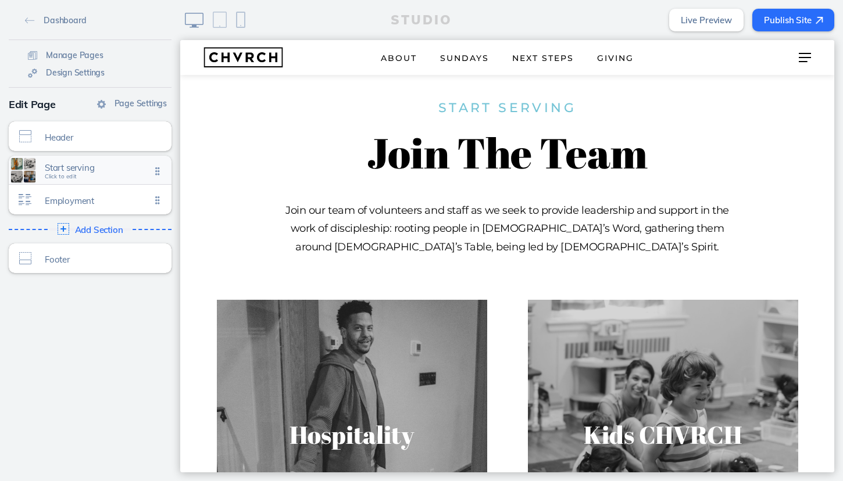
click at [105, 171] on span "Start serving" at bounding box center [98, 168] width 106 height 10
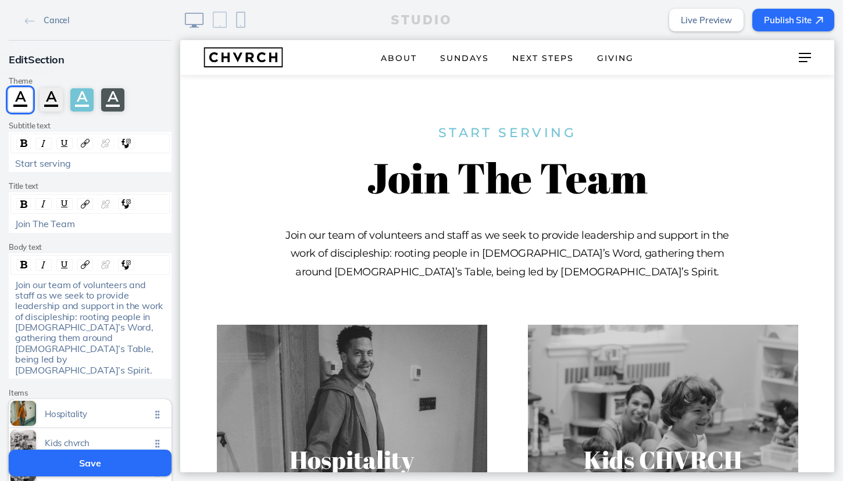
scroll to position [32, 0]
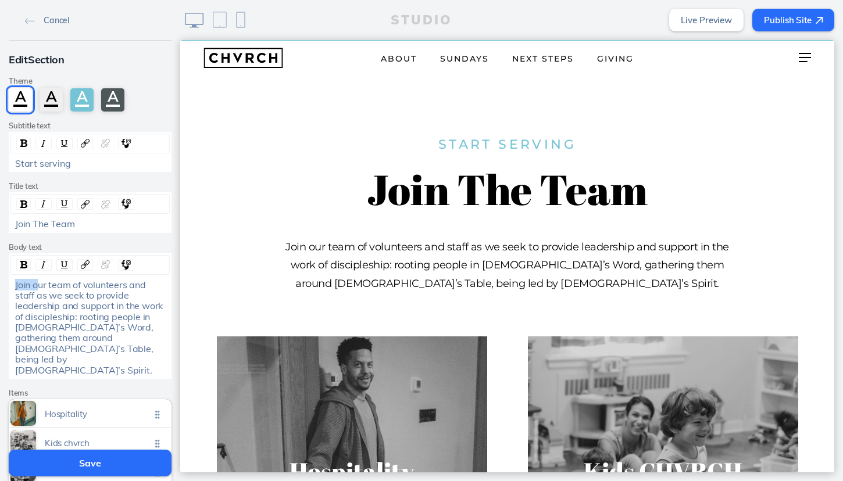
drag, startPoint x: 38, startPoint y: 284, endPoint x: 11, endPoint y: 284, distance: 26.7
click at [11, 284] on div "Join our team of volunteers and staff as we seek to provide leadership and supp…" at bounding box center [90, 328] width 159 height 97
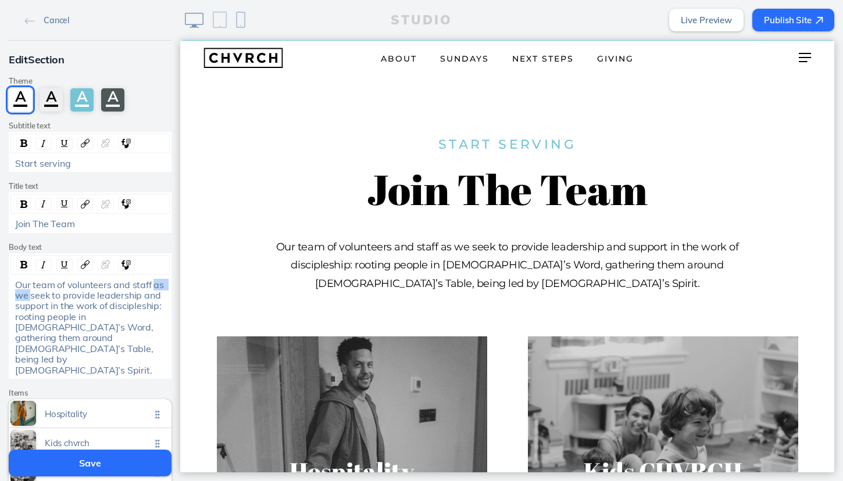
drag, startPoint x: 154, startPoint y: 284, endPoint x: 30, endPoint y: 295, distance: 124.9
click at [30, 295] on span "Our team of volunteers and staff as we seek to provide leadership and support i…" at bounding box center [90, 327] width 151 height 97
click at [80, 292] on span "Our team of volunteers and staff seek to provide leadership and support in the …" at bounding box center [89, 327] width 149 height 97
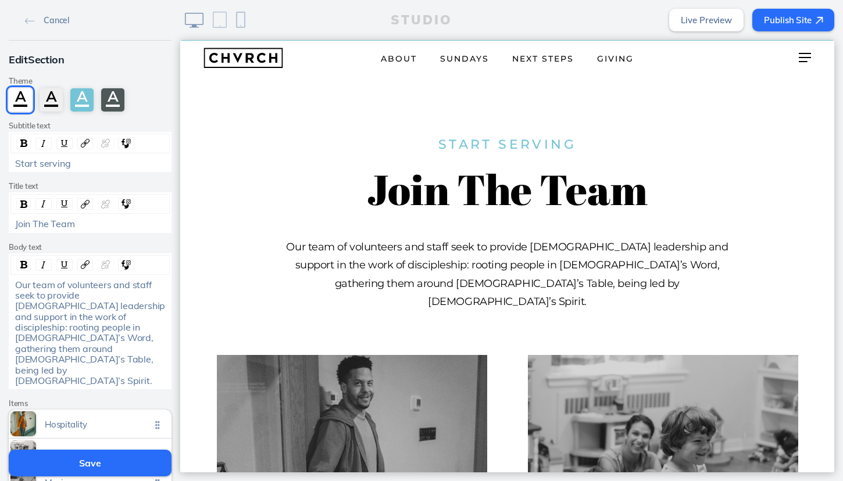
click at [101, 293] on span "Our team of volunteers and staff seek to provide [DEMOGRAPHIC_DATA] leadership …" at bounding box center [91, 333] width 152 height 108
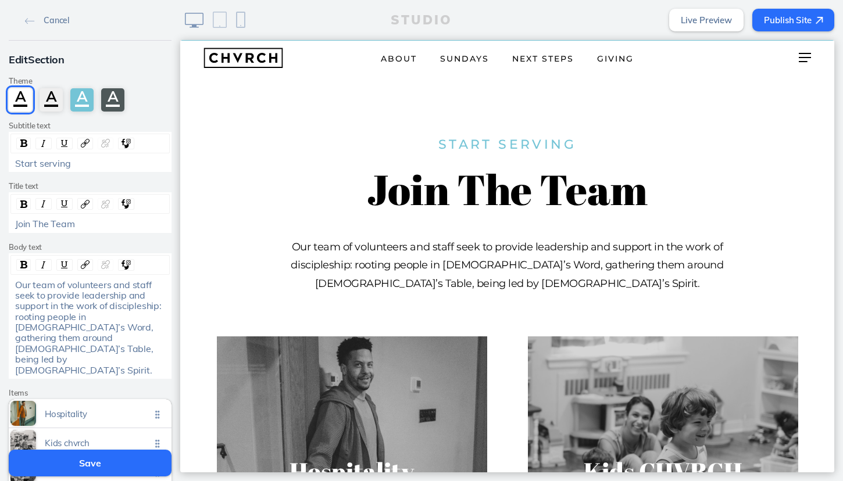
click at [135, 304] on span "Our team of volunteers and staff seek to provide leadership and support in the …" at bounding box center [89, 327] width 149 height 97
click at [110, 305] on span "Our team of volunteers and staff seek to provide leadership and support in the …" at bounding box center [89, 327] width 149 height 97
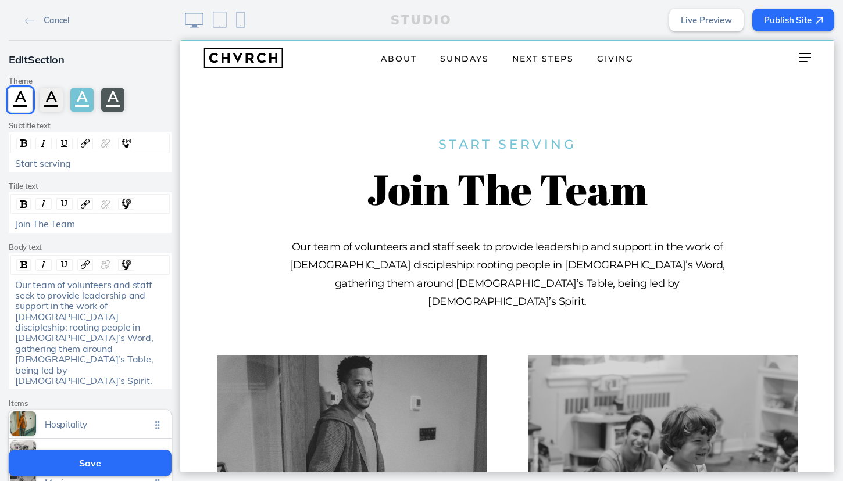
click at [80, 294] on span "Our team of volunteers and staff seek to provide leadership and support in the …" at bounding box center [85, 333] width 141 height 108
click at [97, 466] on button "Save" at bounding box center [90, 463] width 163 height 27
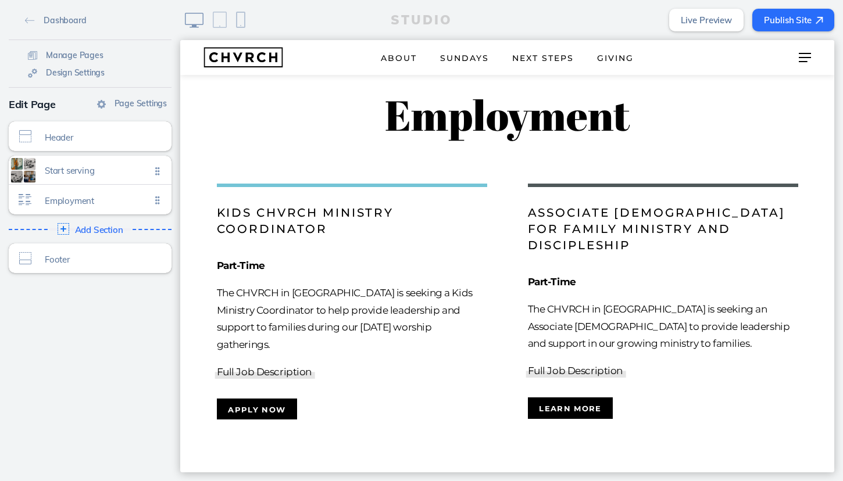
scroll to position [970, 0]
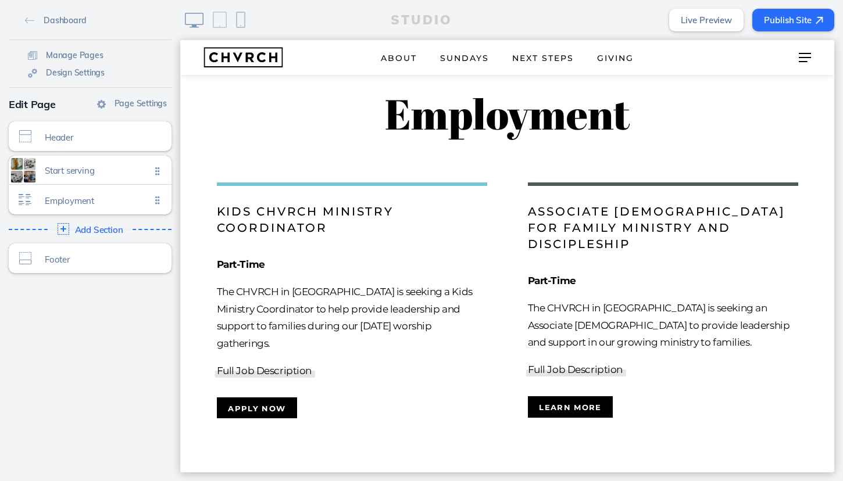
click at [779, 22] on button "Publish Site" at bounding box center [793, 20] width 82 height 23
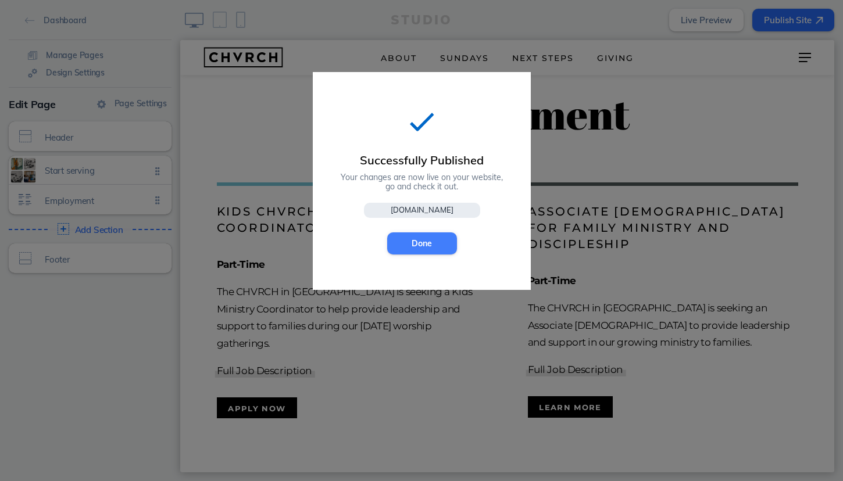
click at [424, 248] on button "Done" at bounding box center [422, 244] width 70 height 22
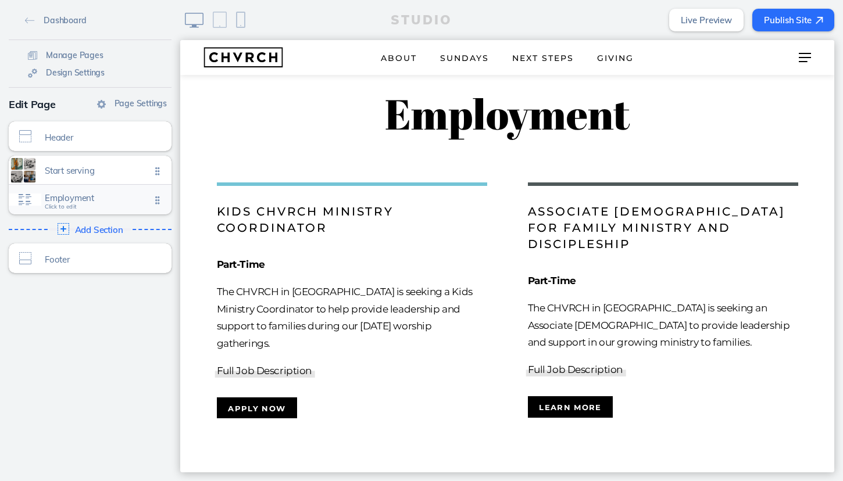
click at [108, 202] on span "Employment" at bounding box center [98, 198] width 106 height 10
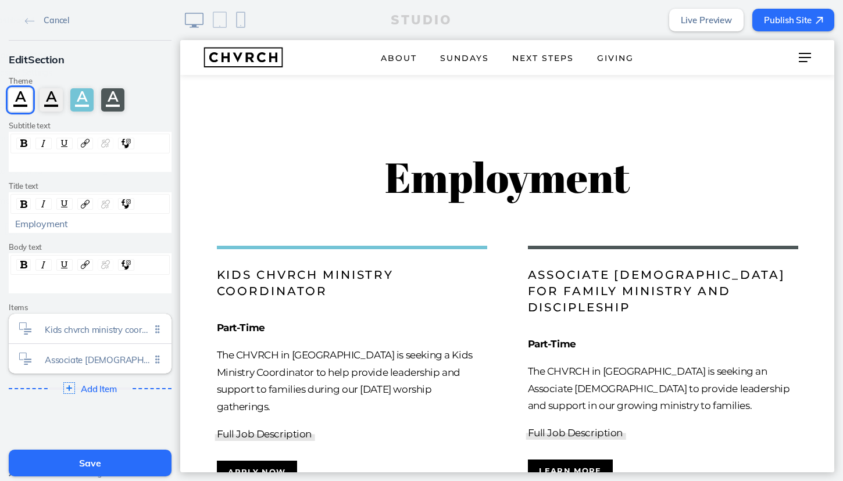
scroll to position [905, 0]
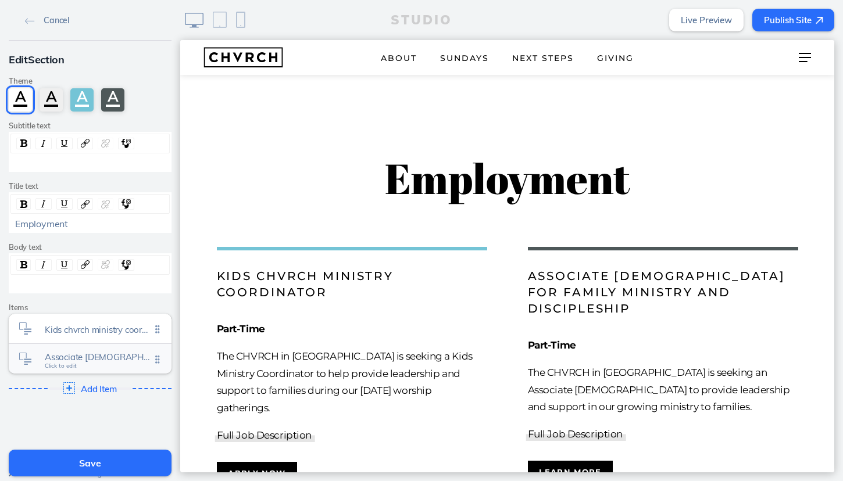
click at [98, 352] on span "Associate [DEMOGRAPHIC_DATA] for family ministry and discipleship" at bounding box center [98, 357] width 106 height 10
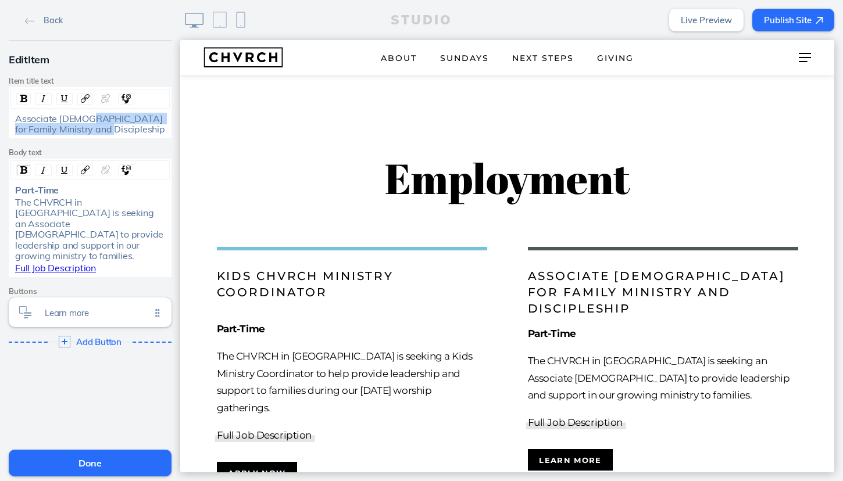
drag, startPoint x: 86, startPoint y: 117, endPoint x: 102, endPoint y: 130, distance: 20.7
click at [102, 130] on div "Associate [DEMOGRAPHIC_DATA] for Family Ministry and Discipleship" at bounding box center [90, 124] width 151 height 22
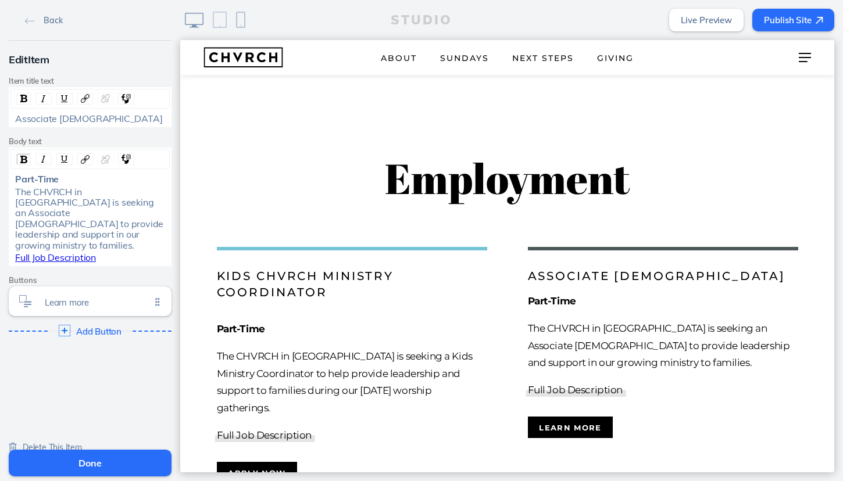
click at [87, 464] on button "Done" at bounding box center [90, 463] width 163 height 27
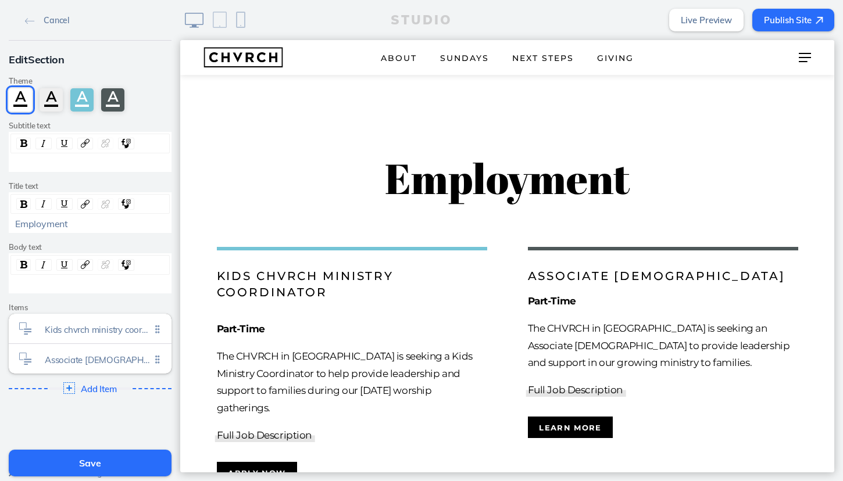
click at [798, 23] on button "Publish Site" at bounding box center [793, 20] width 82 height 23
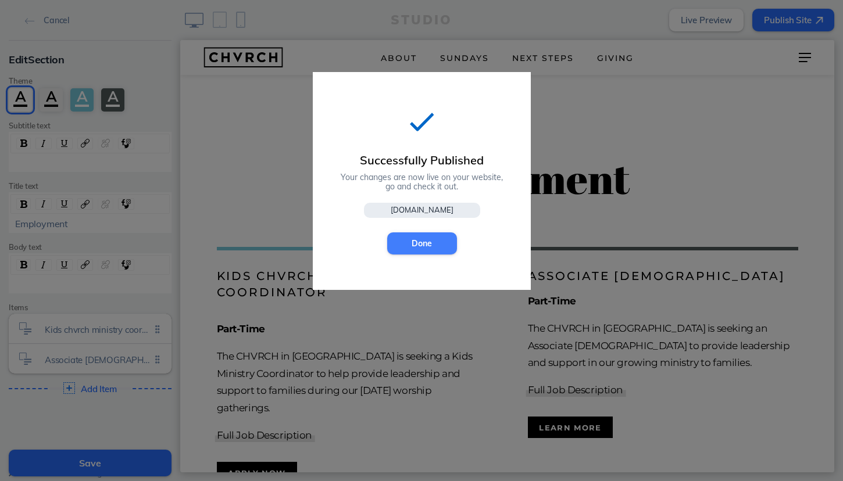
click at [420, 242] on button "Done" at bounding box center [422, 244] width 70 height 22
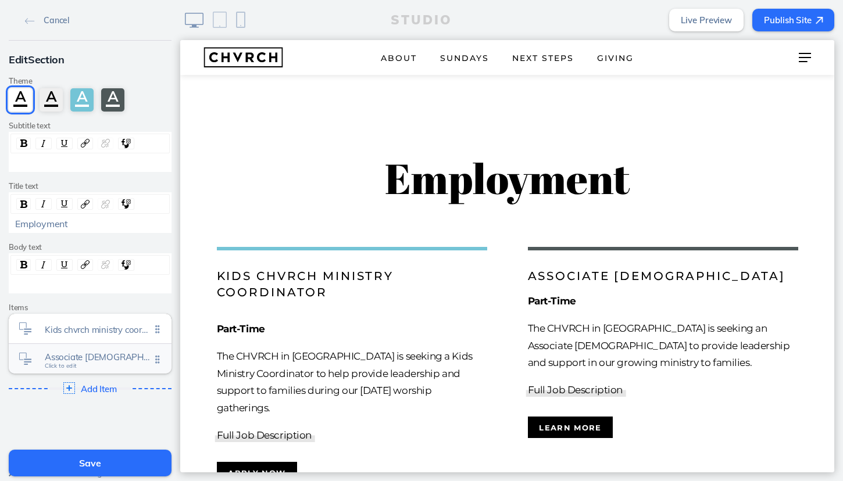
click at [117, 354] on span "Associate [DEMOGRAPHIC_DATA]" at bounding box center [98, 357] width 106 height 10
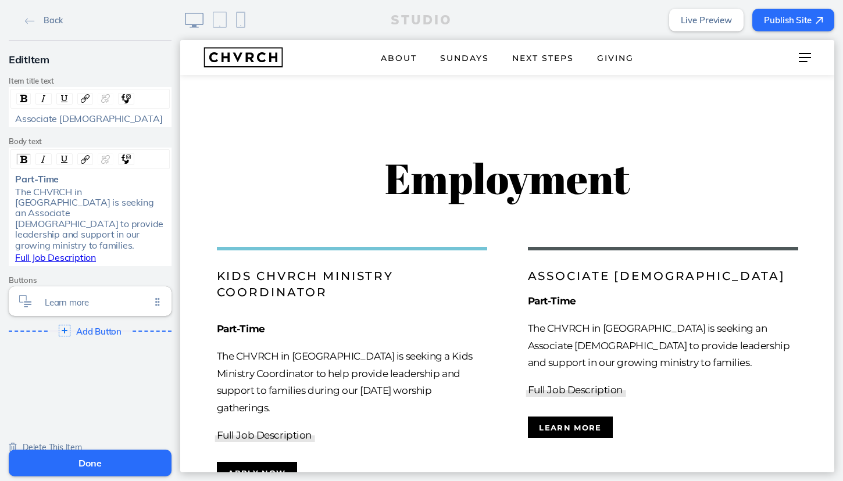
click at [100, 121] on div "Associate [DEMOGRAPHIC_DATA]" at bounding box center [90, 118] width 151 height 10
click at [109, 119] on div "Associate [DEMOGRAPHIC_DATA]" at bounding box center [90, 118] width 151 height 10
click at [108, 455] on button "Done" at bounding box center [90, 463] width 163 height 27
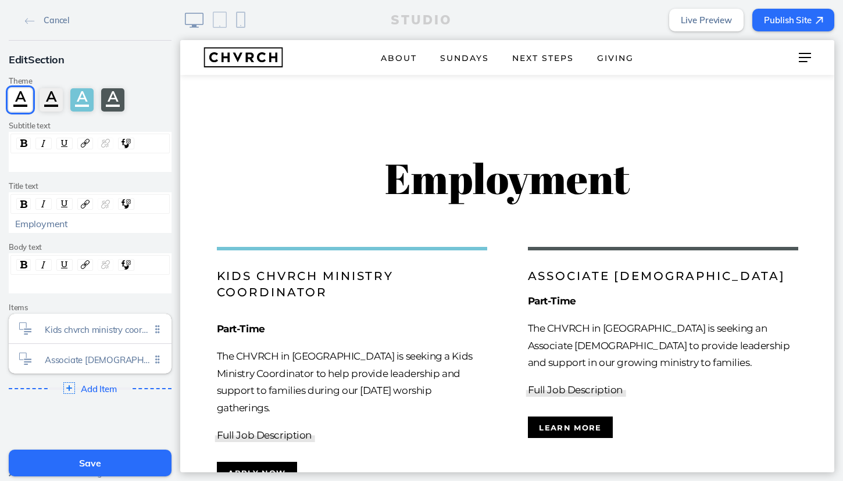
click at [104, 459] on button "Save" at bounding box center [90, 463] width 163 height 27
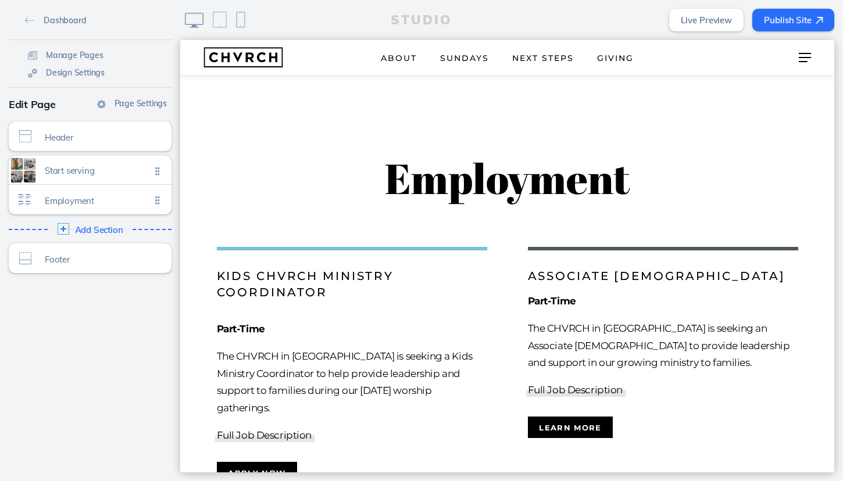
click at [788, 19] on button "Publish Site" at bounding box center [793, 20] width 82 height 23
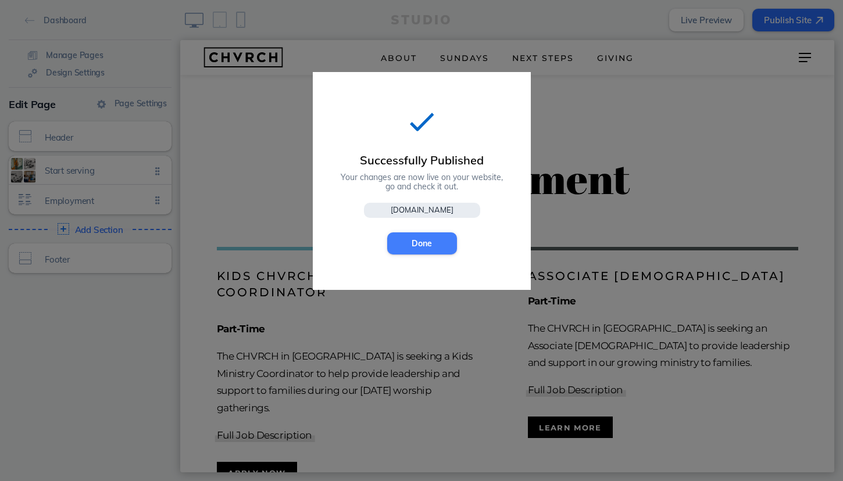
click at [438, 239] on button "Done" at bounding box center [422, 244] width 70 height 22
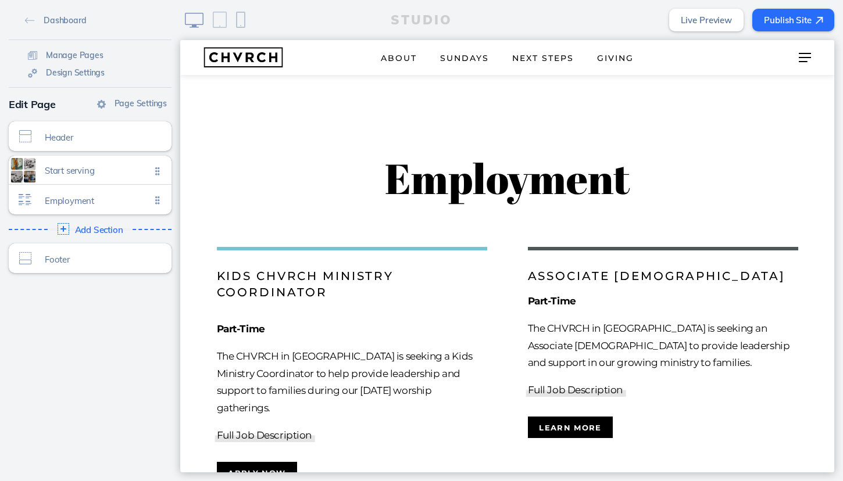
click at [240, 26] on img at bounding box center [240, 20] width 9 height 16
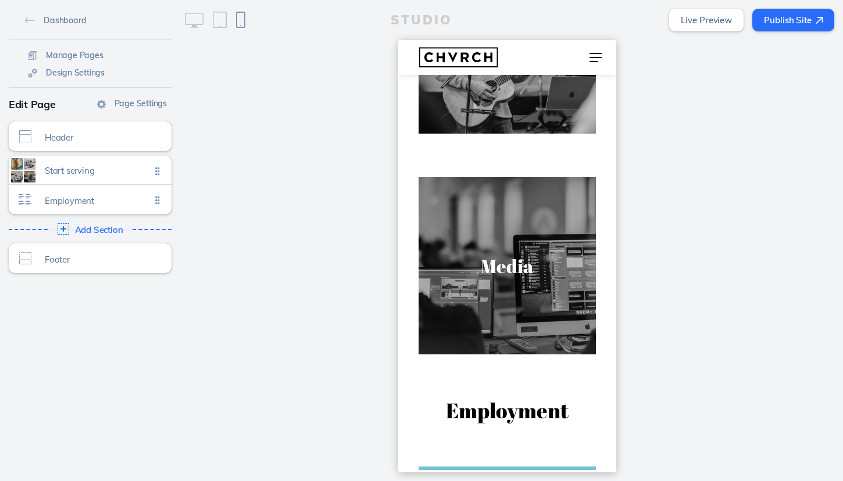
scroll to position [864, 0]
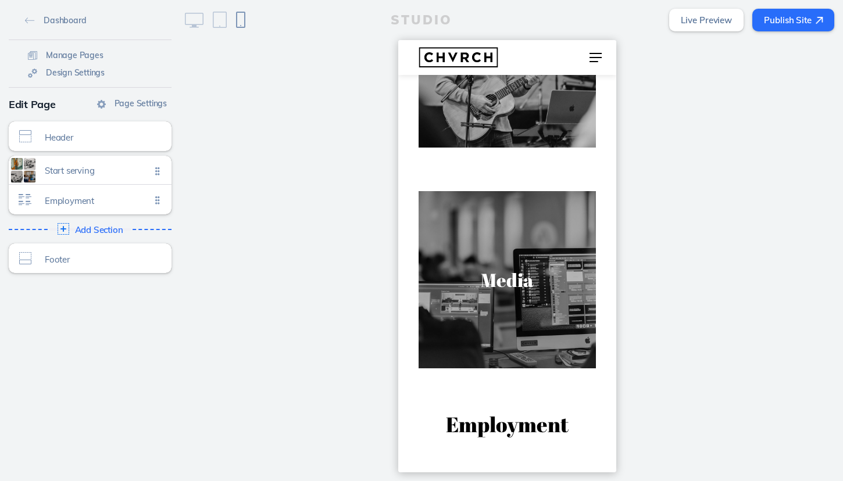
click at [198, 19] on img at bounding box center [194, 20] width 19 height 15
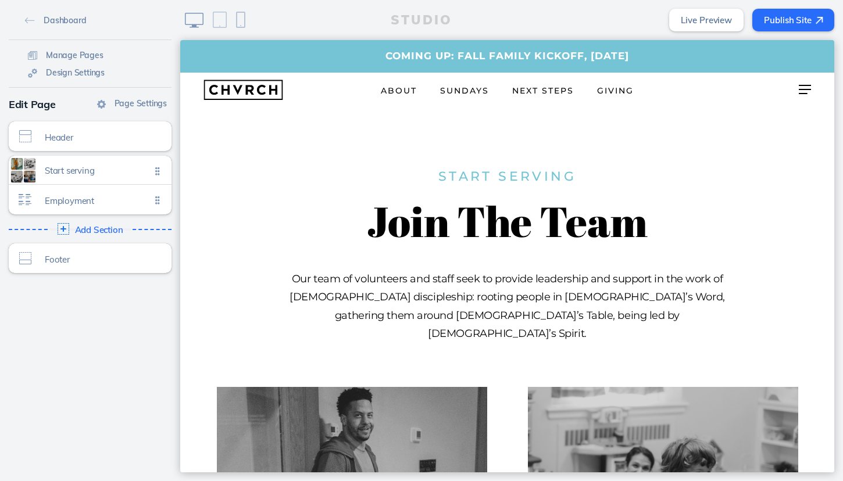
scroll to position [0, 0]
